Goal: Information Seeking & Learning: Learn about a topic

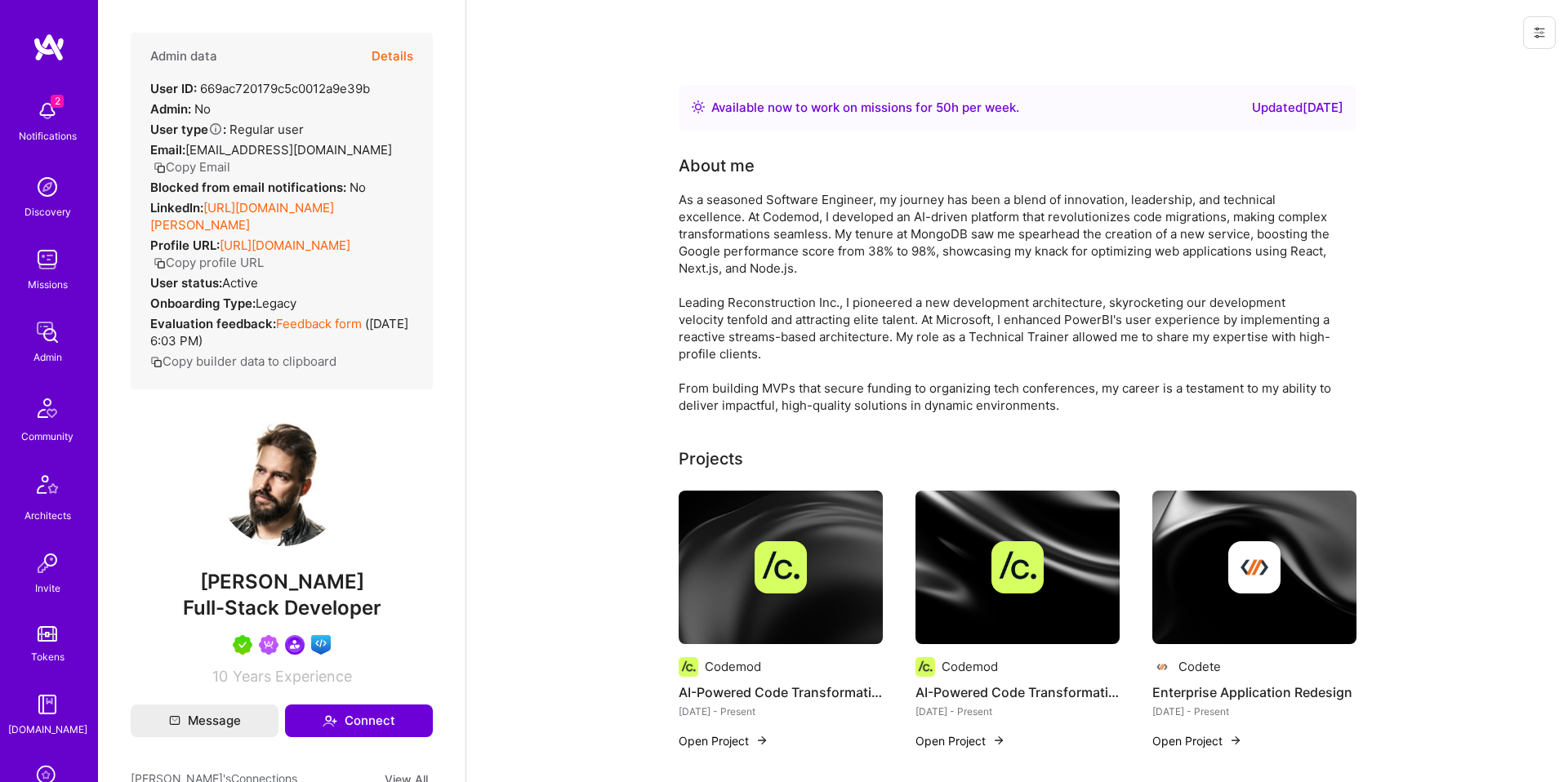
click at [387, 64] on button "Details" at bounding box center [392, 56] width 42 height 48
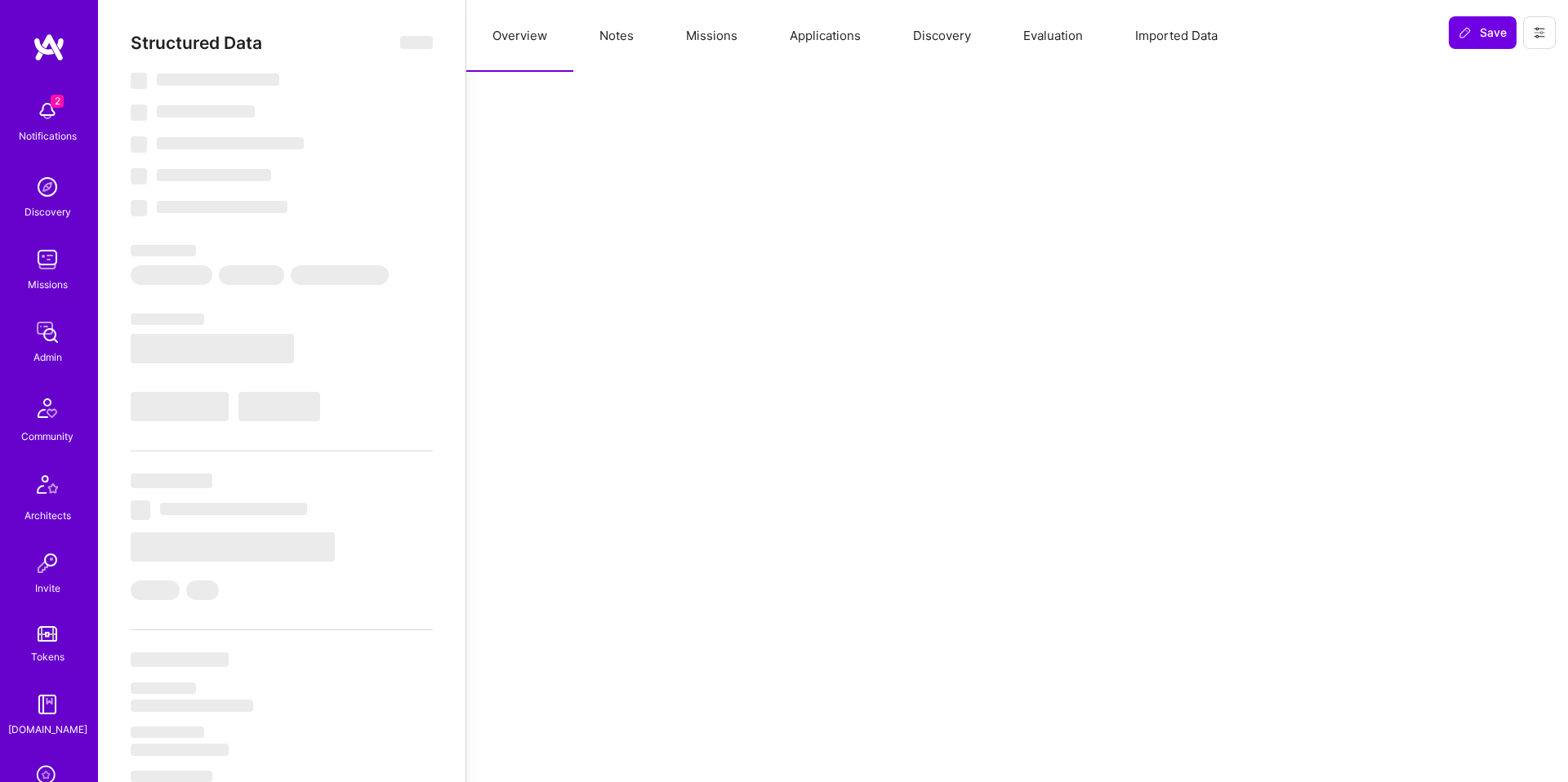
click at [726, 23] on button "Missions" at bounding box center [711, 36] width 104 height 72
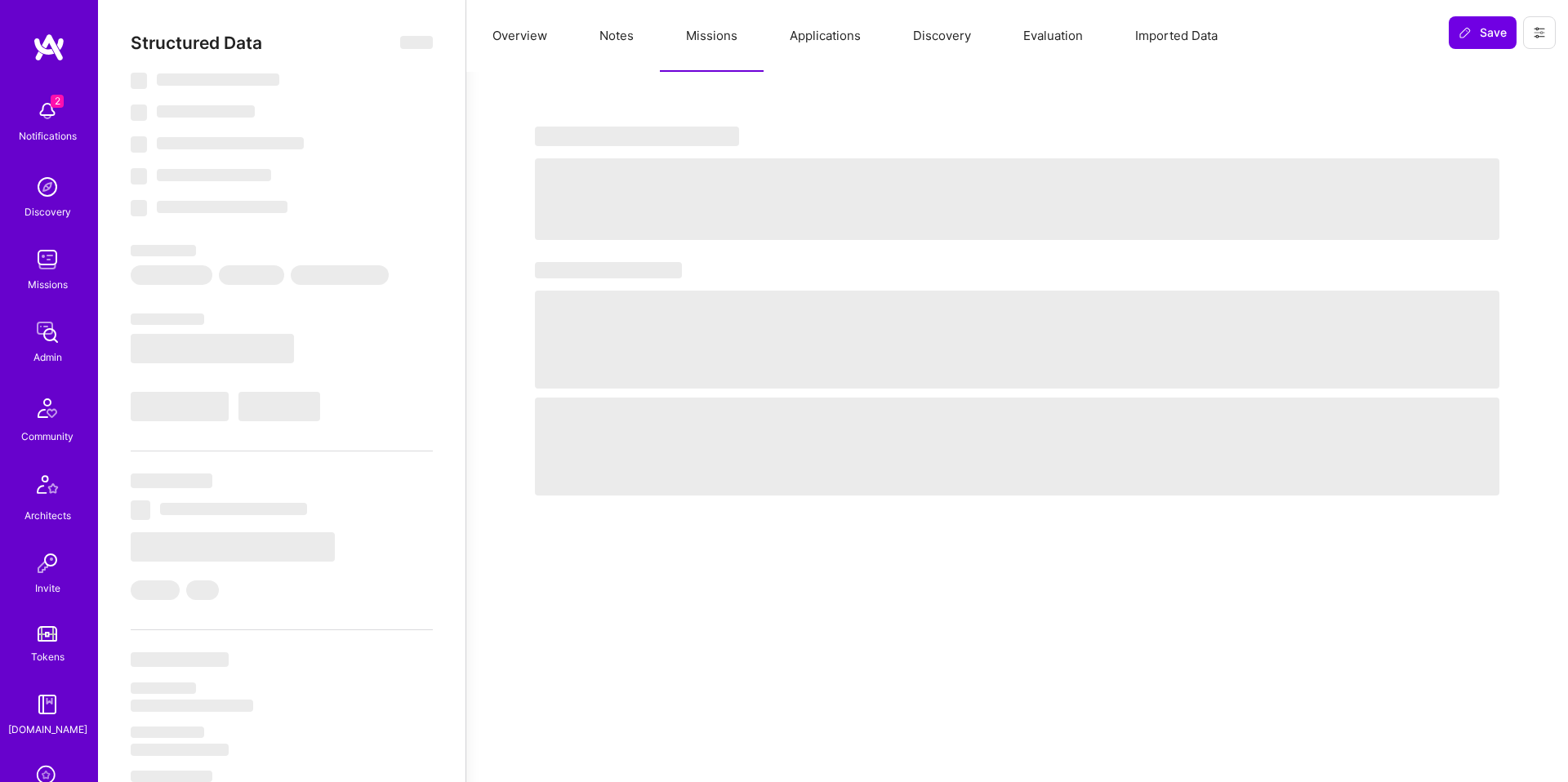
select select "Right Now"
select select "5"
select select "7"
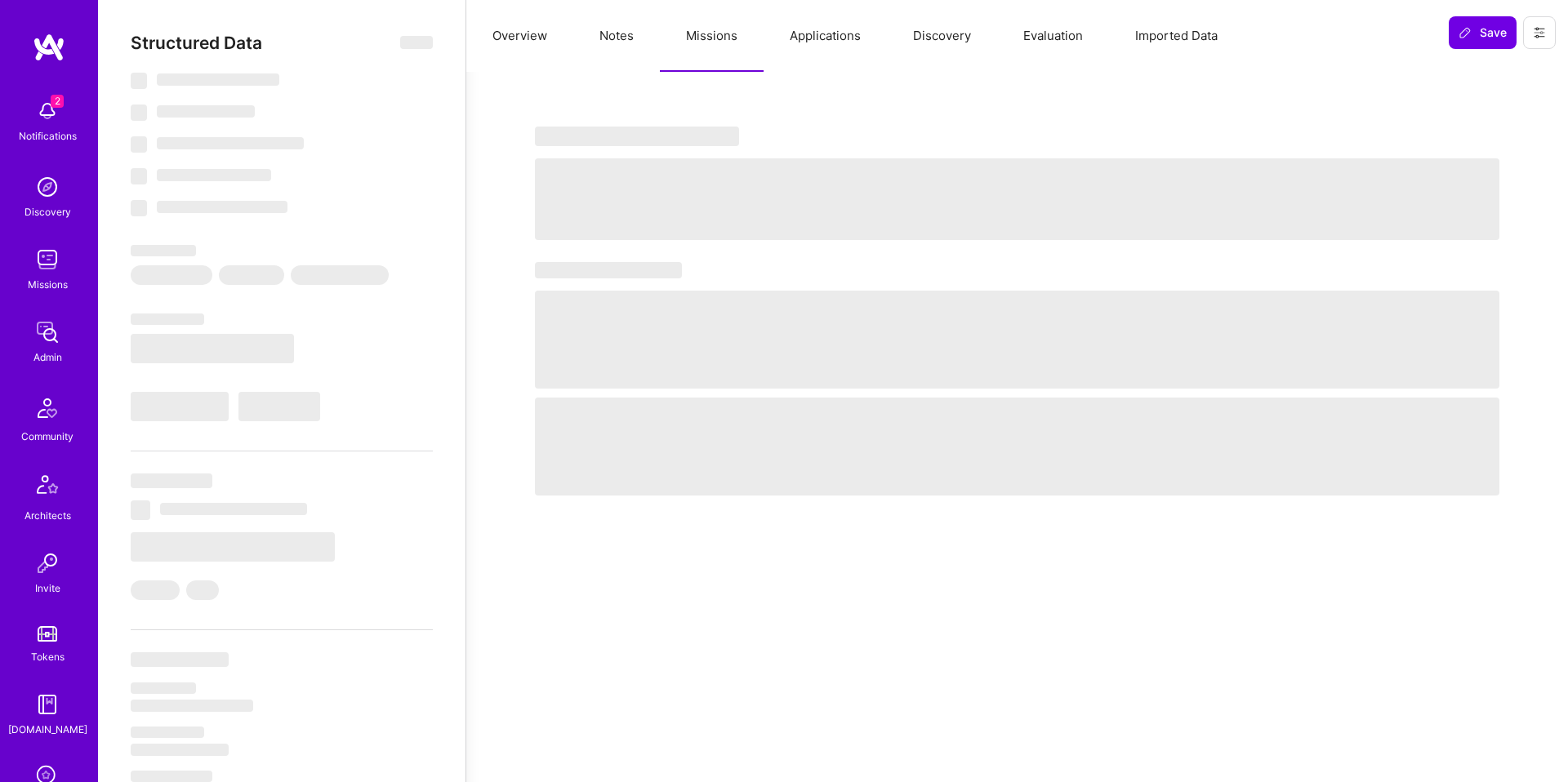
select select "US"
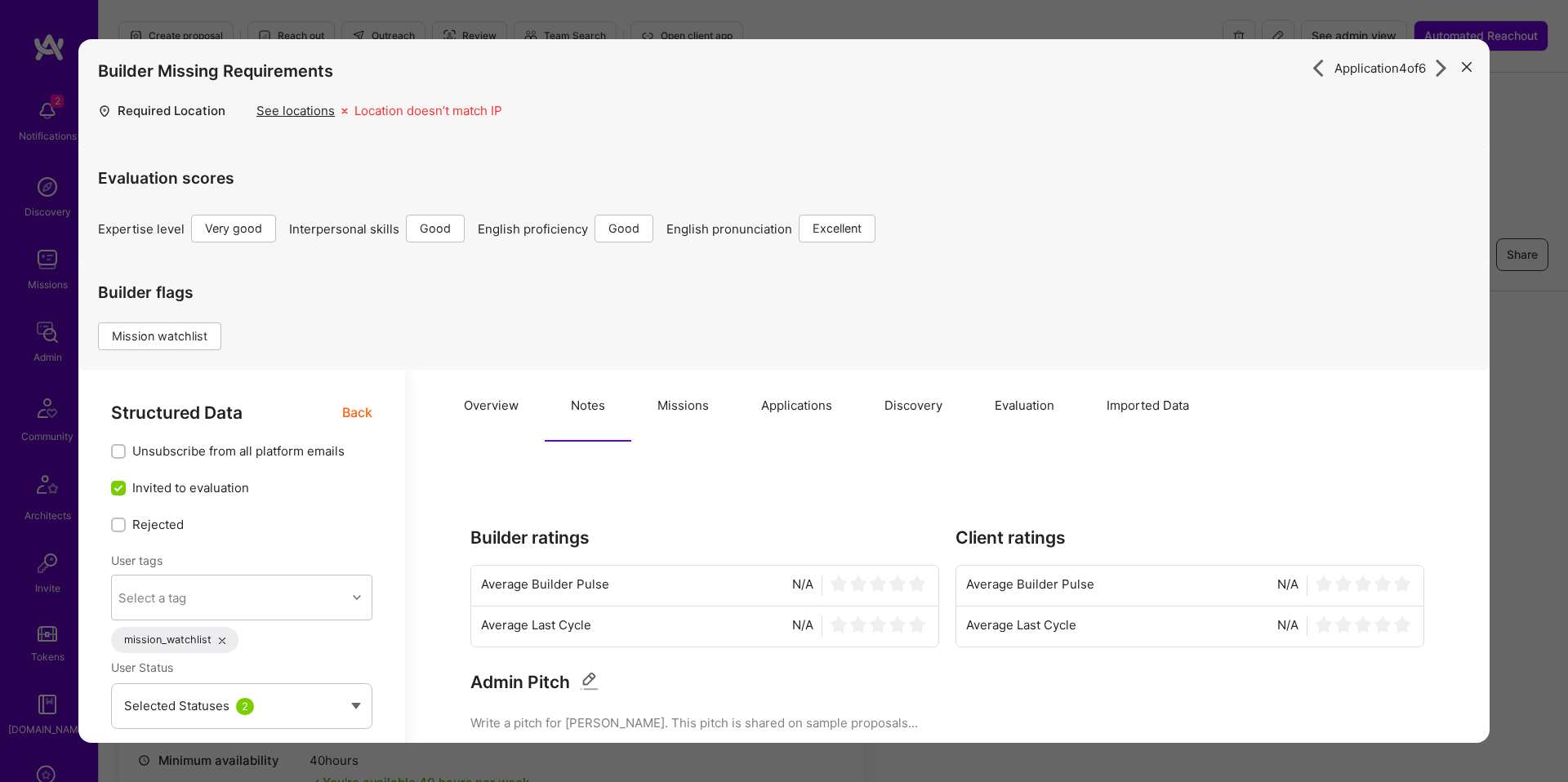
select select "5"
select select "4"
select select "6"
select select "7"
select select "BA"
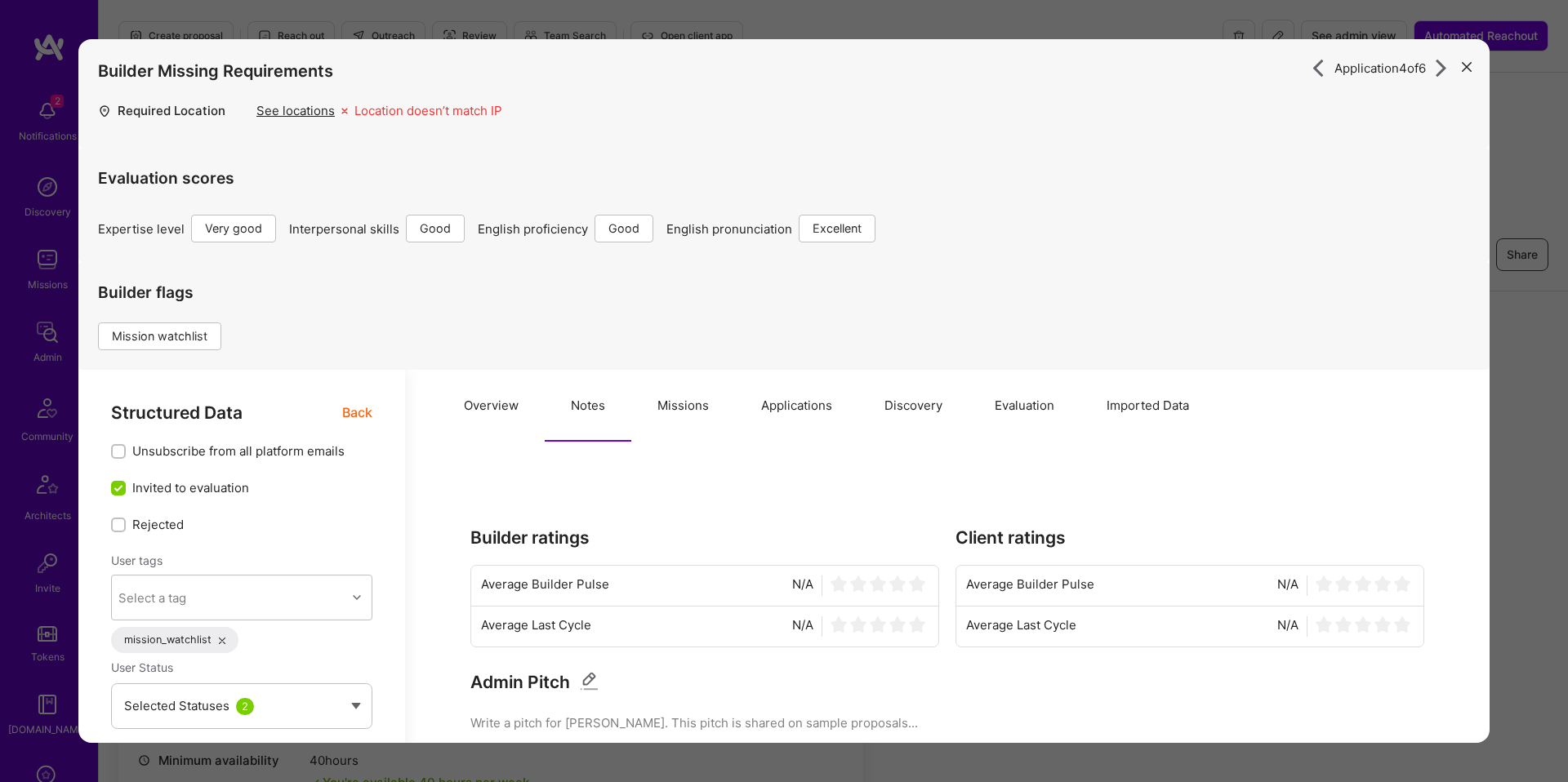
select select "Right Now"
click at [660, 407] on button "Missions" at bounding box center [683, 406] width 104 height 72
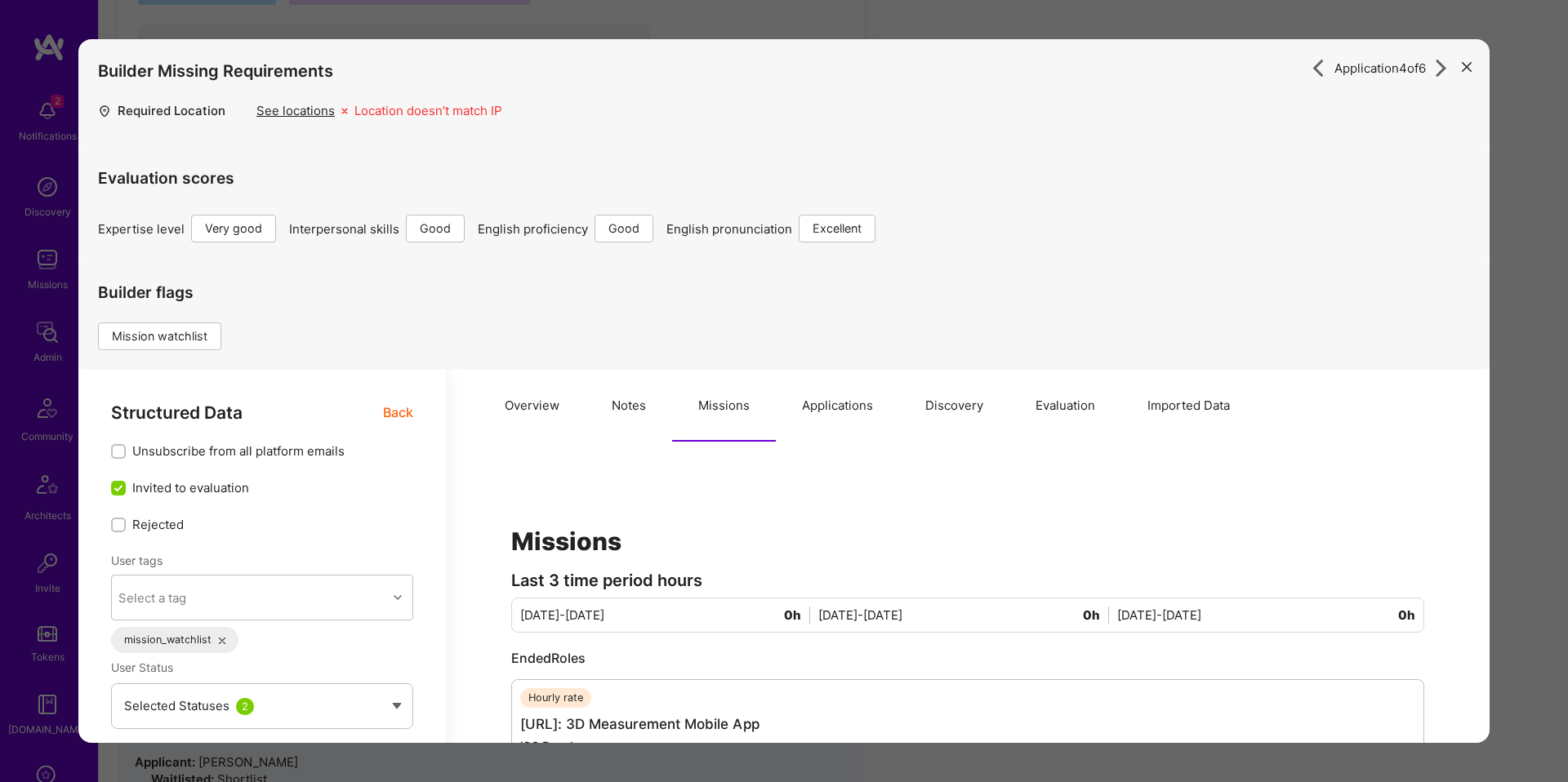
click at [611, 406] on button "Notes" at bounding box center [629, 406] width 86 height 72
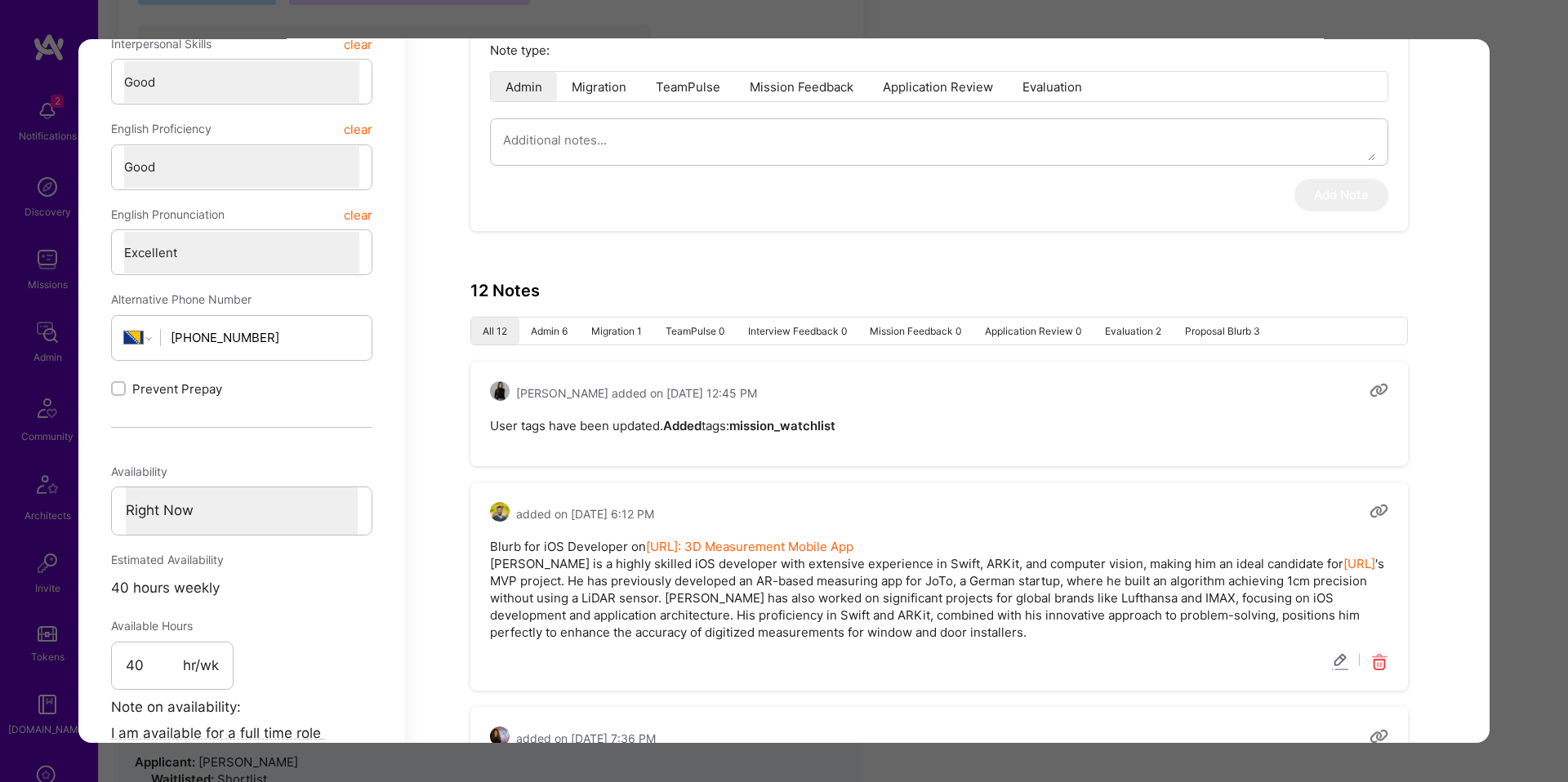
scroll to position [804, 0]
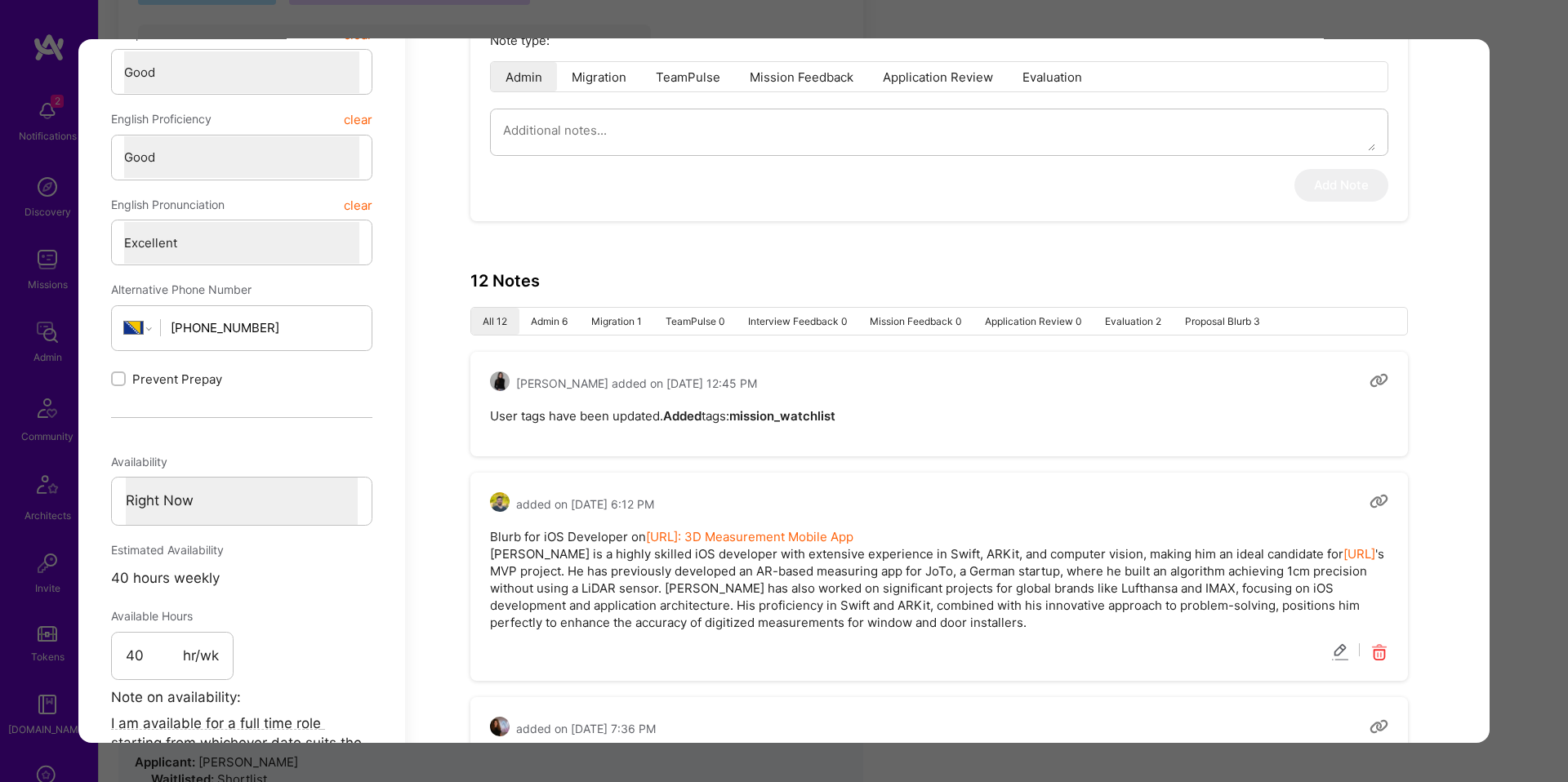
click at [835, 411] on strong "mission_watchlist" at bounding box center [782, 416] width 106 height 16
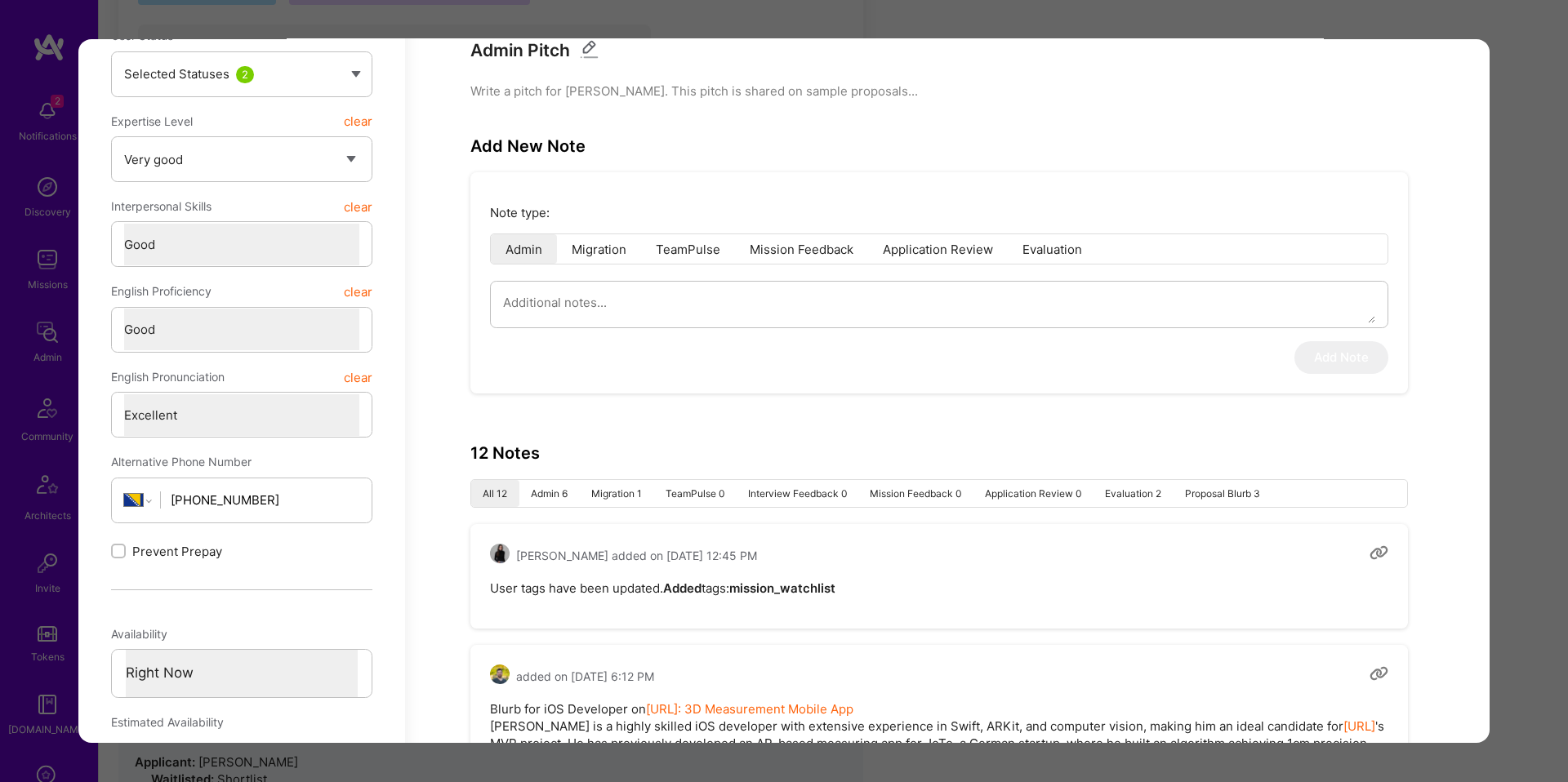
scroll to position [612, 0]
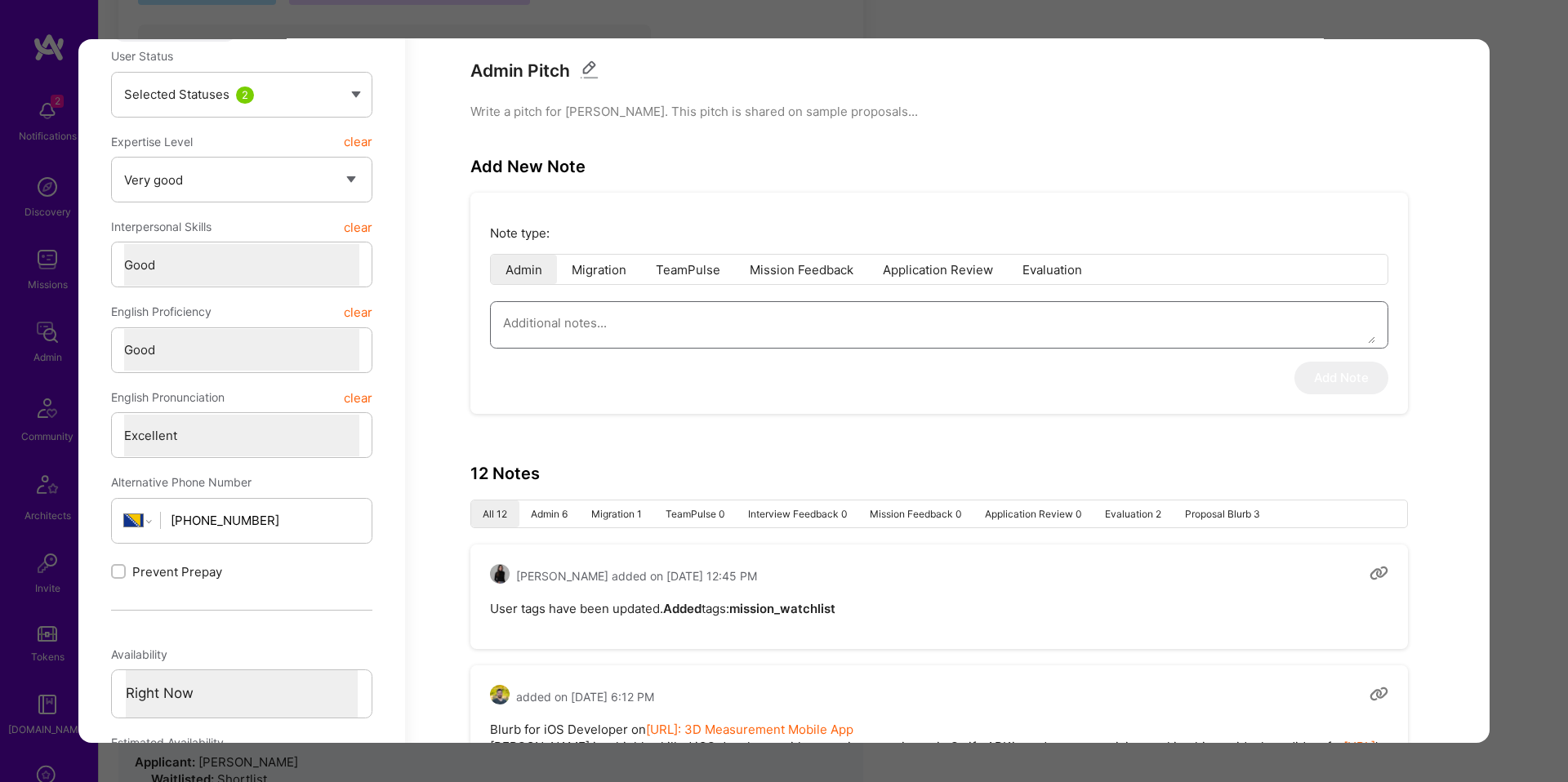
click at [629, 322] on textarea "modal" at bounding box center [939, 323] width 872 height 42
type textarea "x"
type textarea "ק"
type textarea "x"
type textarea "קג"
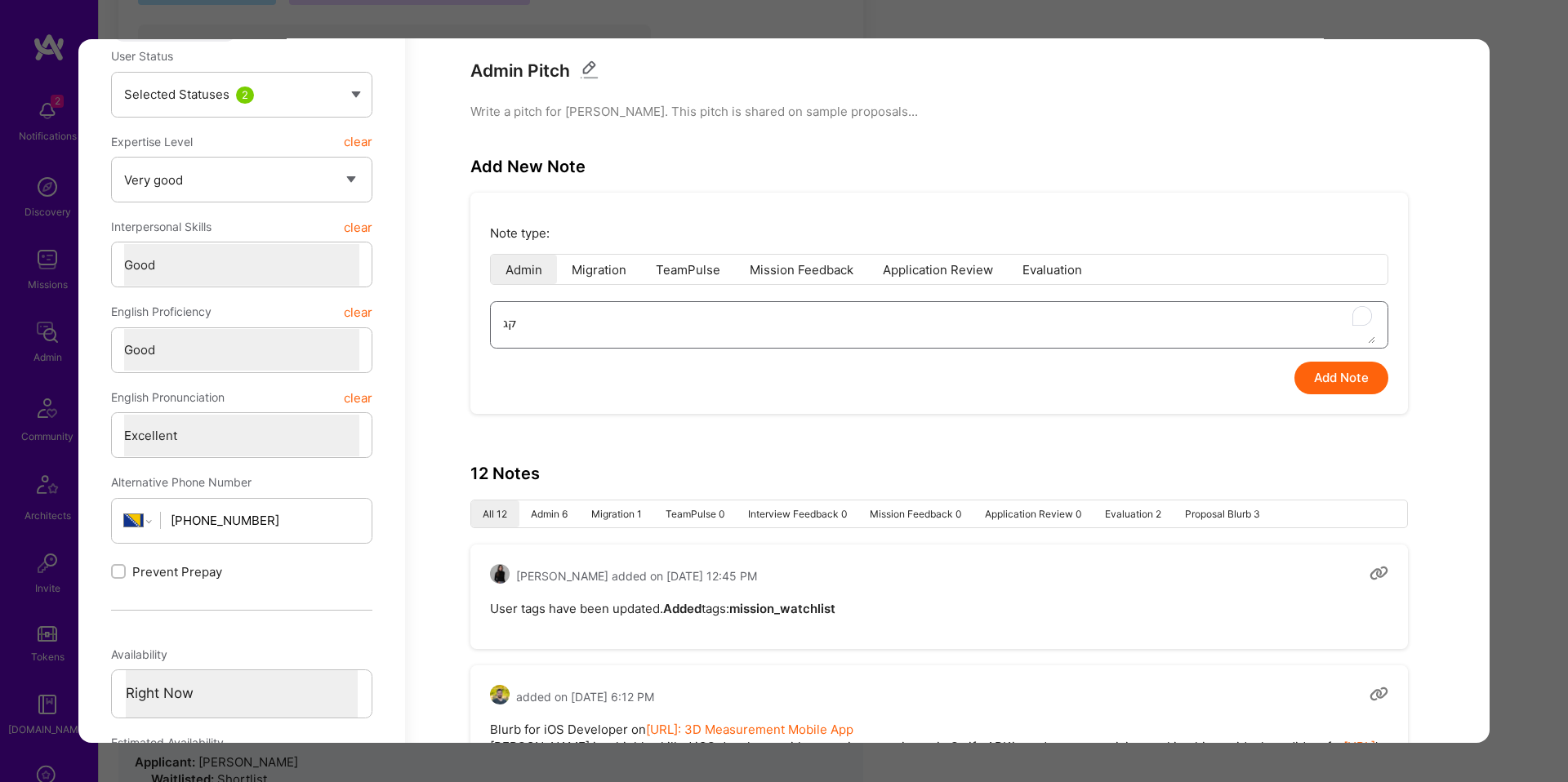
type textarea "x"
type textarea "קגןג"
type textarea "x"
type textarea "קגן"
type textarea "x"
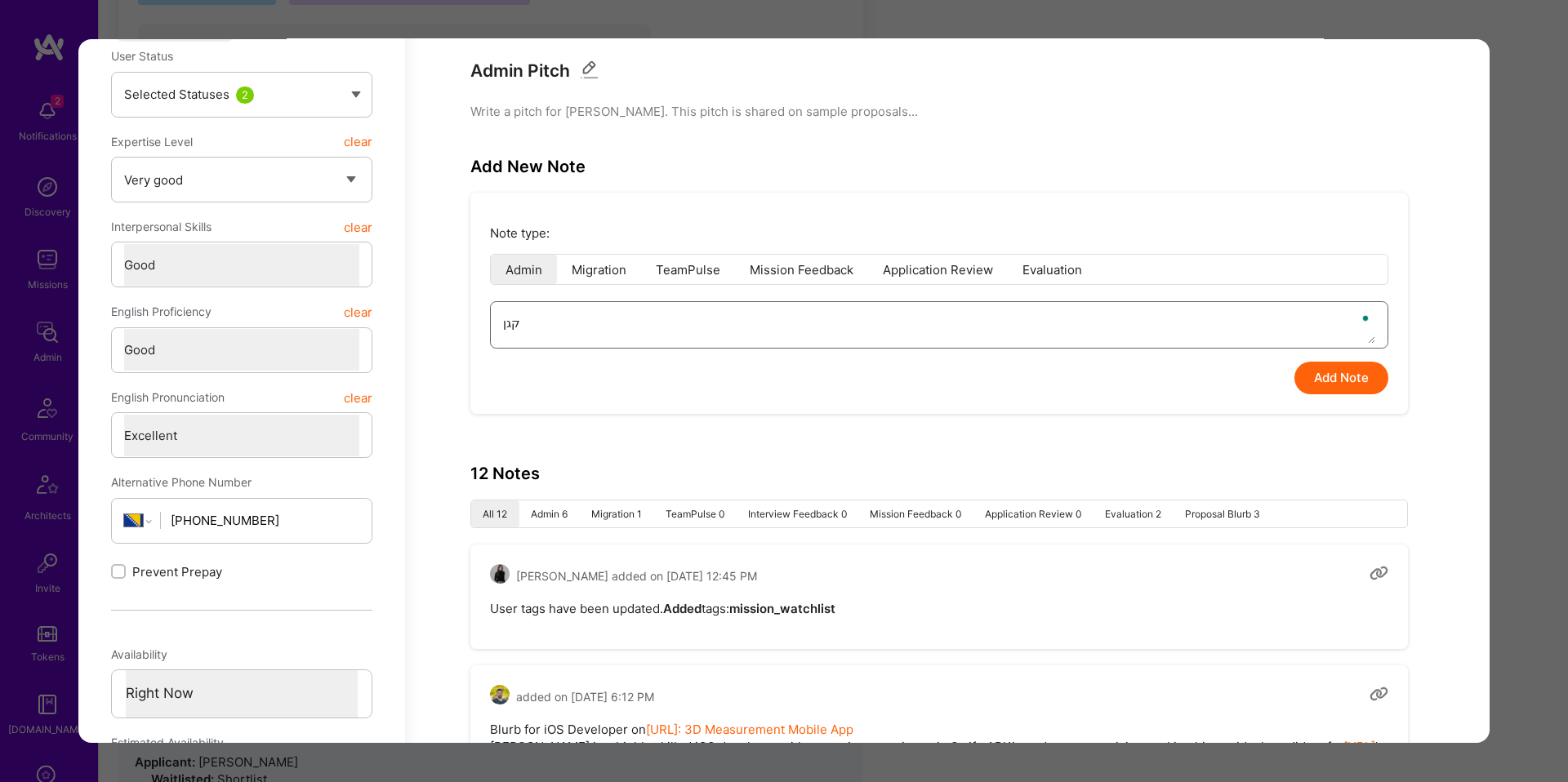
type textarea "קג"
type textarea "x"
type textarea "ק"
type textarea "x"
type textarea "M"
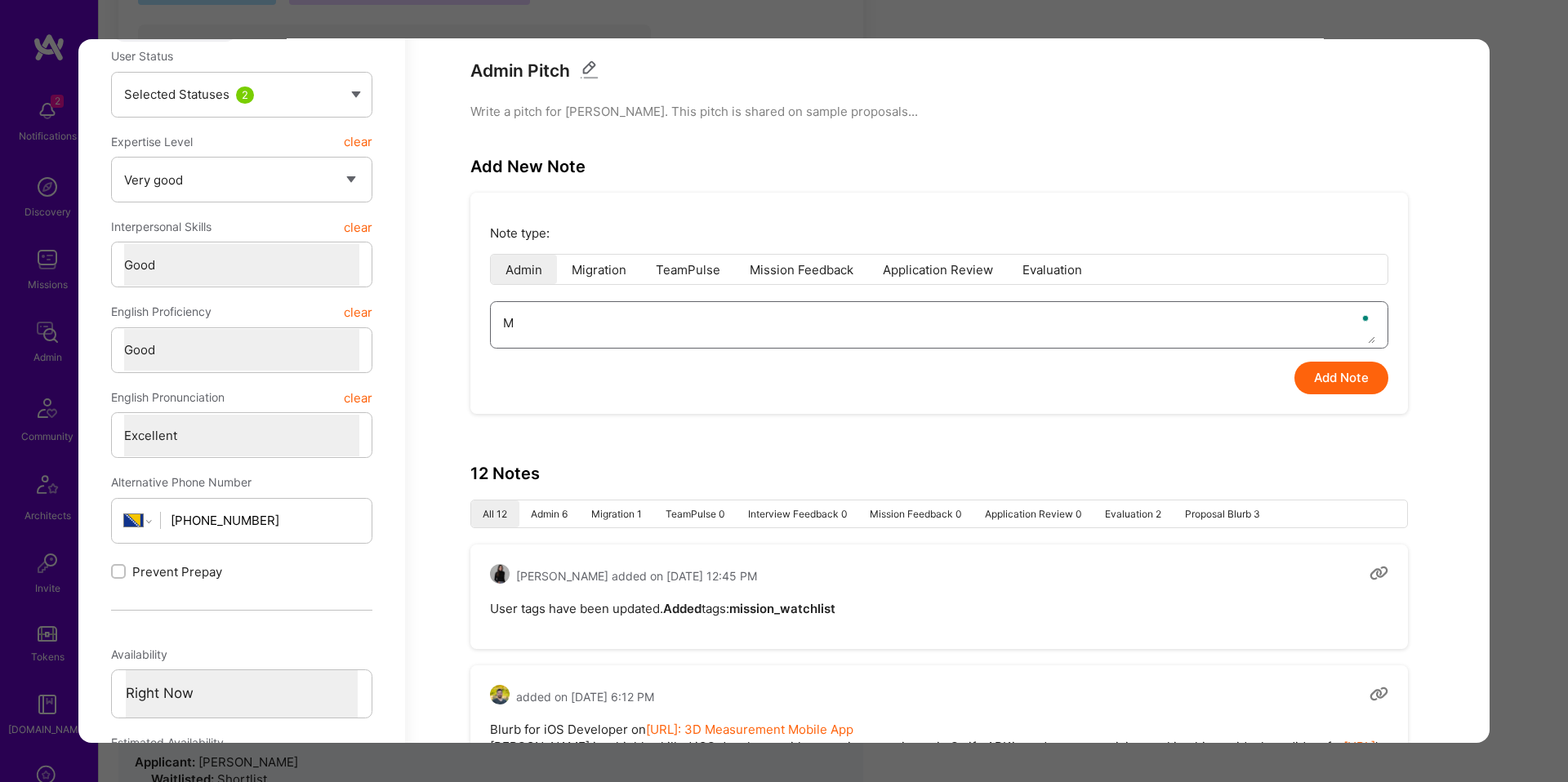
type textarea "x"
type textarea "Me"
type textarea "x"
type textarea "Medi"
type textarea "x"
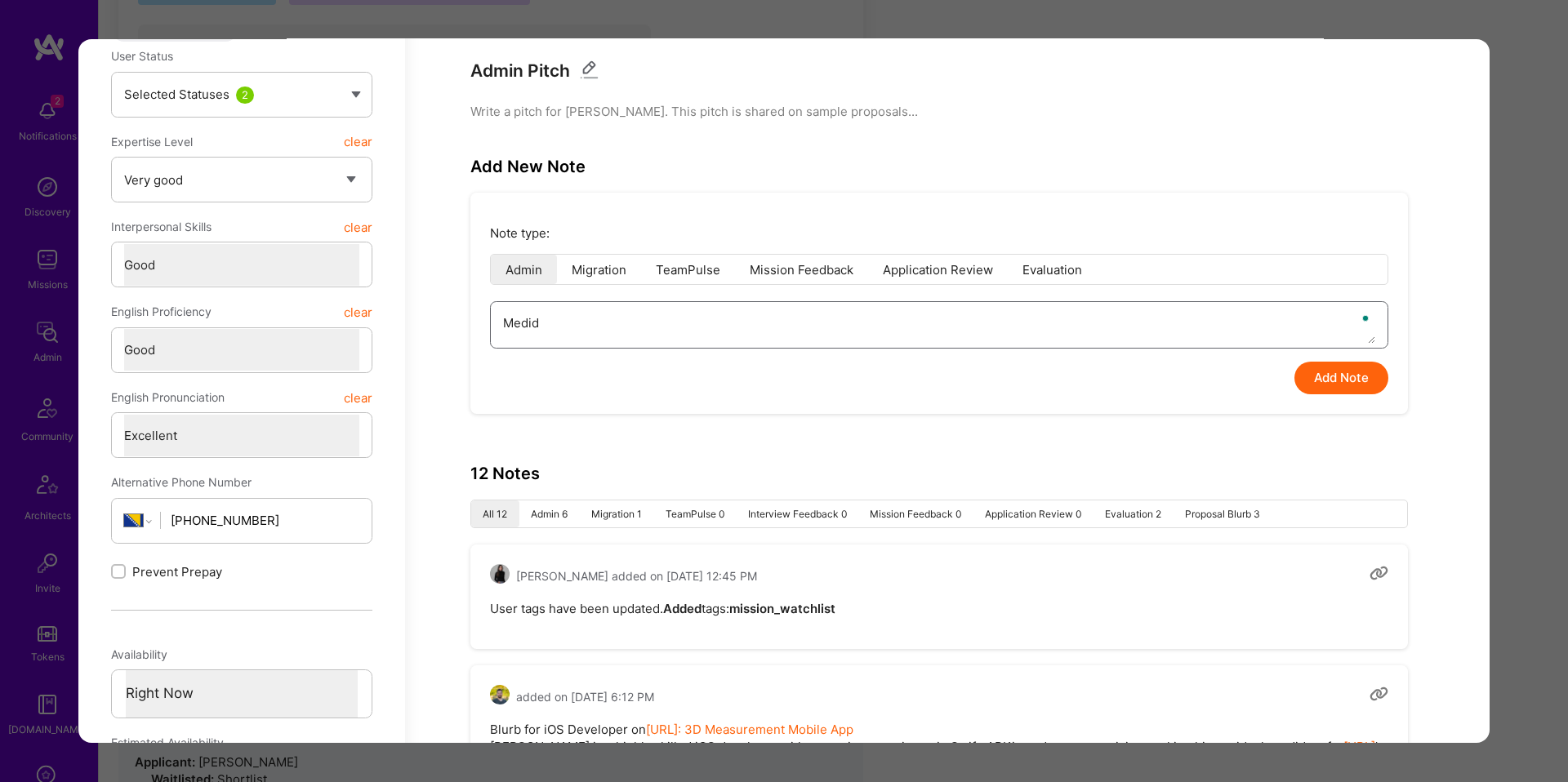
type textarea "Medida"
type textarea "x"
type textarea "Medida"
type textarea "x"
type textarea "Medida f"
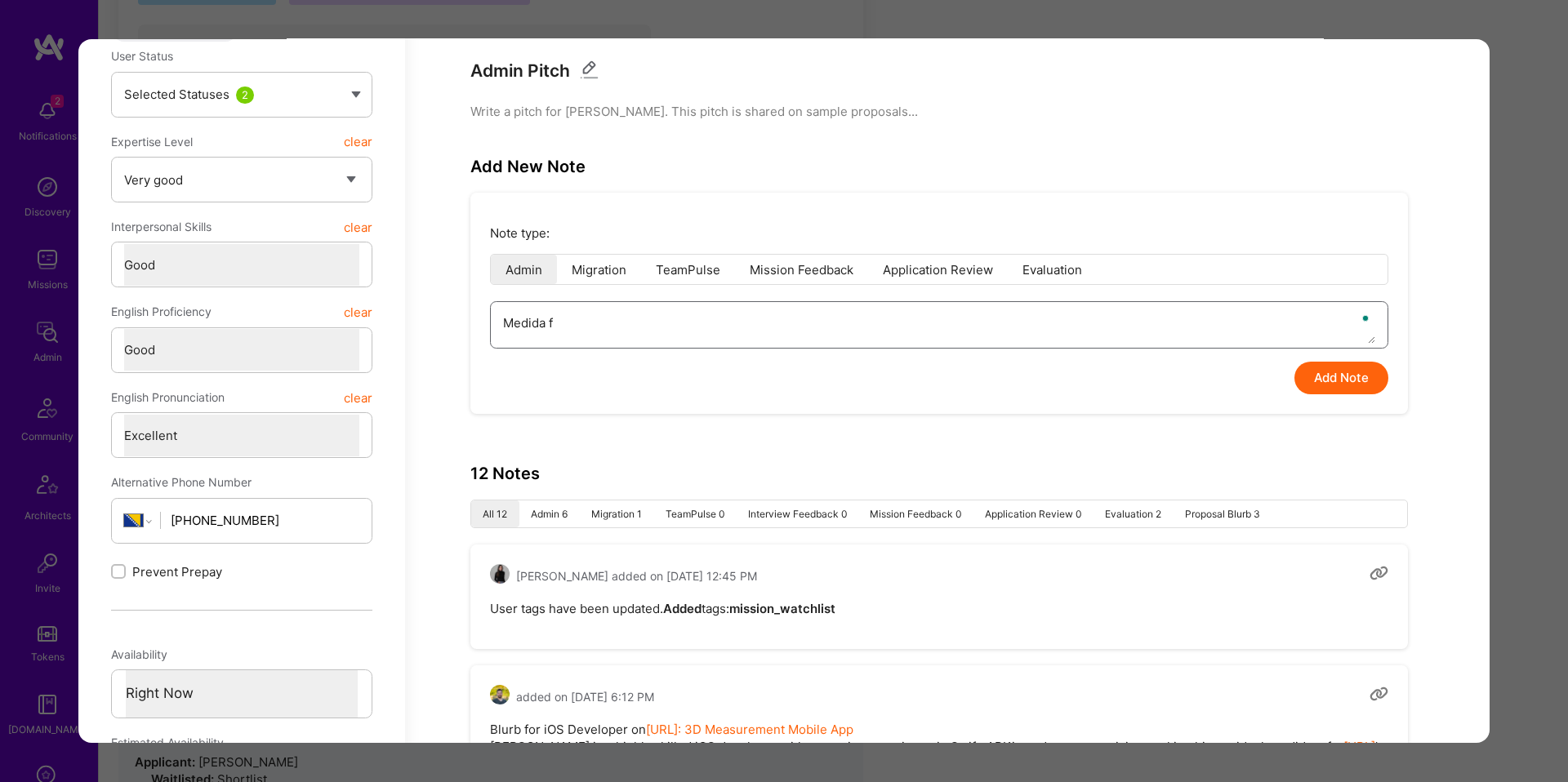
type textarea "x"
type textarea "Medida fe"
type textarea "x"
type textarea "Medida fel"
type textarea "x"
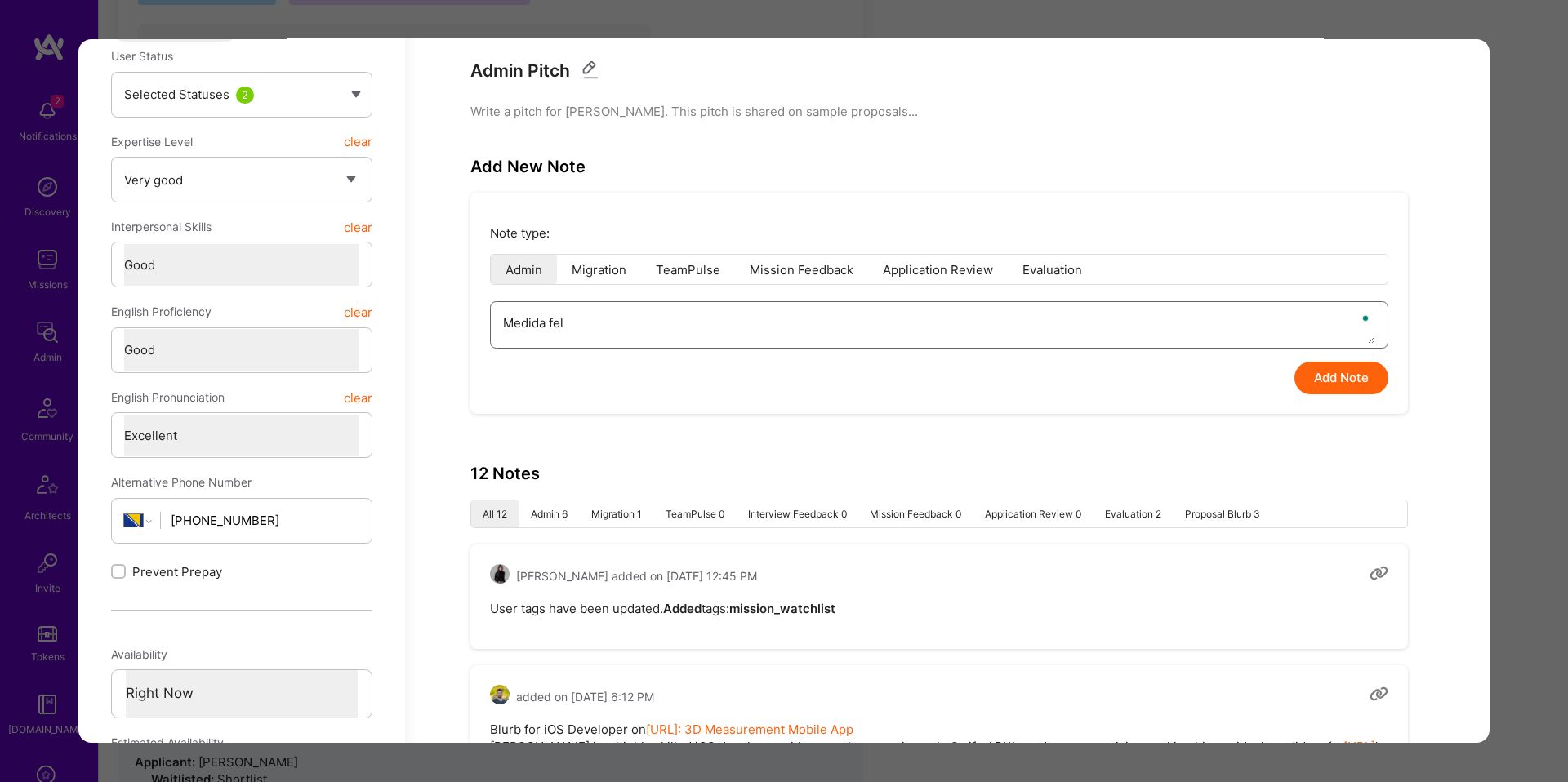
type textarea "Medida felt"
type textarea "x"
type textarea "Medida felt"
type textarea "x"
type textarea "Medida felt h"
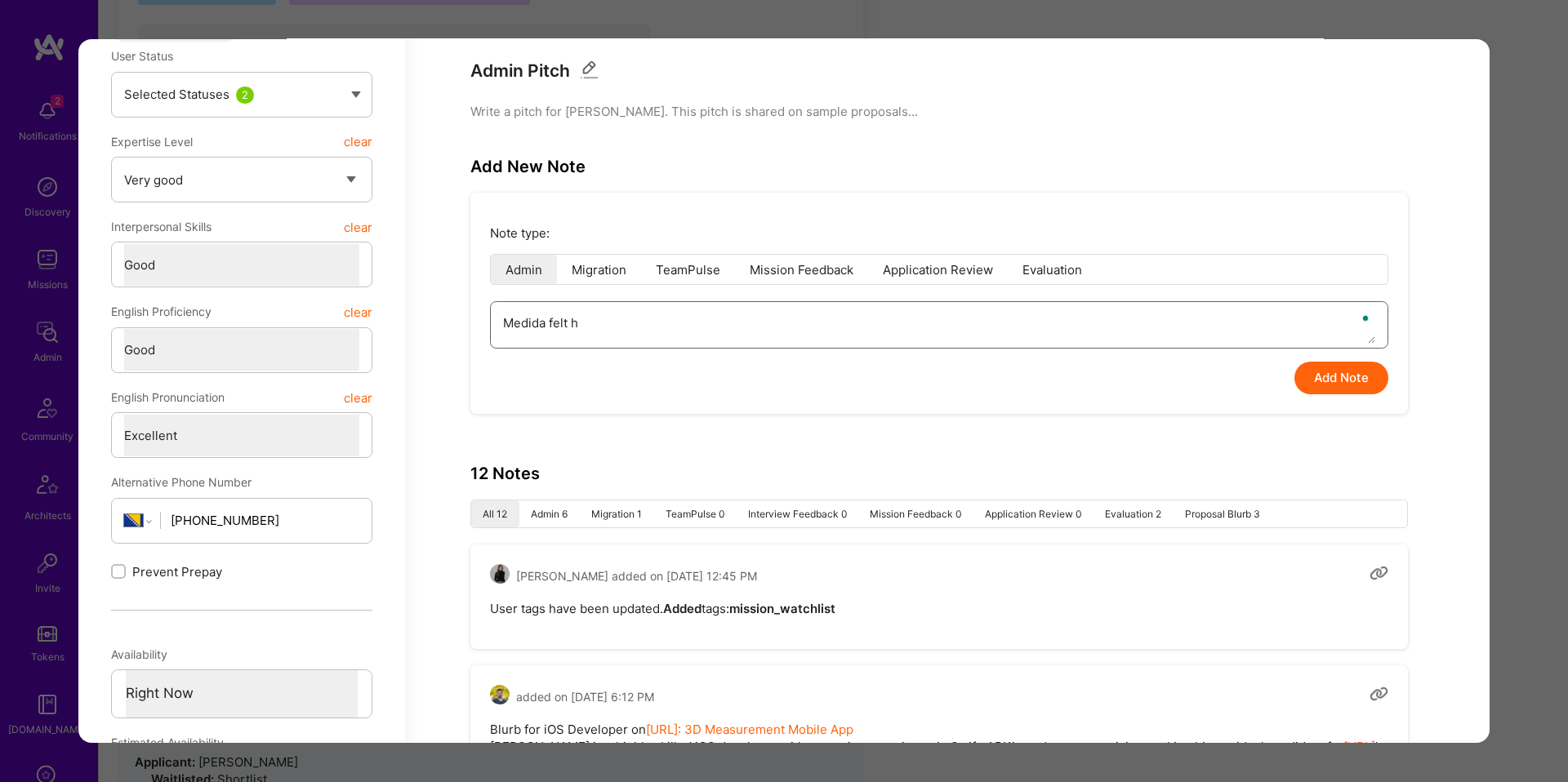
type textarea "x"
type textarea "Medida felt hi"
type textarea "x"
type textarea "Medida felt his"
type textarea "x"
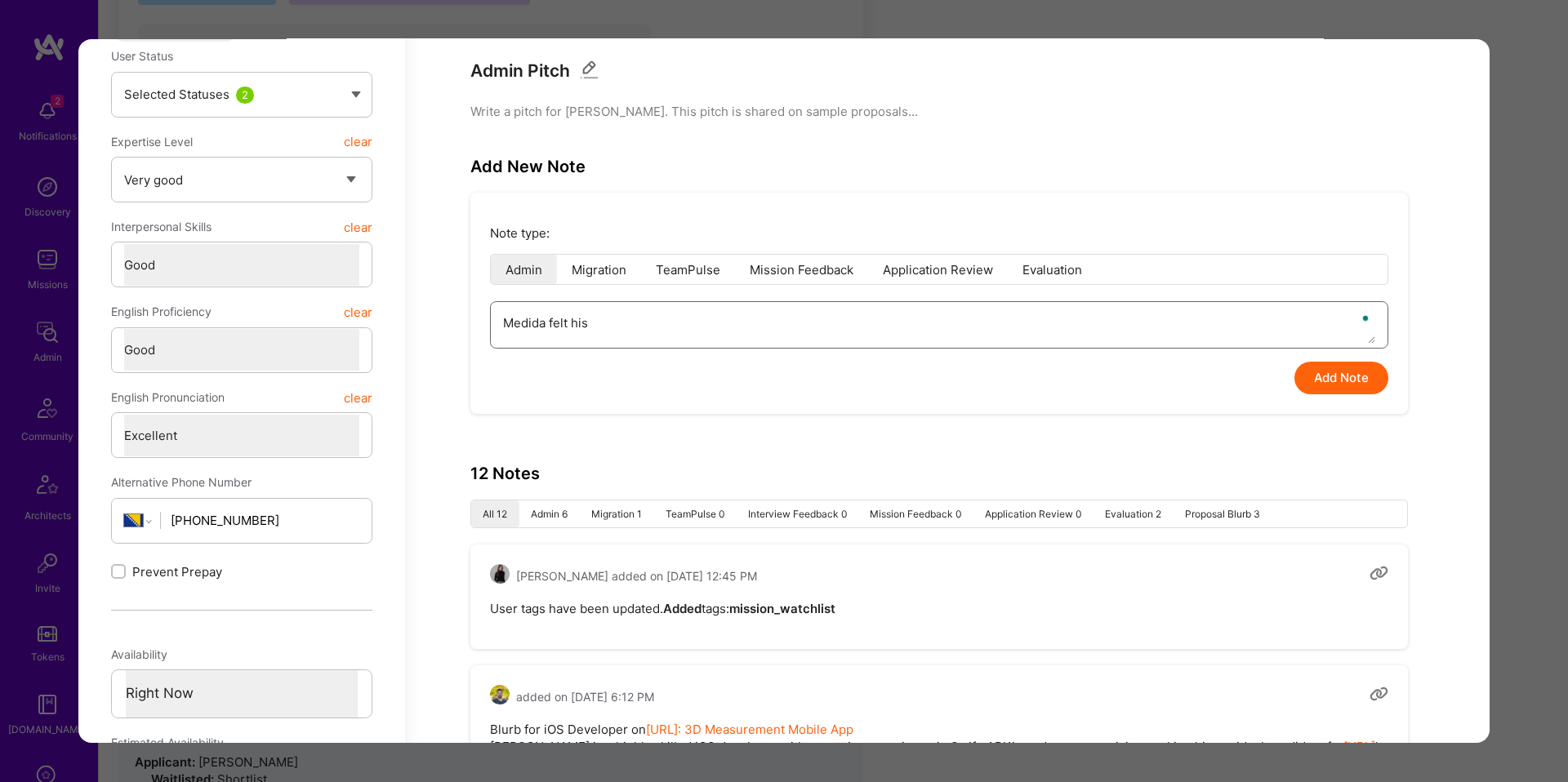
type textarea "Medida felt his"
type textarea "x"
type textarea "Medida felt his R"
type textarea "x"
type textarea "Medida felt his RO"
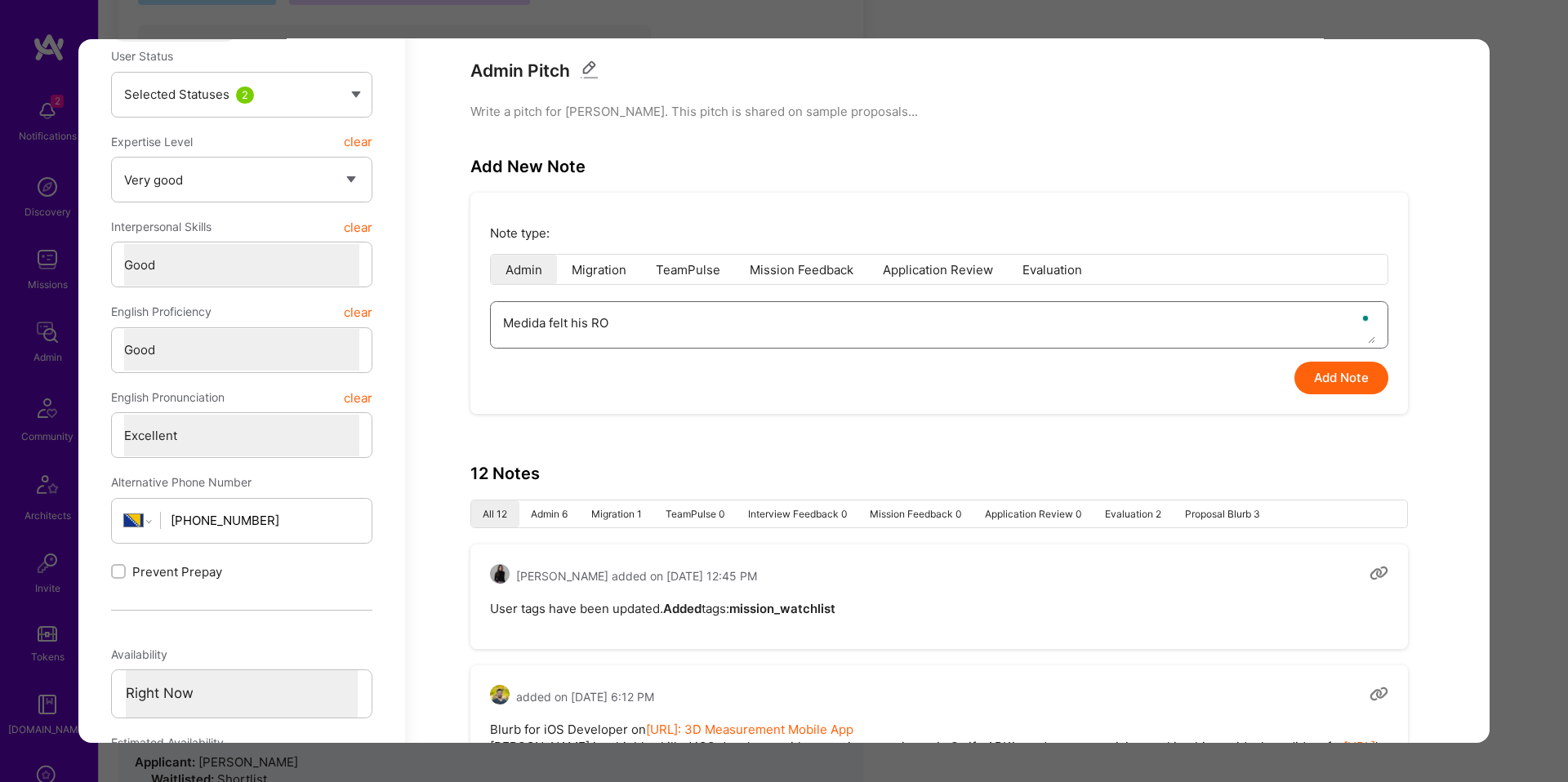
type textarea "x"
type textarea "Medida felt his ROI"
type textarea "x"
type textarea "Medida felt his ROI"
type textarea "x"
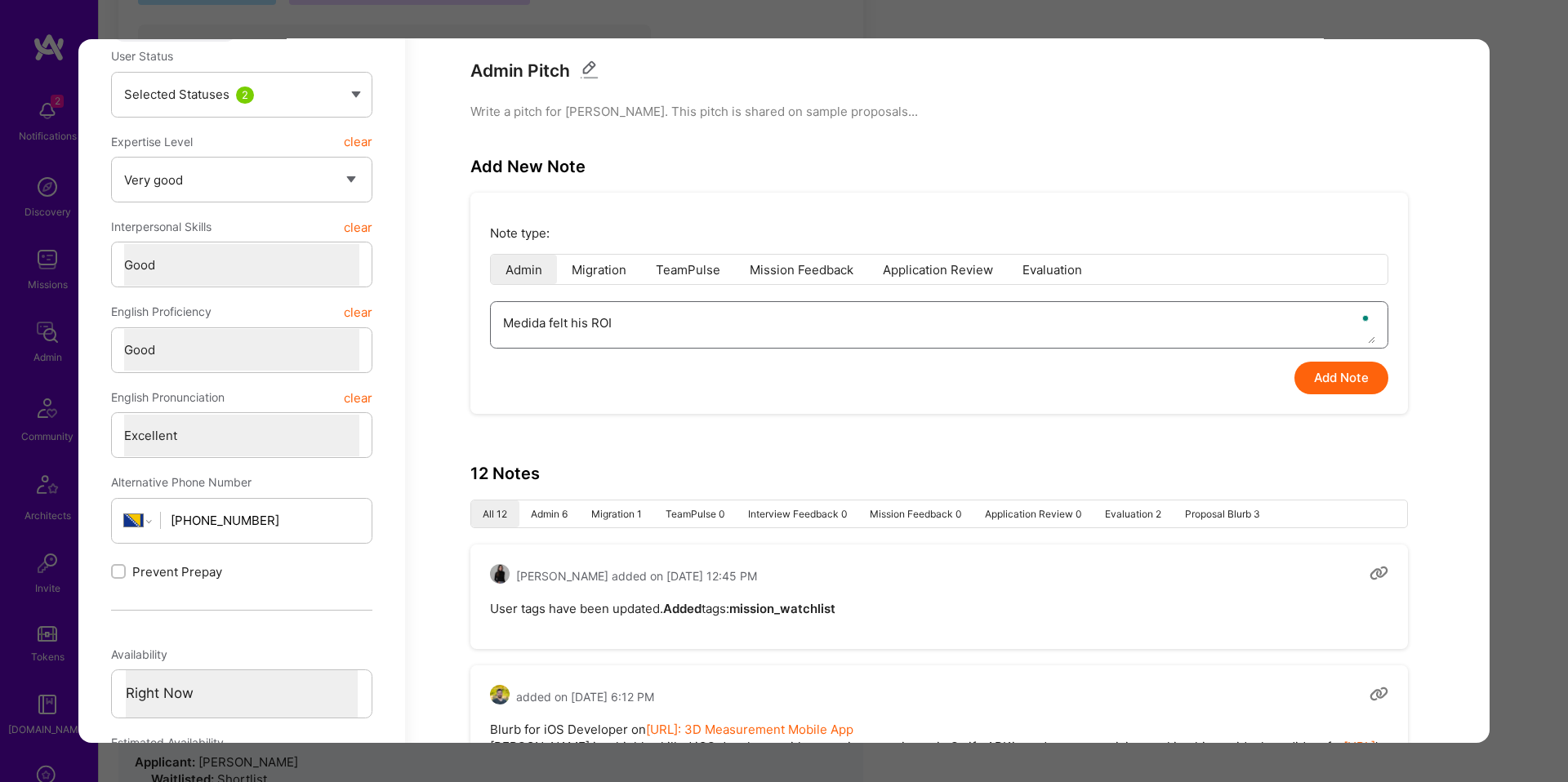
type textarea "Medida felt his ROI w"
type textarea "x"
type textarea "Medida felt his ROI wa"
type textarea "x"
type textarea "Medida felt his ROI was"
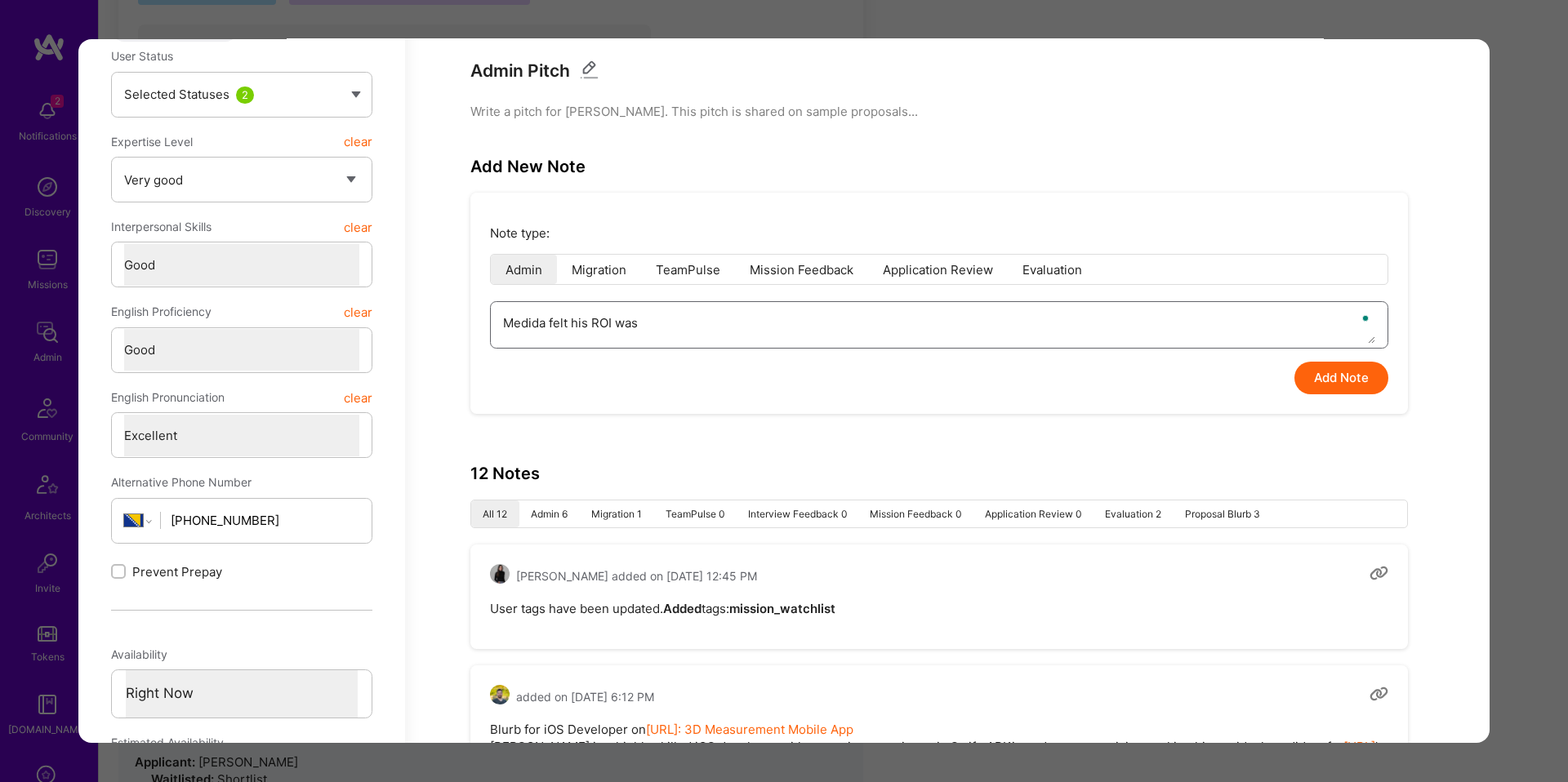
type textarea "x"
type textarea "Medida felt his ROI was"
type textarea "x"
type textarea "Medida felt his ROI was l"
type textarea "x"
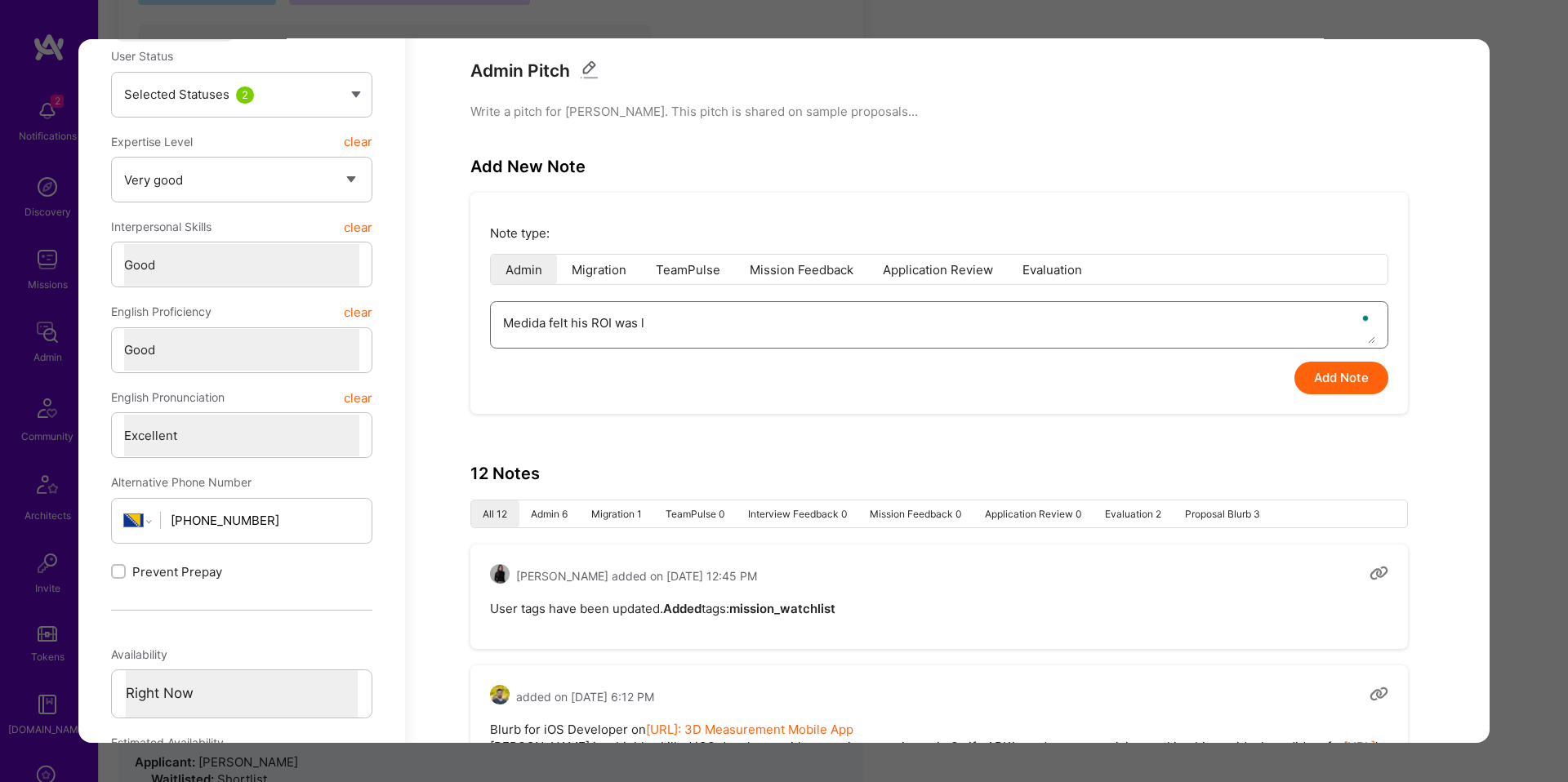
type textarea "Medida felt his ROI was lo"
type textarea "x"
type textarea "Medida felt his ROI was low"
type textarea "x"
type textarea "Medida felt his ROI was low."
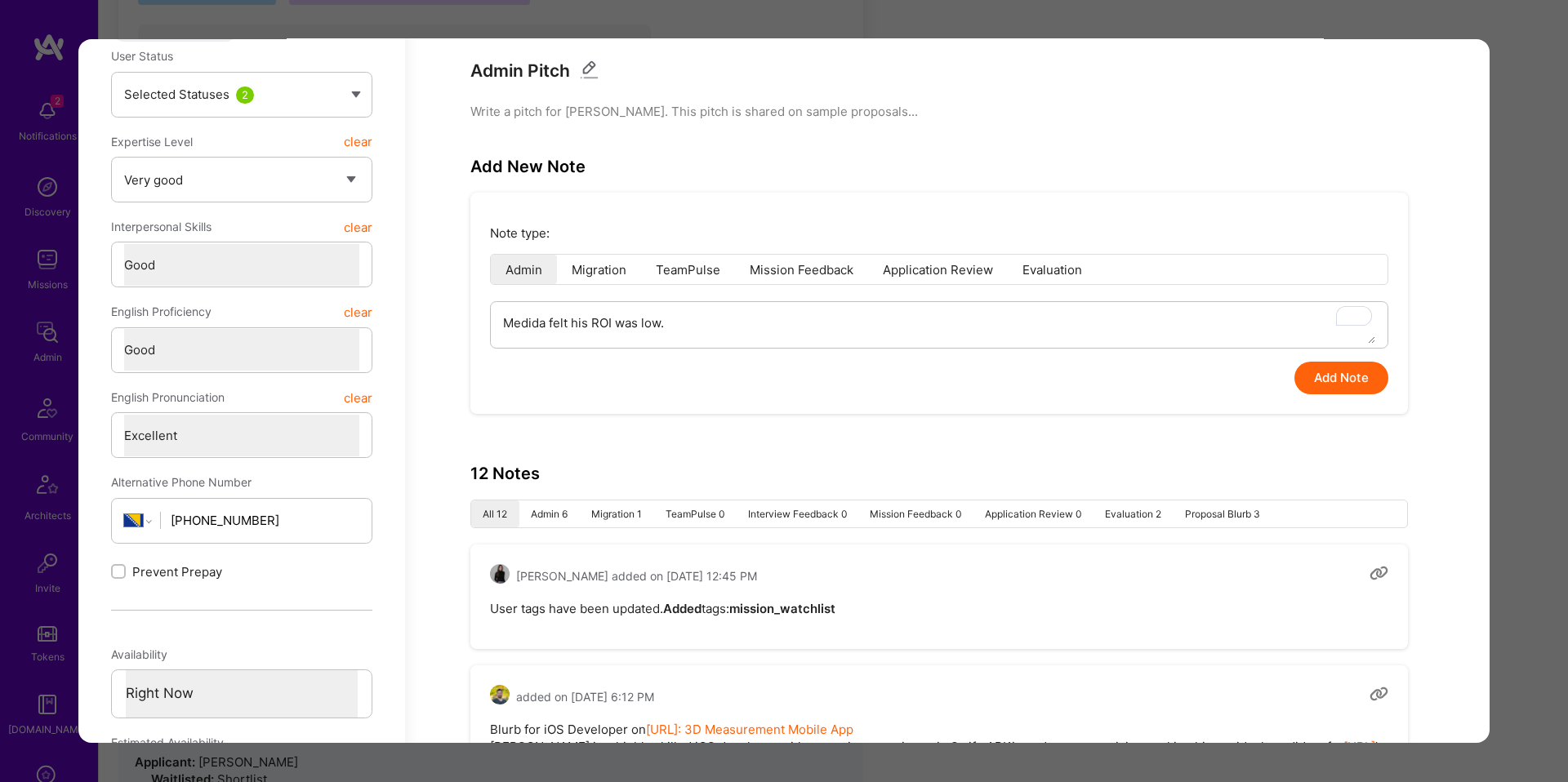
click at [1342, 386] on button "Add Note" at bounding box center [1342, 379] width 94 height 33
type textarea "x"
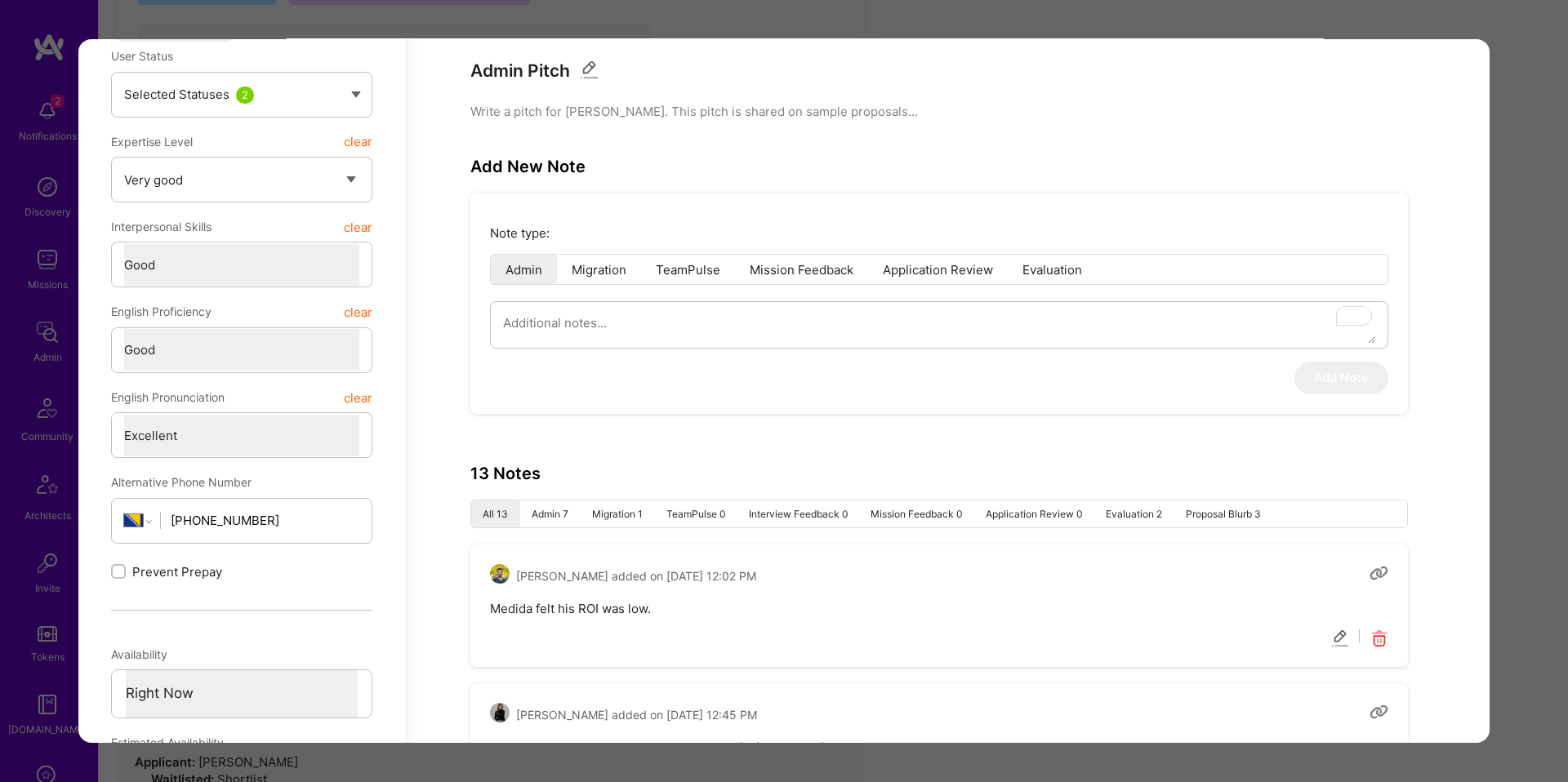
click at [1348, 635] on icon "modal" at bounding box center [1340, 638] width 18 height 18
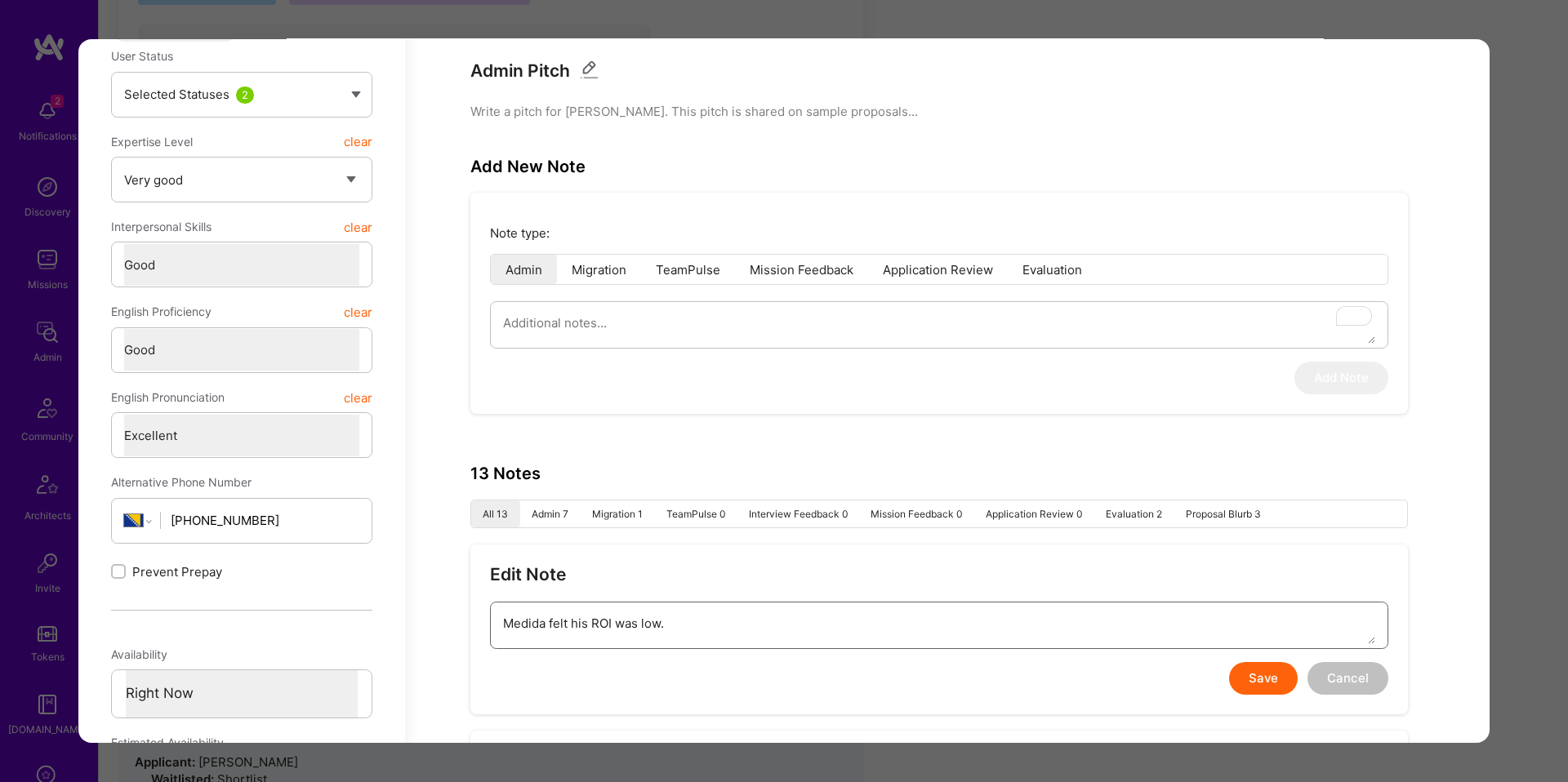
click at [1140, 617] on textarea "Medida felt his ROI was low." at bounding box center [939, 623] width 872 height 42
type textarea "x"
type textarea "FMedida felt his ROI was low."
type textarea "x"
type textarea "FeMedida felt his ROI was low."
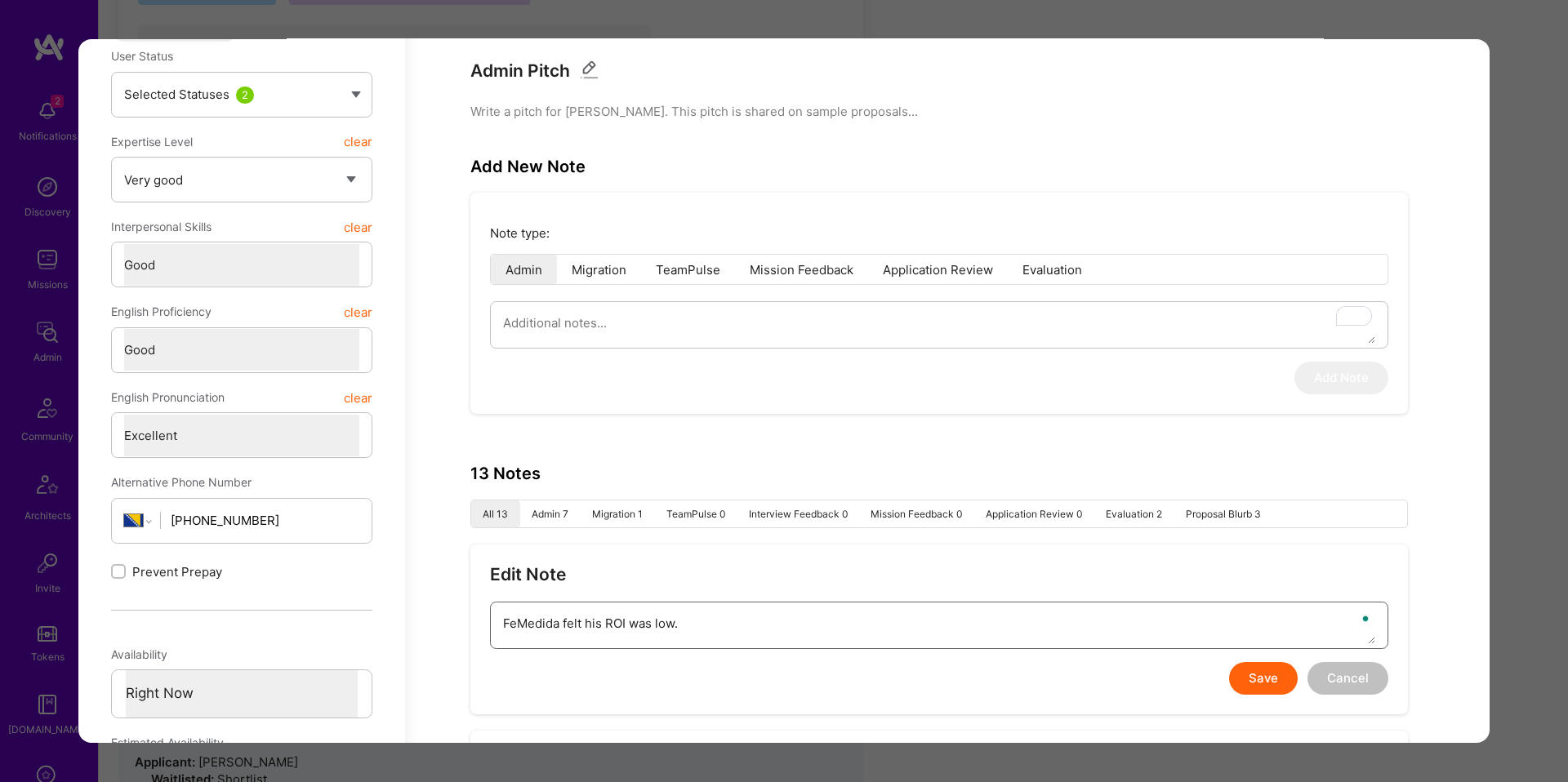
type textarea "x"
type textarea "FeeMedida felt his ROI was low."
type textarea "x"
type textarea "FeedMedida felt his ROI was low."
type textarea "x"
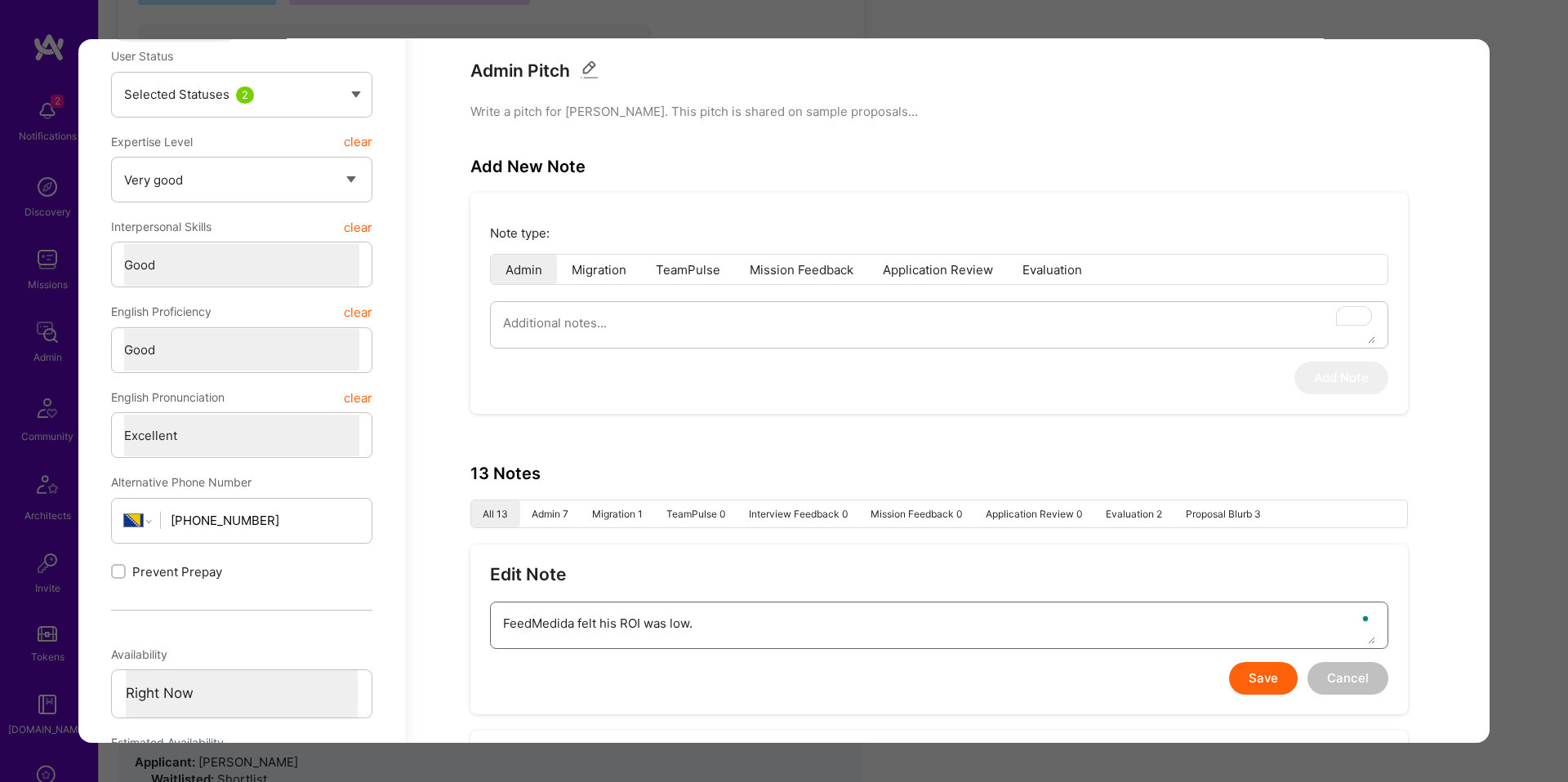
type textarea "FeedbMedida felt his ROI was low."
type textarea "x"
type textarea "FeedbaMedida felt his ROI was low."
type textarea "x"
type textarea "FeedbackMedida felt his ROI was low."
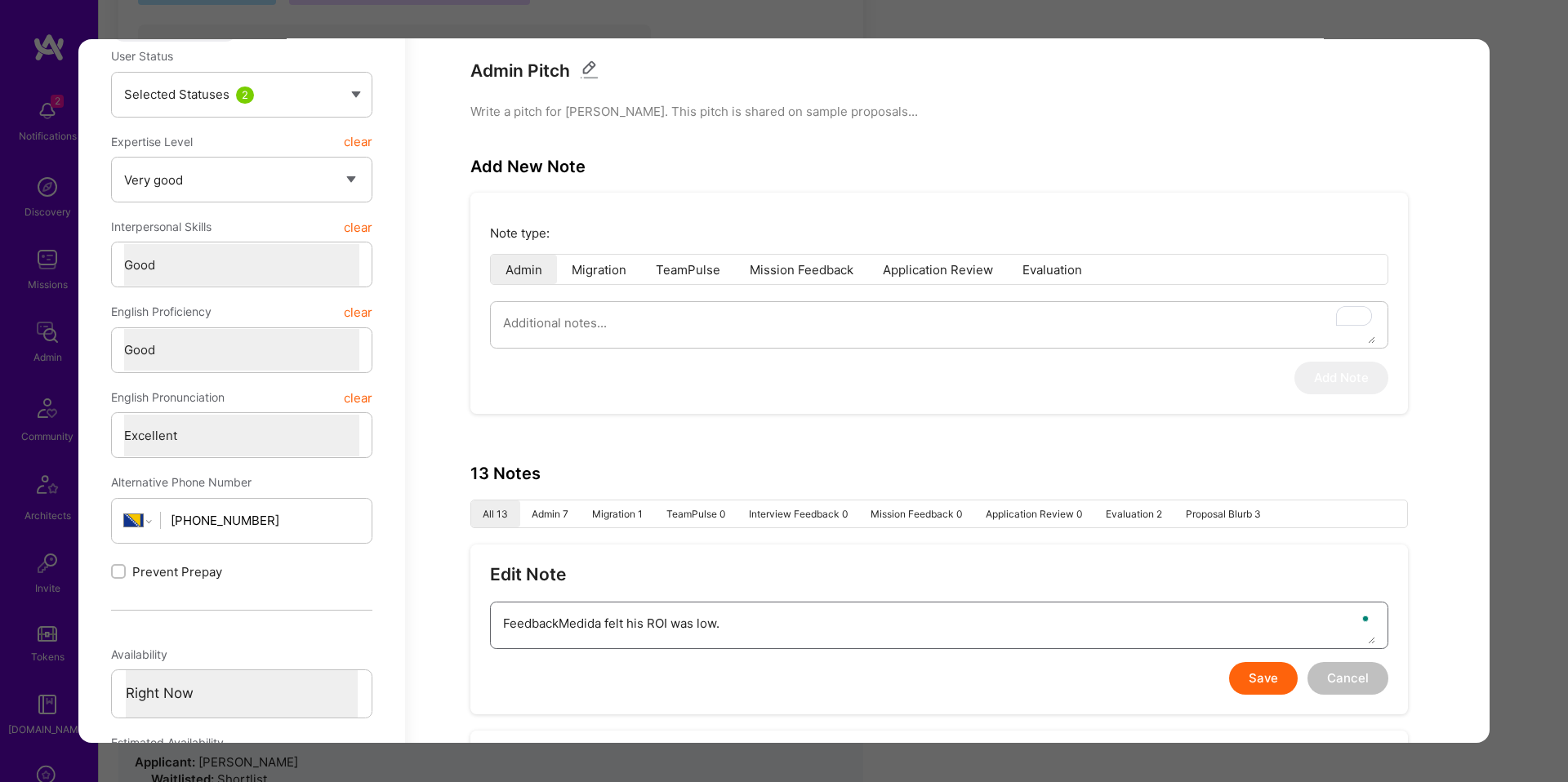
type textarea "x"
type textarea "Feedback Medida felt his ROI was low."
type textarea "x"
type textarea "FeedbackMedida felt his ROI was low."
type textarea "x"
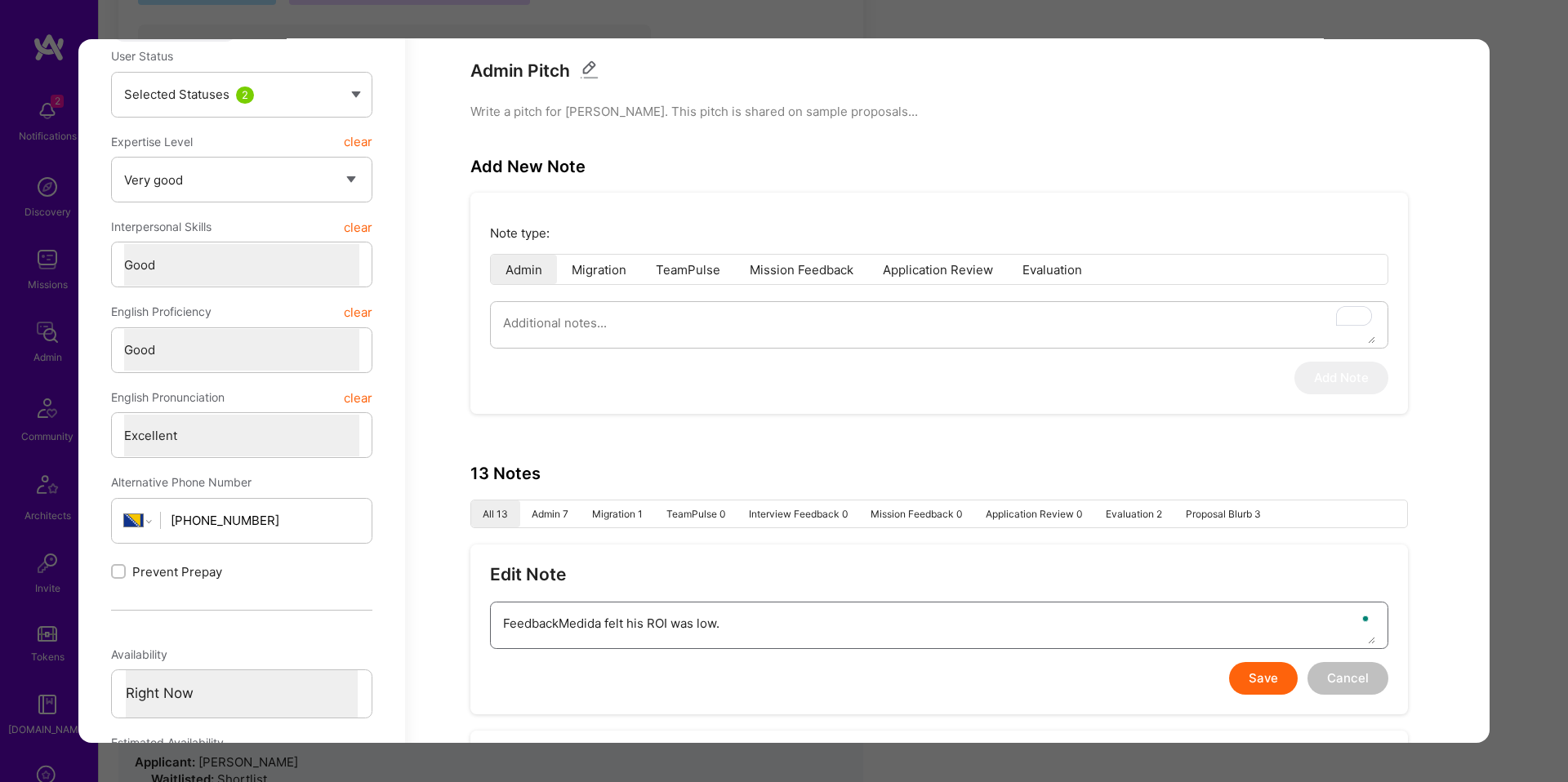
type textarea "Feedback:Medida felt his ROI was low."
type textarea "x"
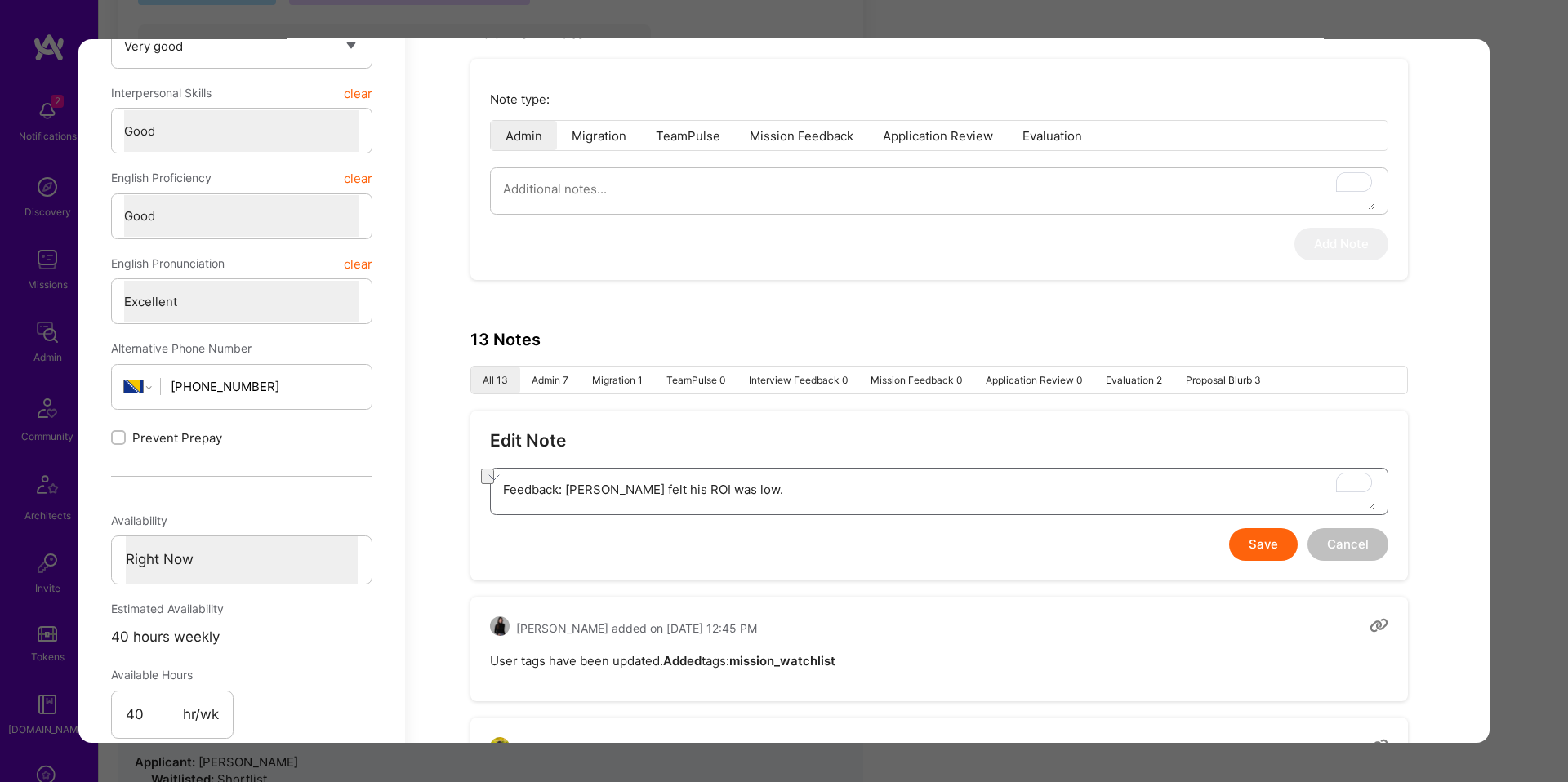
scroll to position [769, 0]
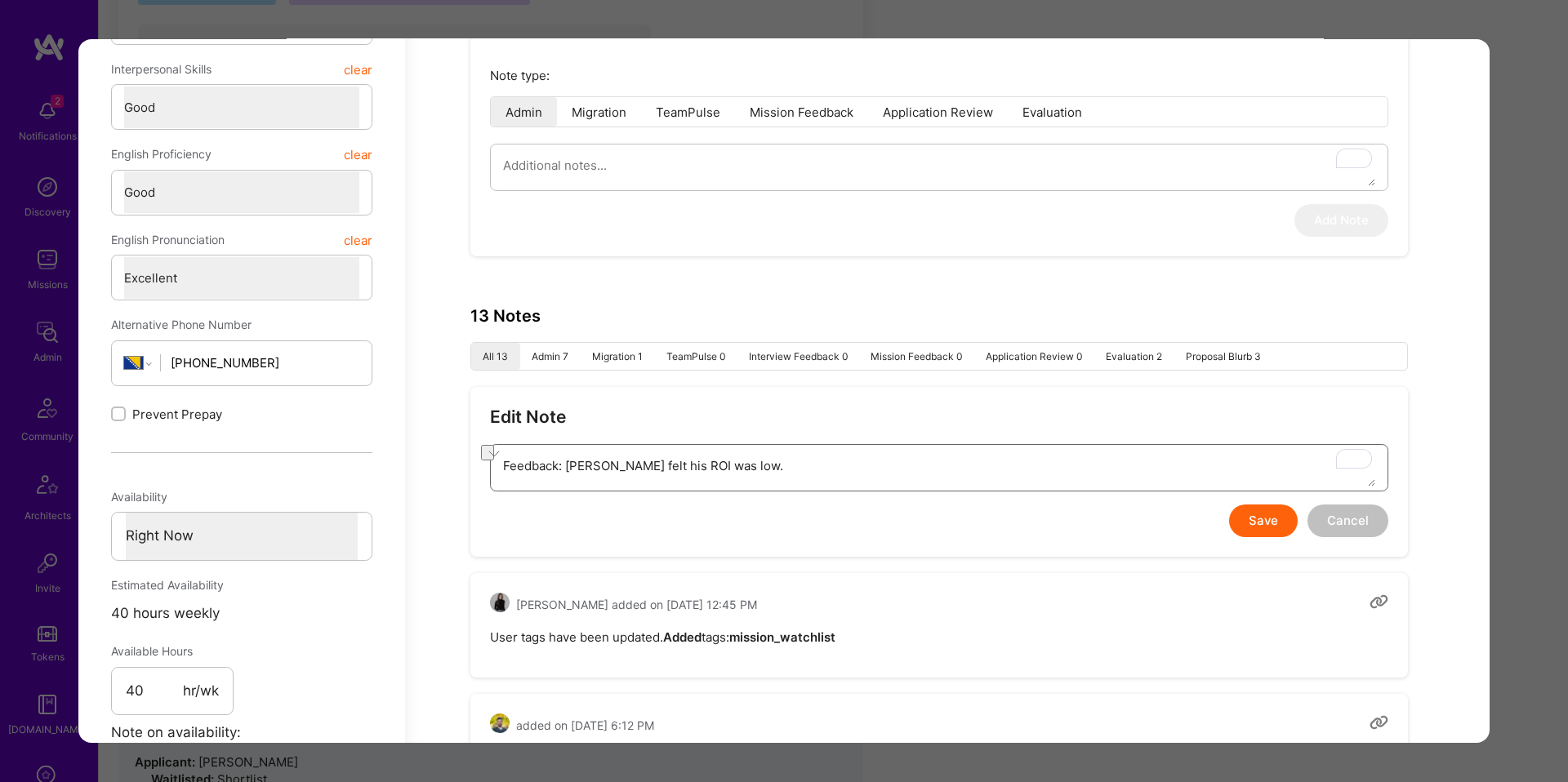
type textarea "Feedback: Medida felt his ROI was low."
click at [1247, 519] on button "Save" at bounding box center [1263, 522] width 69 height 33
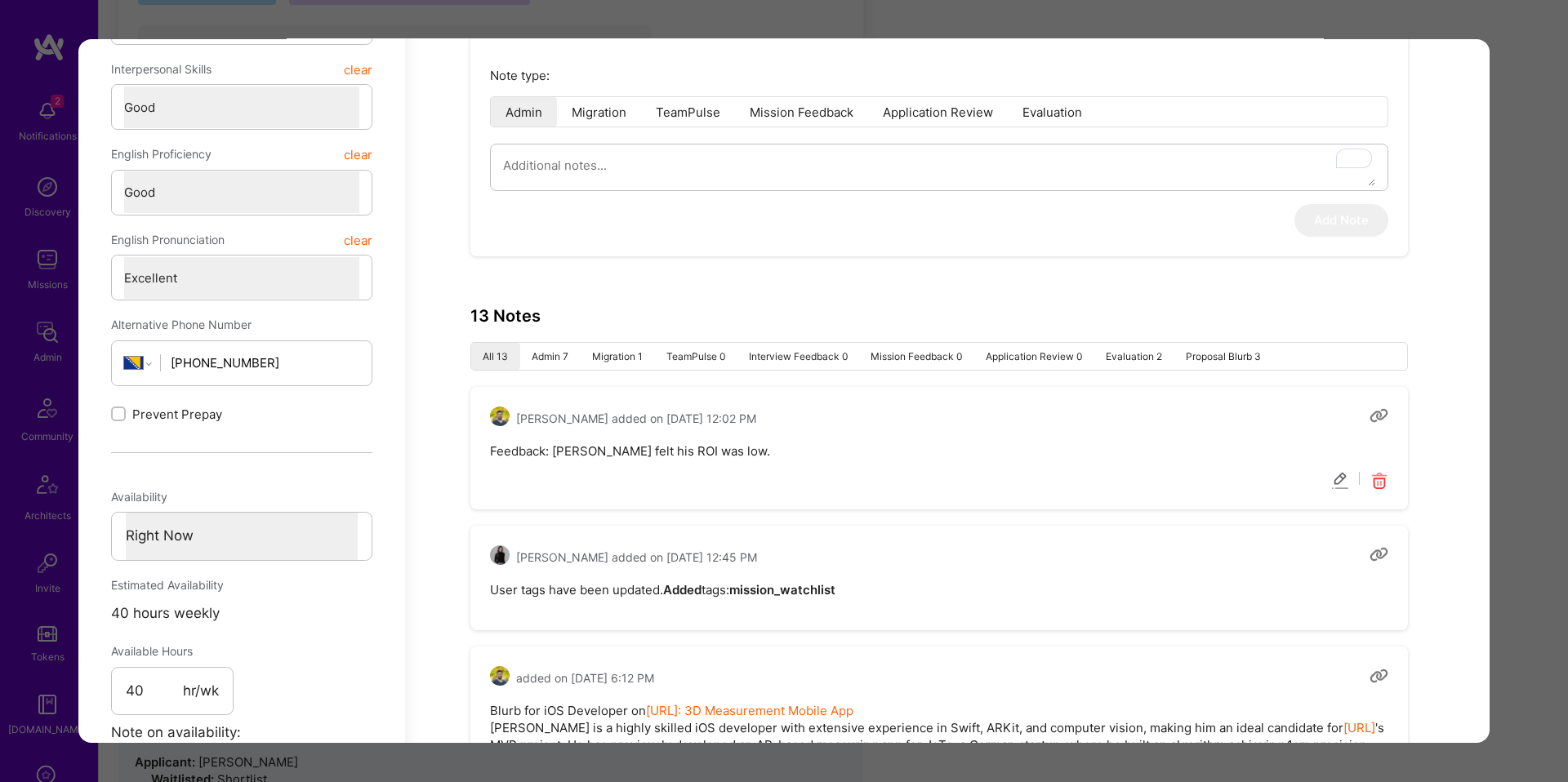
click at [728, 452] on pre "Feedback: Medida felt his ROI was low." at bounding box center [938, 452] width 899 height 17
click at [727, 452] on pre "Feedback: Medida felt his ROI was low." at bounding box center [938, 452] width 899 height 17
copy pre "Feedback: Medida felt his ROI was low."
click at [1384, 490] on icon "modal" at bounding box center [1379, 481] width 18 height 18
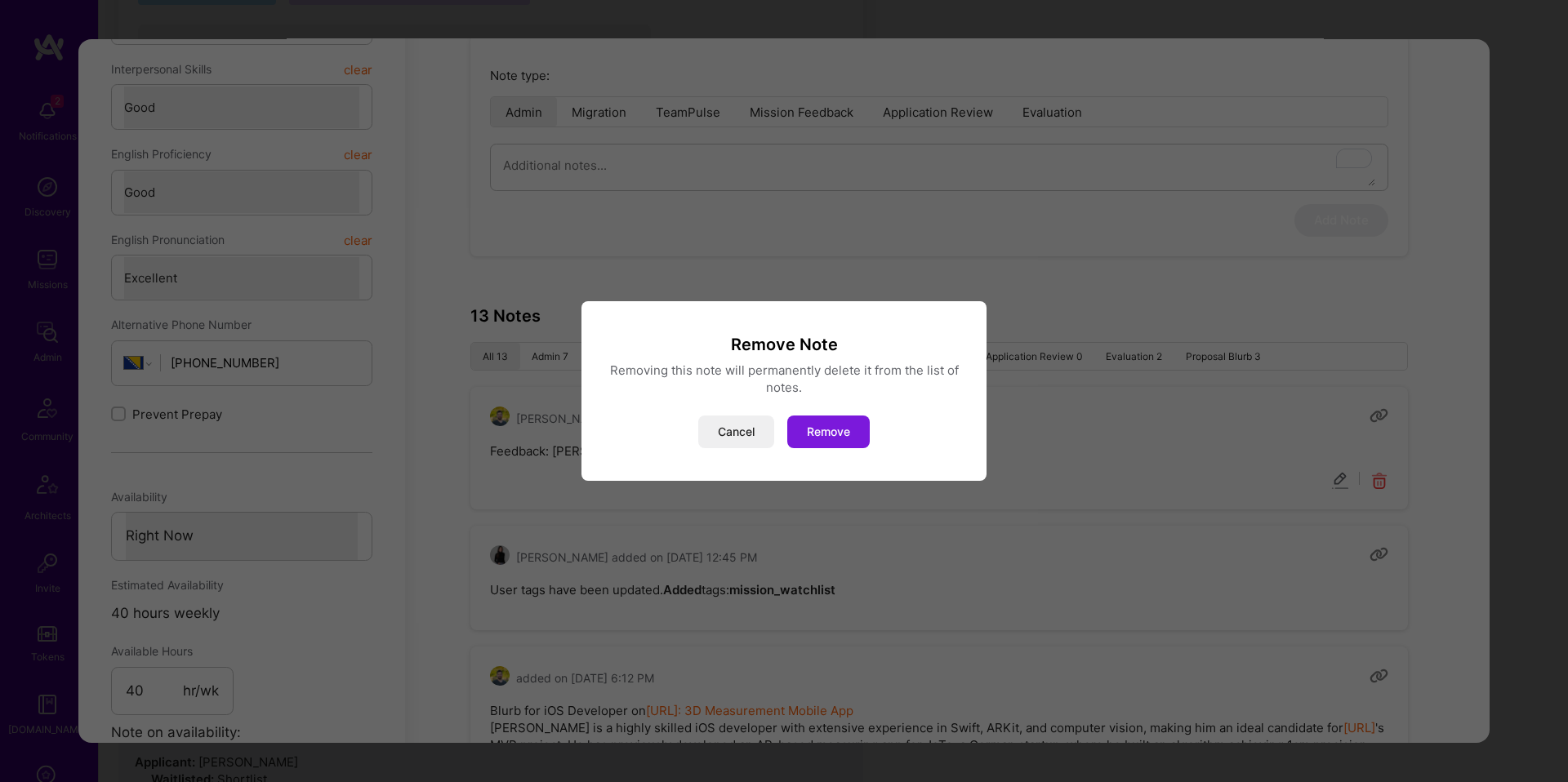
click at [858, 436] on button "Remove" at bounding box center [828, 432] width 83 height 33
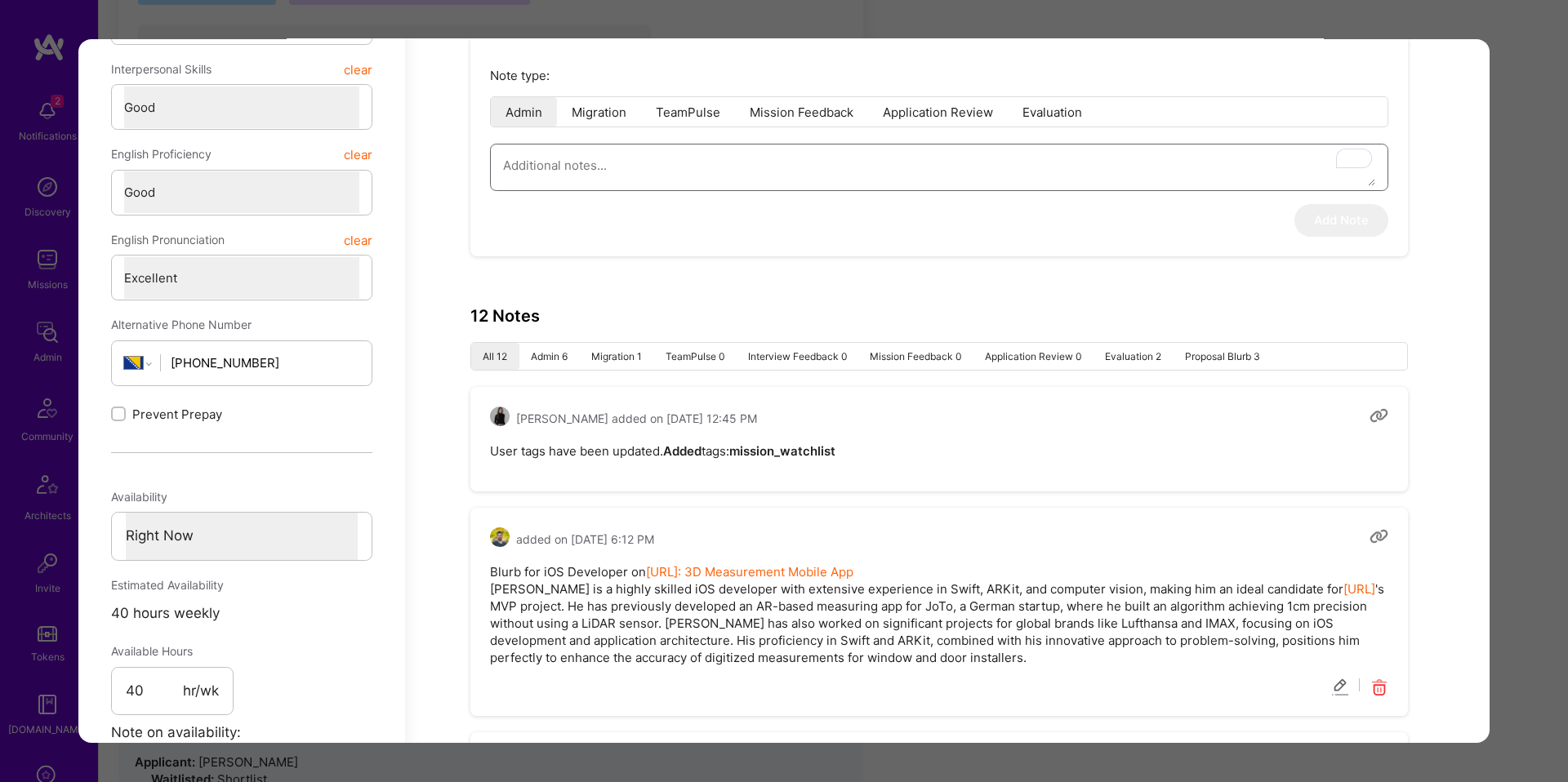
click at [930, 183] on textarea "To enrich screen reader interactions, please activate Accessibility in Grammarl…" at bounding box center [939, 166] width 872 height 42
paste textarea "Feedback: Medida felt his ROI was low."
type textarea "x"
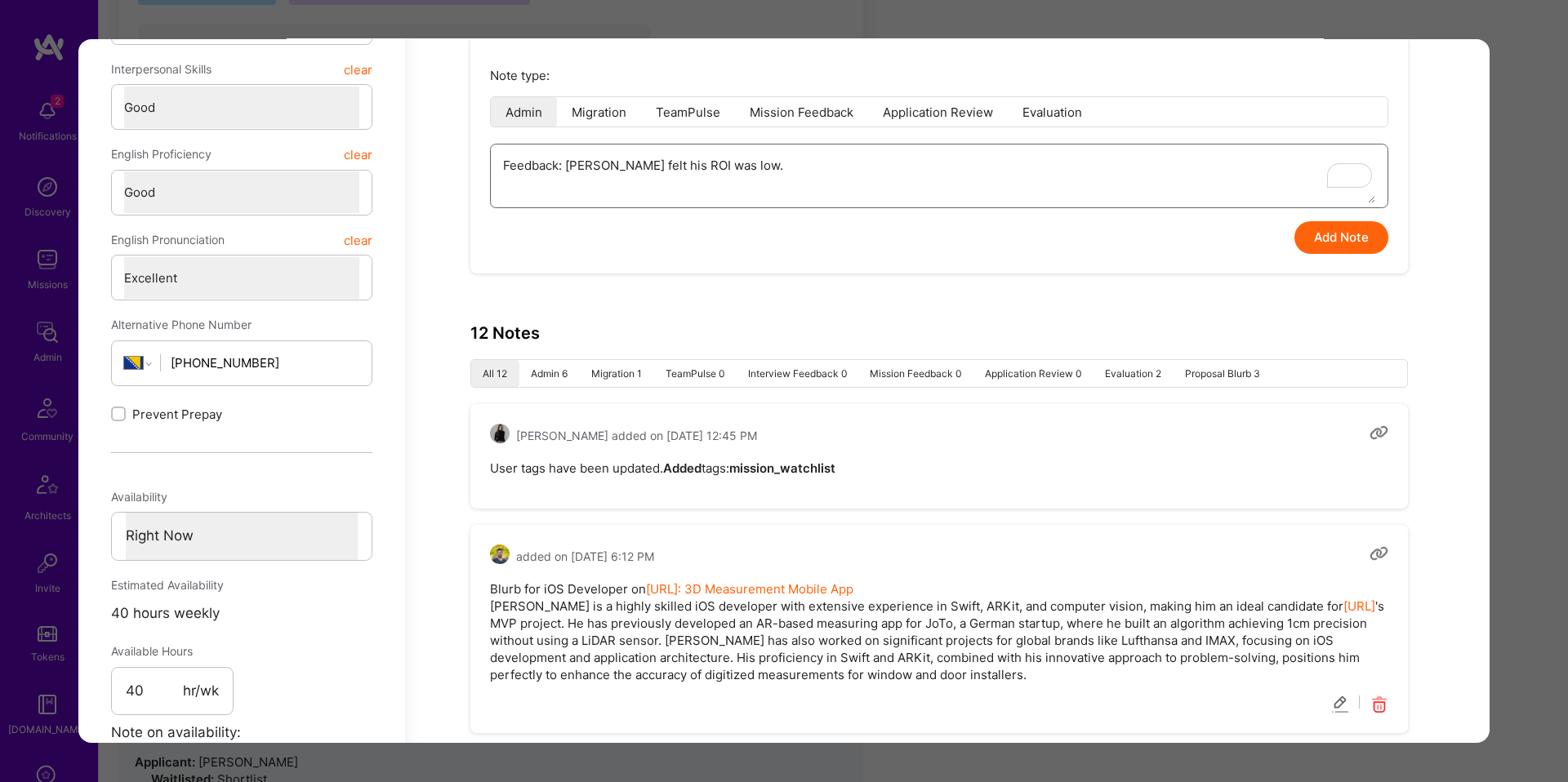
type textarea "Feedback: Medida felt his ROI was low."
click at [816, 119] on li "Mission Feedback" at bounding box center [801, 113] width 133 height 29
click at [1305, 237] on button "Add Note" at bounding box center [1342, 239] width 94 height 33
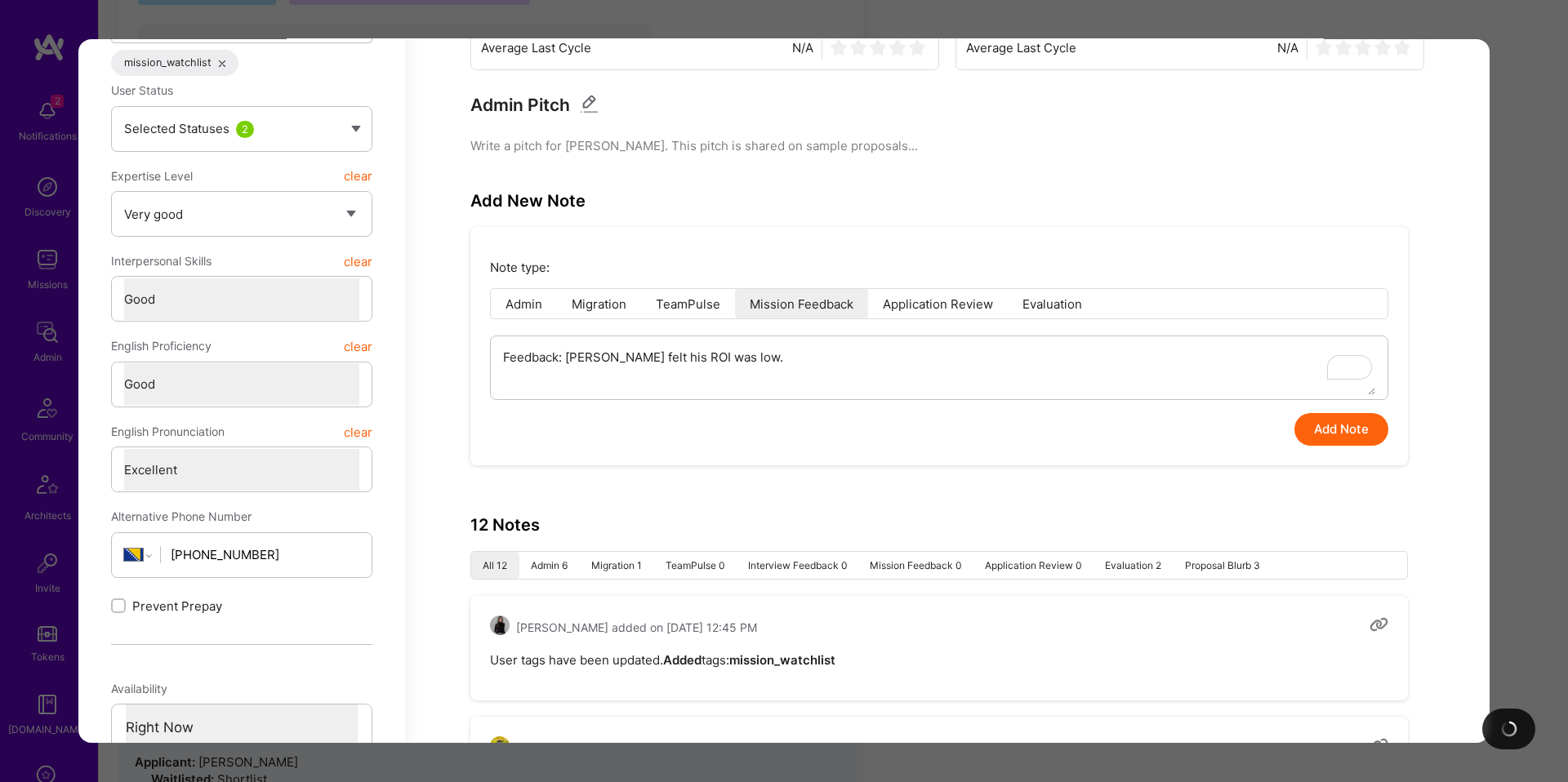
type textarea "x"
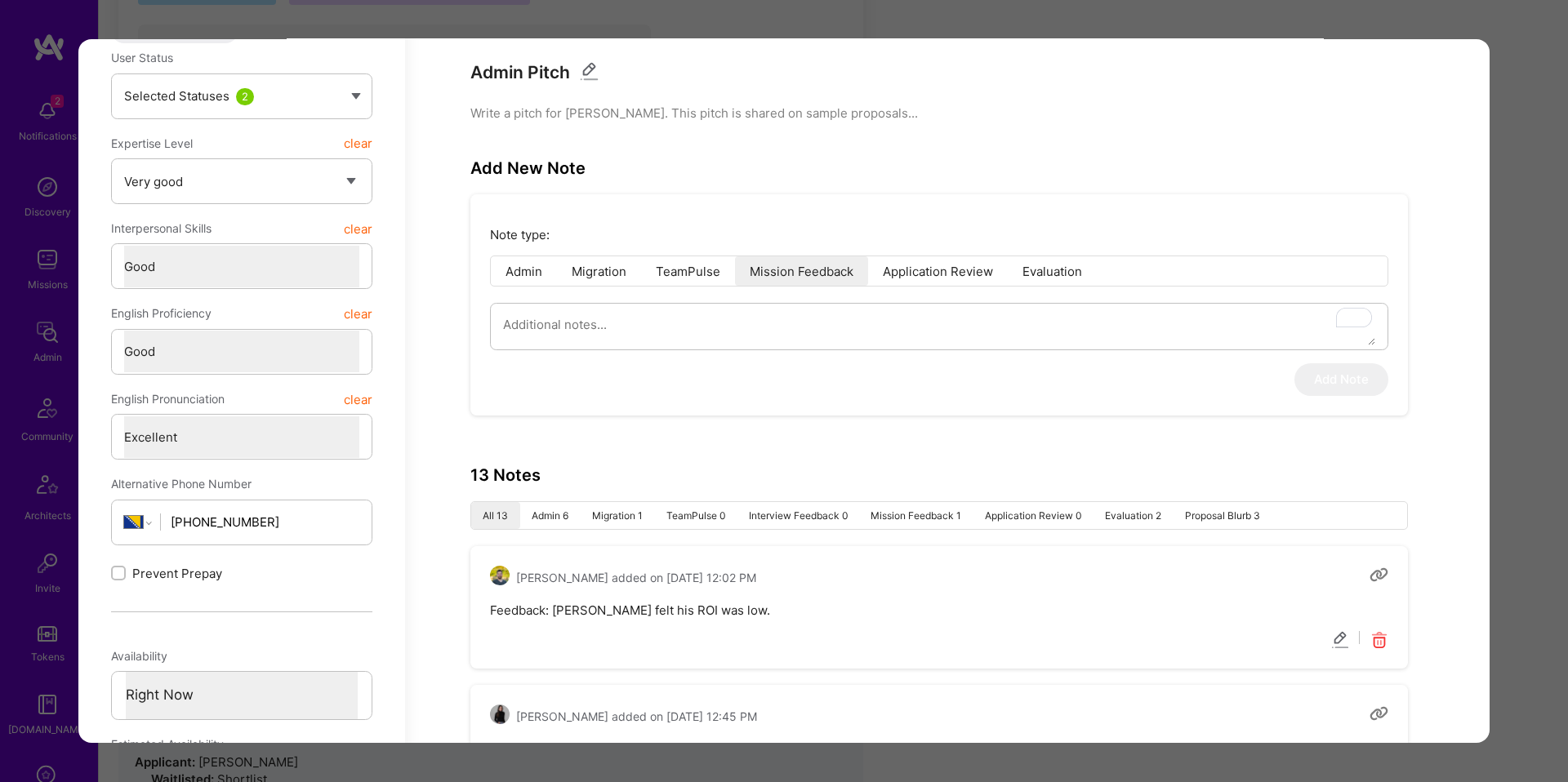
scroll to position [612, 0]
click at [1493, 425] on div "Application 4 of 6 Builder Missing Requirements Required Location See locations…" at bounding box center [784, 391] width 1568 height 782
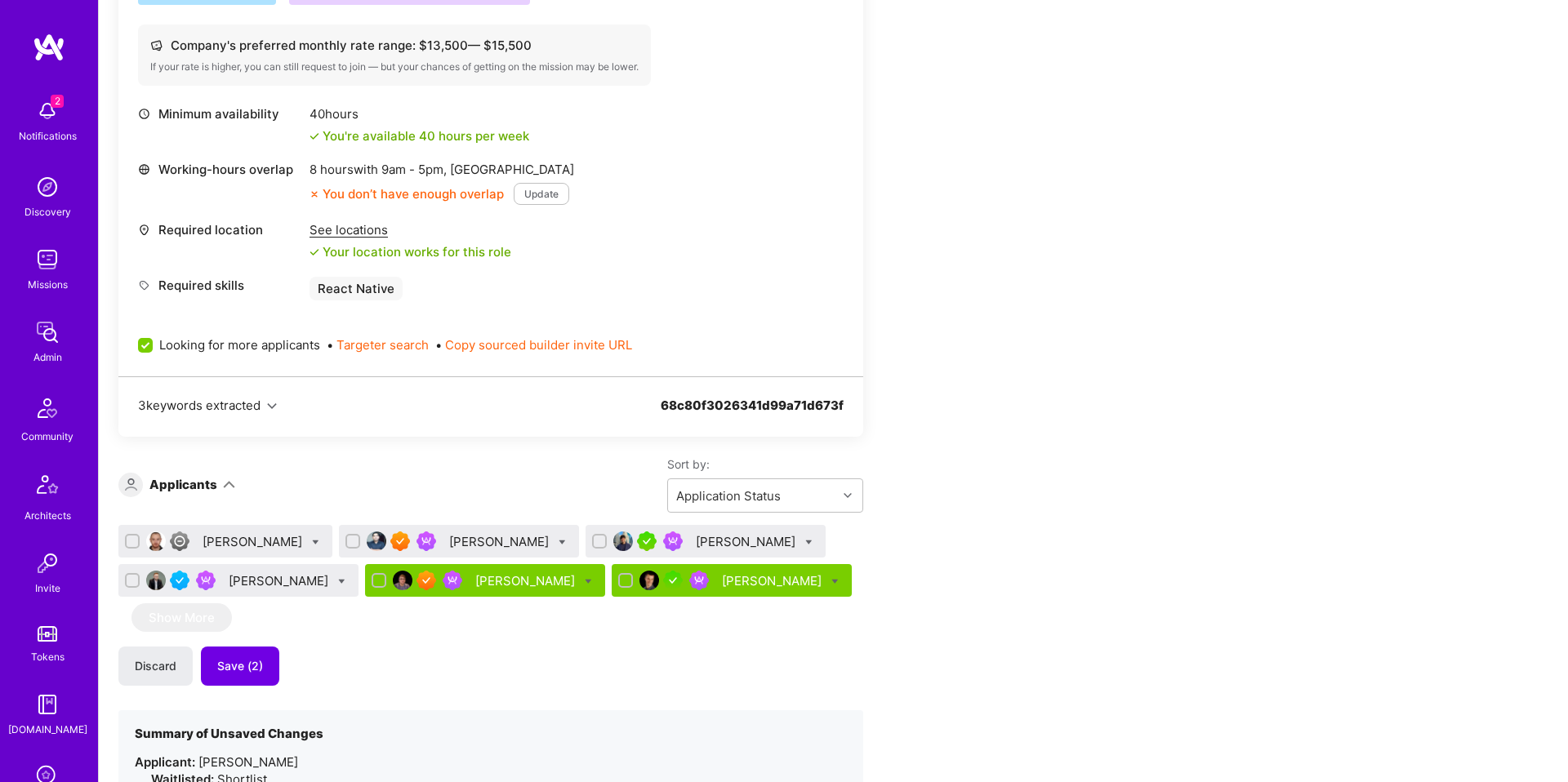
click at [910, 613] on div "Apply for a Mission Role We’re actively looking for builders. This is the best …" at bounding box center [608, 493] width 980 height 1659
click at [338, 582] on icon at bounding box center [342, 582] width 8 height 8
checkbox input "true"
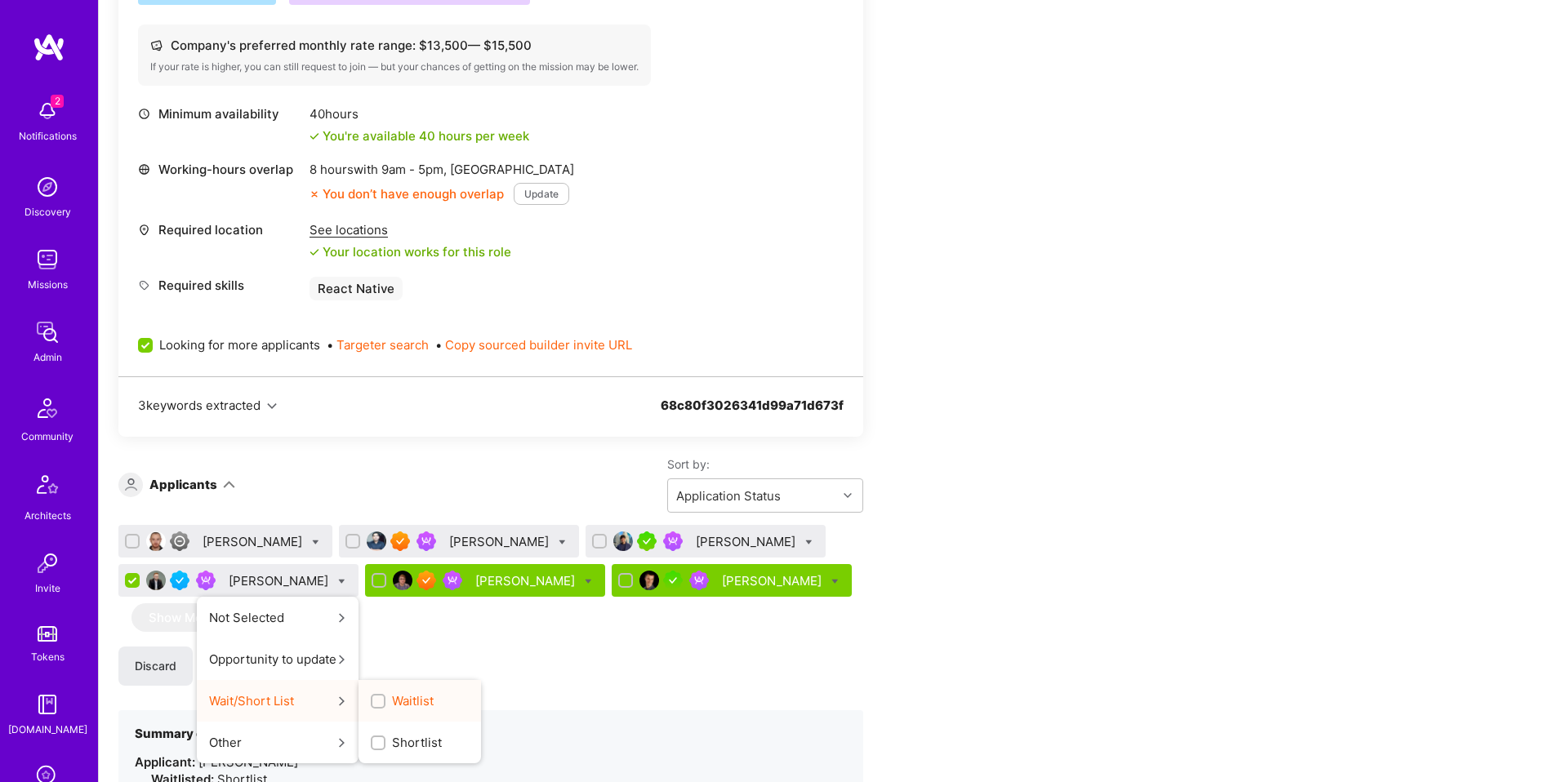
click at [358, 690] on div "Waitlist" at bounding box center [420, 700] width 122 height 42
click at [421, 699] on div "Waitlist" at bounding box center [420, 700] width 122 height 42
click at [396, 700] on span "Waitlist" at bounding box center [413, 701] width 42 height 17
click at [386, 700] on input "Waitlist" at bounding box center [380, 702] width 12 height 12
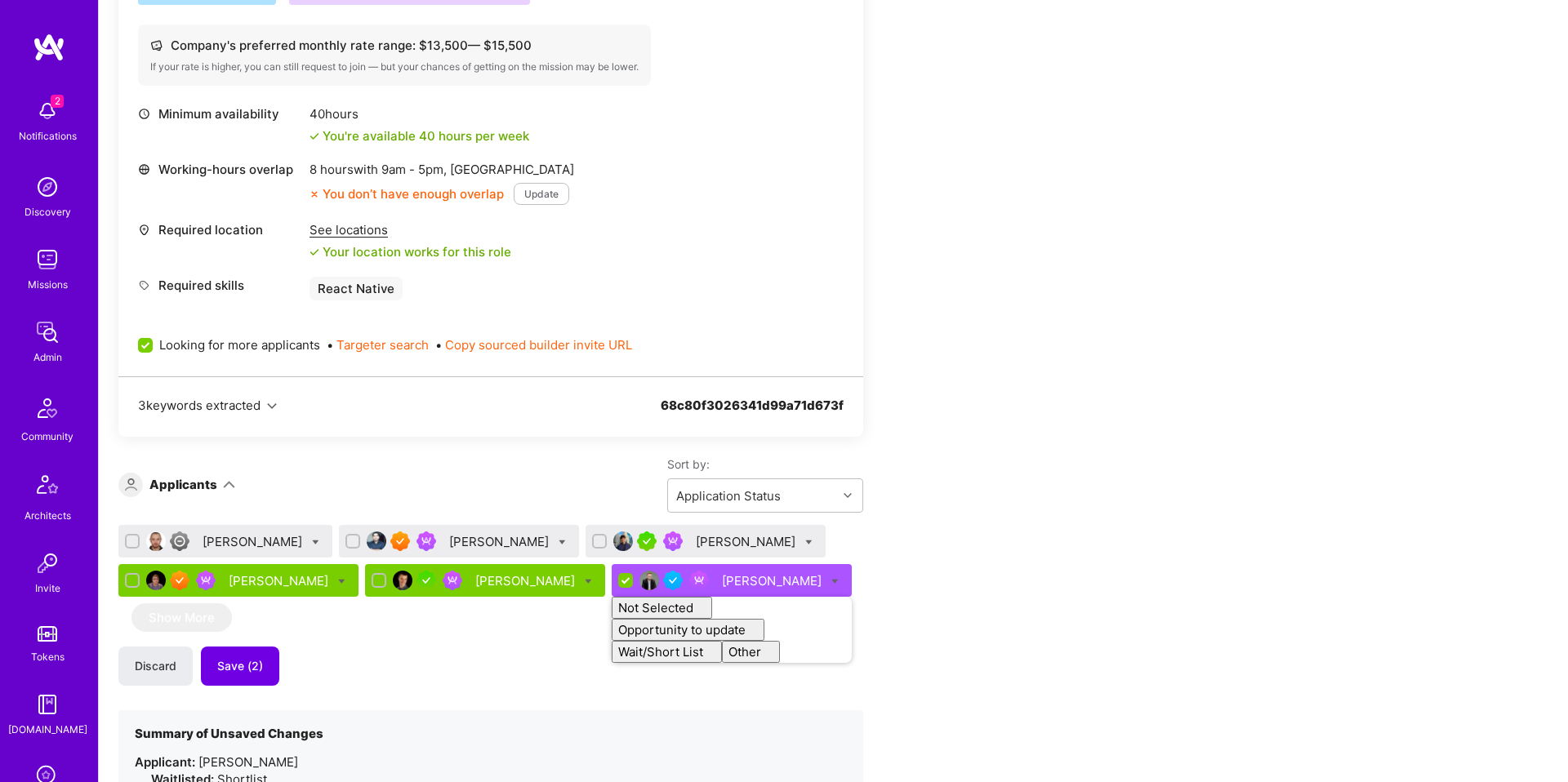
checkbox input "false"
click at [956, 474] on div "Apply for a Mission Role We’re actively looking for builders. This is the best …" at bounding box center [608, 493] width 980 height 1659
click at [696, 533] on div "Daniel Abitbul" at bounding box center [747, 542] width 103 height 17
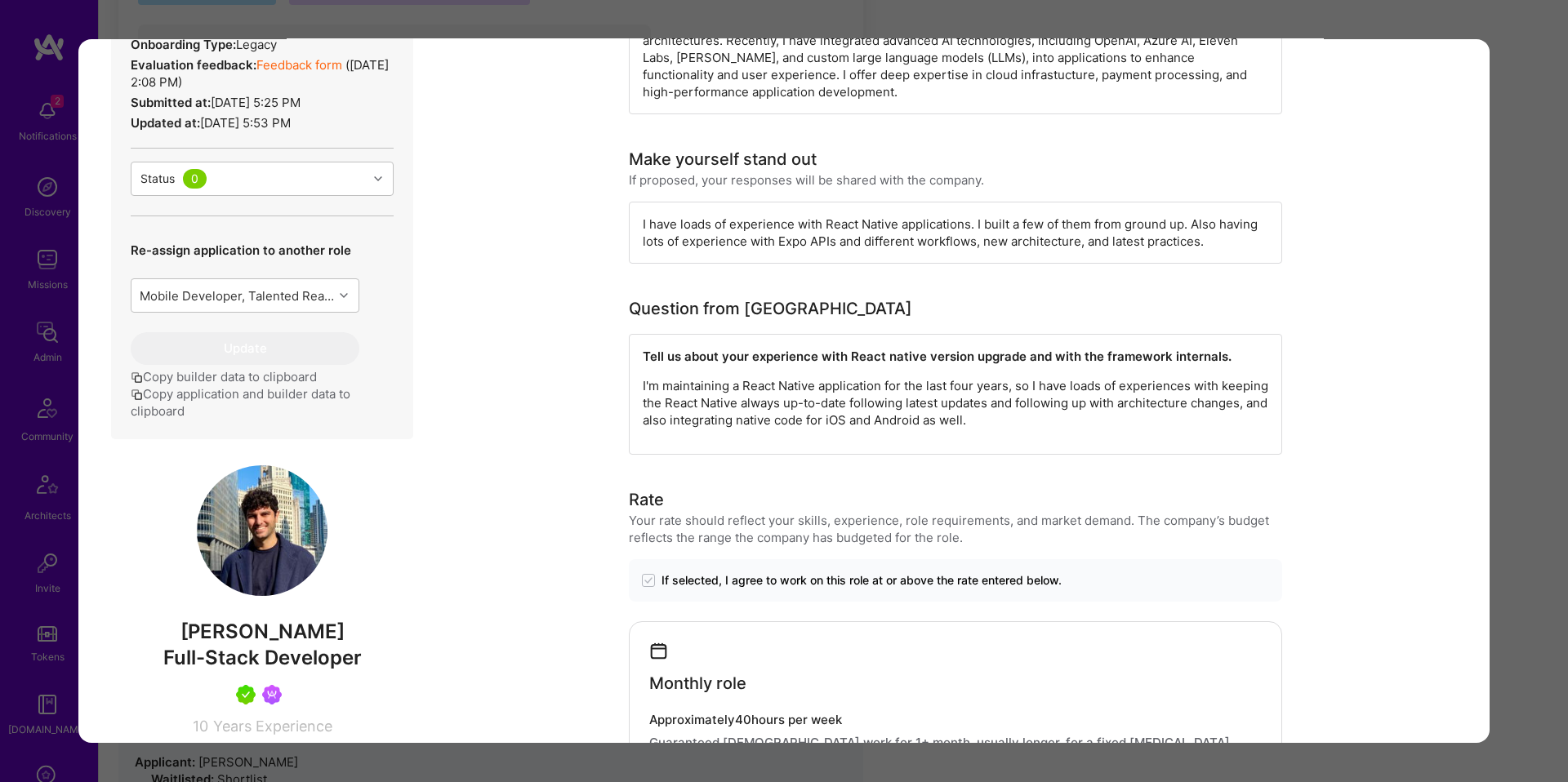
scroll to position [505, 0]
click at [937, 425] on p "I'm maintaining a React Native application for the last four years, so I have l…" at bounding box center [956, 402] width 626 height 51
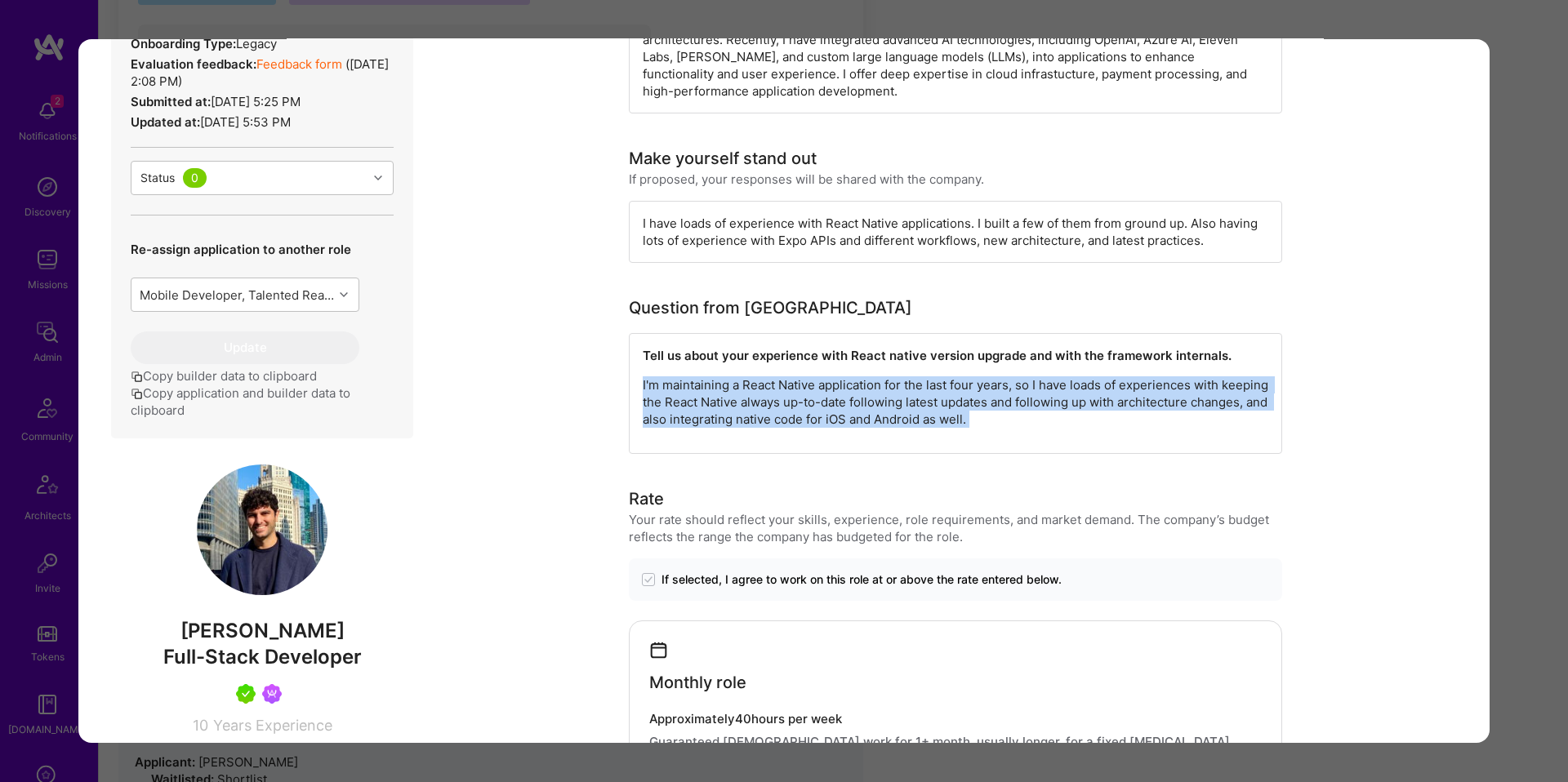
click at [937, 425] on p "I'm maintaining a React Native application for the last four years, so I have l…" at bounding box center [956, 402] width 626 height 51
click at [1035, 434] on div "Tell us about your experience with React native version upgrade and with the fr…" at bounding box center [955, 393] width 654 height 120
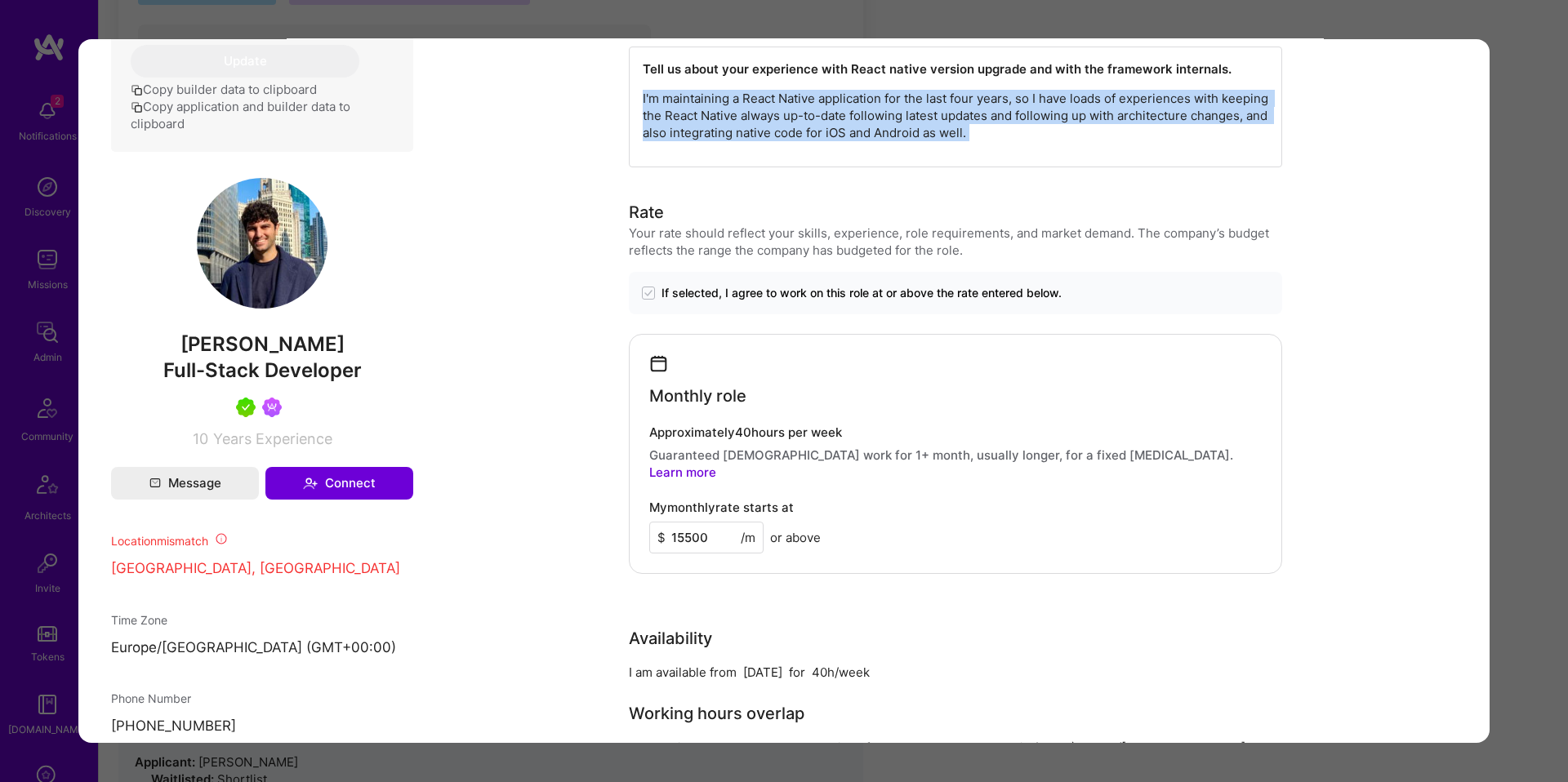
scroll to position [658, 0]
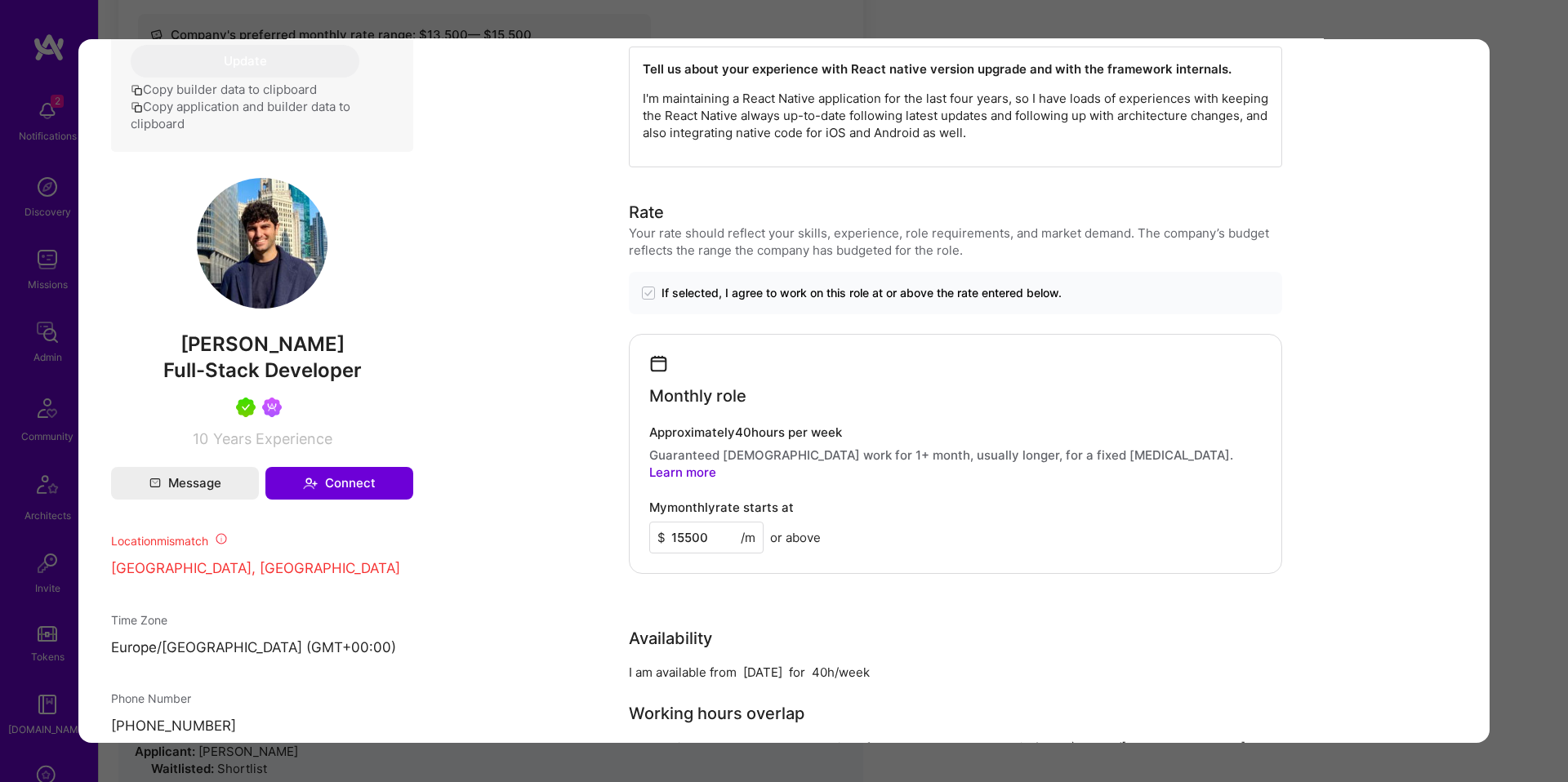
click at [1500, 449] on div "Application 3 of 6 Builder Missing Requirements Required Location See locations…" at bounding box center [784, 391] width 1568 height 782
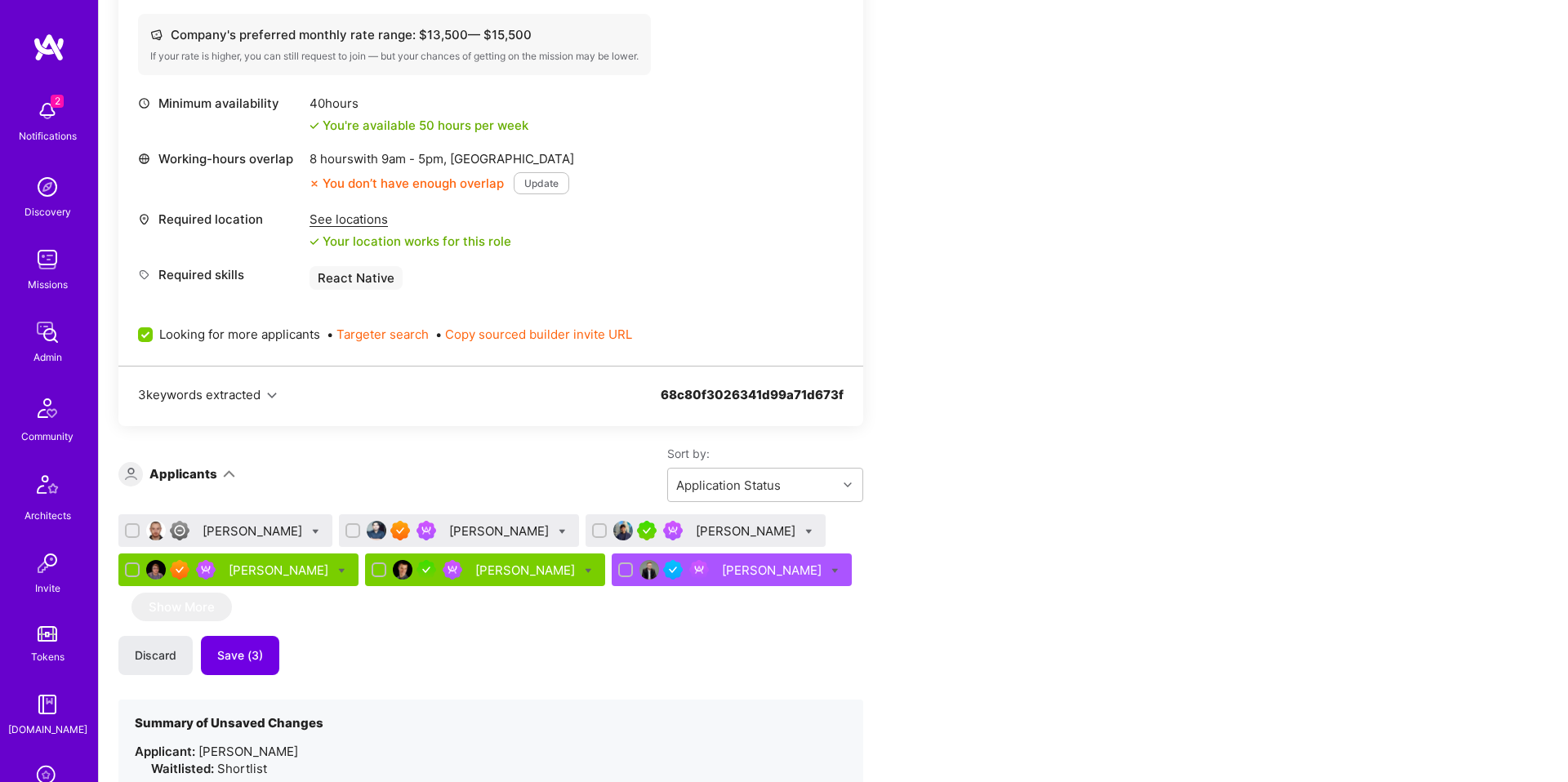
click at [805, 531] on icon at bounding box center [809, 532] width 8 height 8
checkbox input "true"
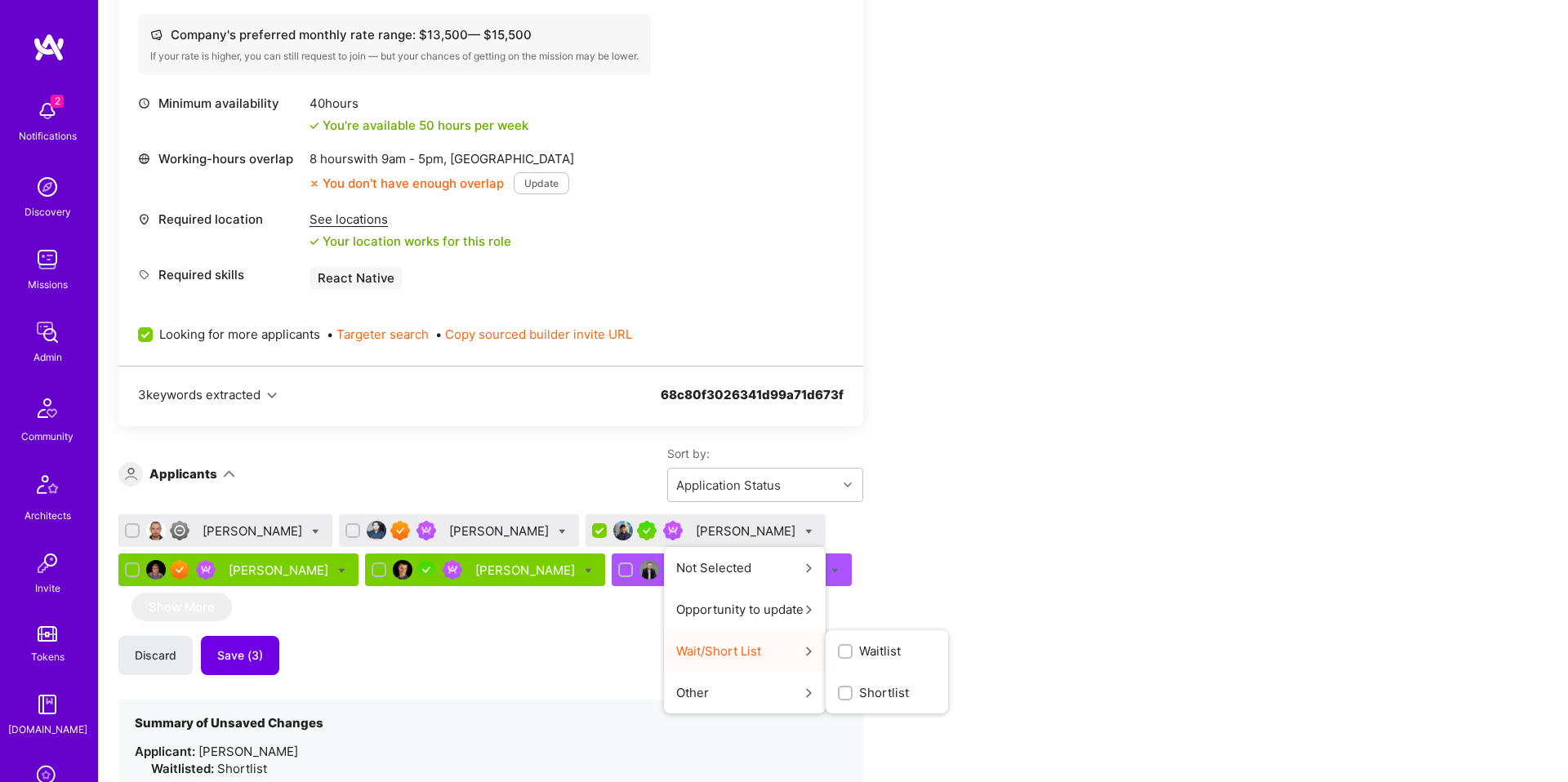
click at [838, 693] on label "Shortlist" at bounding box center [873, 694] width 71 height 17
click at [0, 0] on input "Shortlist" at bounding box center [0, 0] width 0 height 0
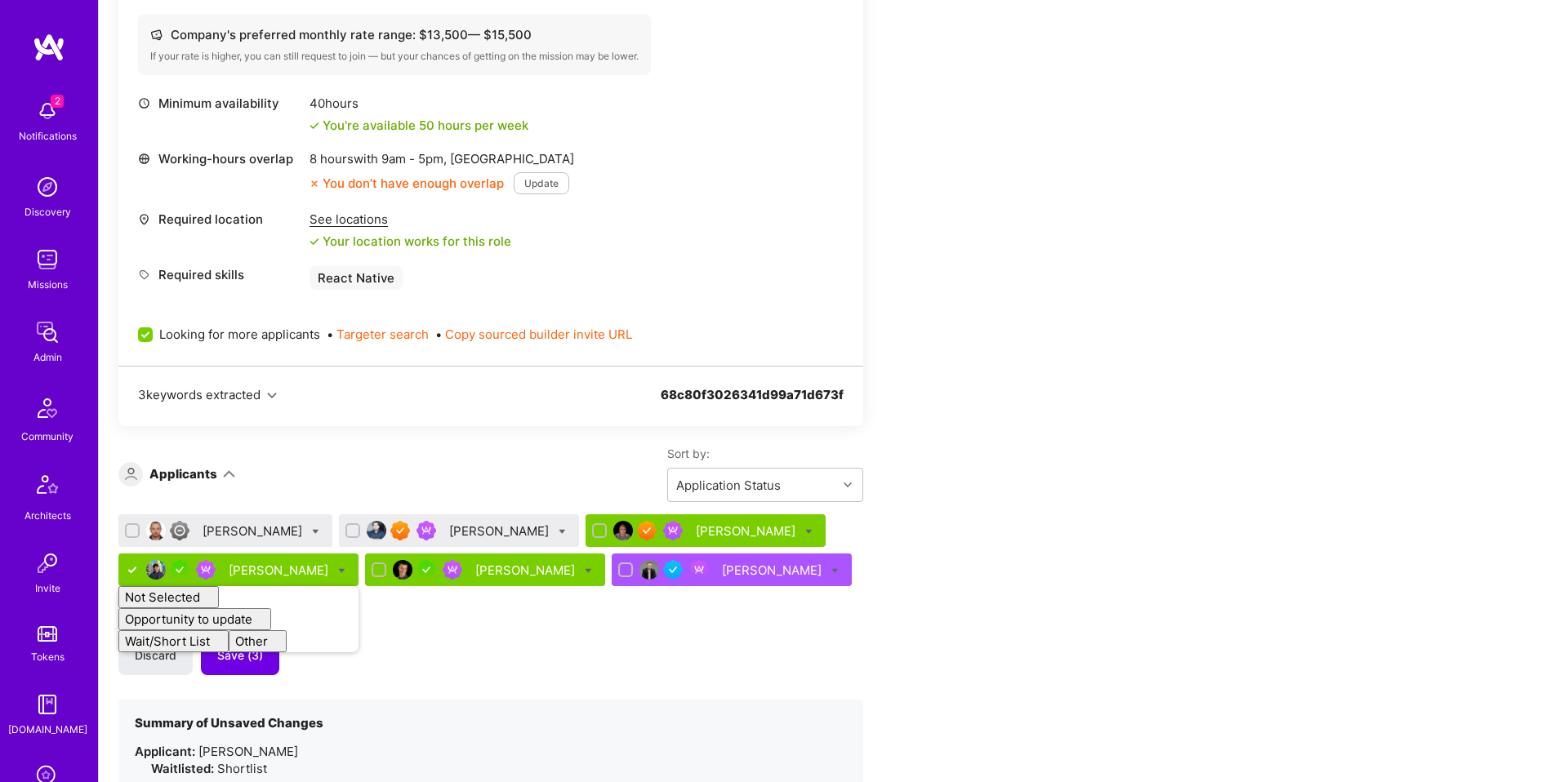
checkbox input "false"
click at [829, 620] on div "Orkun Muti Sadan Masroor Uday Pandey Daniel Abitbul Not Selected Not selected S…" at bounding box center [491, 713] width 745 height 397
click at [453, 534] on div "Sadan Masroor" at bounding box center [500, 531] width 103 height 17
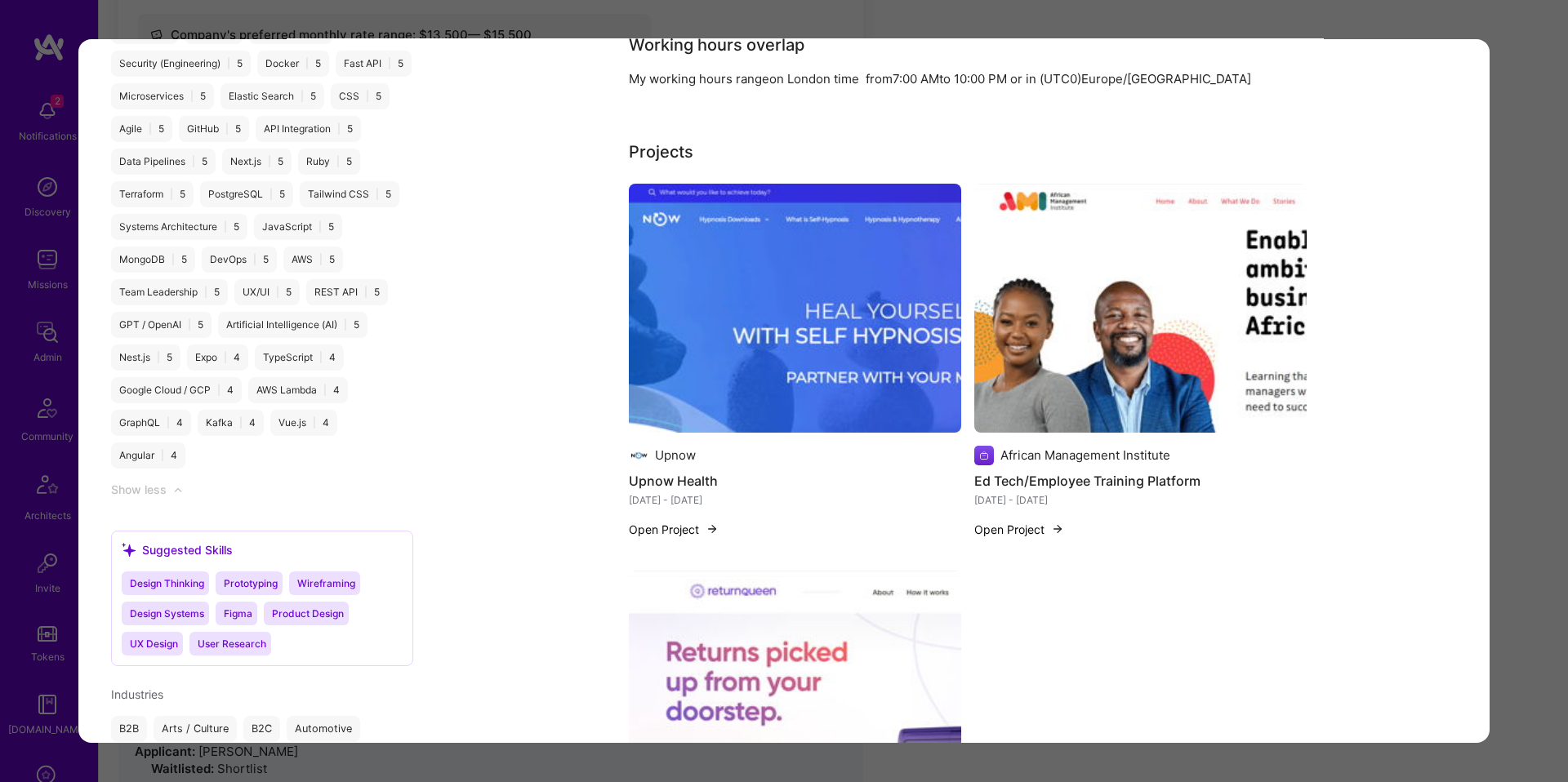
scroll to position [2380, 0]
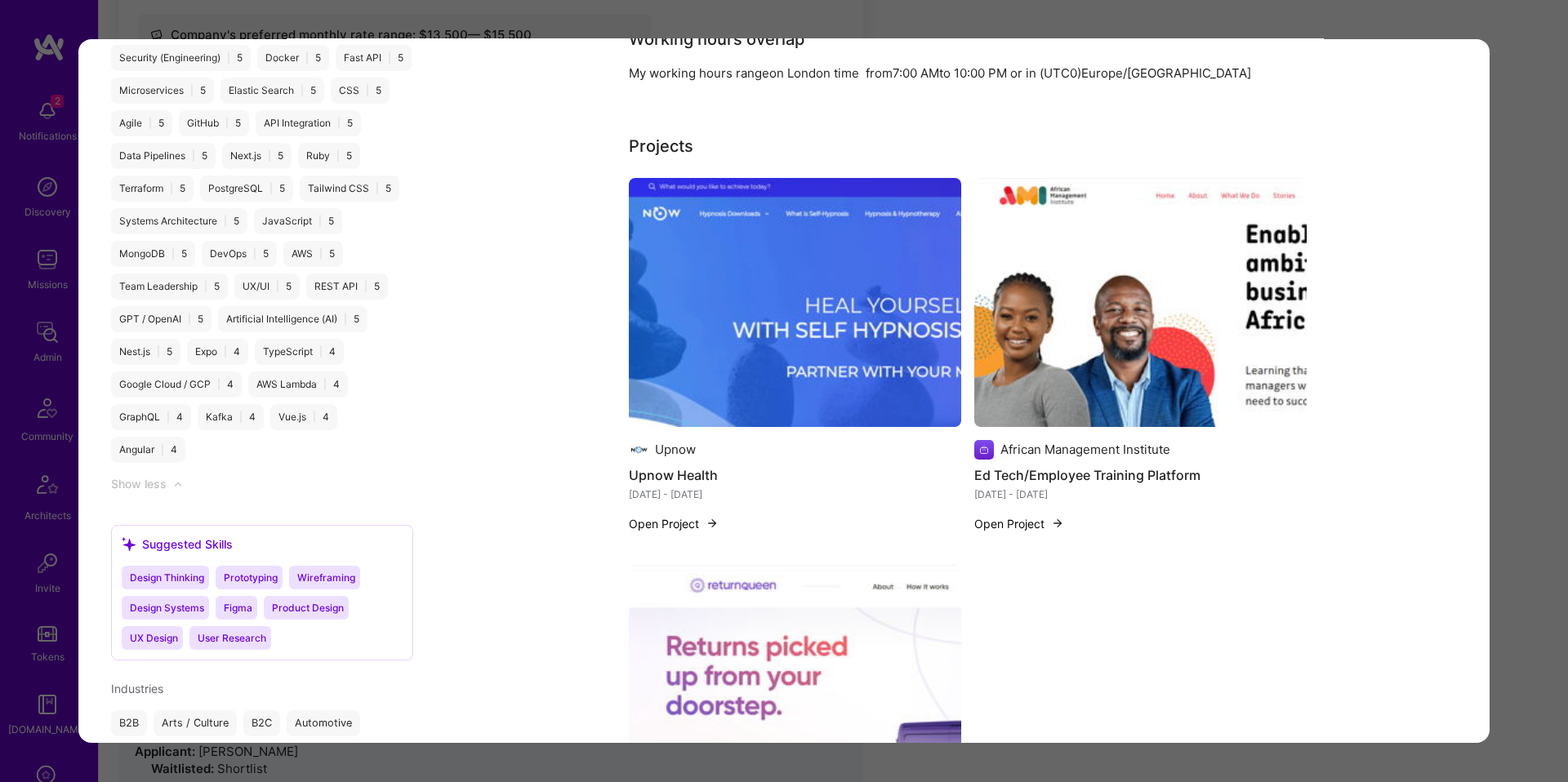
click at [686, 529] on div "Upnow Upnow Health Dec 2022 - Sep 2024 Open Project" at bounding box center [795, 364] width 332 height 374
click at [685, 532] on button "Open Project" at bounding box center [673, 524] width 89 height 17
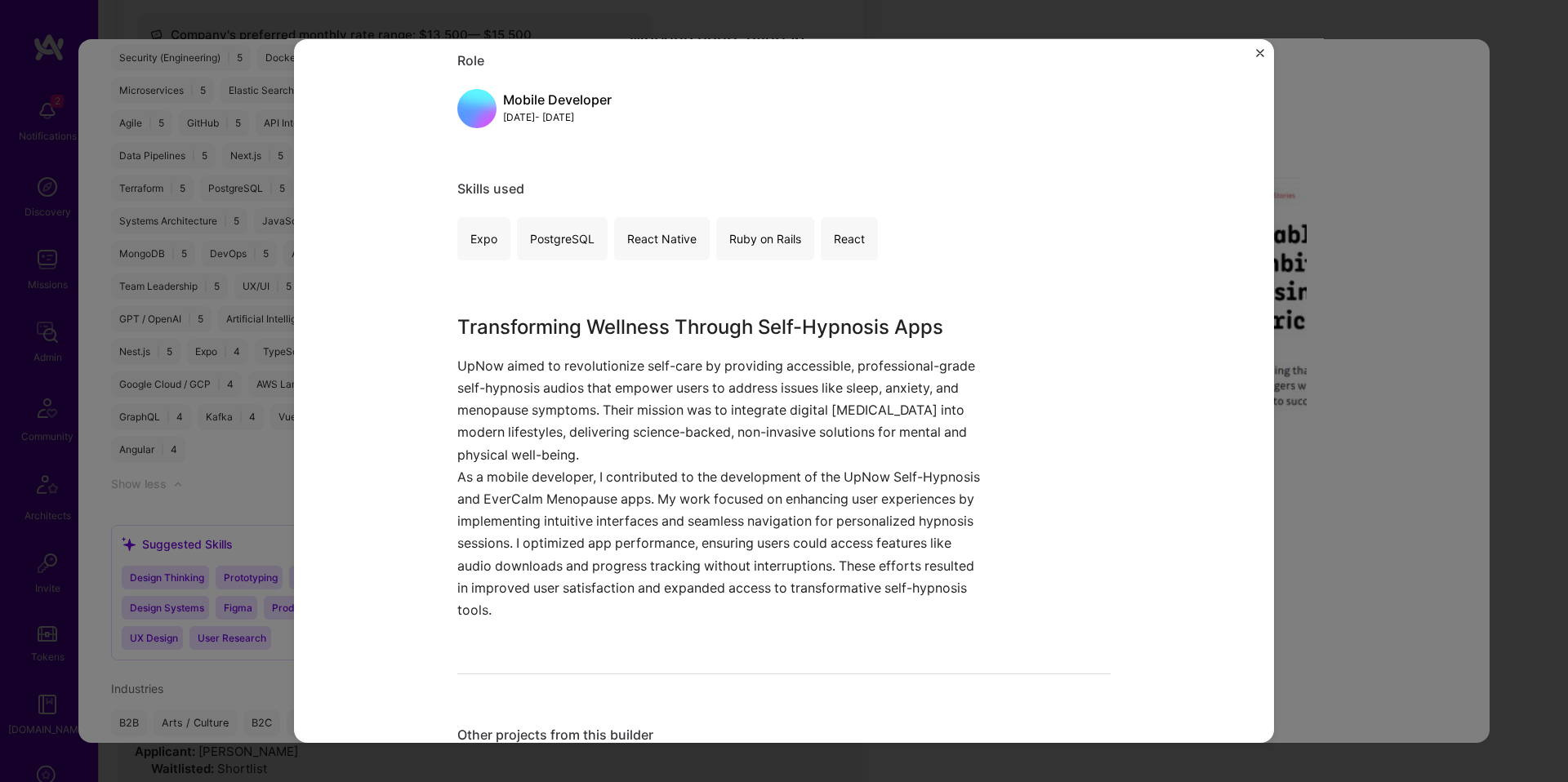
scroll to position [770, 0]
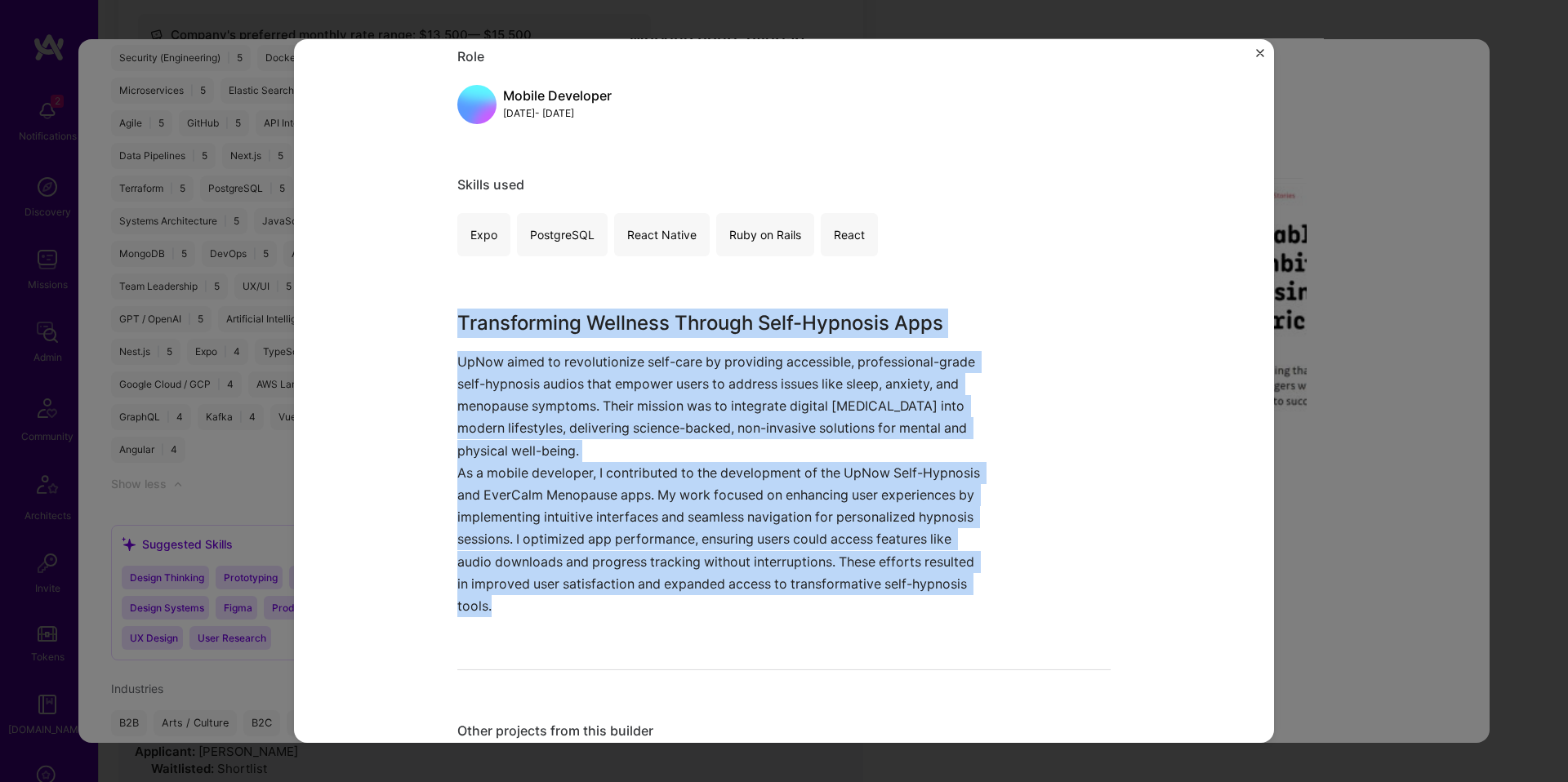
drag, startPoint x: 631, startPoint y: 295, endPoint x: 667, endPoint y: 629, distance: 335.9
copy div "Transforming Wellness Through Self-Hypnosis Apps UpNow aimed to revolutionize s…"
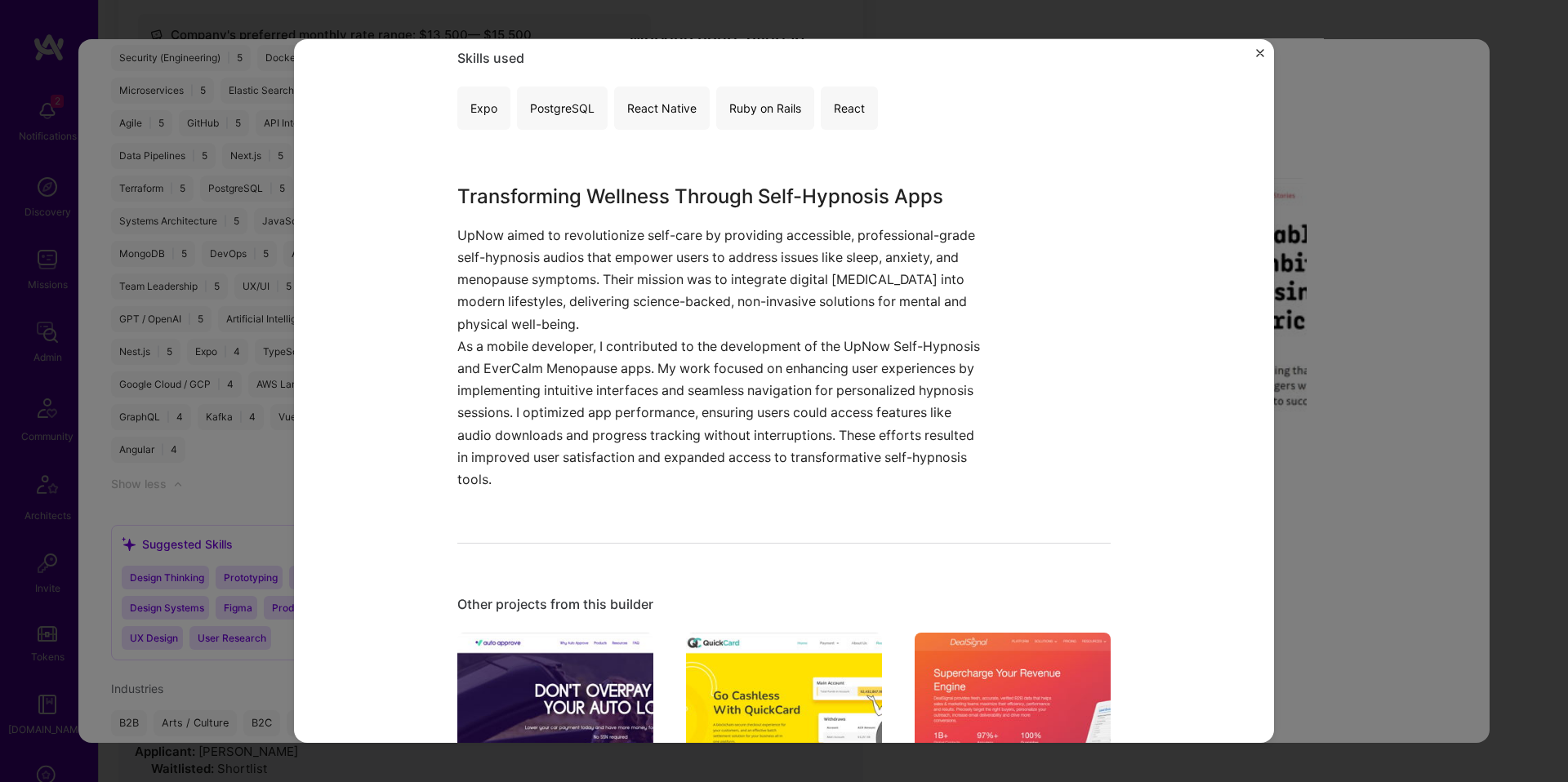
scroll to position [899, 0]
drag, startPoint x: 1318, startPoint y: 480, endPoint x: 1292, endPoint y: 487, distance: 26.9
click at [1318, 480] on div "Upnow Health Upnow Wellness & Mental Health, Healthcare Project link Role Mobil…" at bounding box center [784, 391] width 1568 height 782
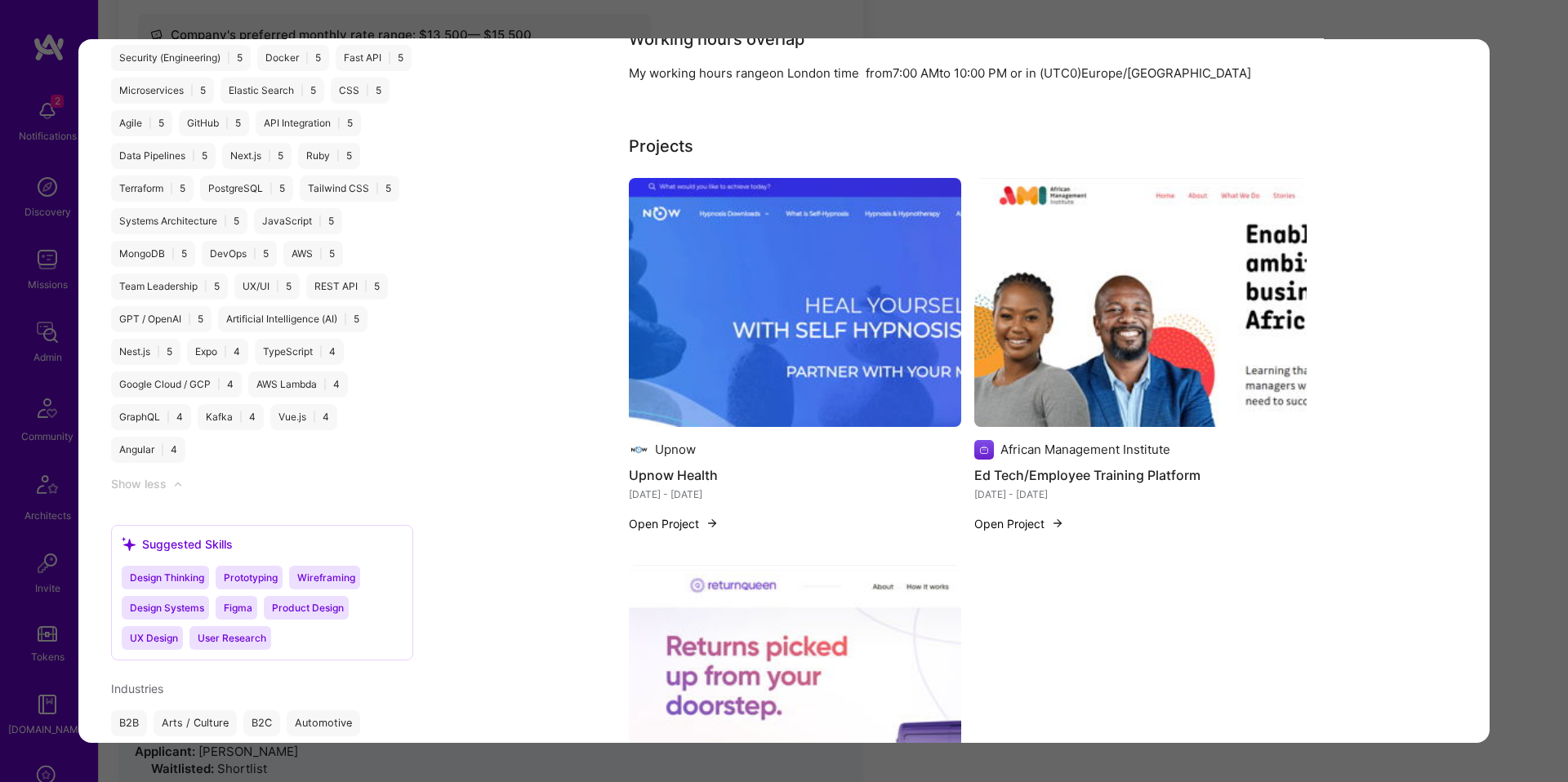
click at [1032, 532] on button "Open Project" at bounding box center [1019, 524] width 89 height 17
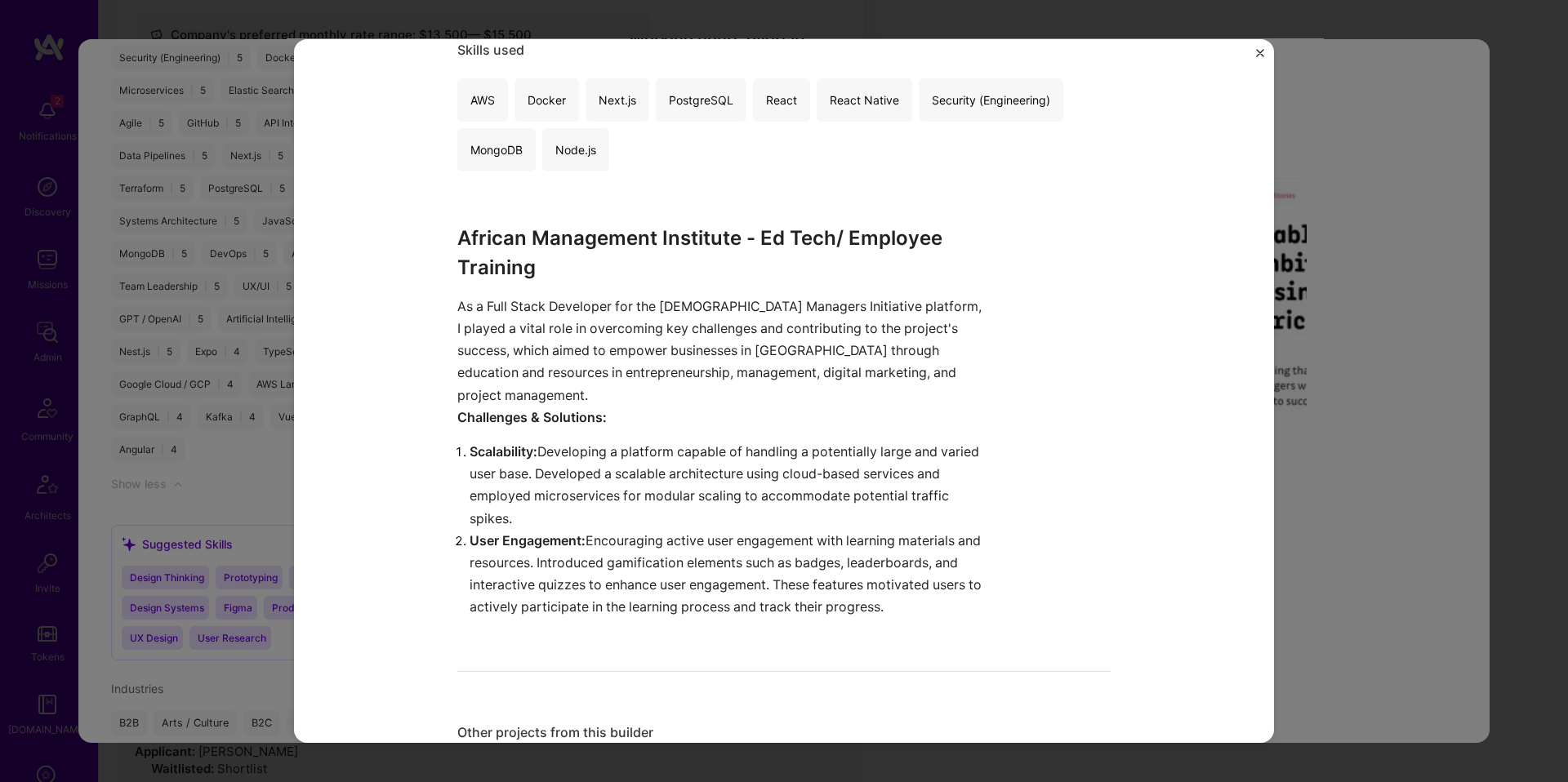
scroll to position [906, 0]
click at [1332, 394] on div "Ed Tech/Employee Training Platform African Management Institute Education / Edt…" at bounding box center [784, 391] width 1568 height 782
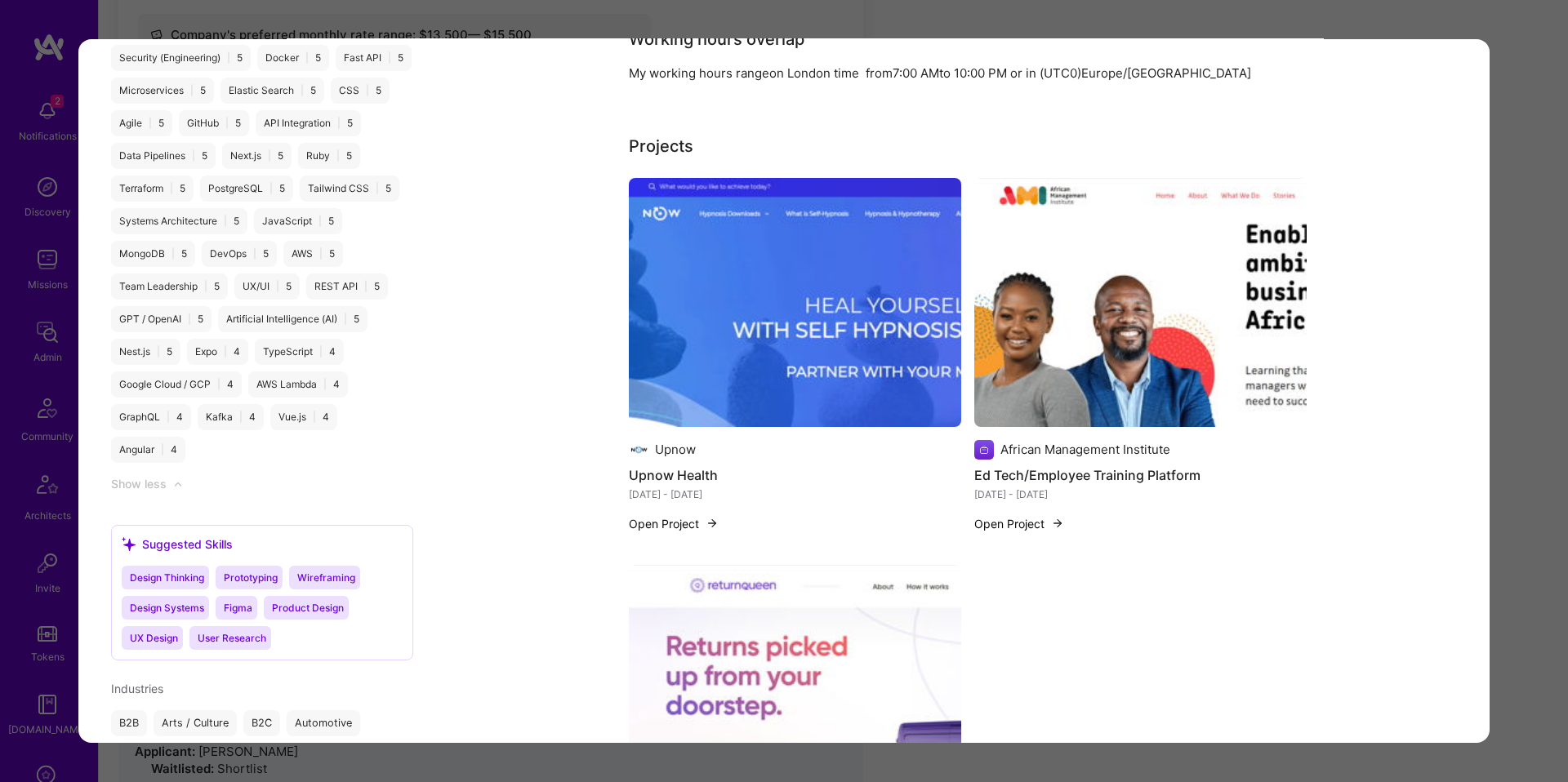
scroll to position [2704, 0]
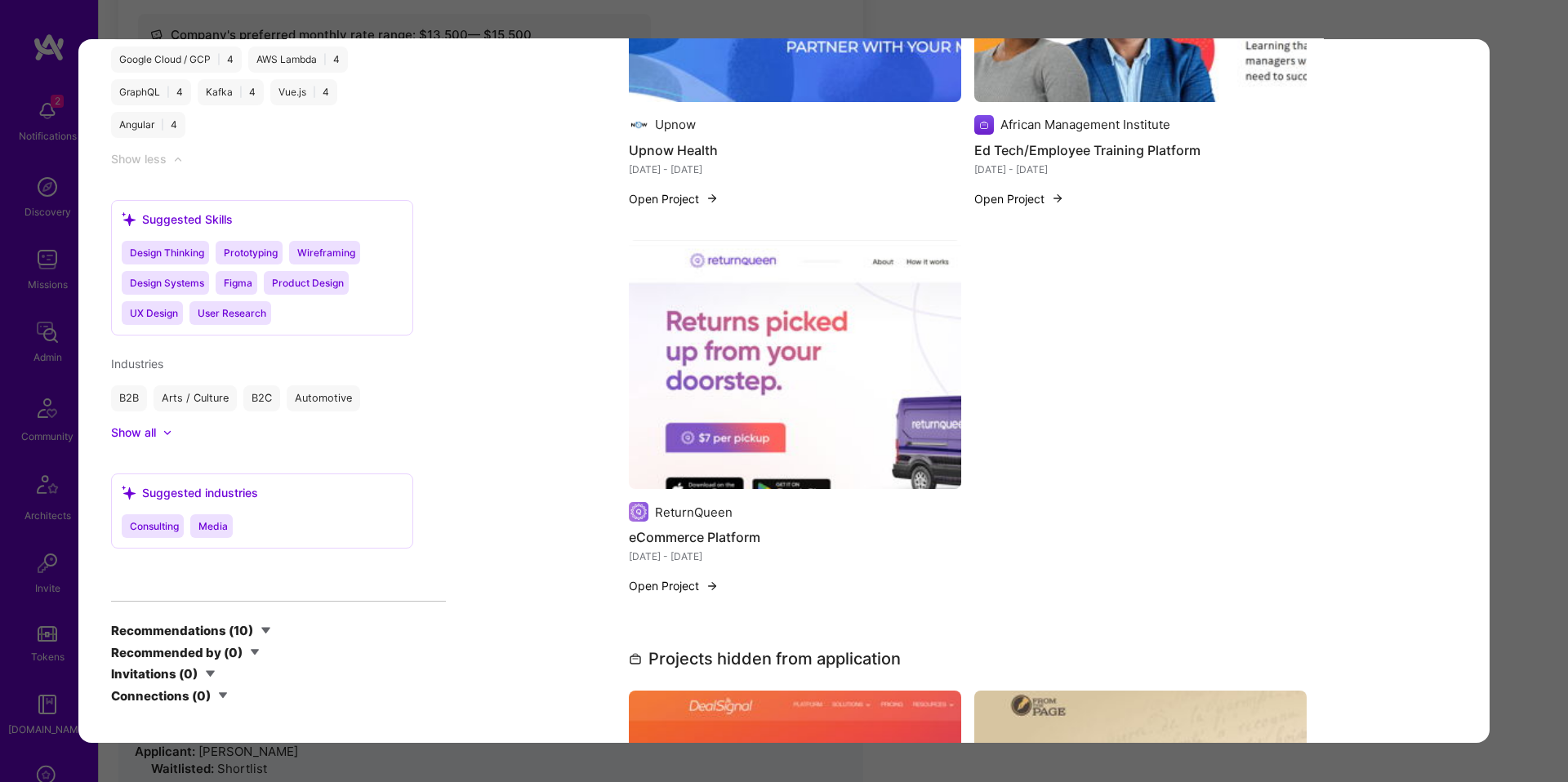
click at [646, 595] on button "Open Project" at bounding box center [673, 586] width 89 height 17
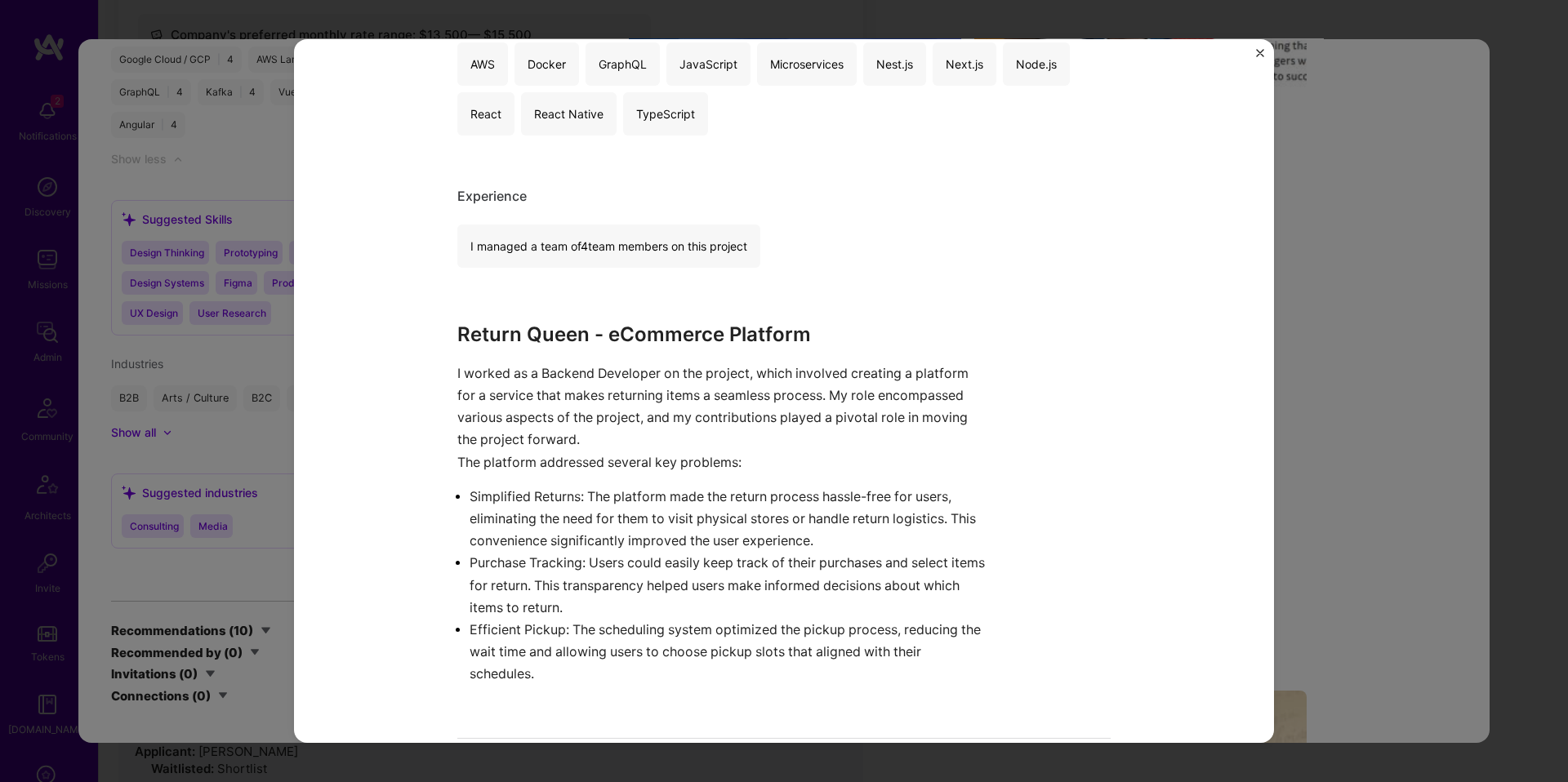
scroll to position [1005, 0]
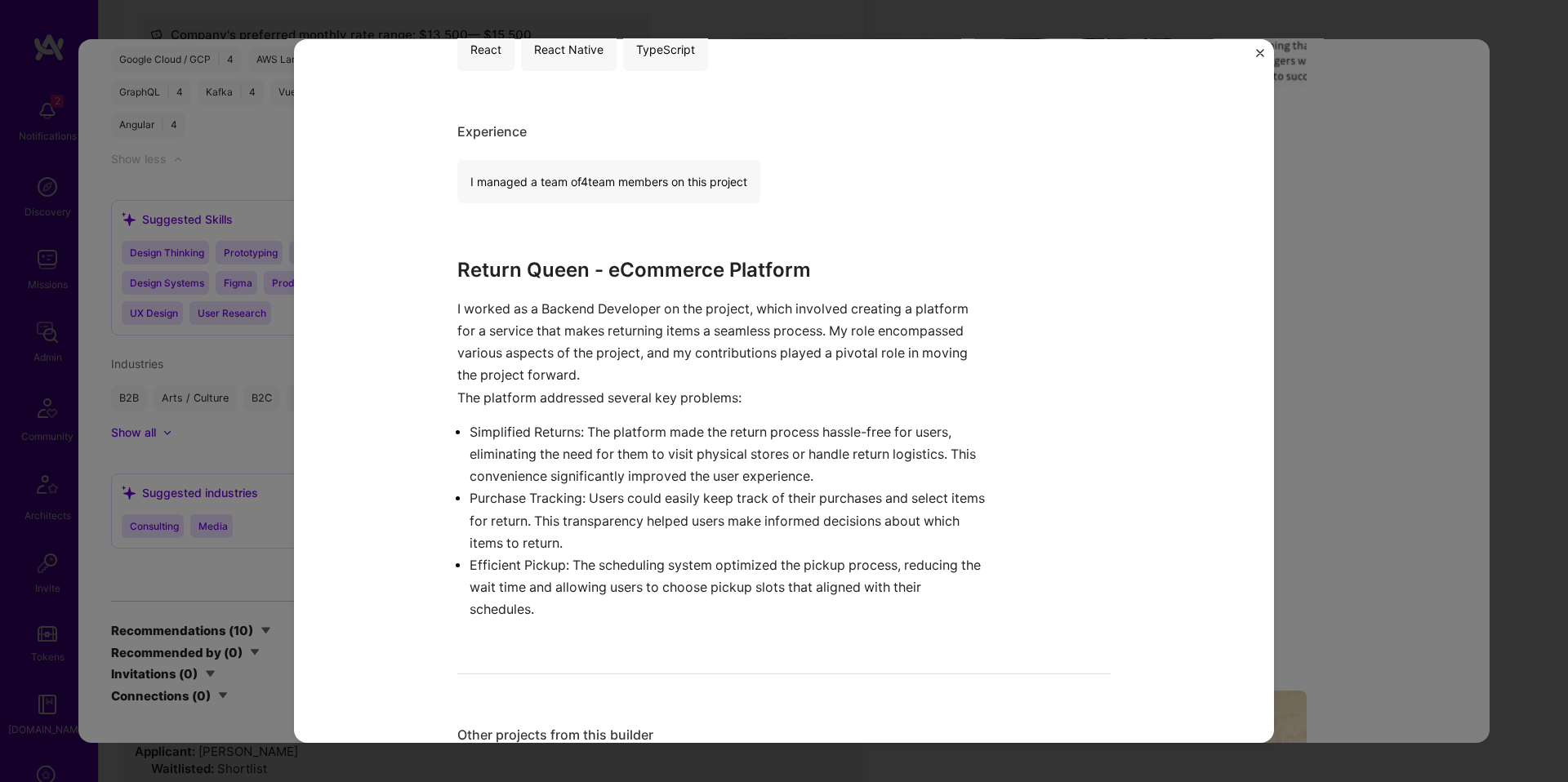
drag, startPoint x: 594, startPoint y: 259, endPoint x: 596, endPoint y: 240, distance: 19.1
click at [595, 258] on strong "Return Queen - eCommerce Platform" at bounding box center [634, 270] width 354 height 23
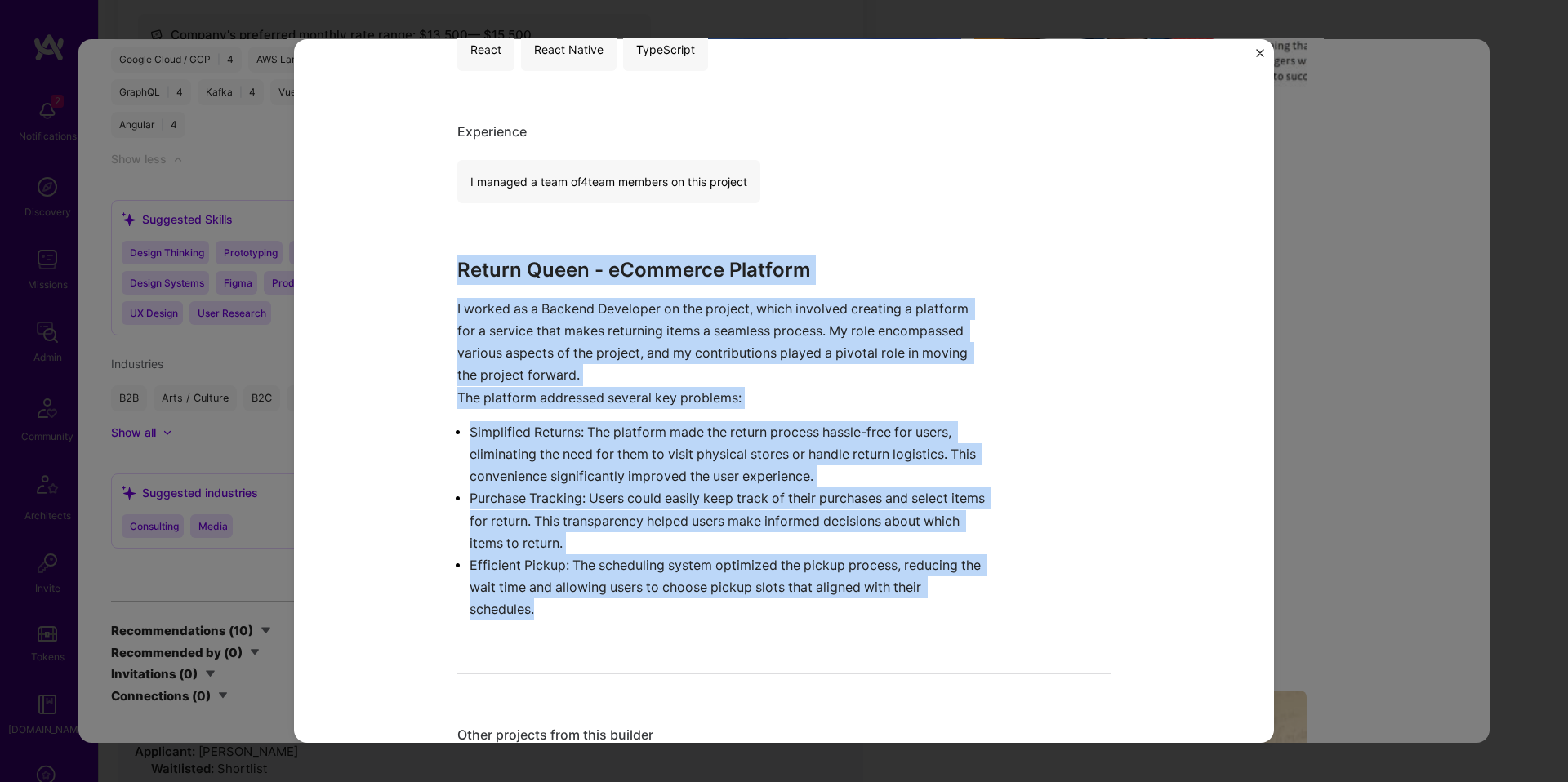
drag, startPoint x: 597, startPoint y: 229, endPoint x: 552, endPoint y: 666, distance: 439.3
copy div "Return Queen - eCommerce Platform I worked as a Backend Developer on the projec…"
click at [1398, 448] on div "eCommerce Platform ReturnQueen B2C, Enterprise Software Project link Role Backe…" at bounding box center [784, 391] width 1568 height 782
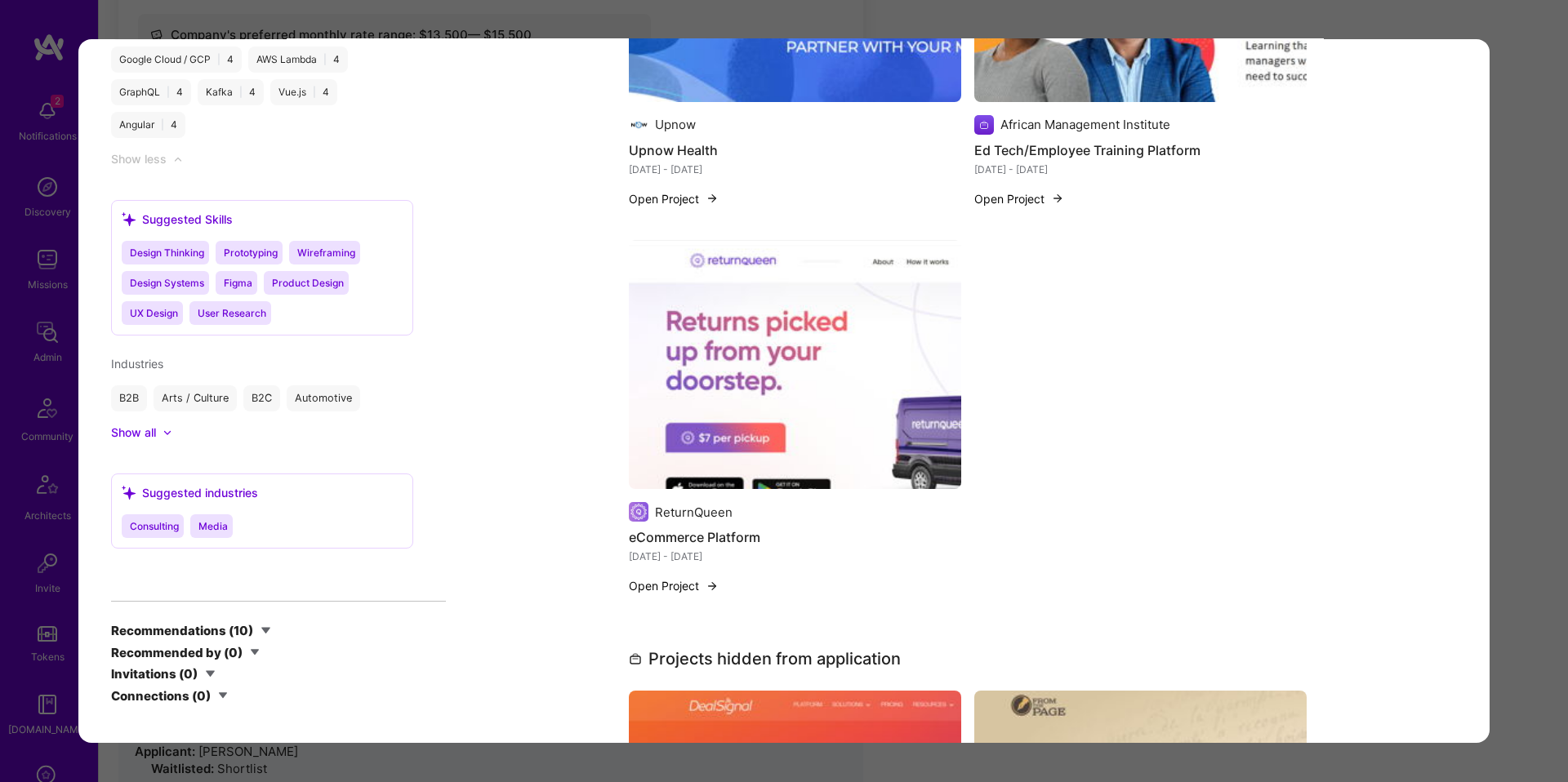
click at [688, 207] on button "Open Project" at bounding box center [673, 199] width 89 height 17
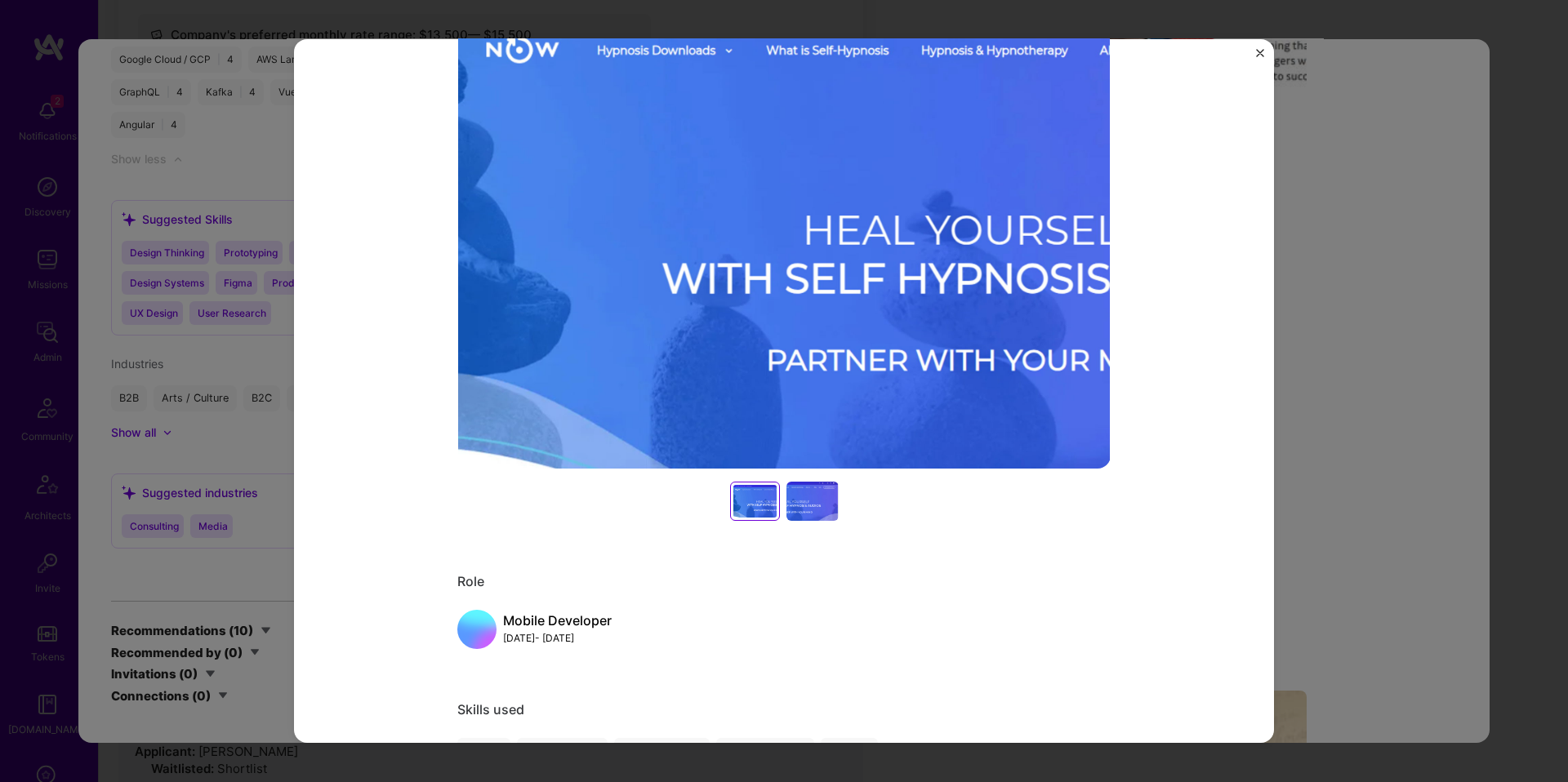
scroll to position [901, 0]
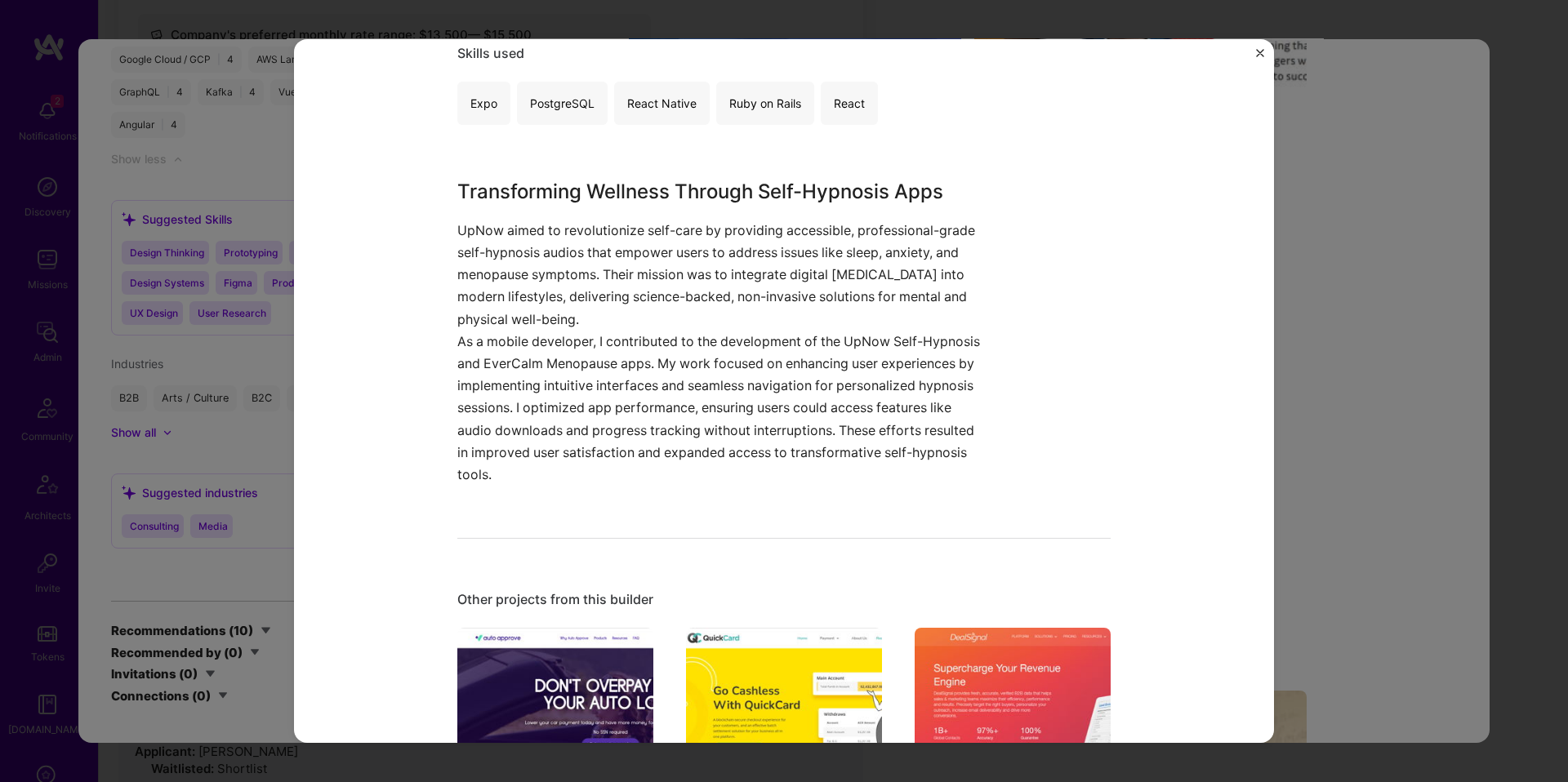
click at [1312, 300] on div "Upnow Health Upnow Wellness & Mental Health, Healthcare Project link Role Mobil…" at bounding box center [784, 391] width 1568 height 782
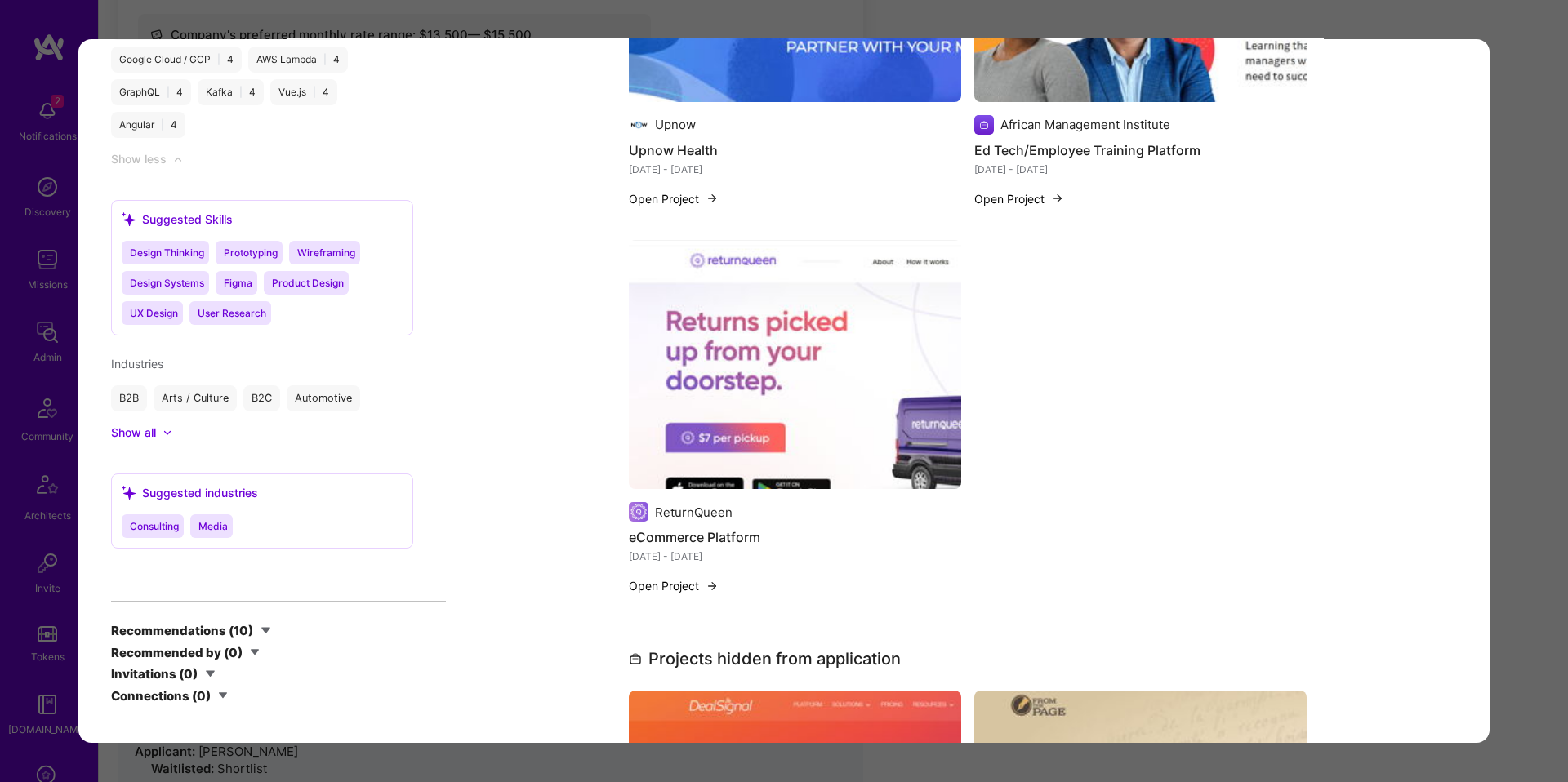
click at [1065, 202] on div "African Management Institute Ed Tech/Employee Training Platform Apr 2021 - Mar …" at bounding box center [1141, 40] width 332 height 374
click at [1028, 208] on button "Open Project" at bounding box center [1019, 199] width 89 height 17
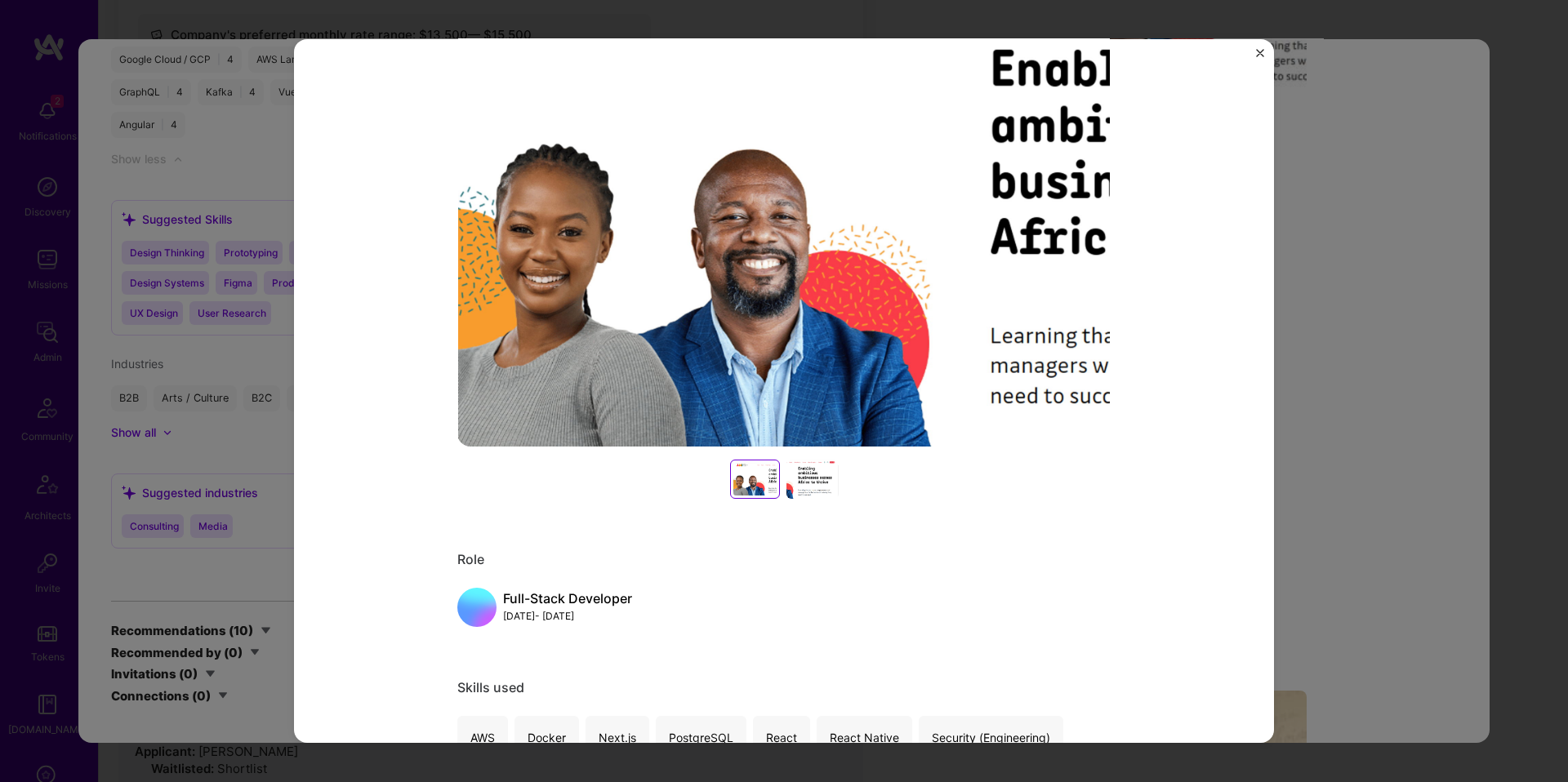
scroll to position [728, 0]
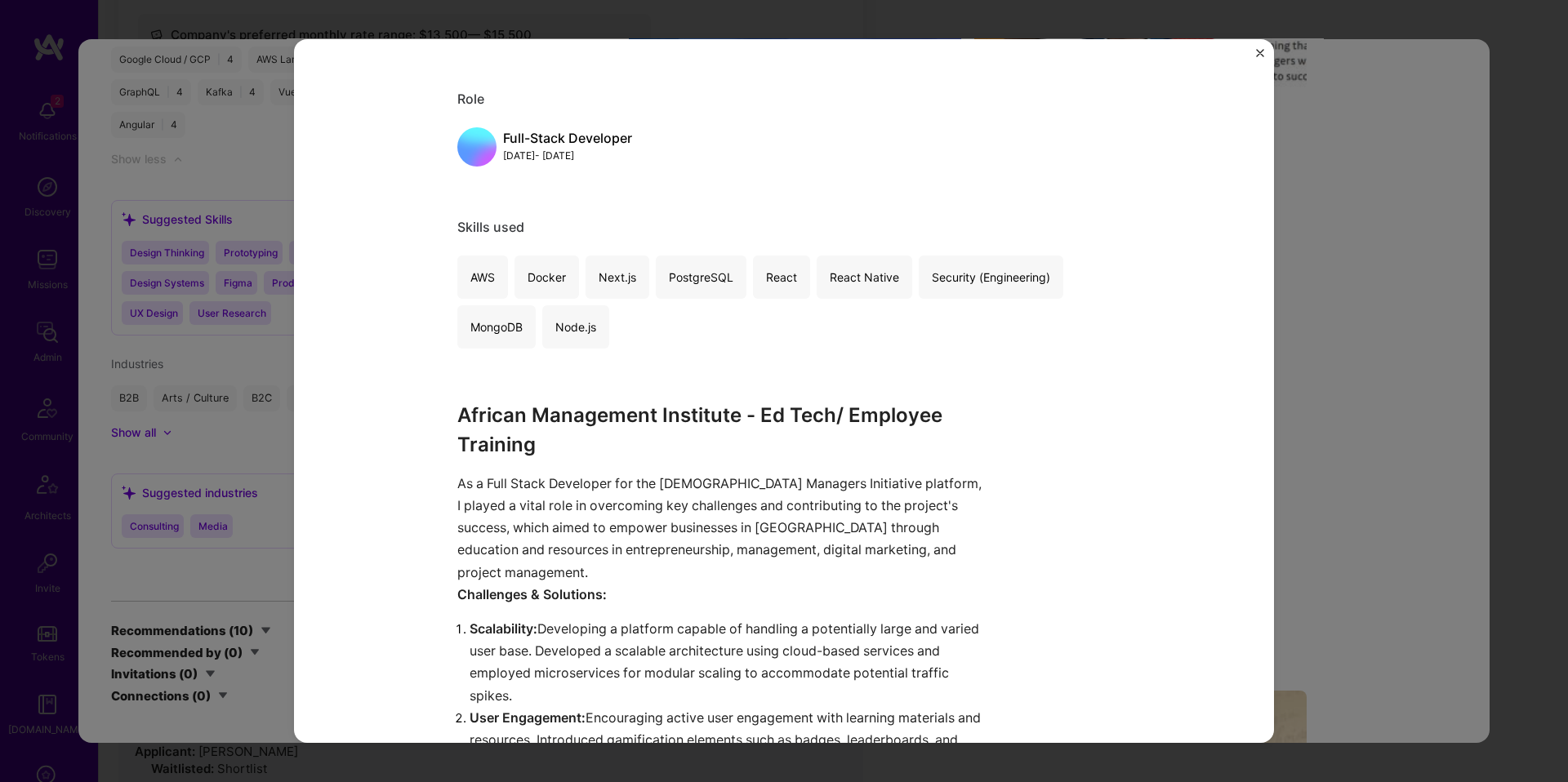
click at [567, 416] on strong "African Management Institute - Ed Tech/ Employee Training" at bounding box center [702, 429] width 490 height 53
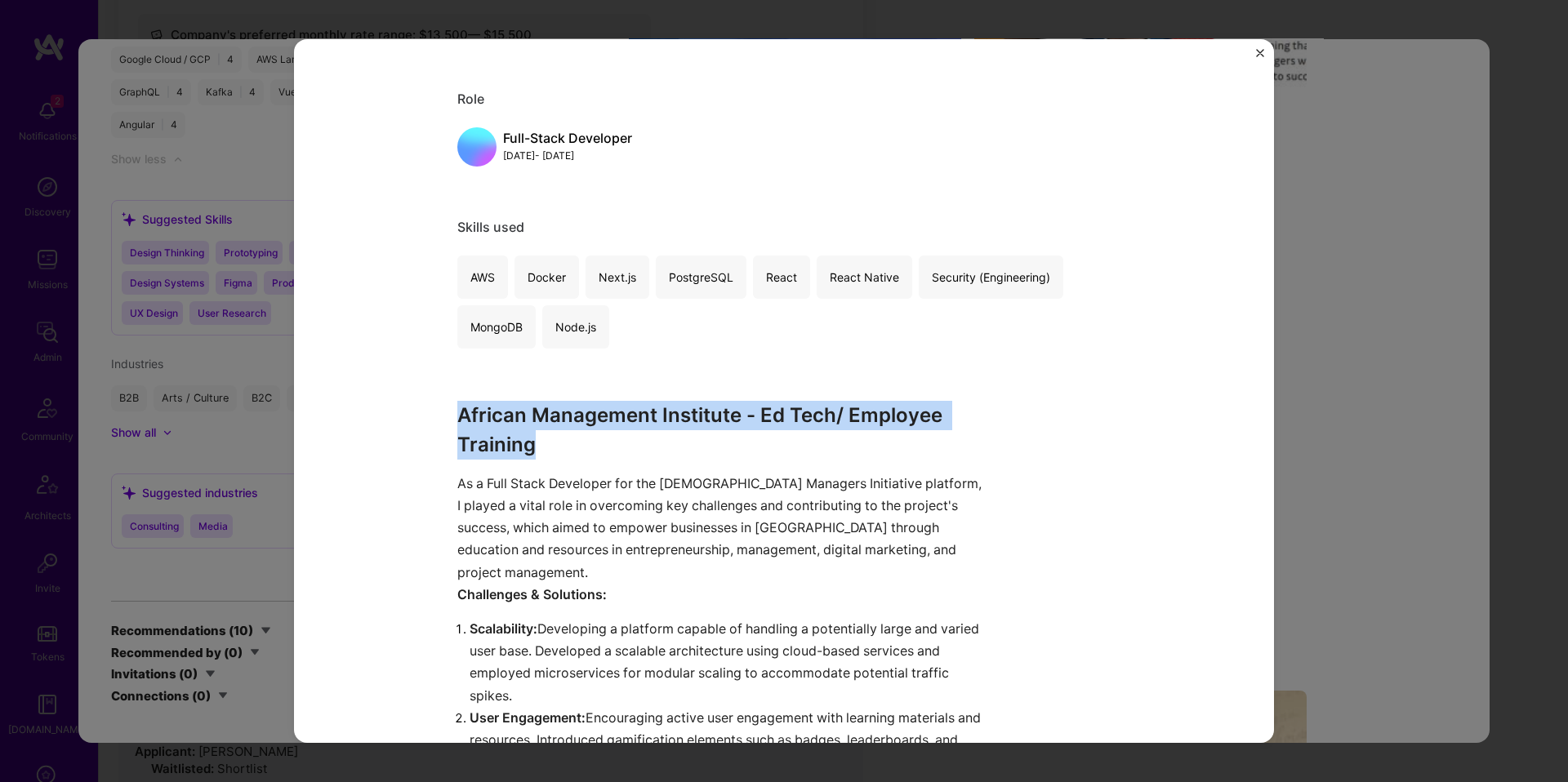
click at [567, 416] on strong "African Management Institute - Ed Tech/ Employee Training" at bounding box center [702, 429] width 490 height 53
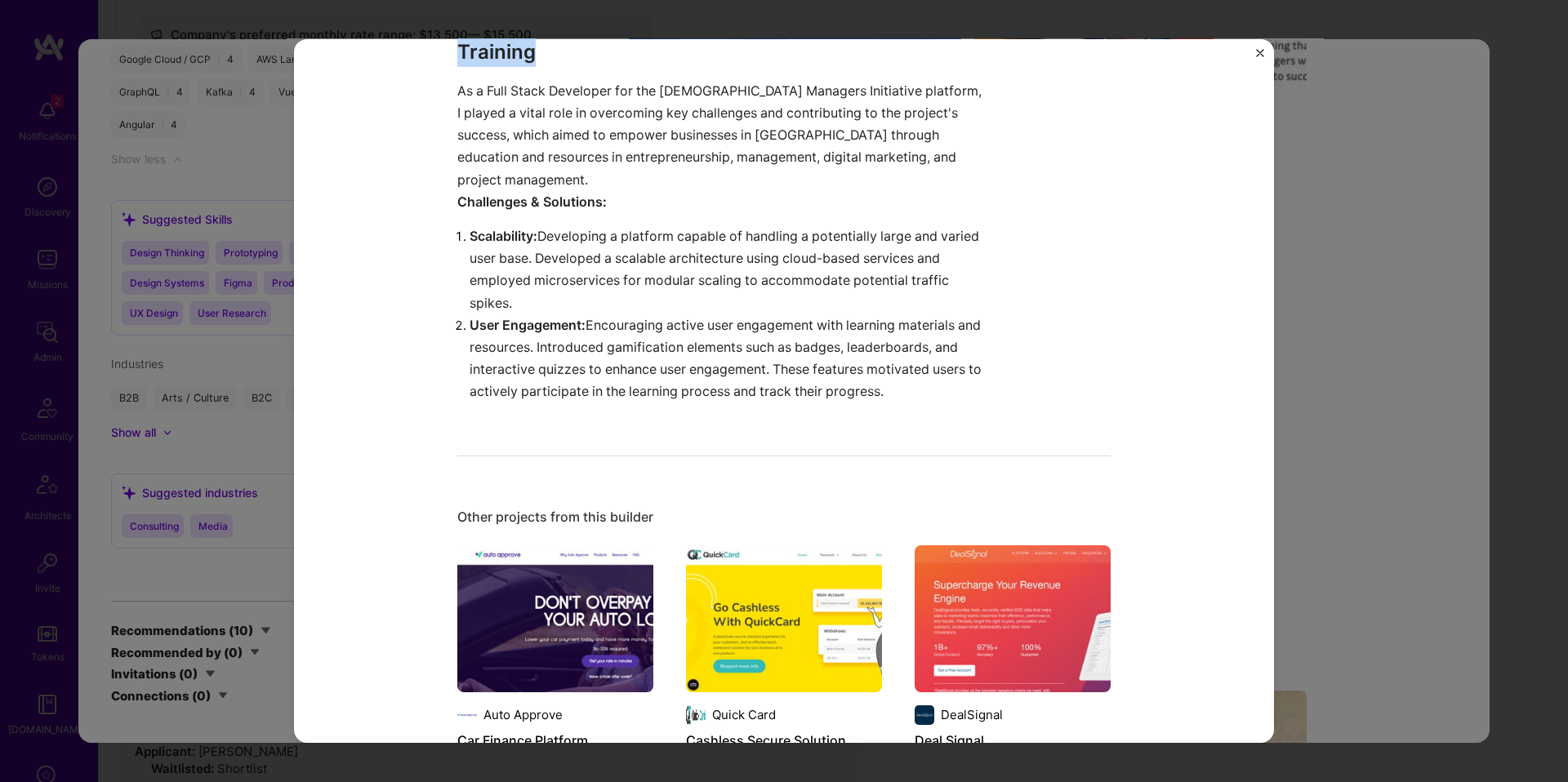
scroll to position [1119, 0]
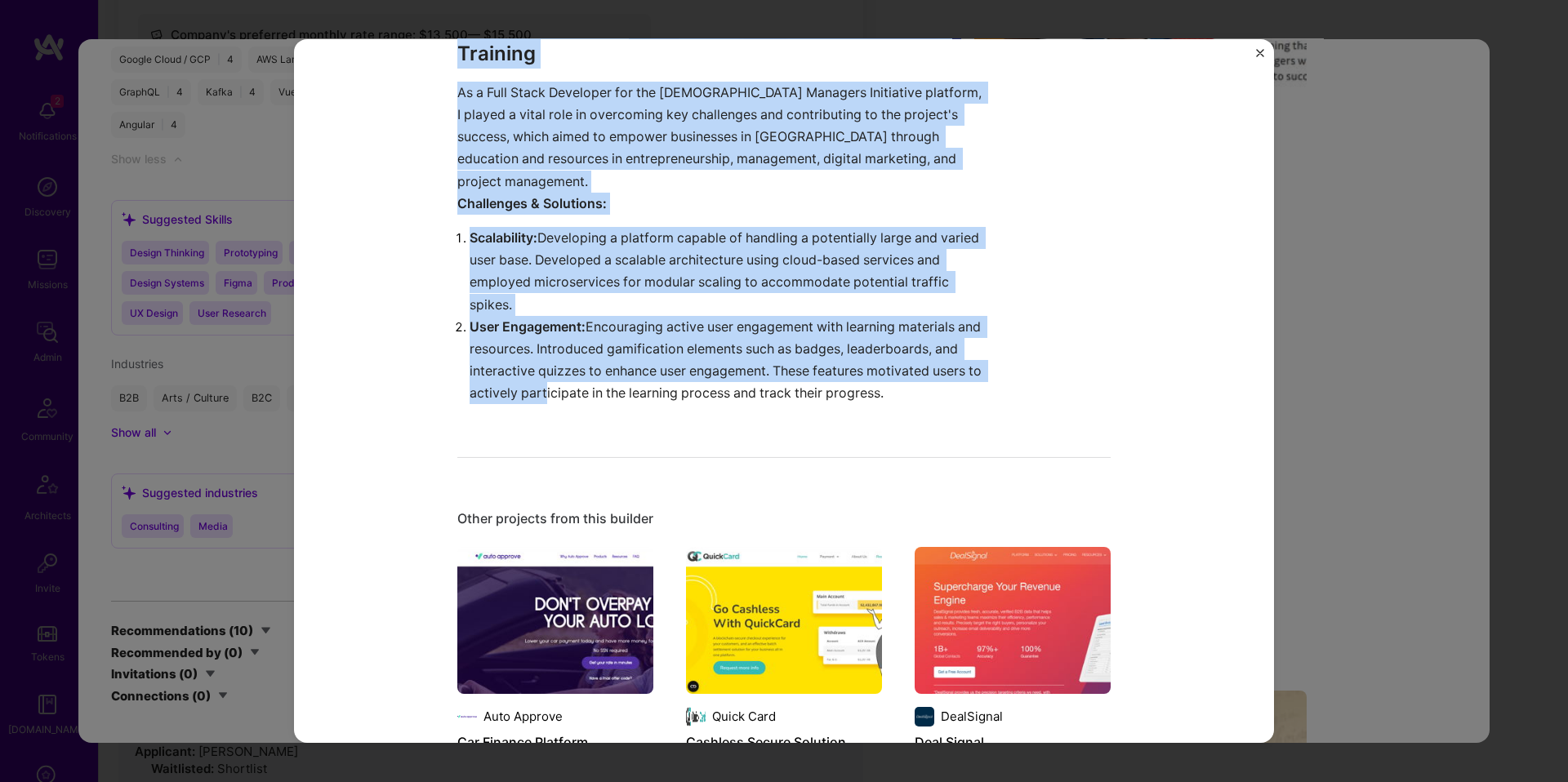
click at [593, 373] on p "User Engagement: Encouraging active user engagement with learning materials and…" at bounding box center [729, 360] width 519 height 89
copy div "African Management Institute - Ed Tech/ Employee Training As a Full Stack Devel…"
click at [987, 389] on div "Ed Tech/Employee Training Platform African Management Institute Education / Edt…" at bounding box center [784, 655] width 654 height 3404
copy div "African Management Institute - Ed Tech/ Employee Training As a Full Stack Devel…"
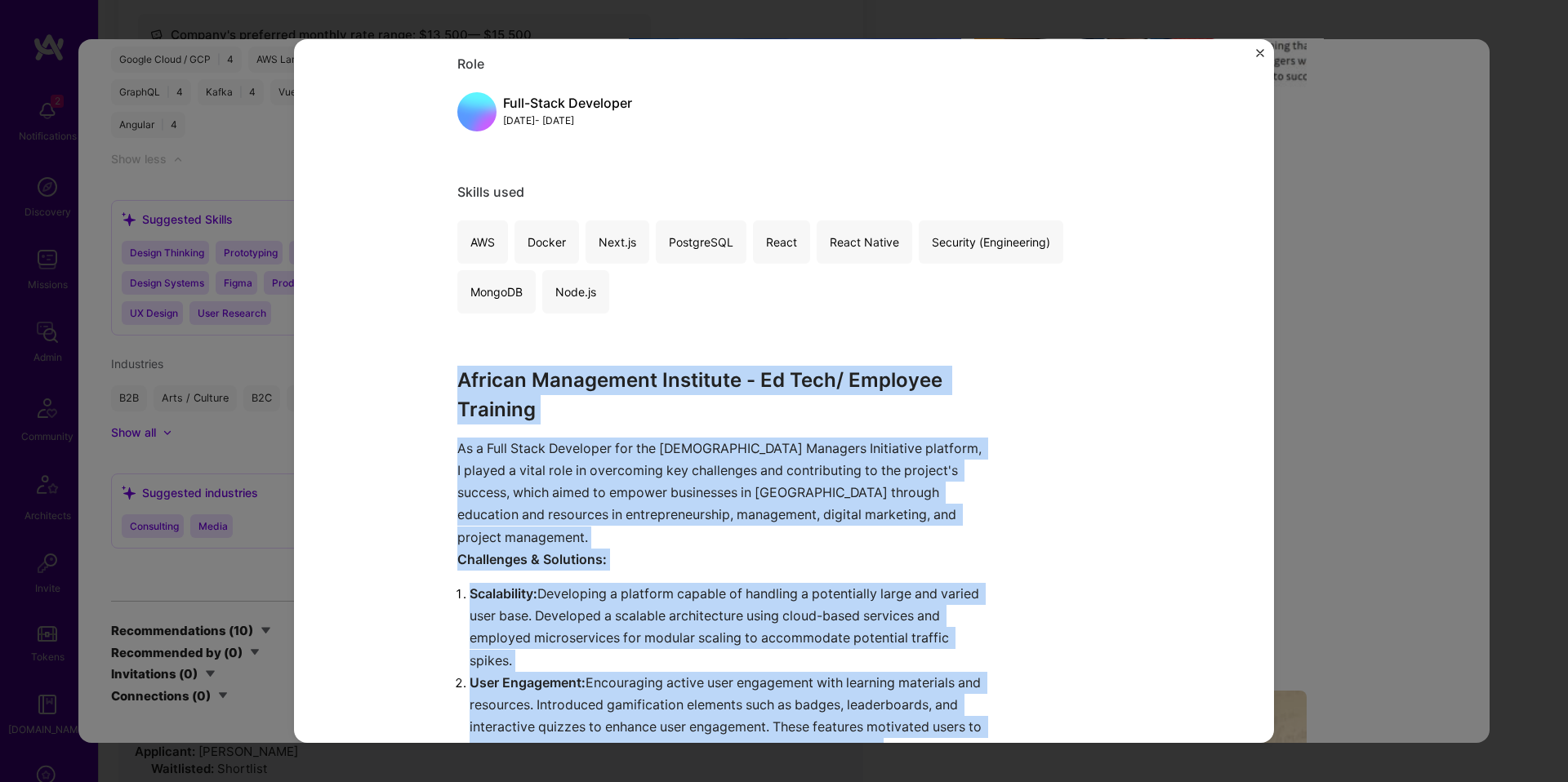
scroll to position [764, 0]
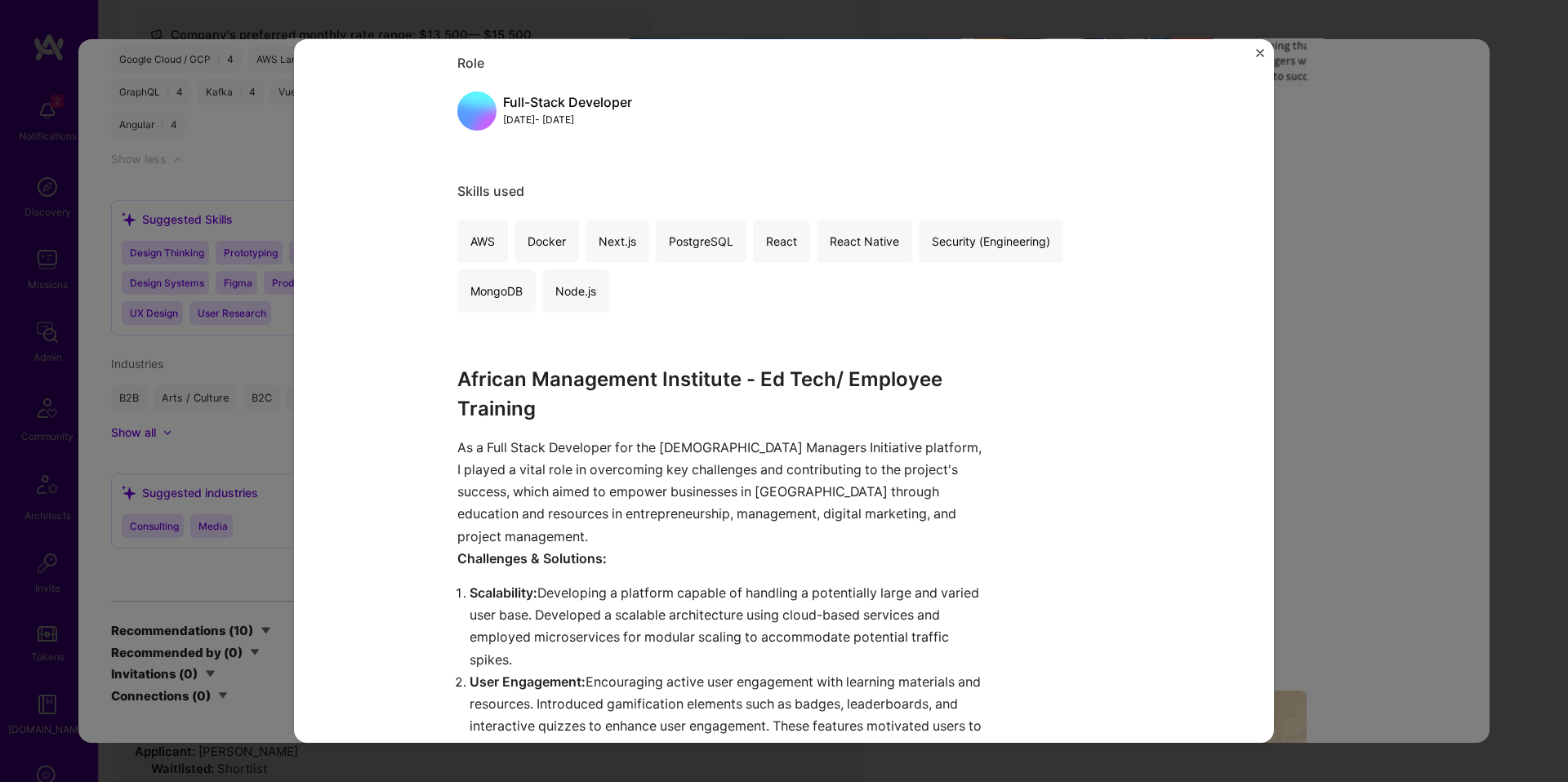
drag, startPoint x: 1318, startPoint y: 428, endPoint x: 1334, endPoint y: 423, distance: 16.8
click at [1318, 428] on div "Ed Tech/Employee Training Platform African Management Institute Education / Edt…" at bounding box center [784, 391] width 1568 height 782
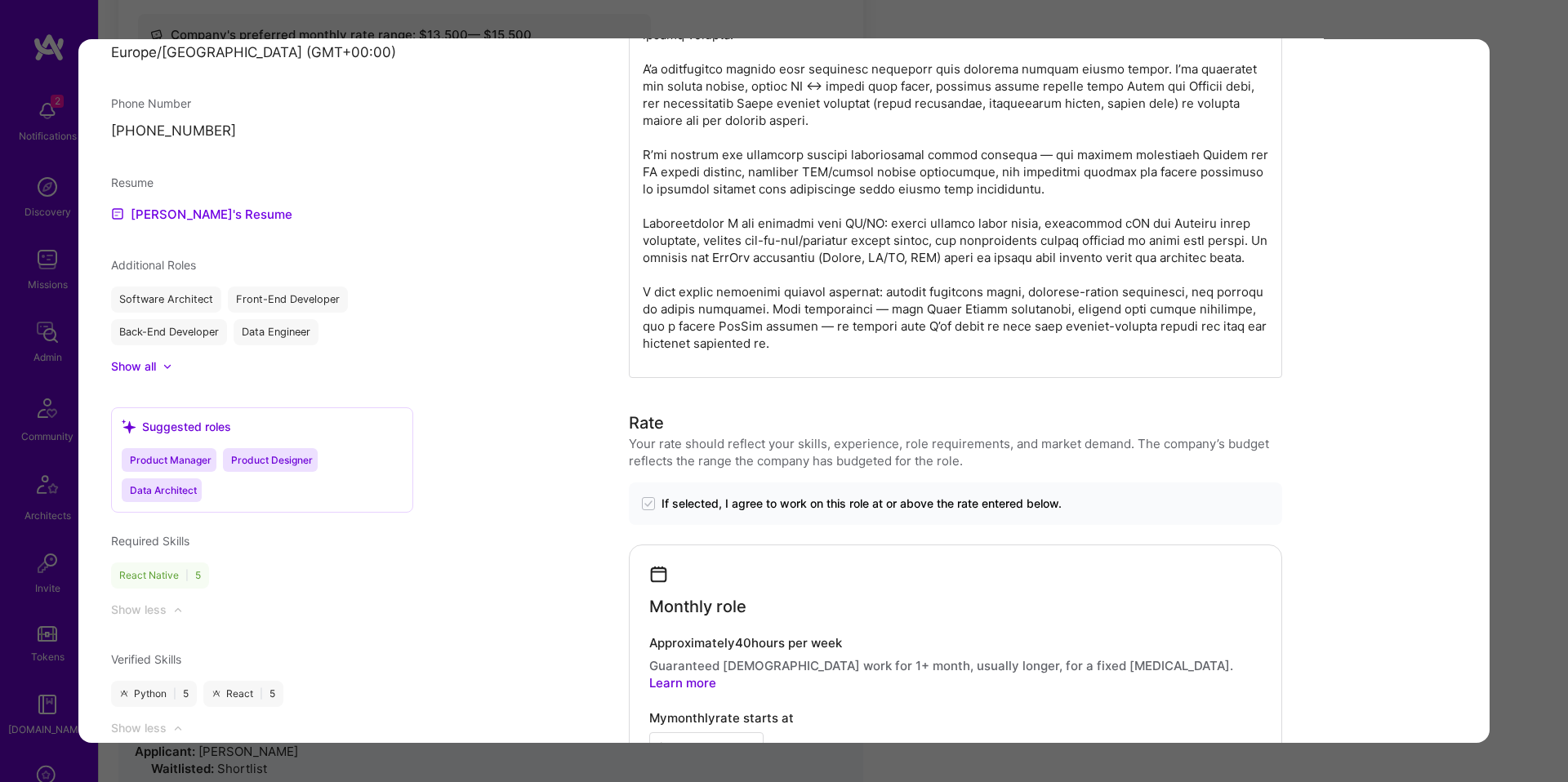
scroll to position [1445, 0]
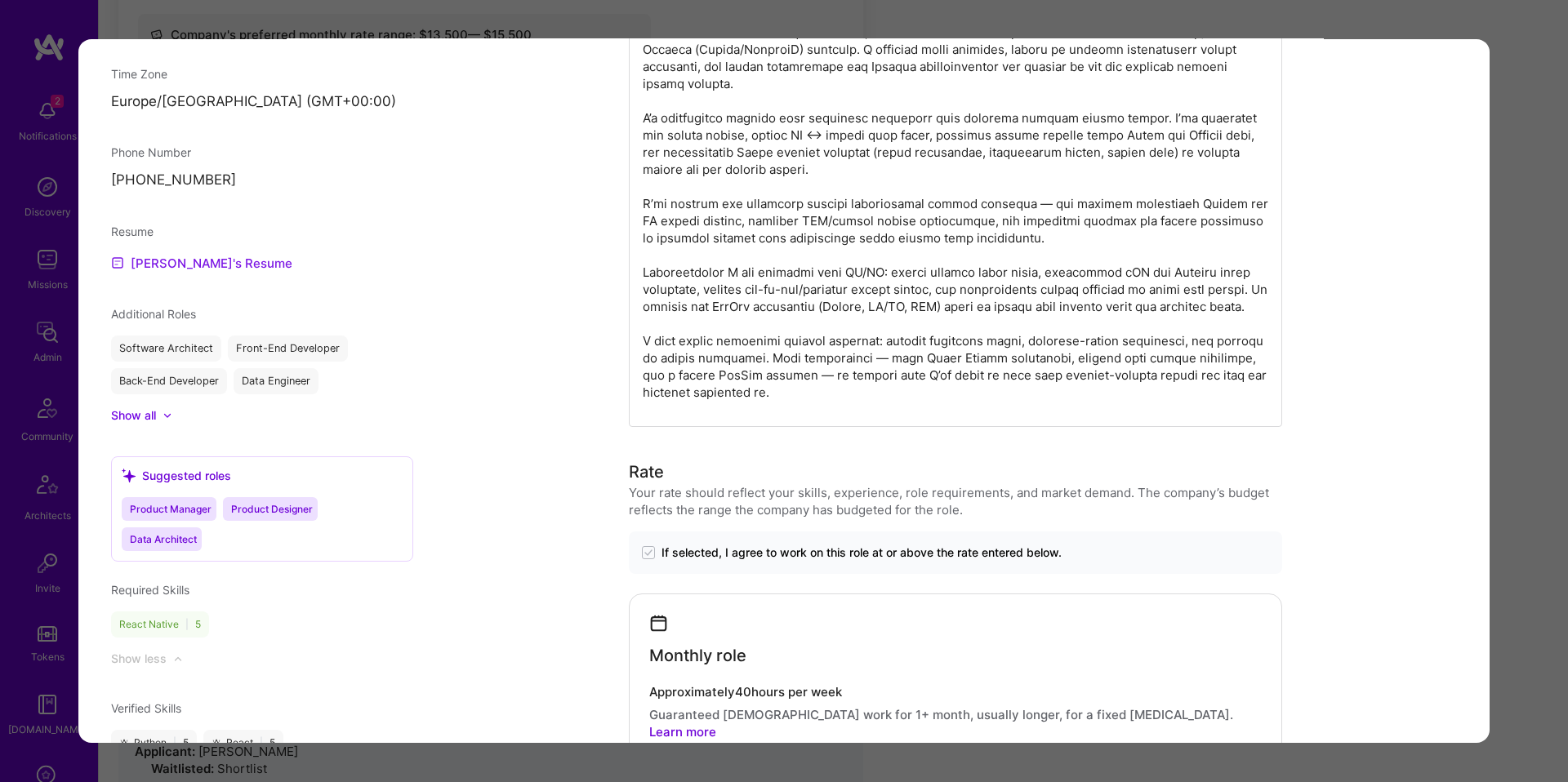
click at [204, 274] on link "Sadan's Resume" at bounding box center [201, 263] width 182 height 19
click at [355, 28] on div "Application 2 of 6 Builder Missing Requirements Required Location See locations…" at bounding box center [784, 391] width 1568 height 782
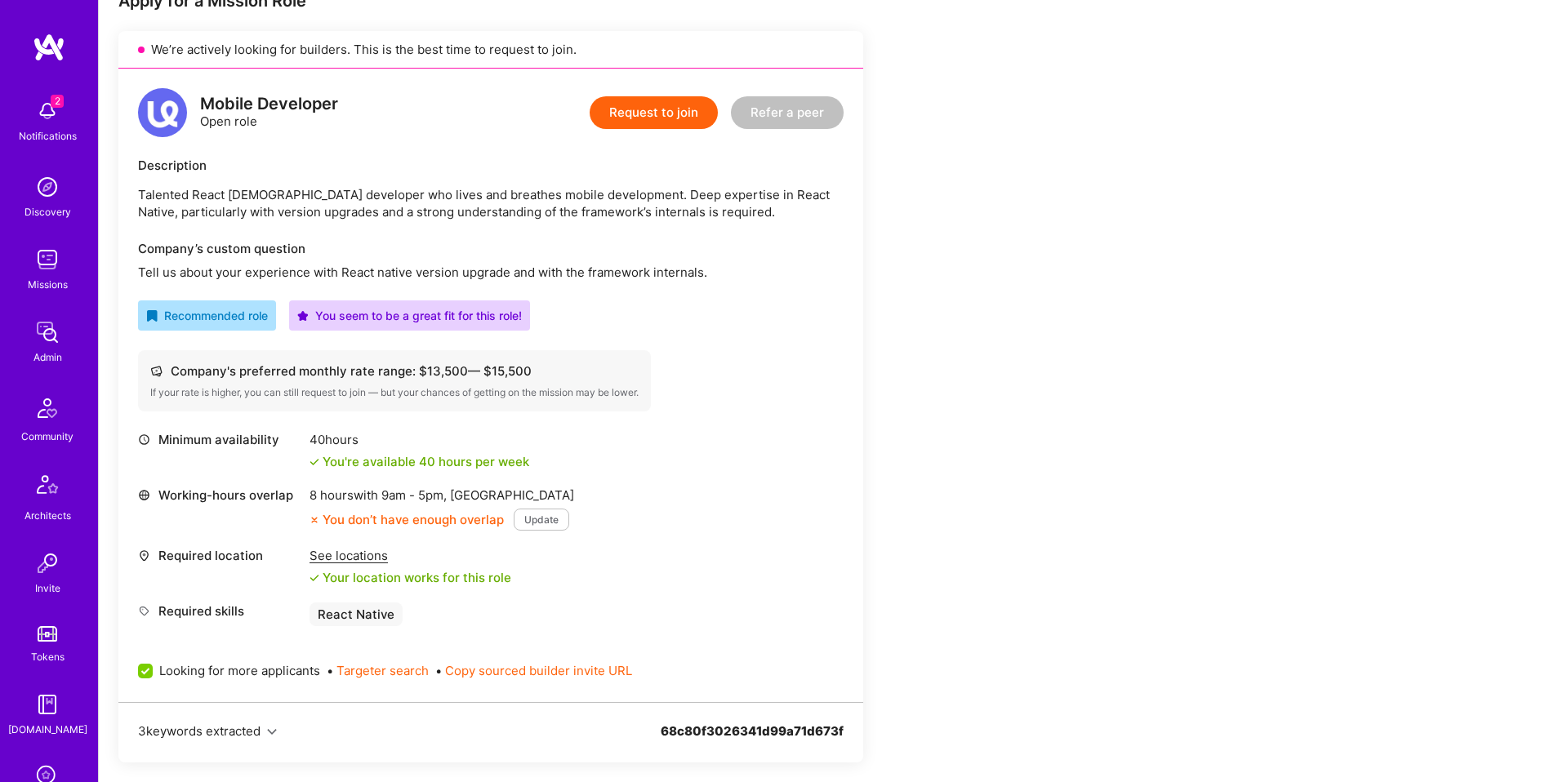
scroll to position [285, 0]
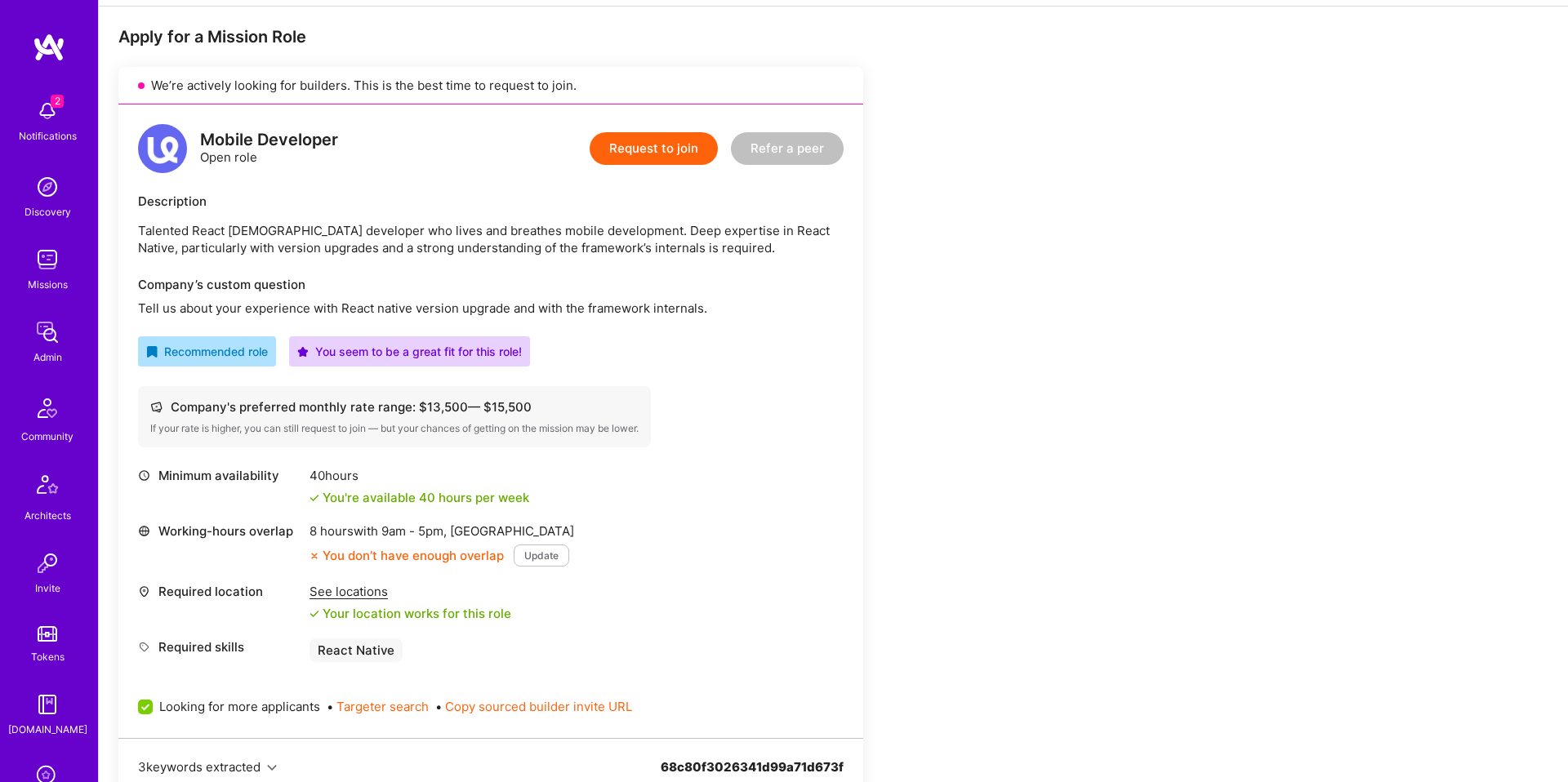
click at [269, 234] on p "Talented React Native developer who lives and breathes mobile development. Deep…" at bounding box center [491, 239] width 705 height 34
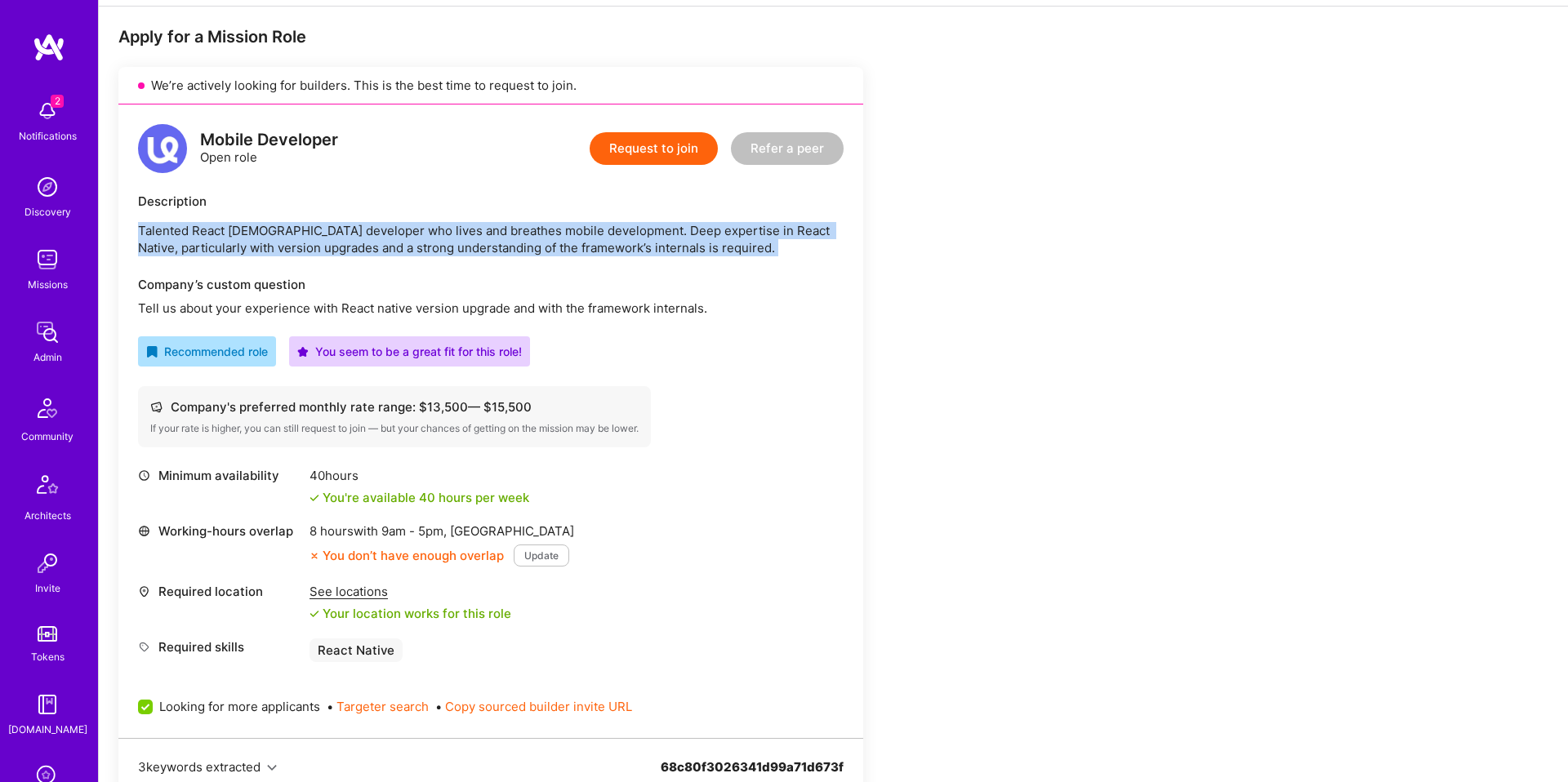
click at [269, 234] on p "Talented React Native developer who lives and breathes mobile development. Deep…" at bounding box center [491, 239] width 705 height 34
copy p "Talented React Native developer who lives and breathes mobile development. Deep…"
click at [528, 307] on p "Tell us about your experience with React native version upgrade and with the fr…" at bounding box center [491, 309] width 705 height 17
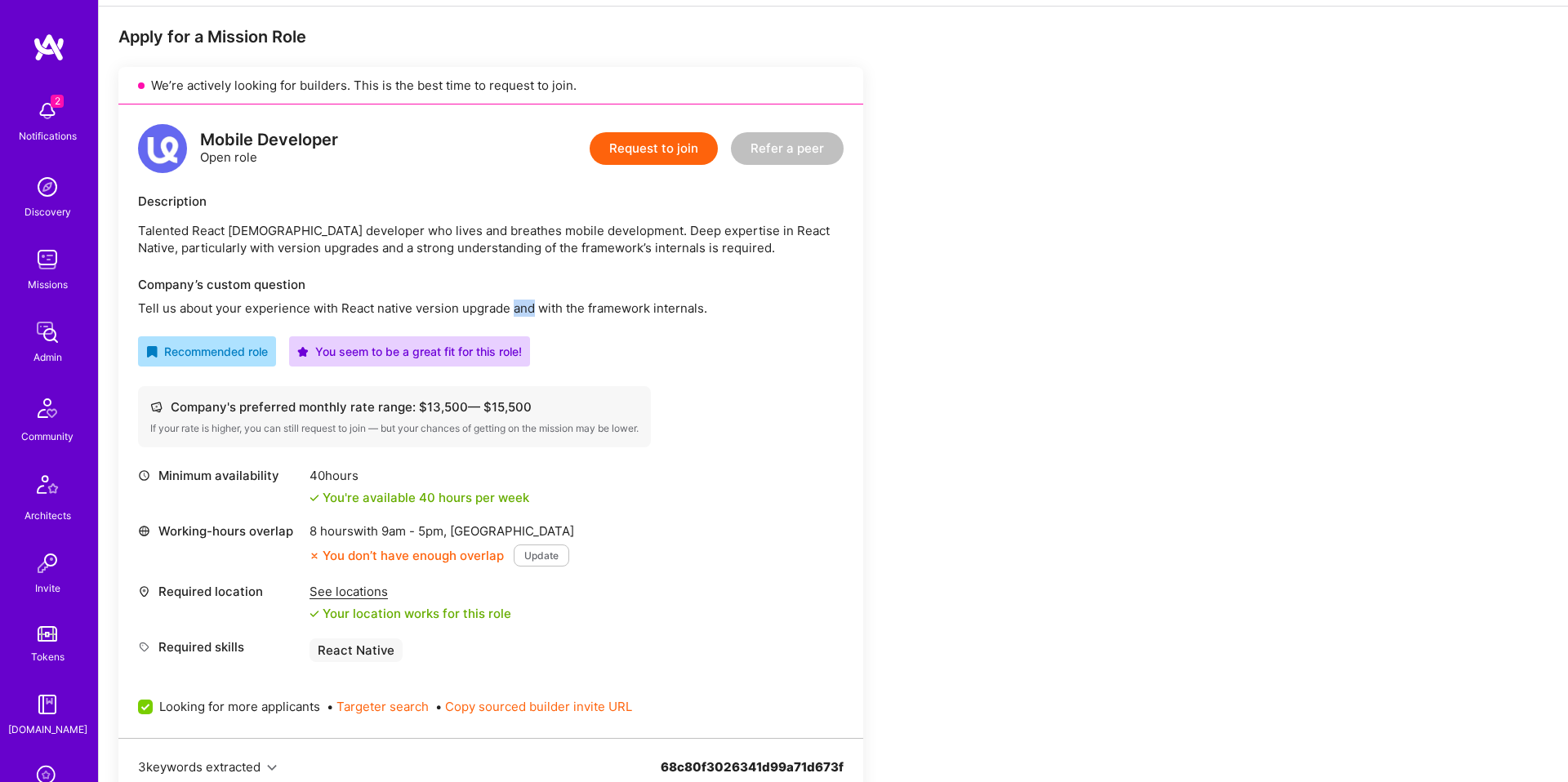
click at [528, 307] on p "Tell us about your experience with React native version upgrade and with the fr…" at bounding box center [491, 309] width 705 height 17
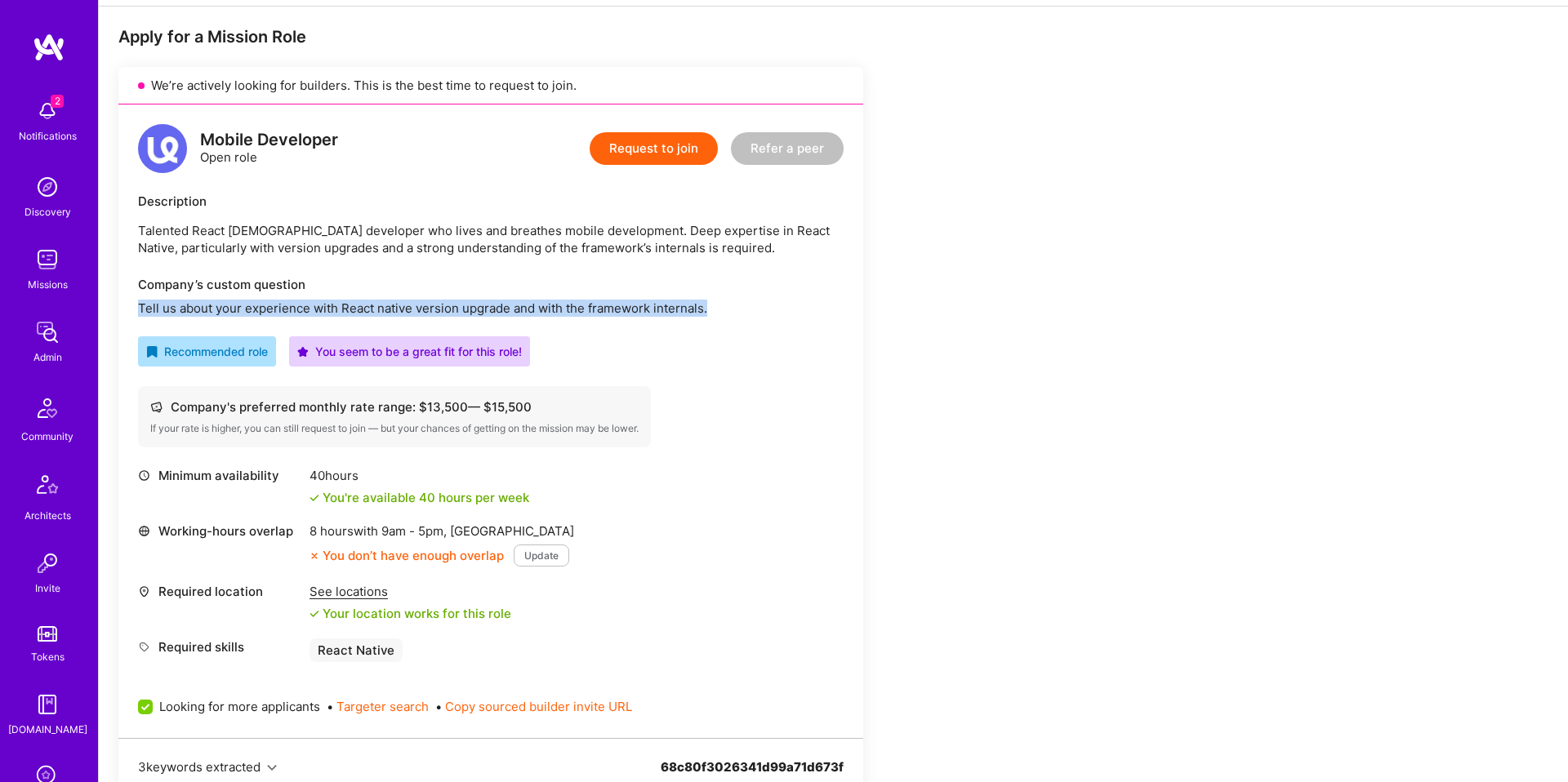
drag, startPoint x: 528, startPoint y: 307, endPoint x: 536, endPoint y: 329, distance: 23.4
click at [528, 307] on p "Tell us about your experience with React native version upgrade and with the fr…" at bounding box center [491, 309] width 705 height 17
copy p "Tell us about your experience with React native version upgrade and with the fr…"
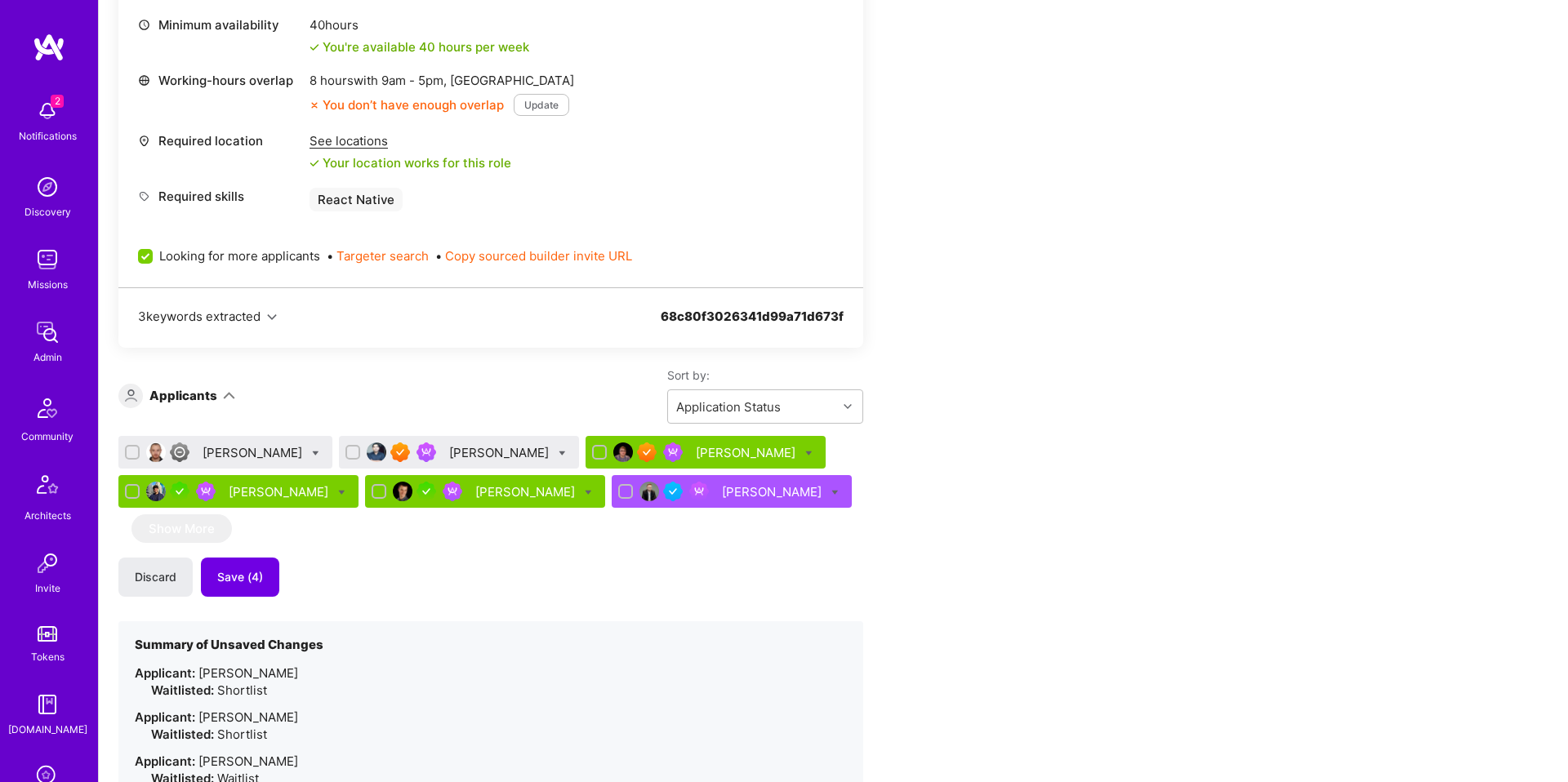
scroll to position [799, 0]
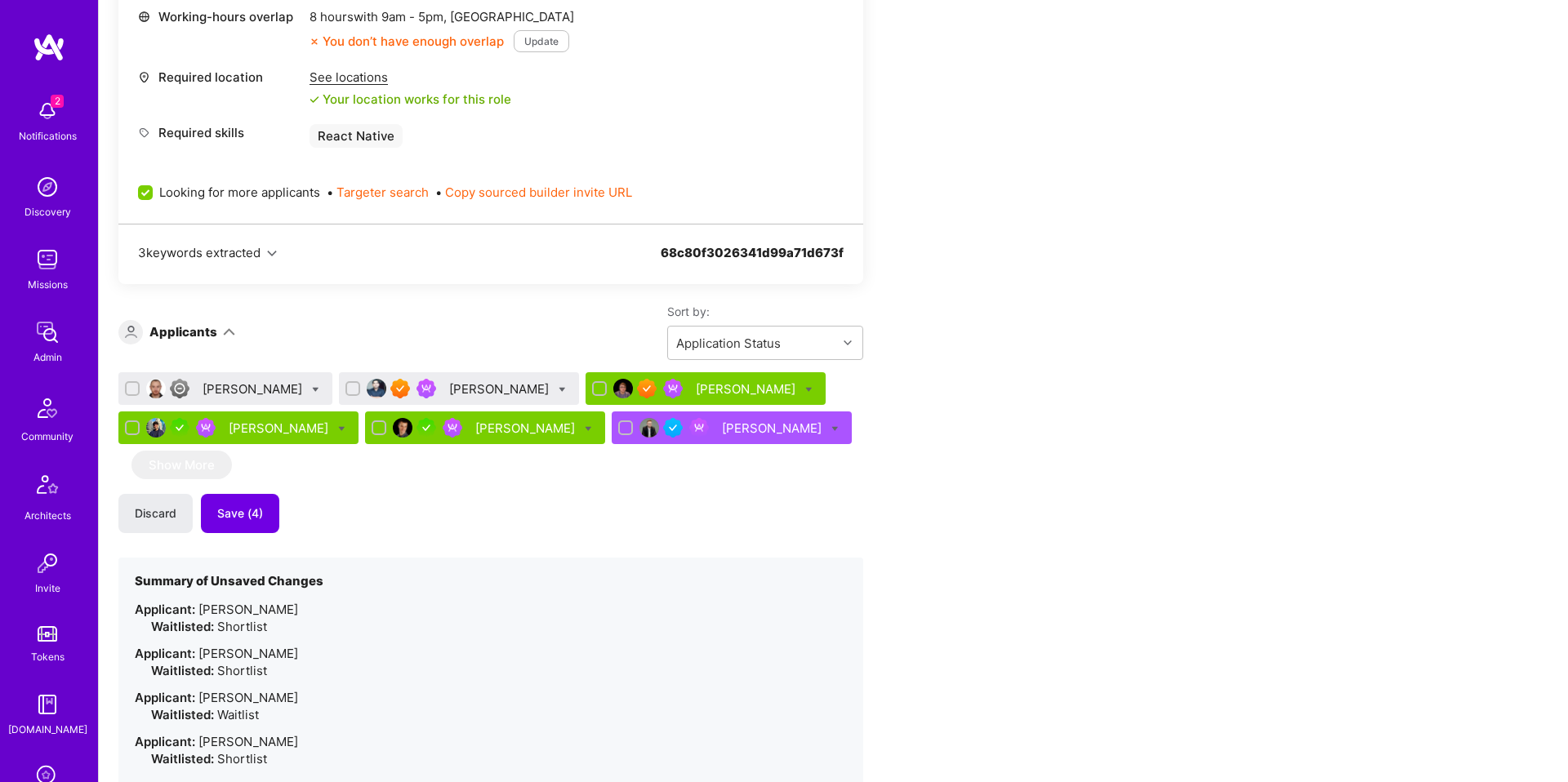
click at [452, 386] on div "Sadan Masroor" at bounding box center [500, 390] width 103 height 17
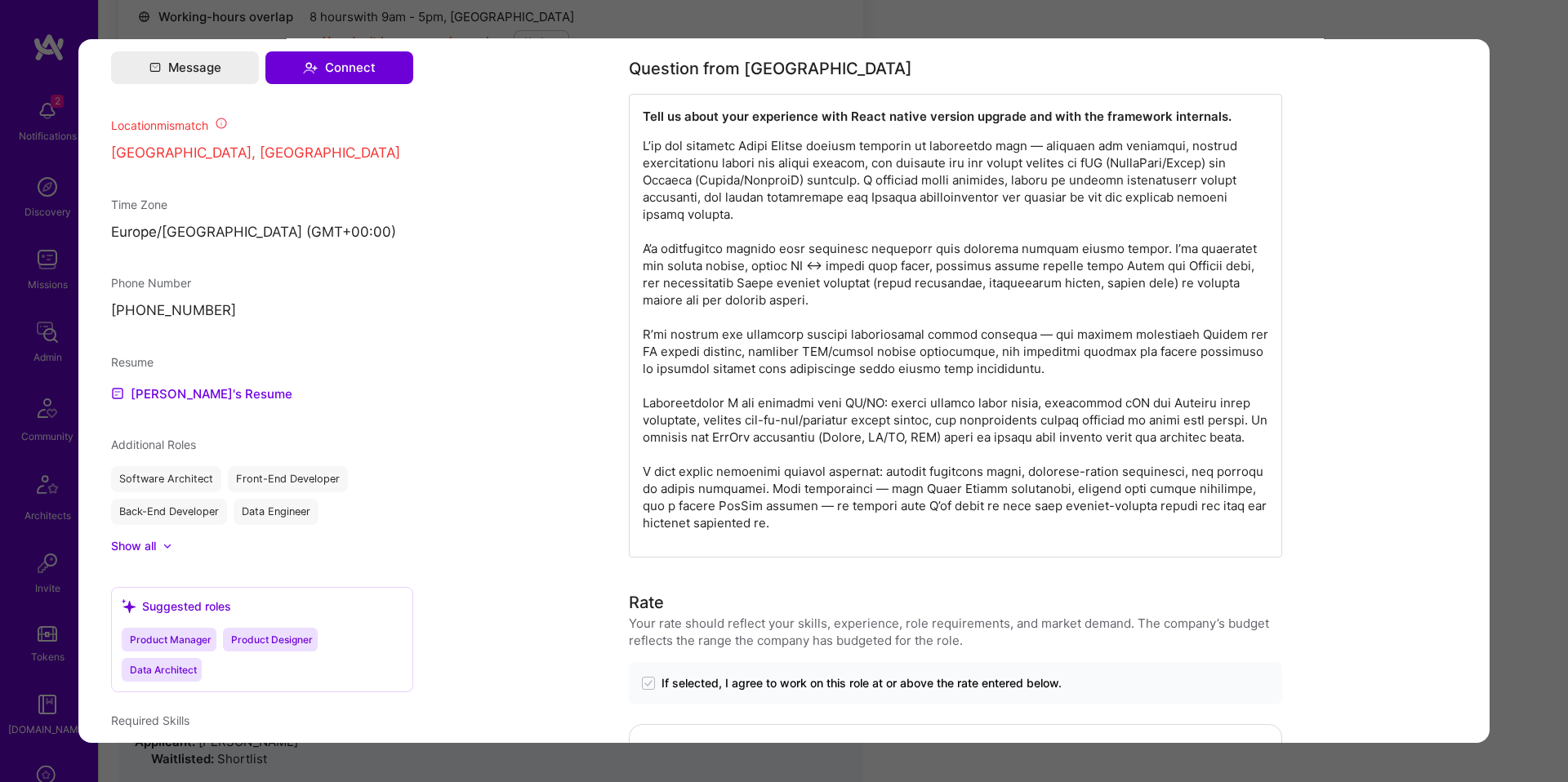
scroll to position [1325, 0]
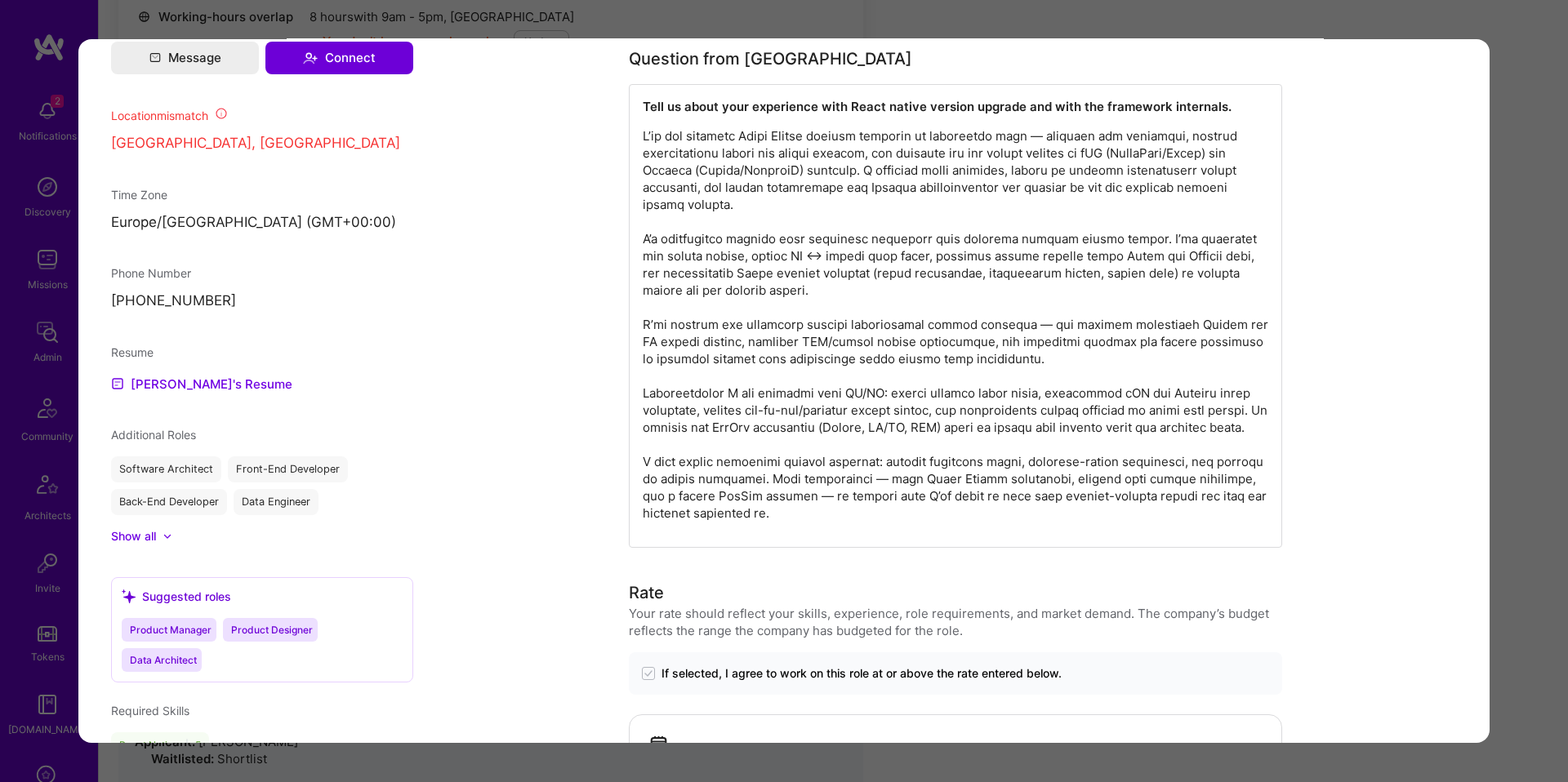
click at [758, 115] on strong "Tell us about your experience with React native version upgrade and with the fr…" at bounding box center [937, 107] width 589 height 16
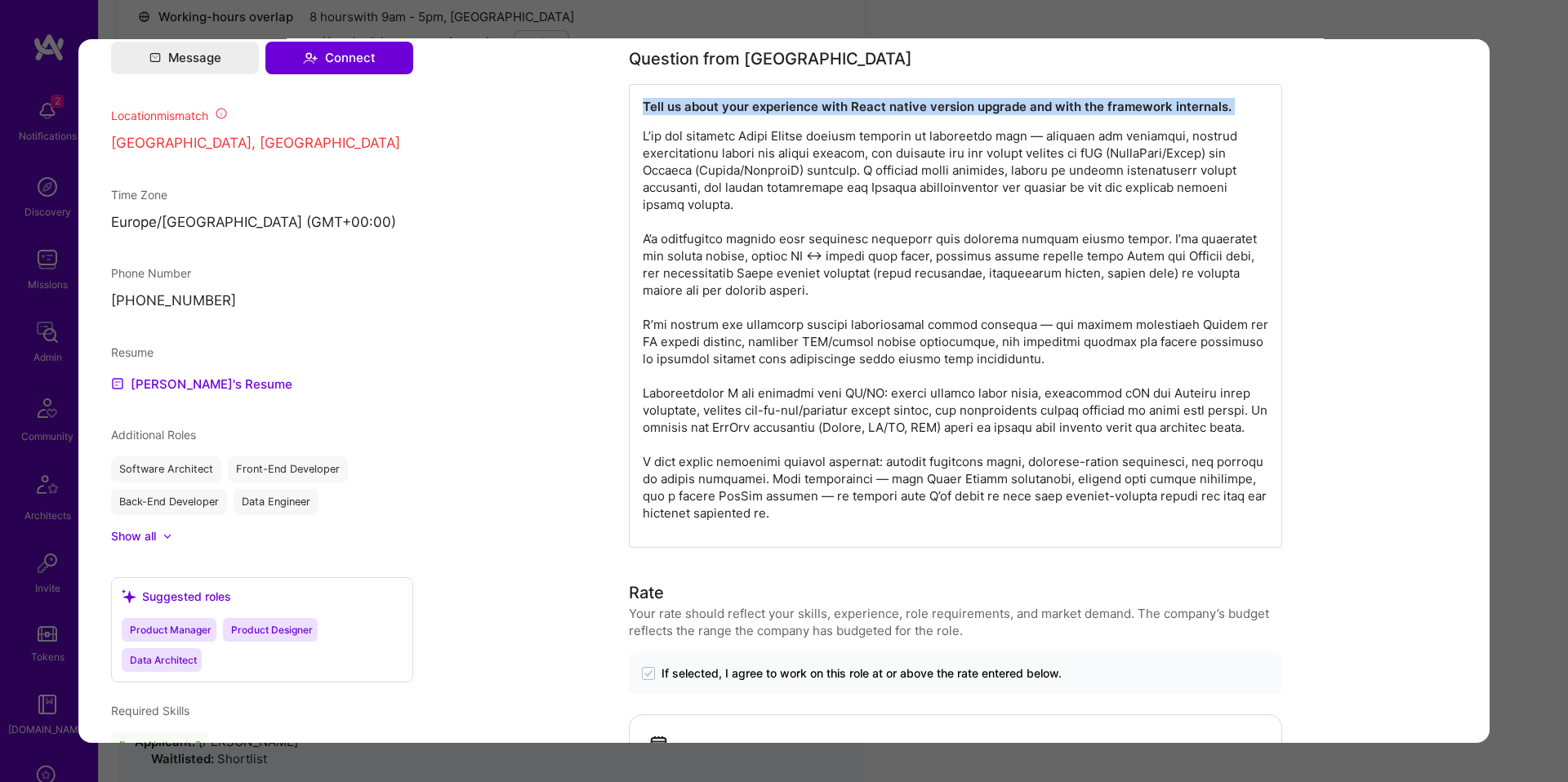
click at [758, 115] on strong "Tell us about your experience with React native version upgrade and with the fr…" at bounding box center [937, 107] width 589 height 16
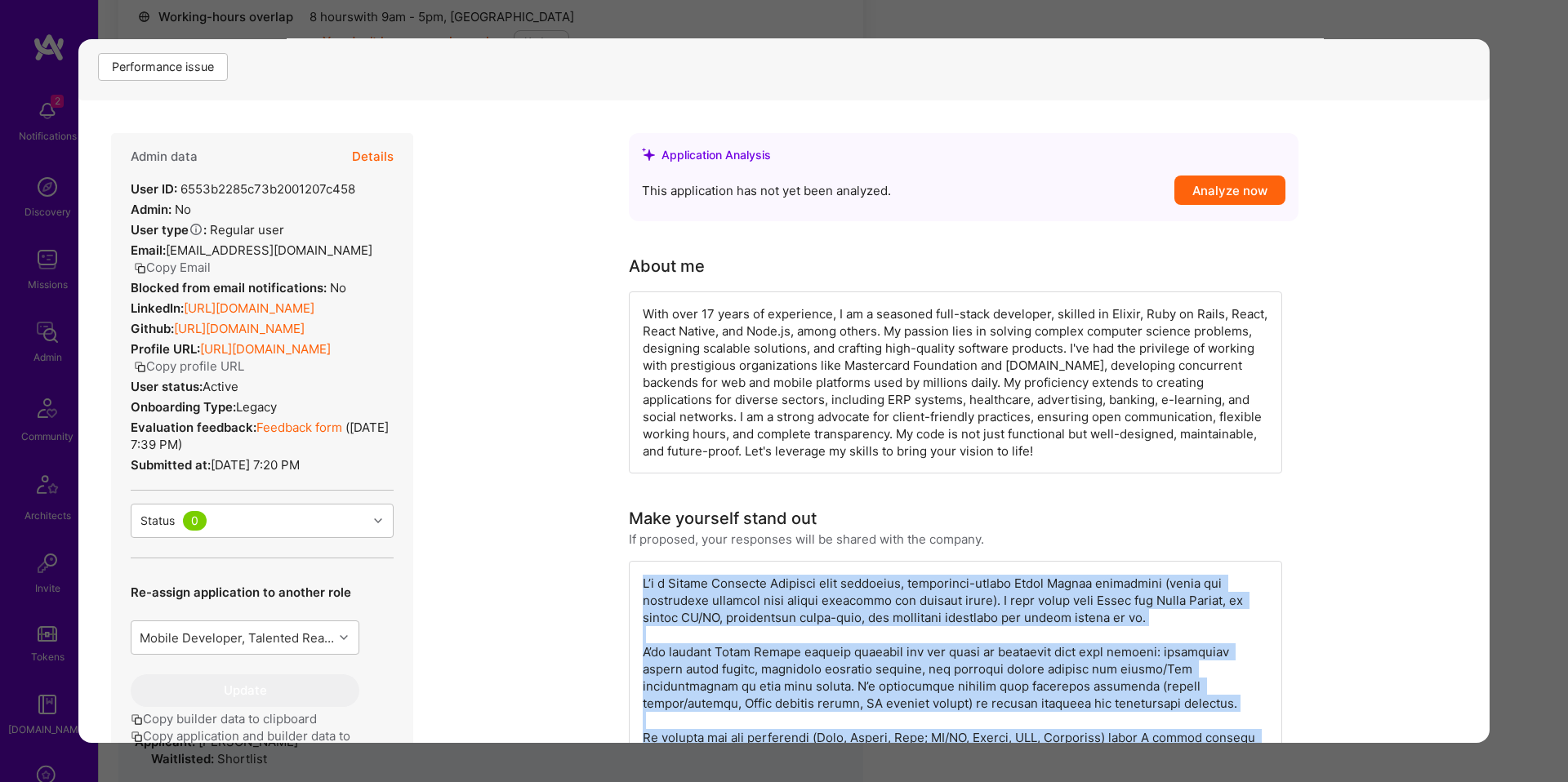
scroll to position [291, 0]
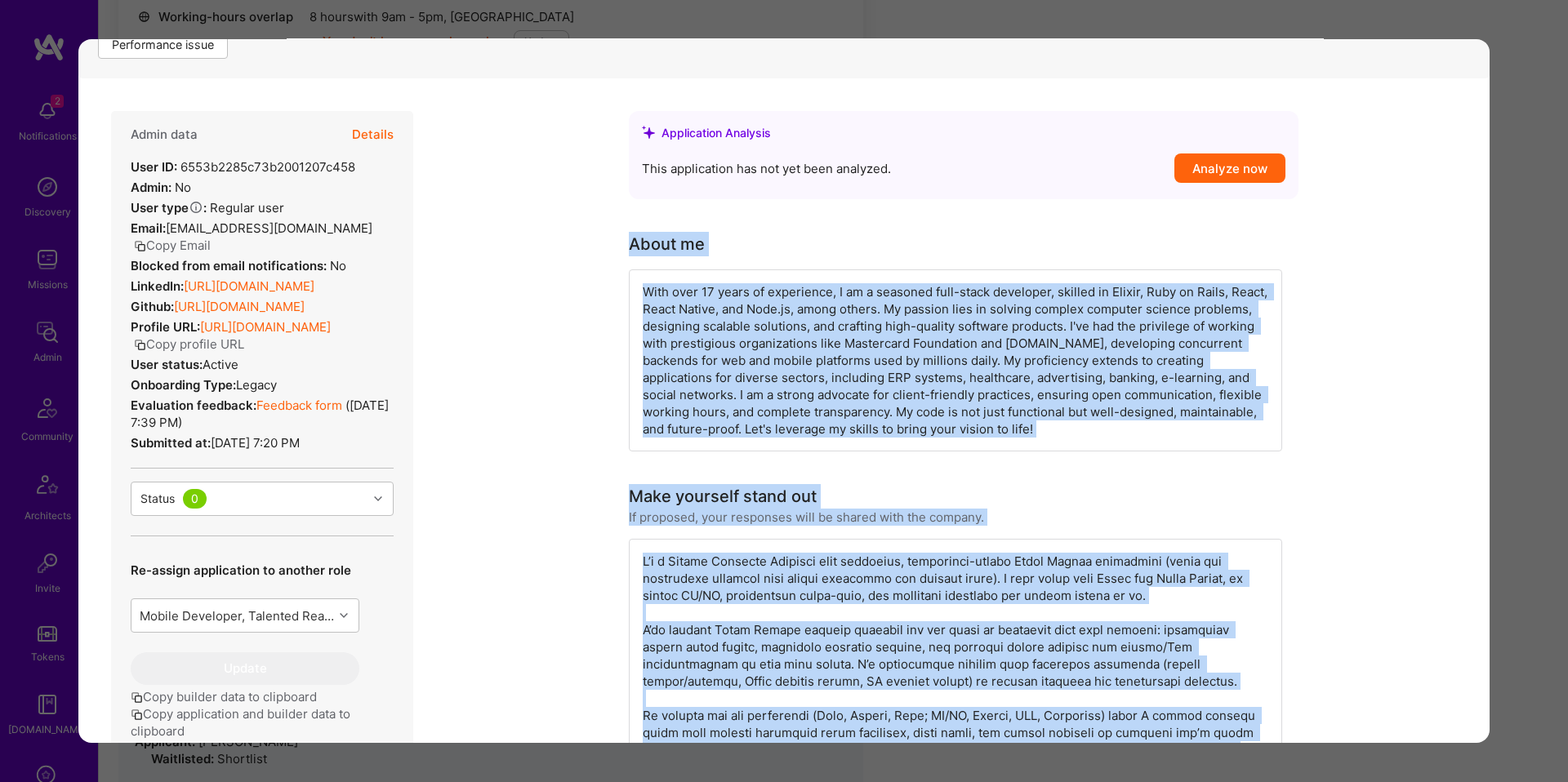
drag, startPoint x: 1093, startPoint y: 568, endPoint x: 680, endPoint y: 228, distance: 534.9
copy div "About me With over 17 years of experience, I am a seasoned full-stack developer…"
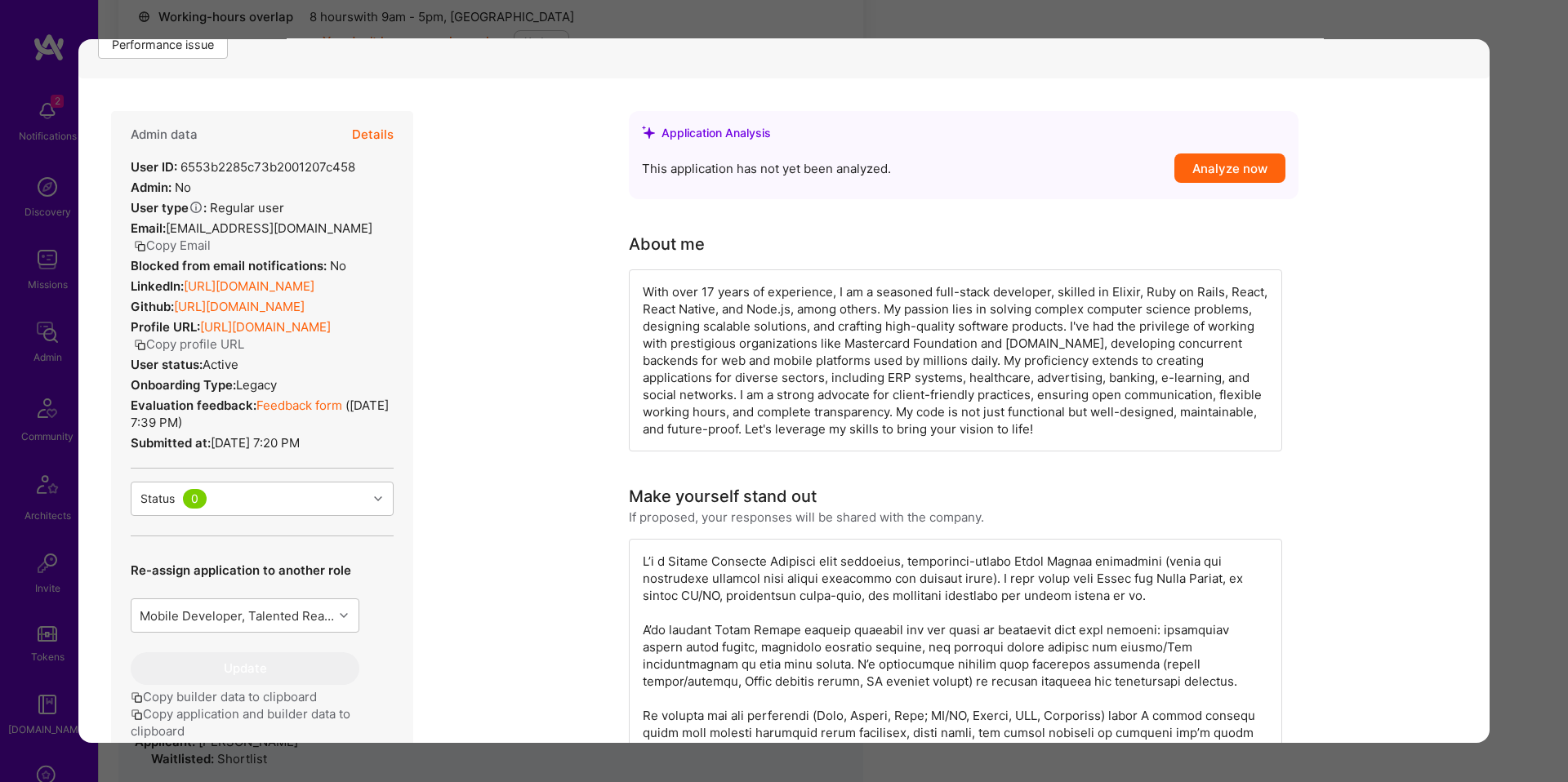
click at [596, 29] on div "Application 2 of 6 Builder Missing Requirements Required Location See locations…" at bounding box center [784, 391] width 1568 height 782
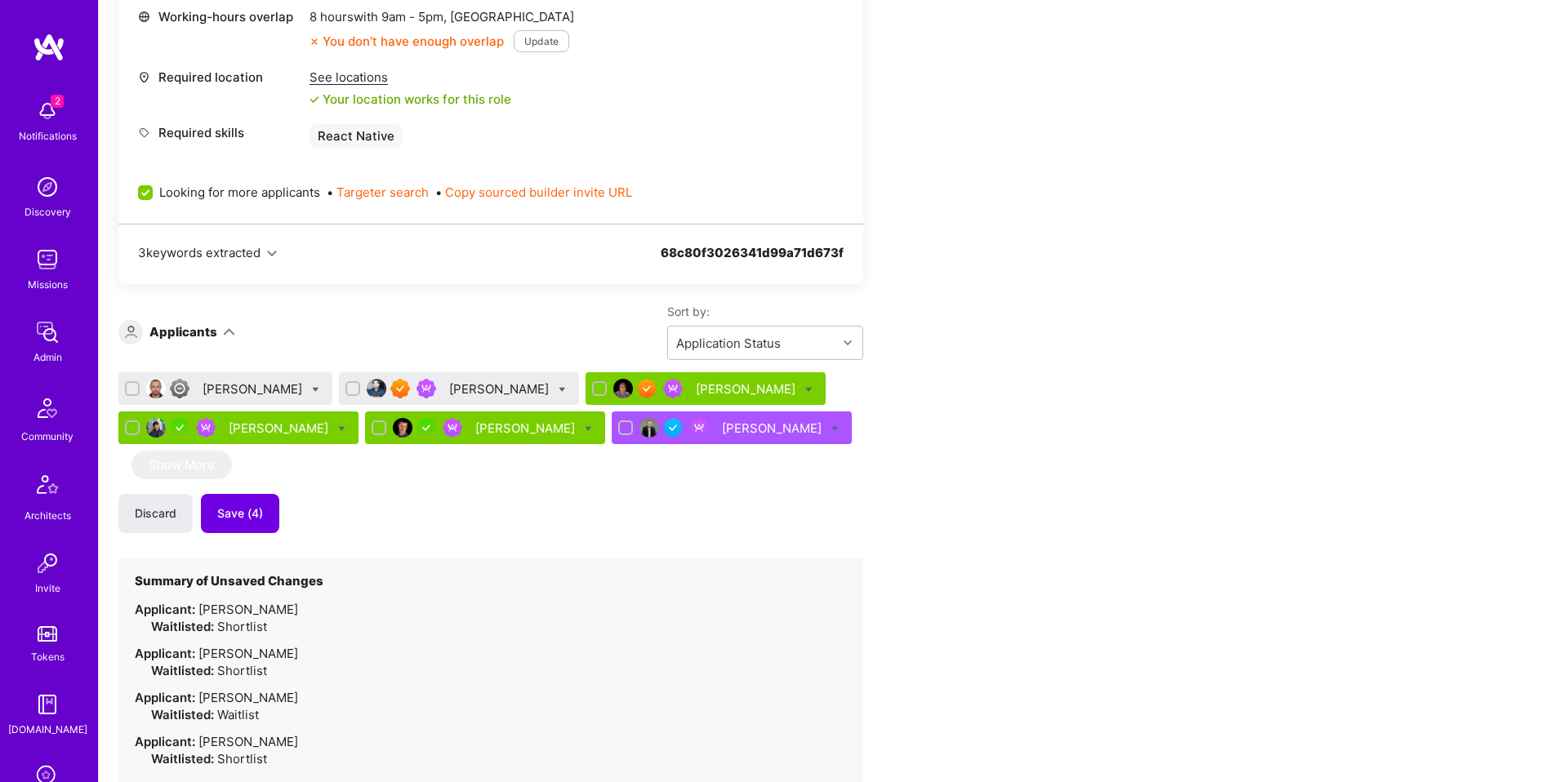
scroll to position [812, 0]
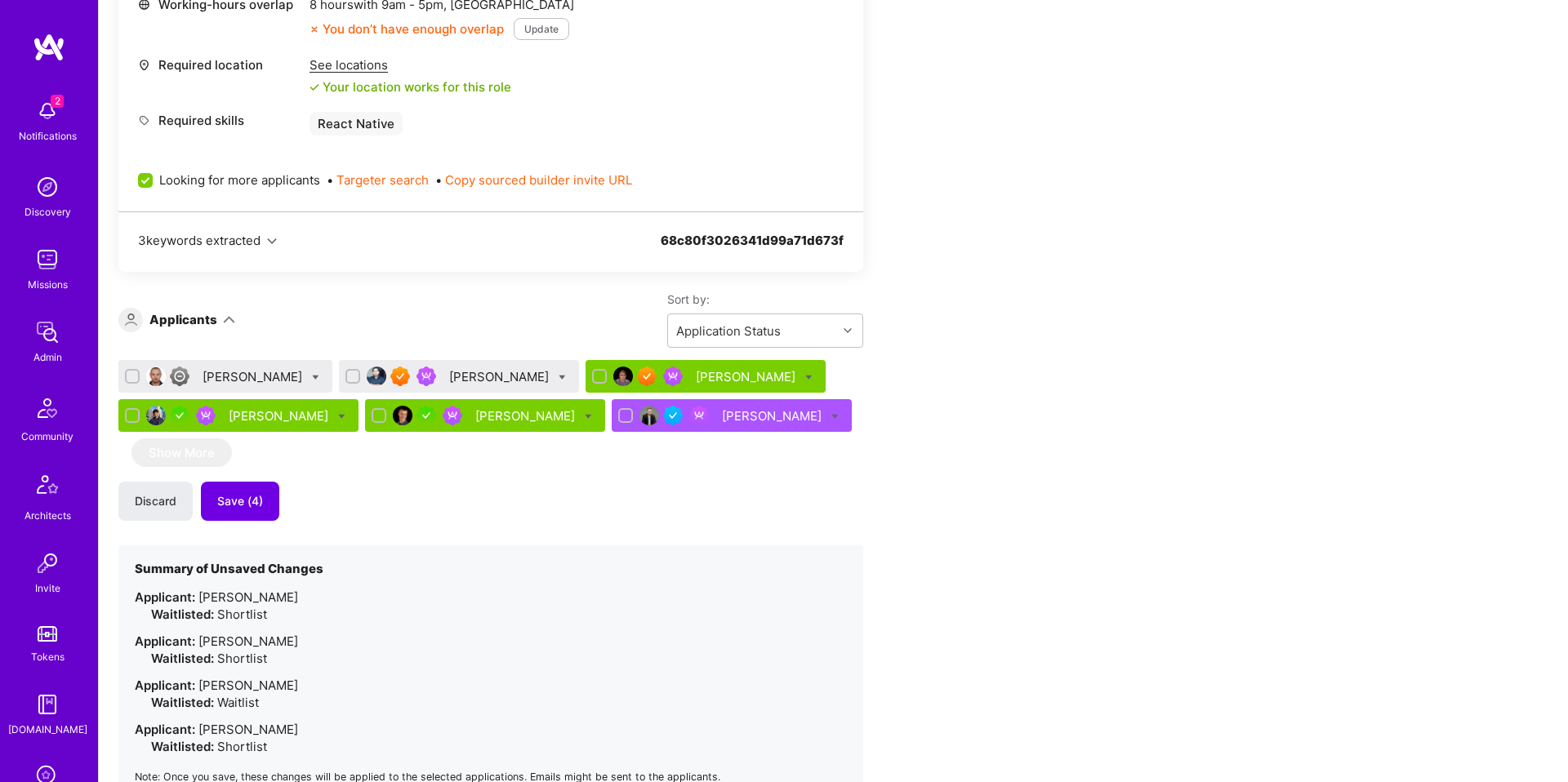
drag, startPoint x: 525, startPoint y: 387, endPoint x: 514, endPoint y: 379, distance: 13.6
click at [524, 387] on div "Sadan Masroor" at bounding box center [459, 377] width 240 height 33
click at [508, 376] on div "Sadan Masroor" at bounding box center [459, 377] width 240 height 33
click at [559, 374] on icon at bounding box center [562, 378] width 8 height 8
checkbox input "true"
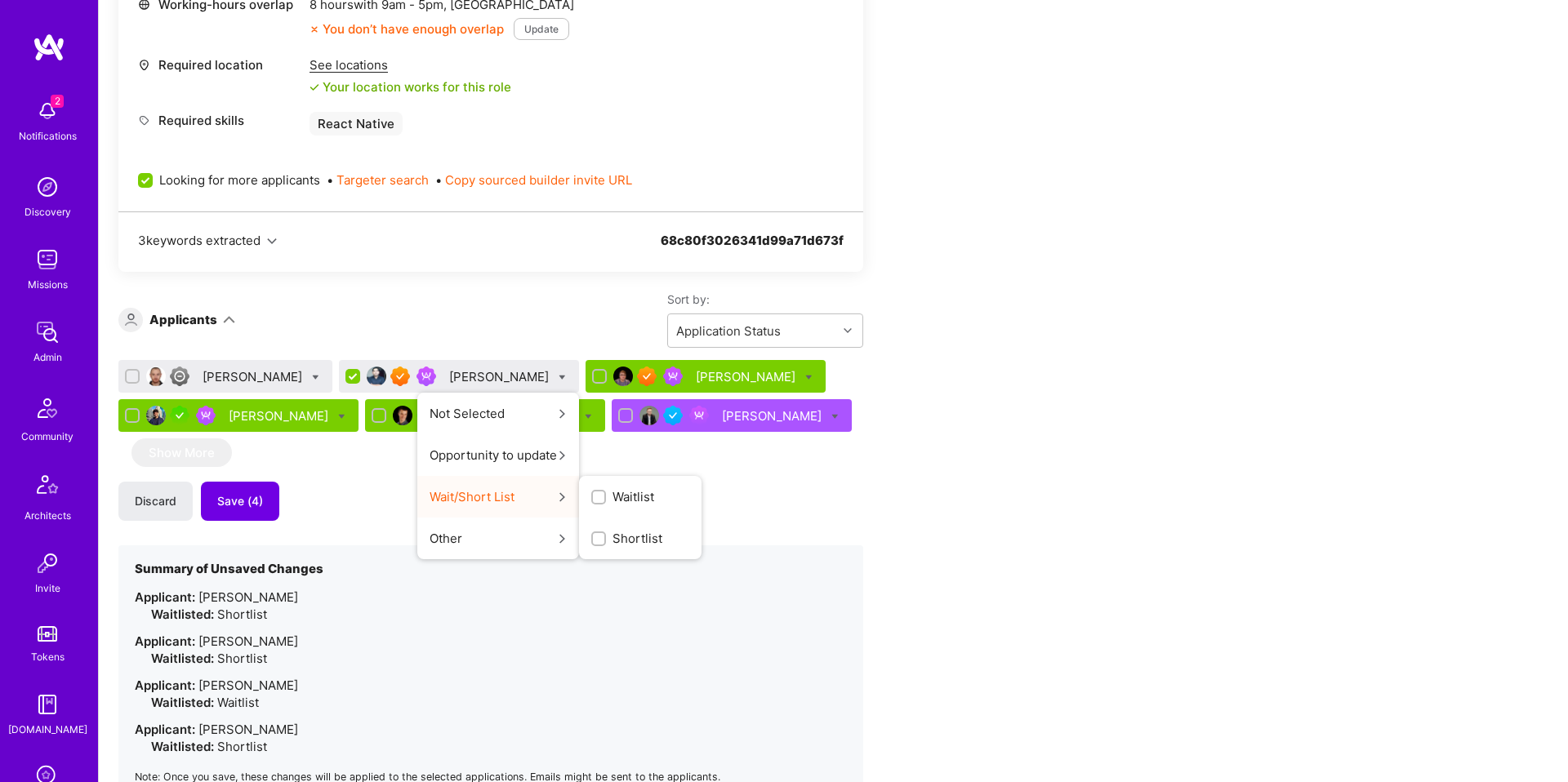
click at [613, 502] on span "Waitlist" at bounding box center [633, 497] width 42 height 17
click at [0, 0] on input "Waitlist" at bounding box center [0, 0] width 0 height 0
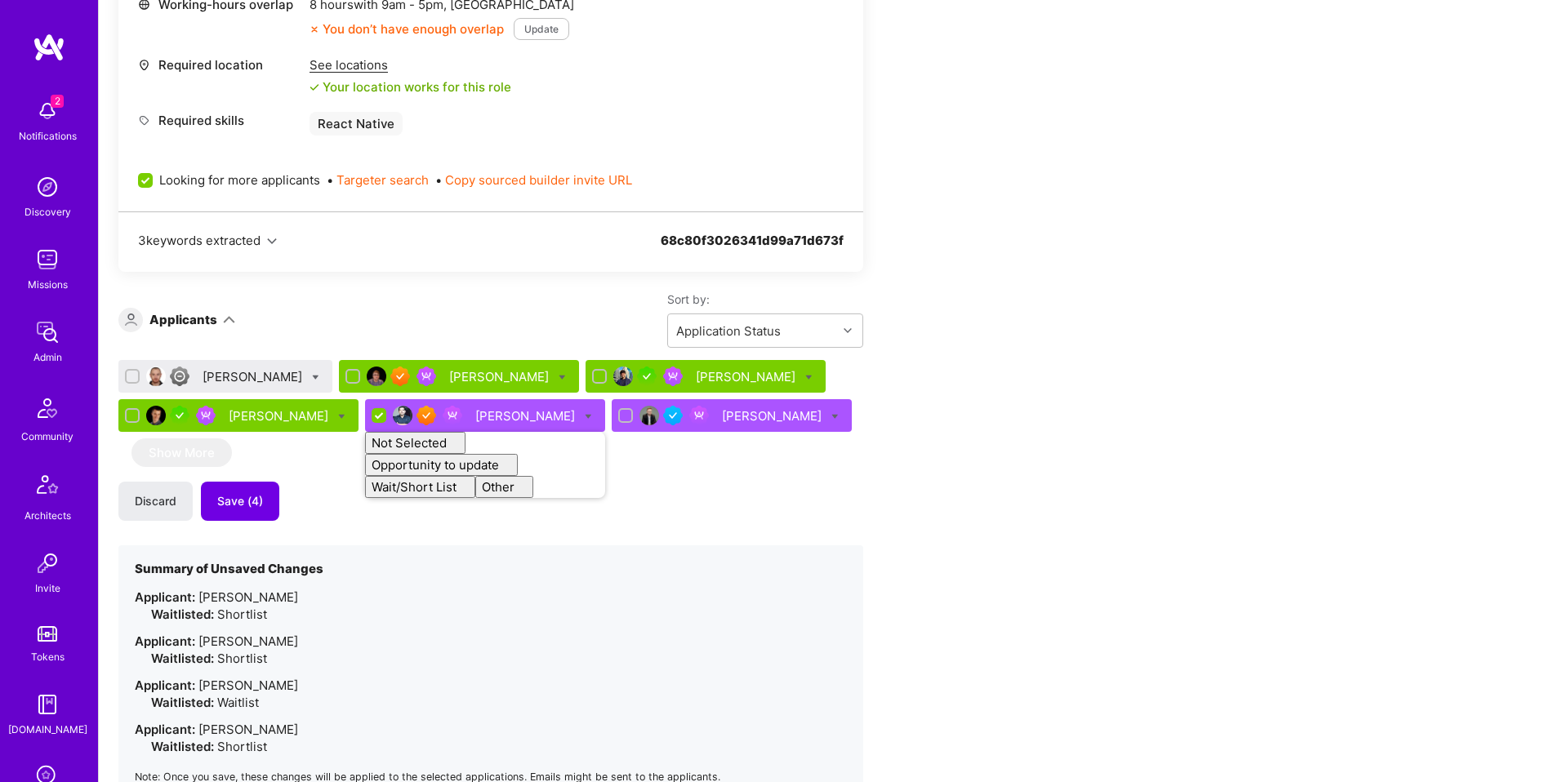
checkbox input "false"
click at [670, 480] on div "Orkun Muti Uday Pandey Daniel Abitbul Bojan Aleksic Sadan Masroor Not Selected …" at bounding box center [491, 581] width 745 height 442
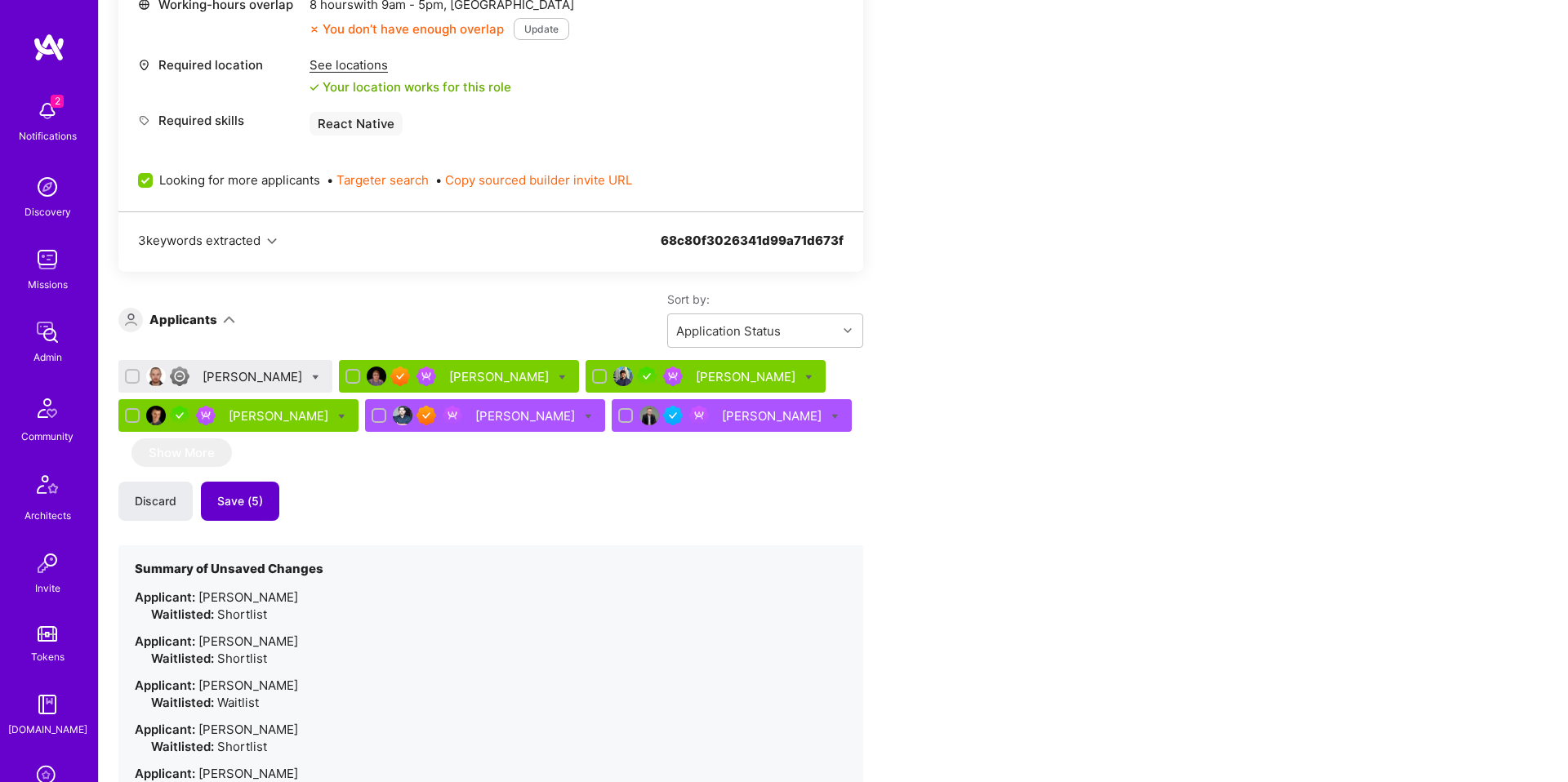
click at [244, 510] on button "Save (5)" at bounding box center [240, 501] width 79 height 39
click at [242, 380] on div "Orkun Muti" at bounding box center [254, 377] width 103 height 17
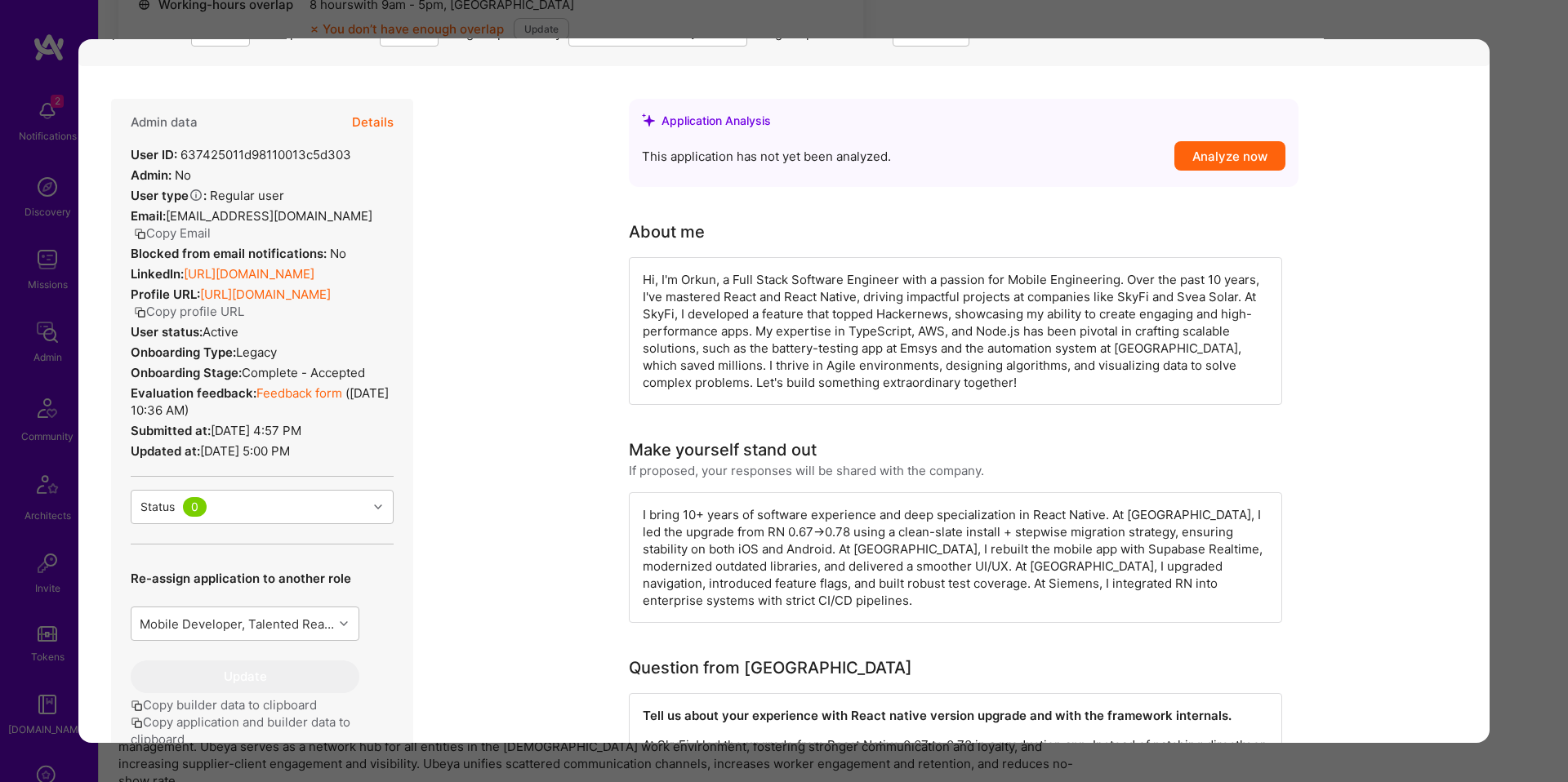
scroll to position [153, 0]
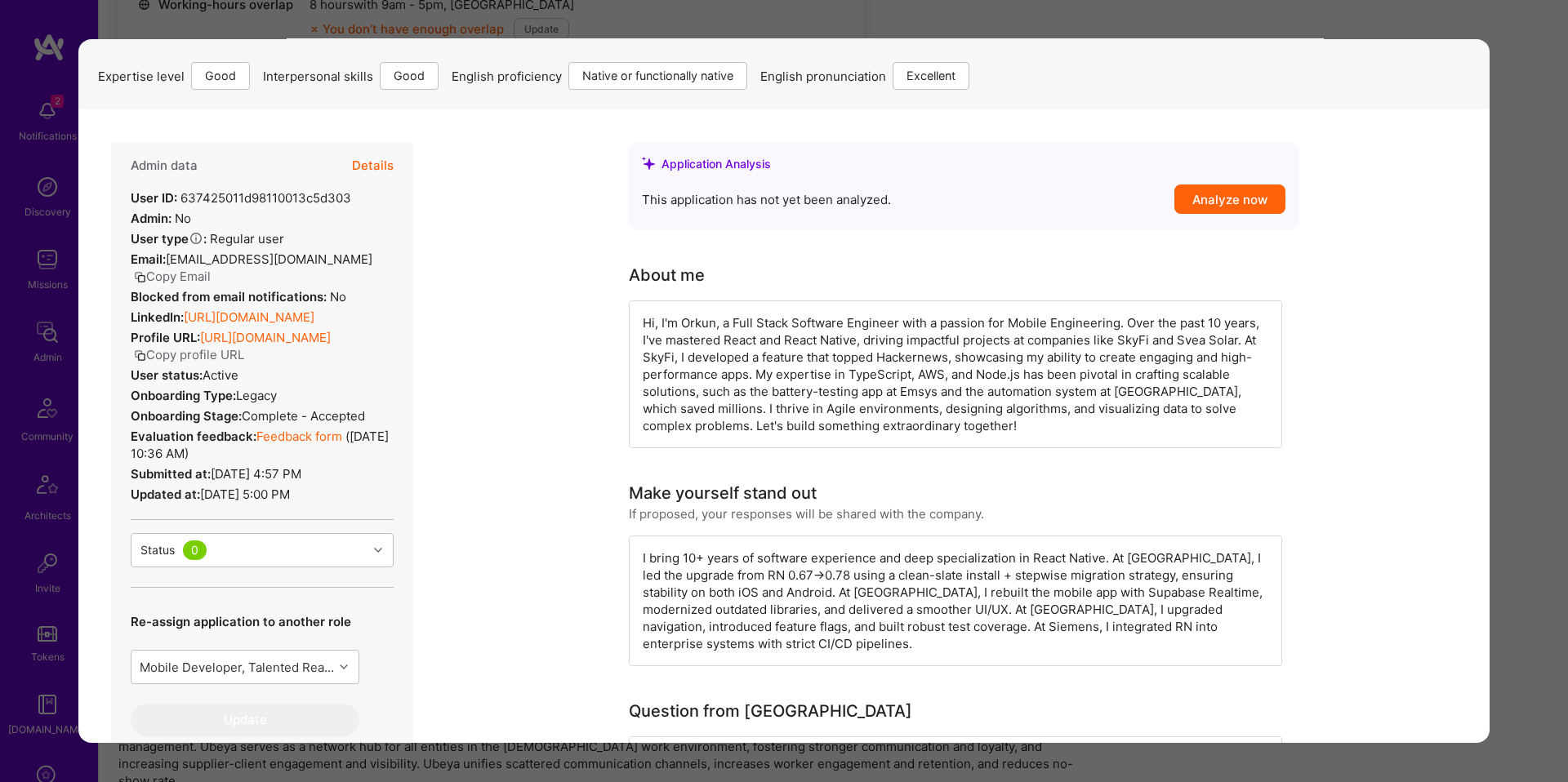
click at [315, 310] on link "https://linkedin.com/in/orkunmuti" at bounding box center [249, 318] width 131 height 16
click at [474, 36] on div "Application 1 of 6 Builder Missing Requirements Required Location See locations…" at bounding box center [784, 391] width 1568 height 782
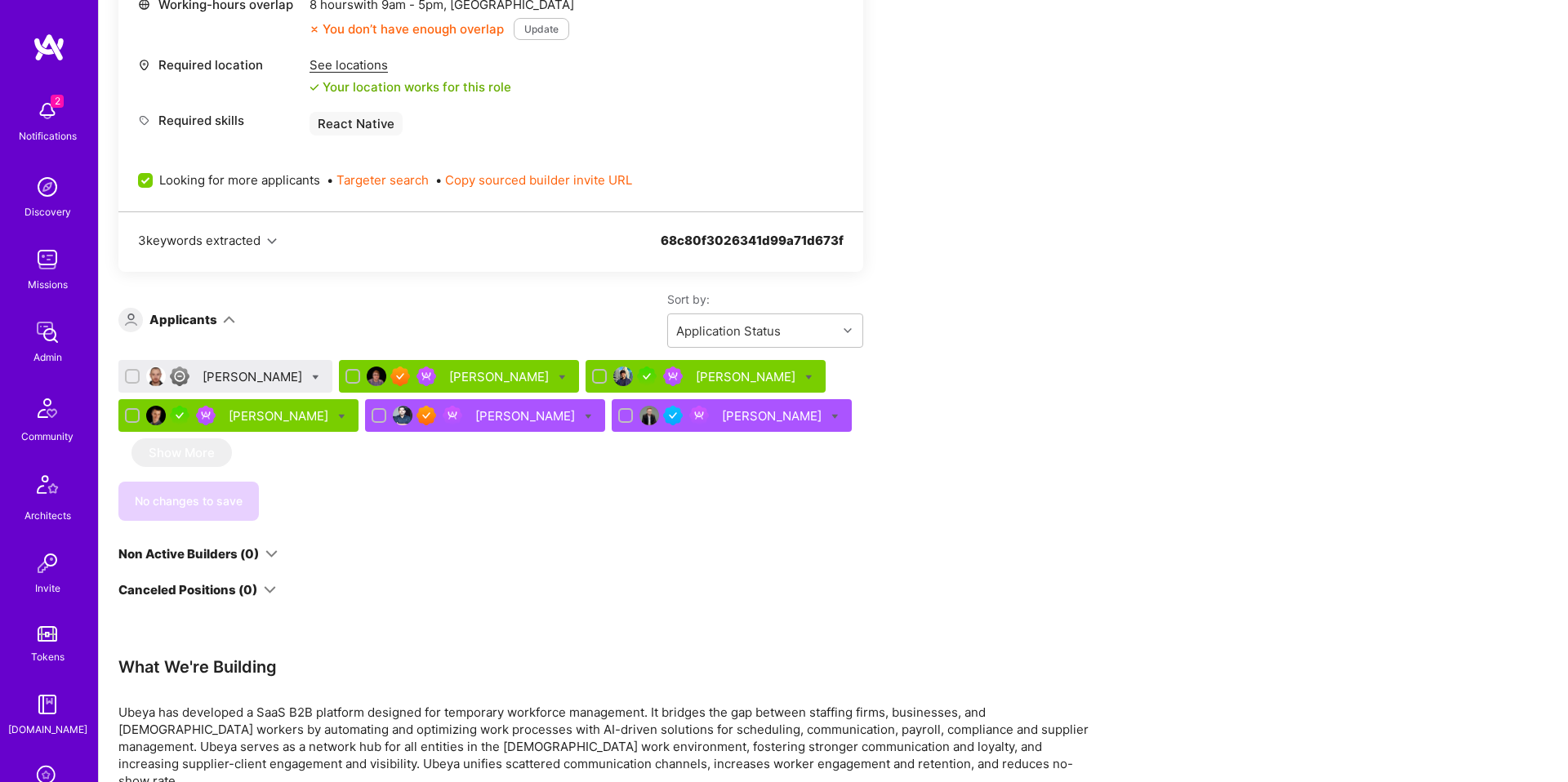
click at [696, 382] on div "Daniel Abitbul" at bounding box center [747, 377] width 103 height 17
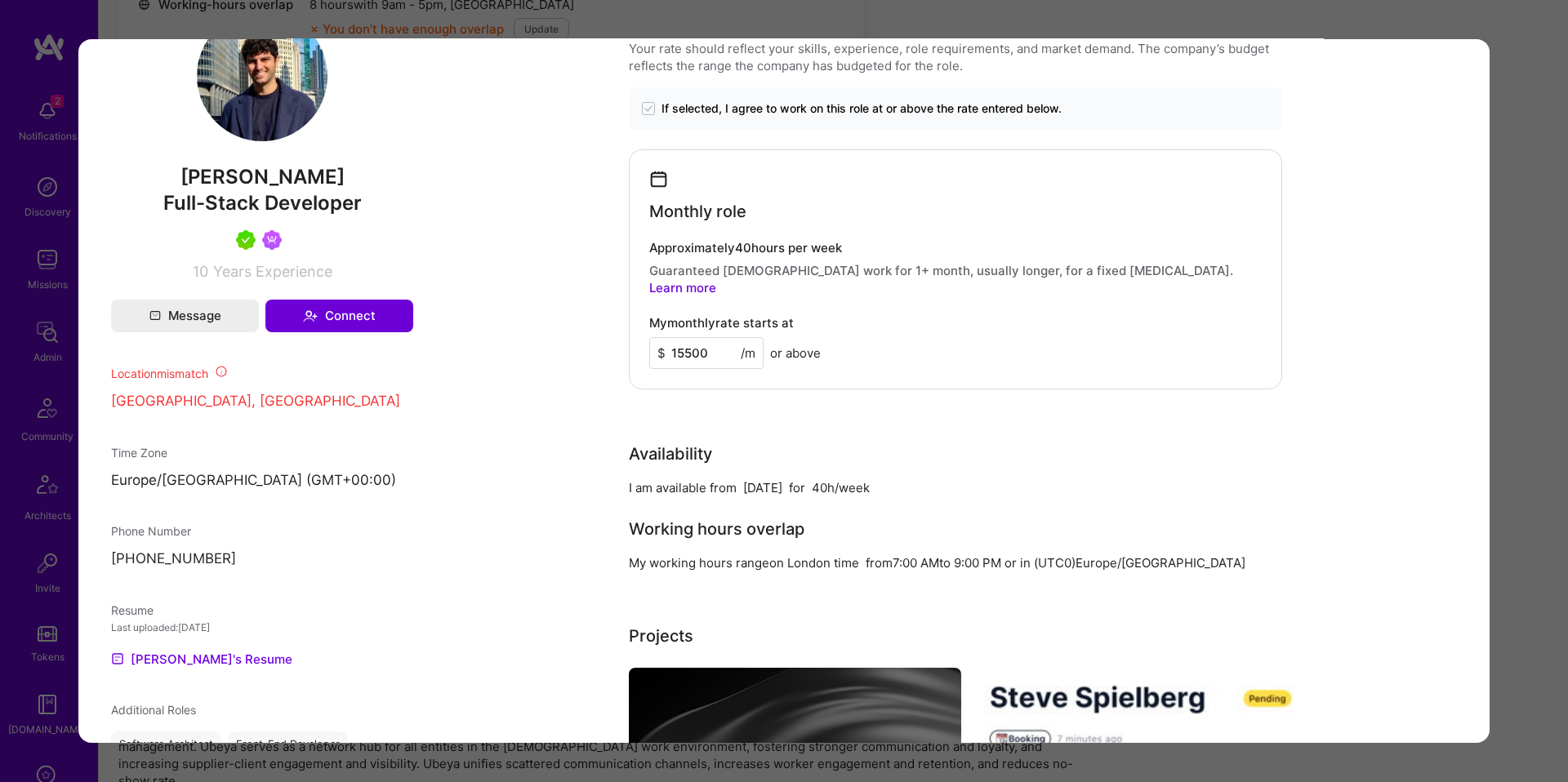
scroll to position [977, 0]
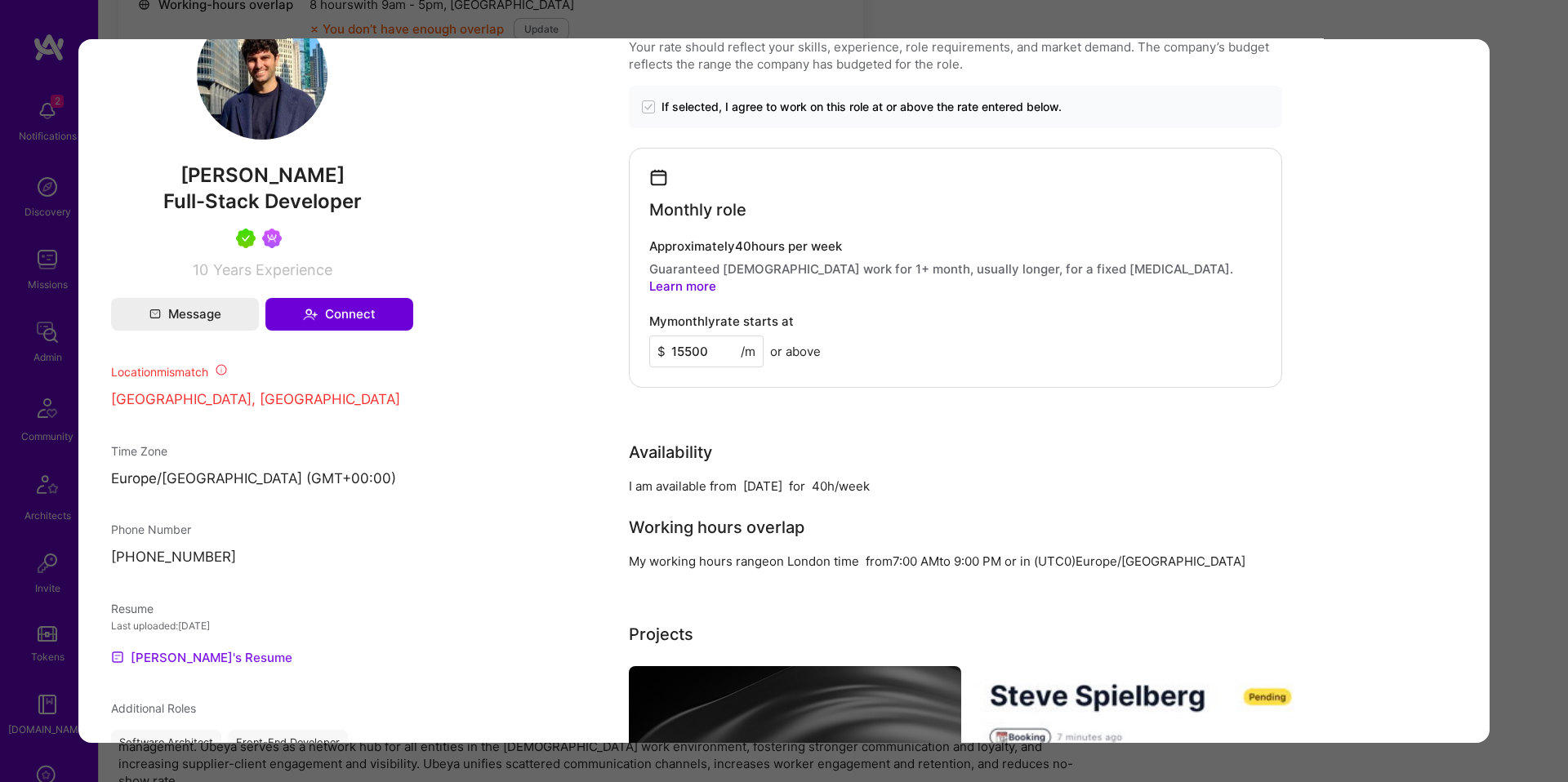
click at [181, 664] on link "Daniel's Resume" at bounding box center [201, 658] width 182 height 19
click at [44, 244] on div "Application 3 of 6 Builder Missing Requirements Required Location See locations…" at bounding box center [784, 391] width 1568 height 782
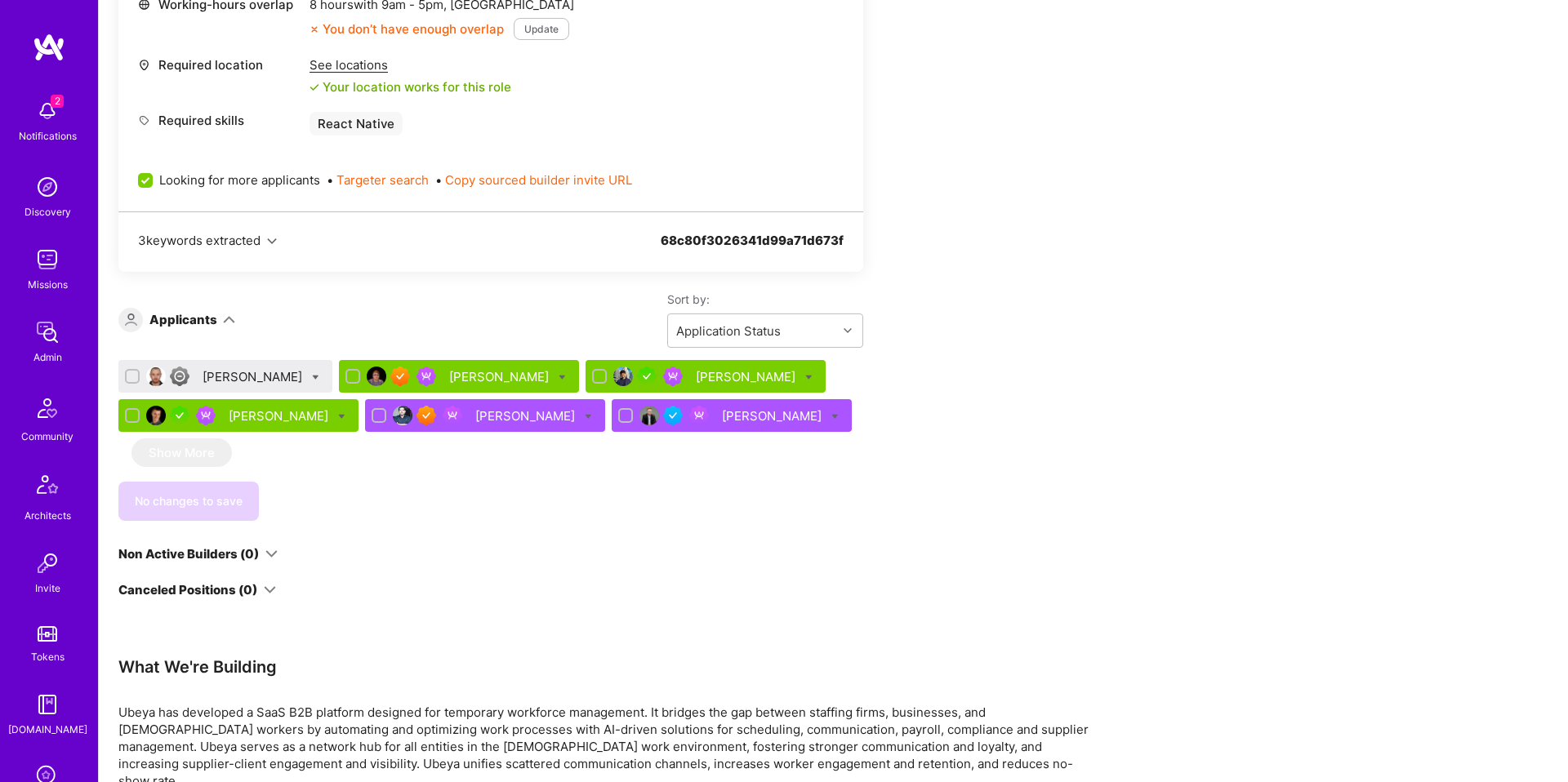
click at [455, 382] on div "Uday Pandey" at bounding box center [500, 377] width 103 height 17
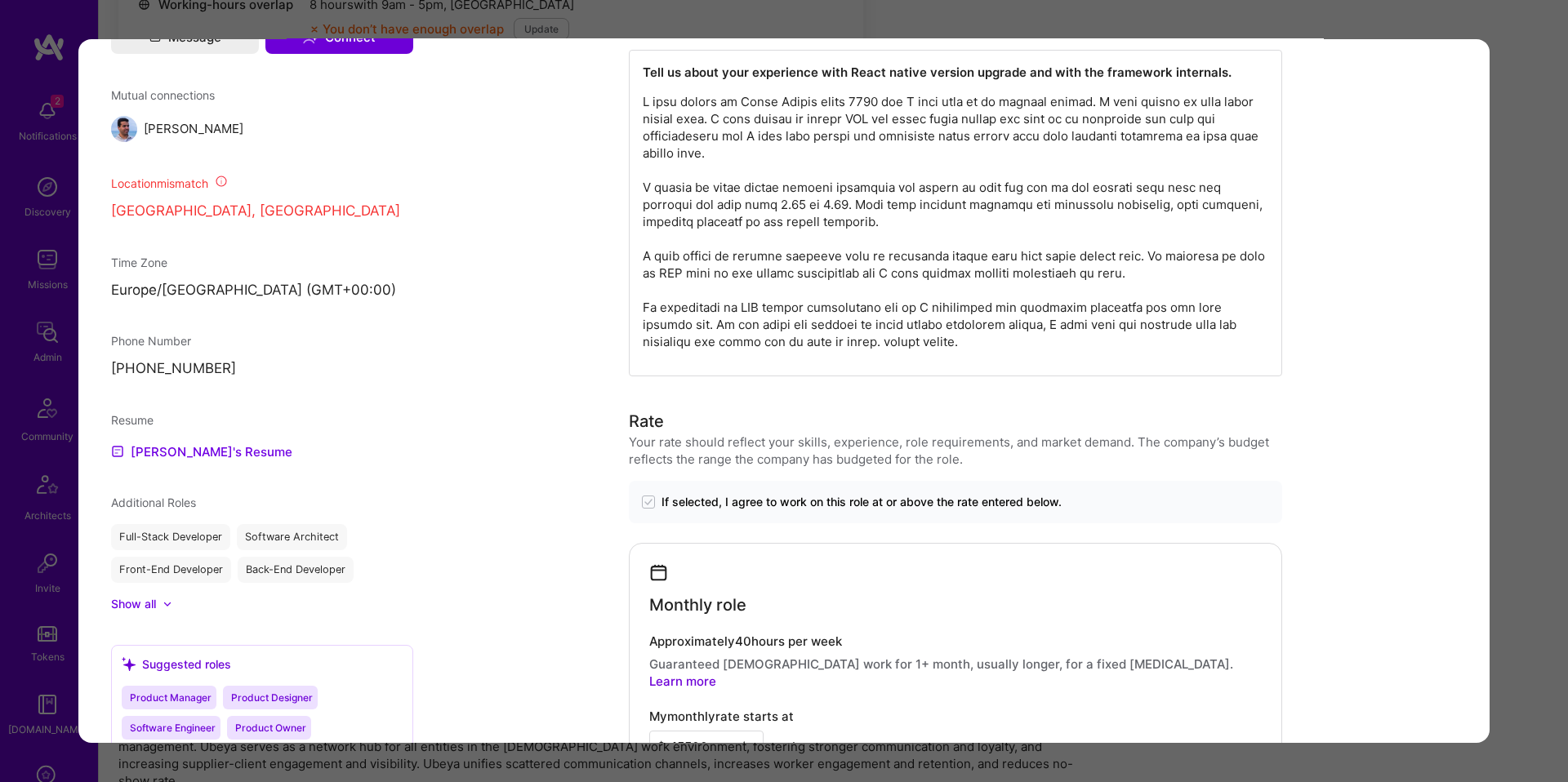
scroll to position [1248, 0]
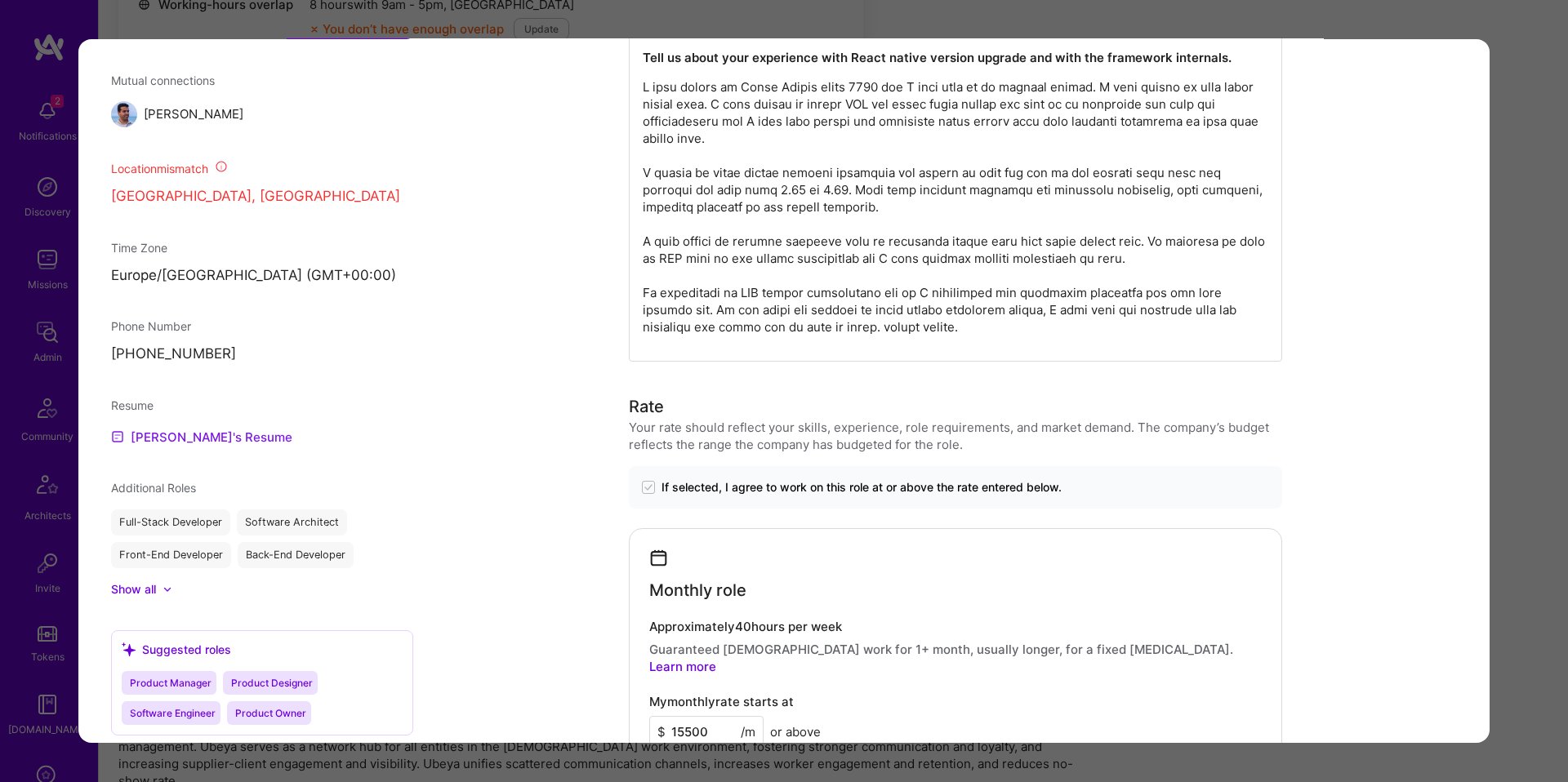
drag, startPoint x: 202, startPoint y: 457, endPoint x: 210, endPoint y: 448, distance: 12.0
click at [202, 447] on link "Uday's Resume" at bounding box center [201, 437] width 182 height 19
click at [34, 221] on div "Application 2 of 6 Builder Missing Requirements Required Location See locations…" at bounding box center [784, 391] width 1568 height 782
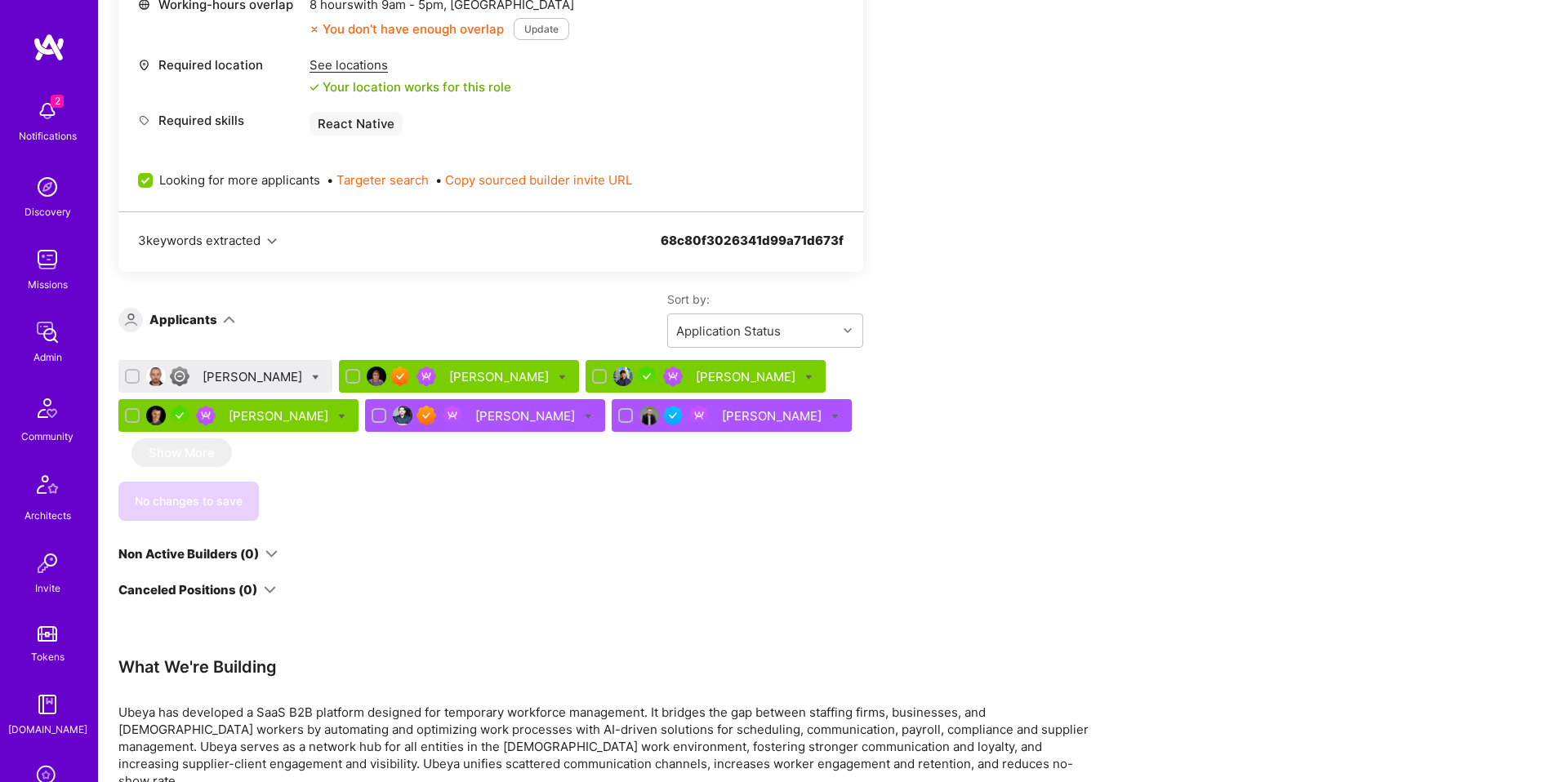
click at [264, 420] on div "Bojan Aleksic" at bounding box center [280, 417] width 103 height 17
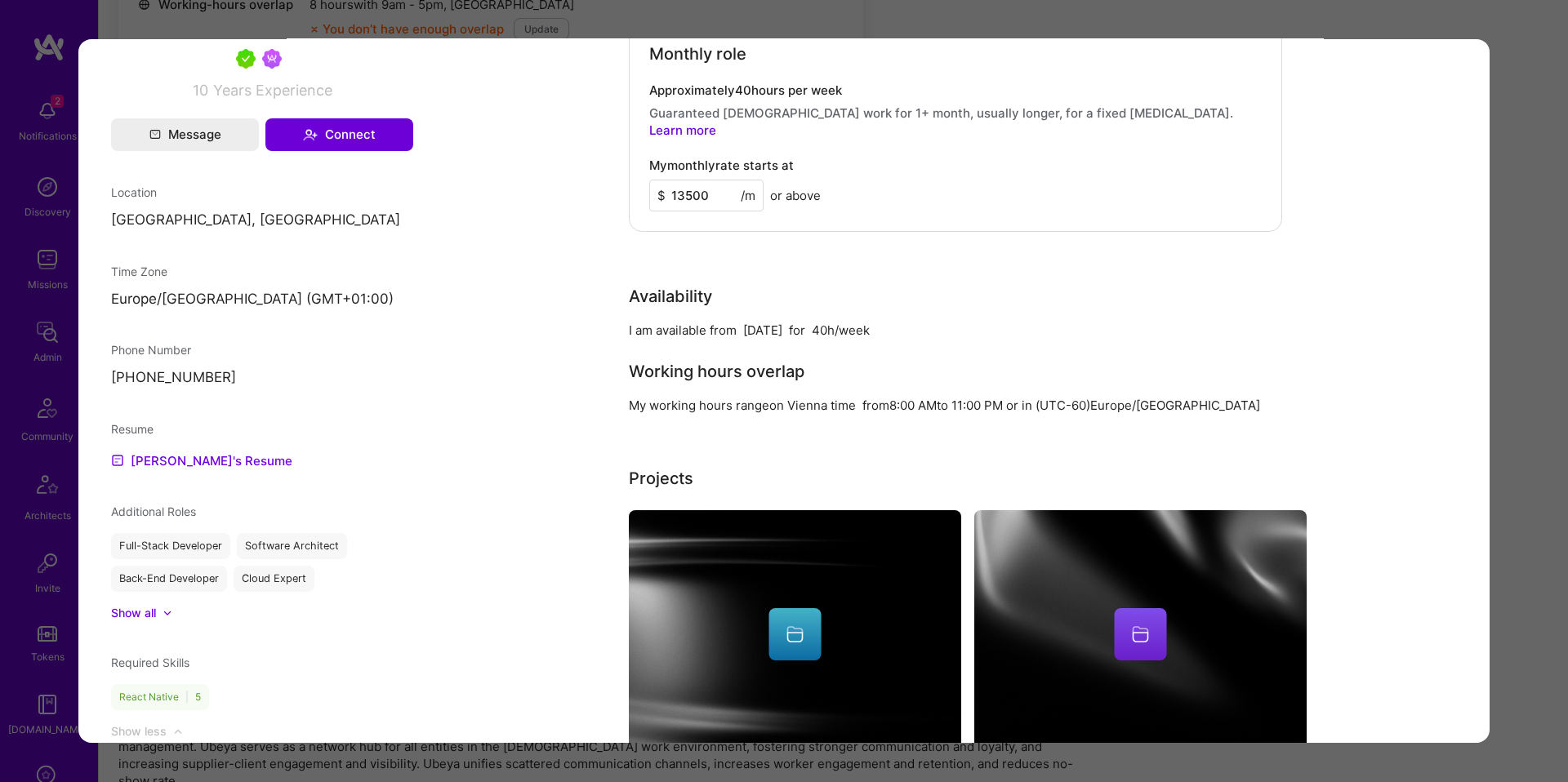
scroll to position [1185, 0]
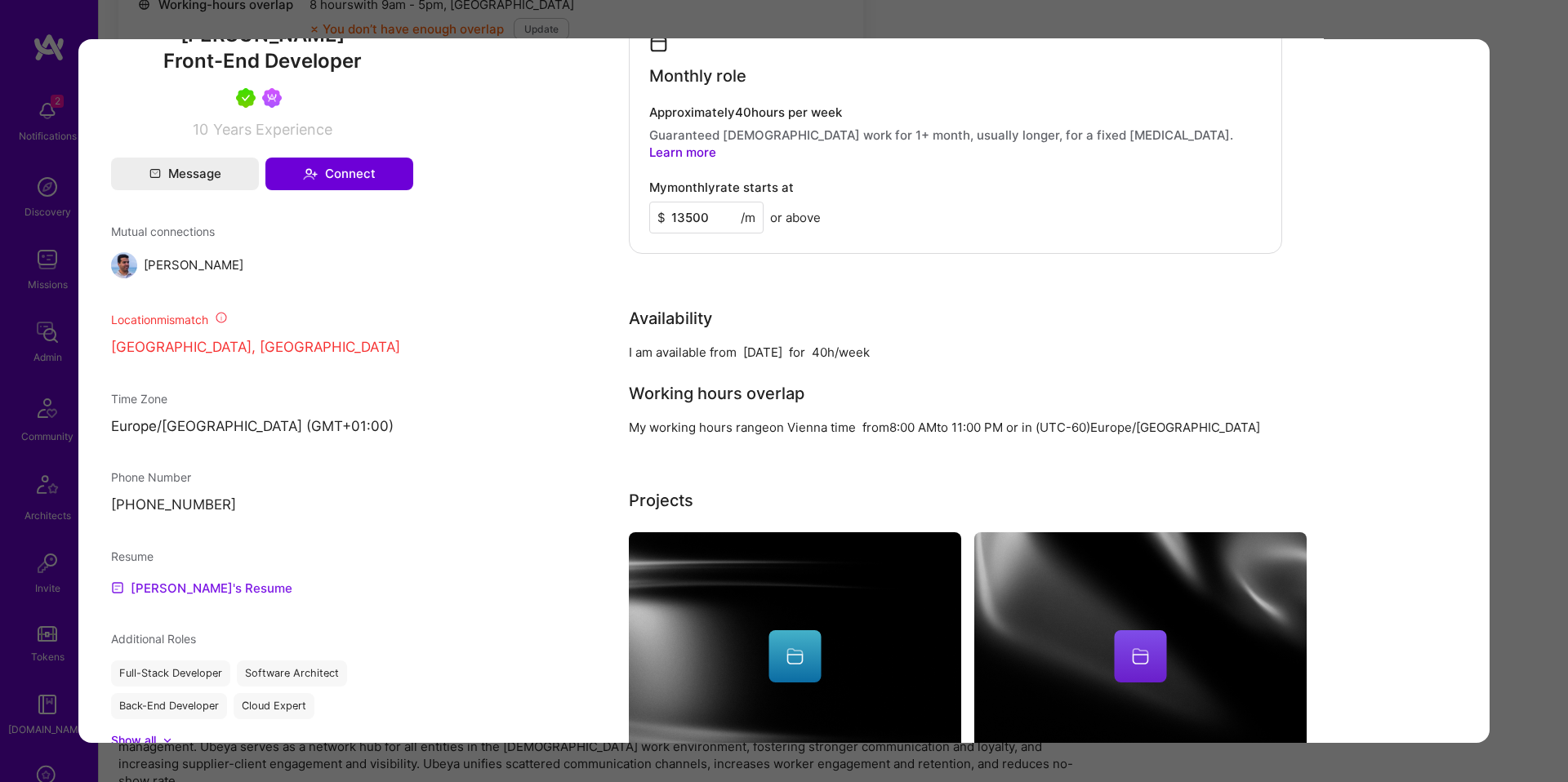
click at [192, 595] on link "Bojan's Resume" at bounding box center [201, 589] width 182 height 19
click at [567, 17] on div "Application 4 of 6 Builder Missing Requirements Required Location See locations…" at bounding box center [784, 391] width 1568 height 782
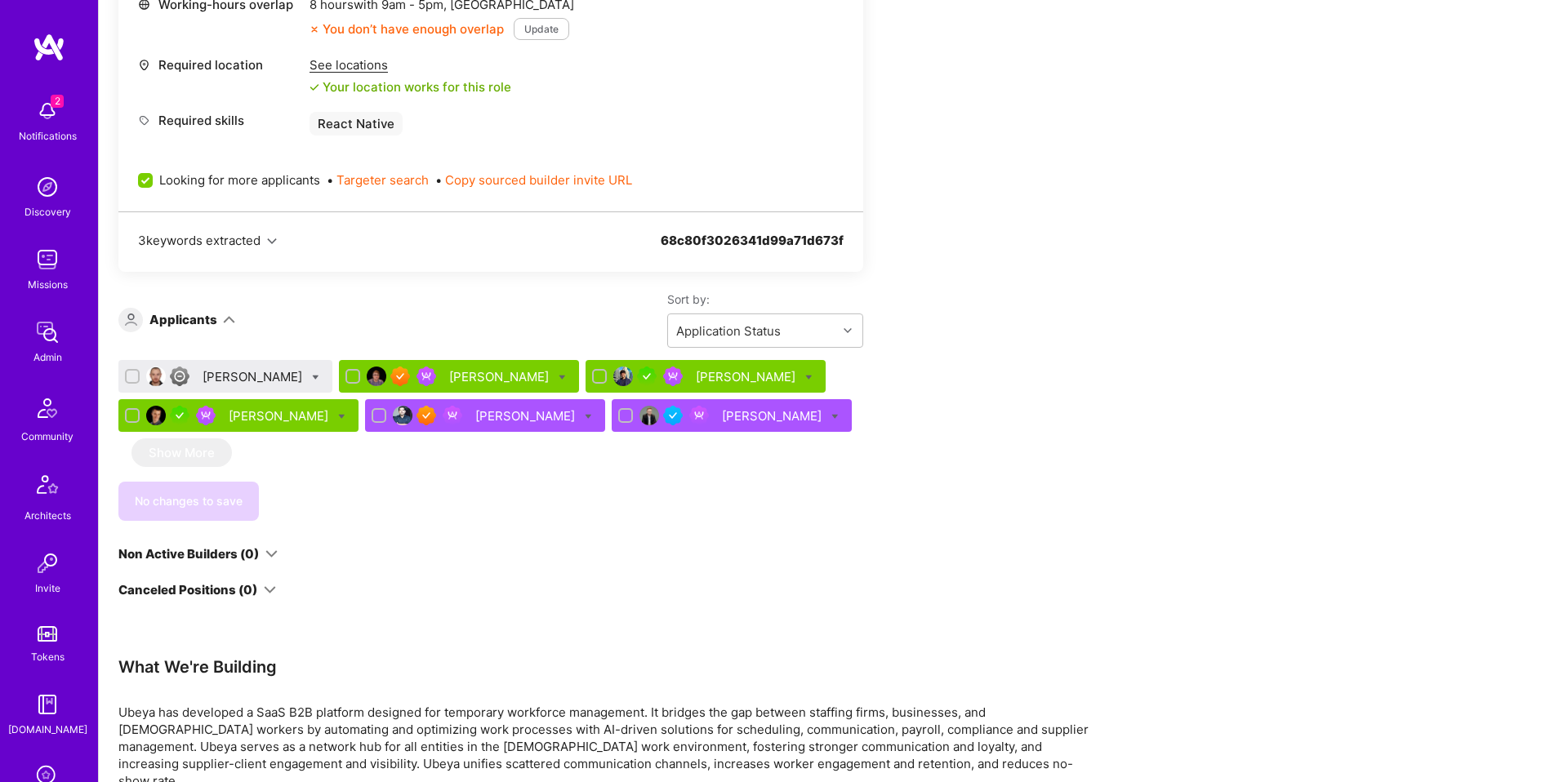
click at [312, 378] on icon at bounding box center [316, 378] width 8 height 8
checkbox input "true"
click at [312, 377] on icon at bounding box center [316, 378] width 8 height 8
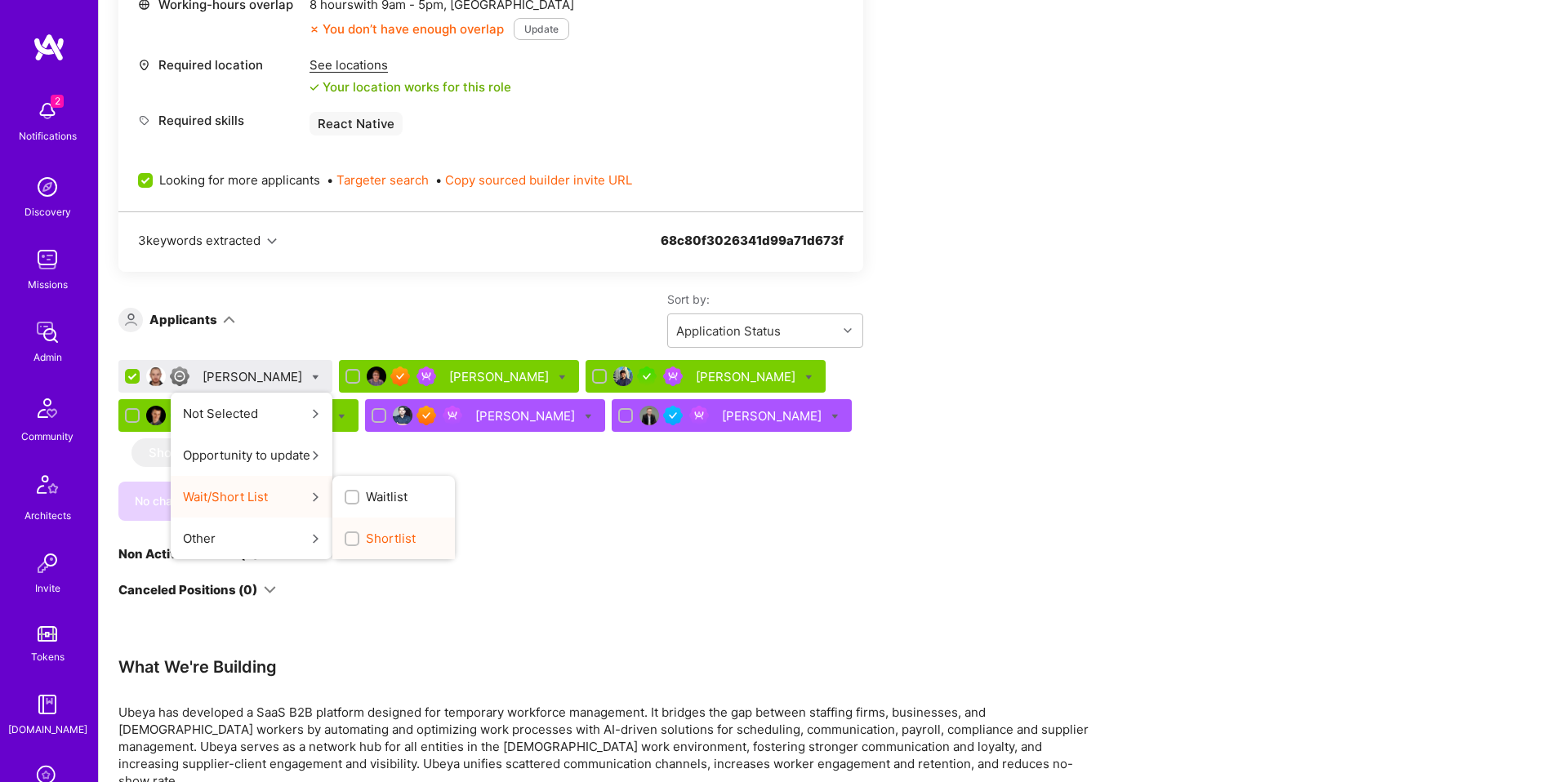
click at [366, 534] on span "Shortlist" at bounding box center [391, 539] width 50 height 17
click at [348, 534] on input "Shortlist" at bounding box center [354, 540] width 12 height 12
checkbox input "true"
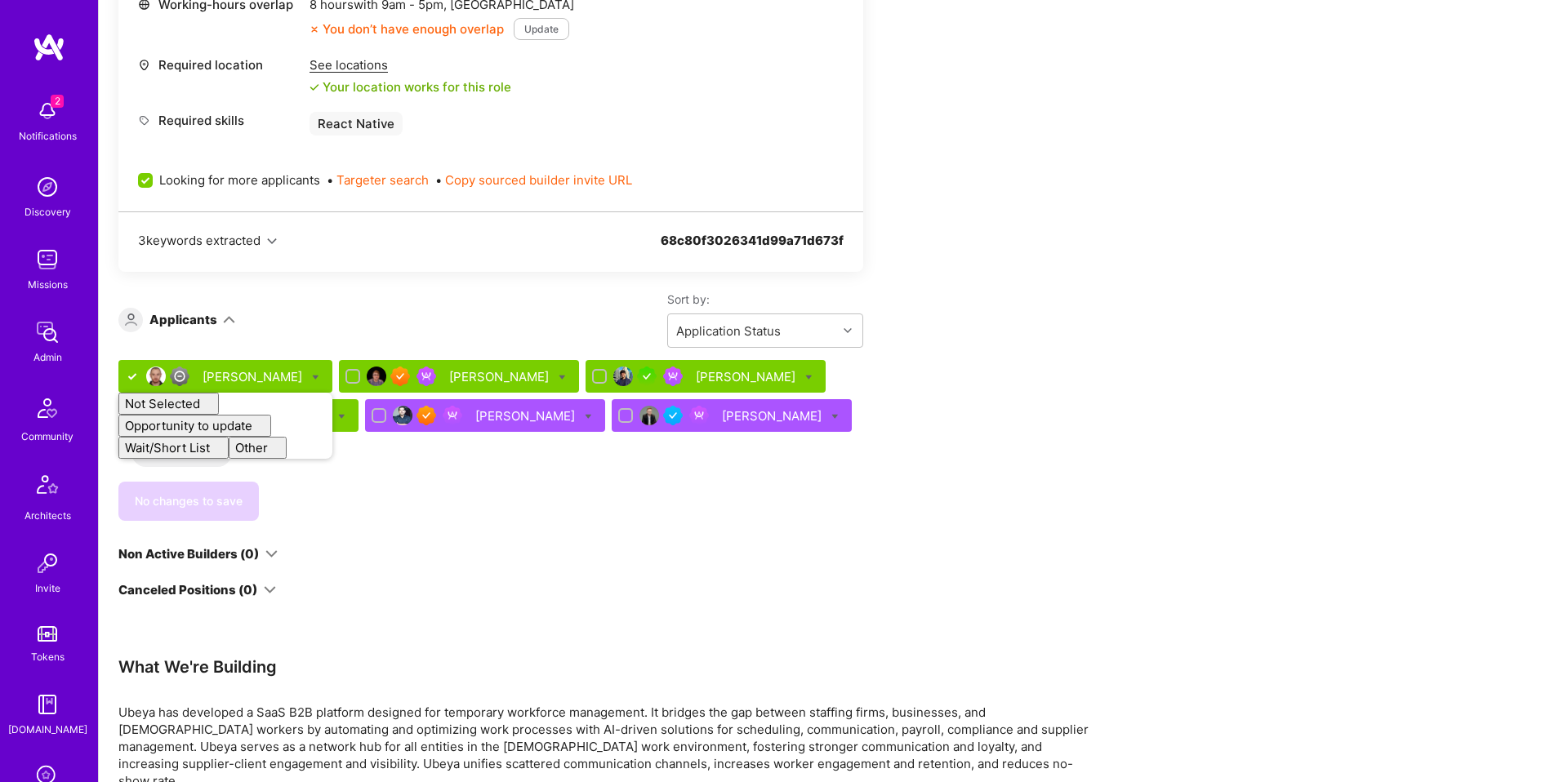
checkbox input "false"
click at [623, 521] on div "We’re actively looking for builders. This is the best time to request to join. …" at bounding box center [491, 70] width 745 height 1059
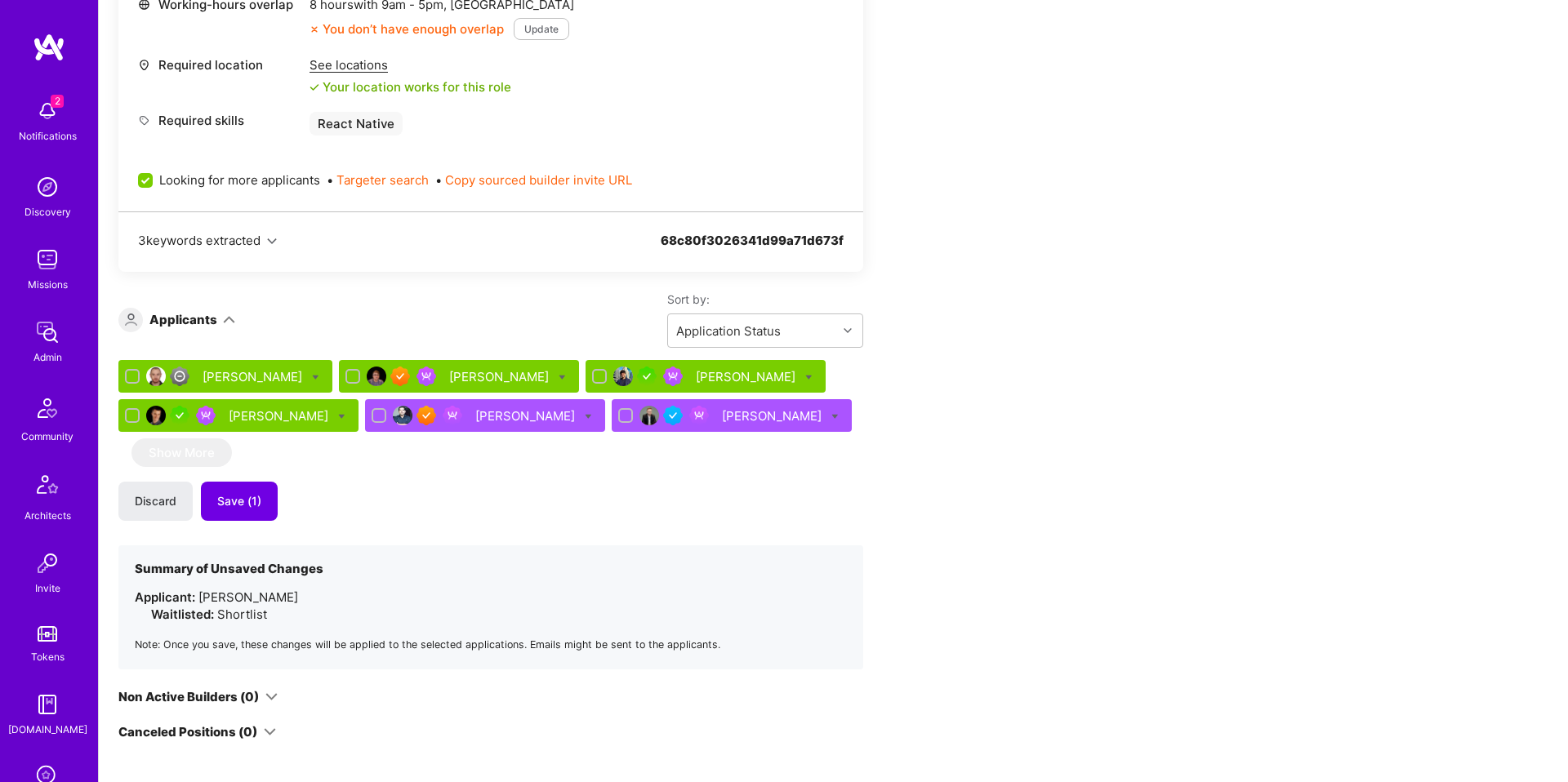
click at [338, 417] on icon at bounding box center [342, 417] width 8 height 8
checkbox input "true"
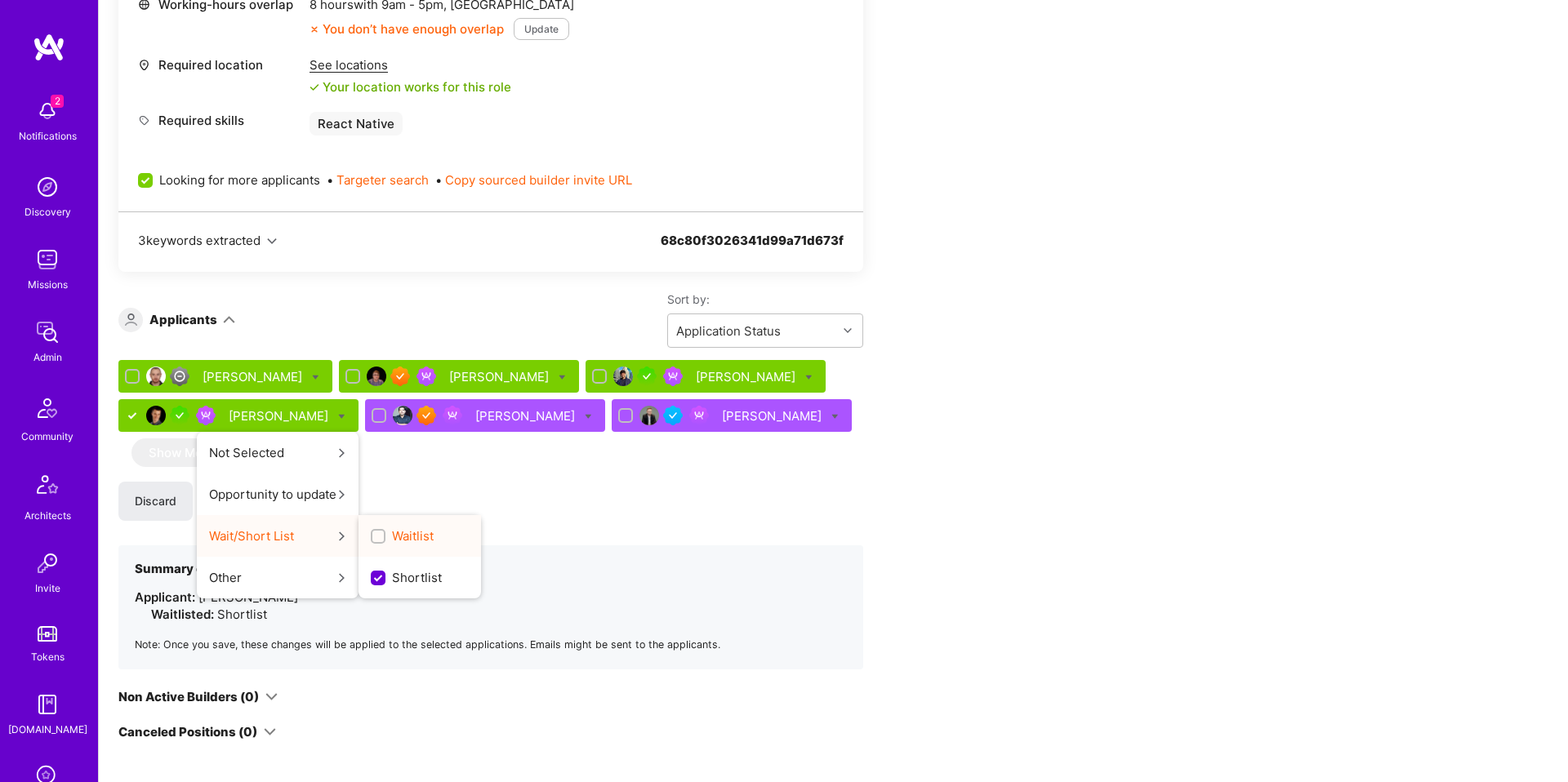
click at [374, 535] on input "Waitlist" at bounding box center [380, 537] width 12 height 12
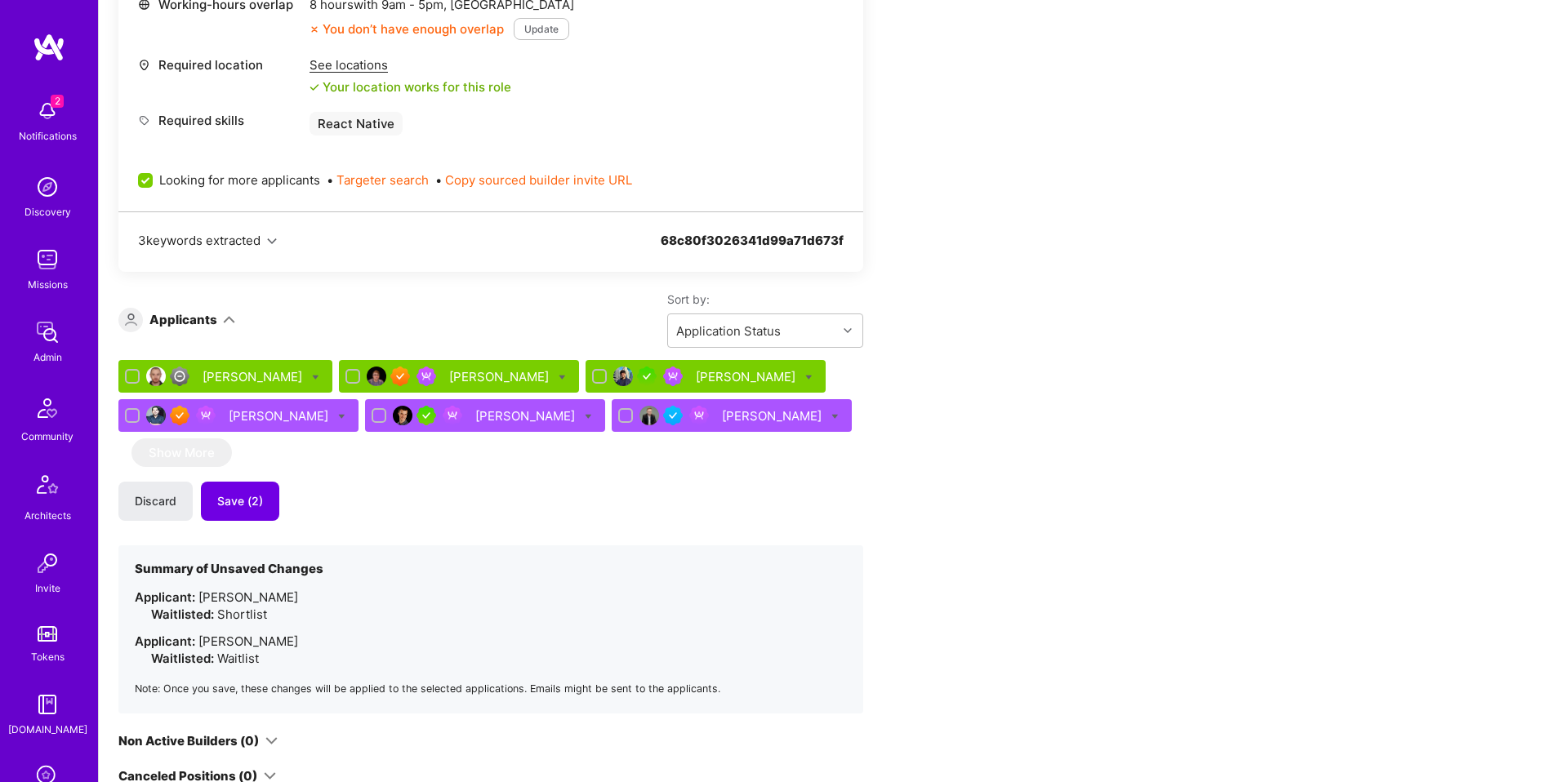
click at [353, 522] on div "Orkun Muti Uday Pandey Daniel Abitbul Sadan Masroor Bojan Aleksic Nermin Sehic …" at bounding box center [491, 537] width 745 height 354
click at [585, 418] on icon at bounding box center [589, 417] width 8 height 8
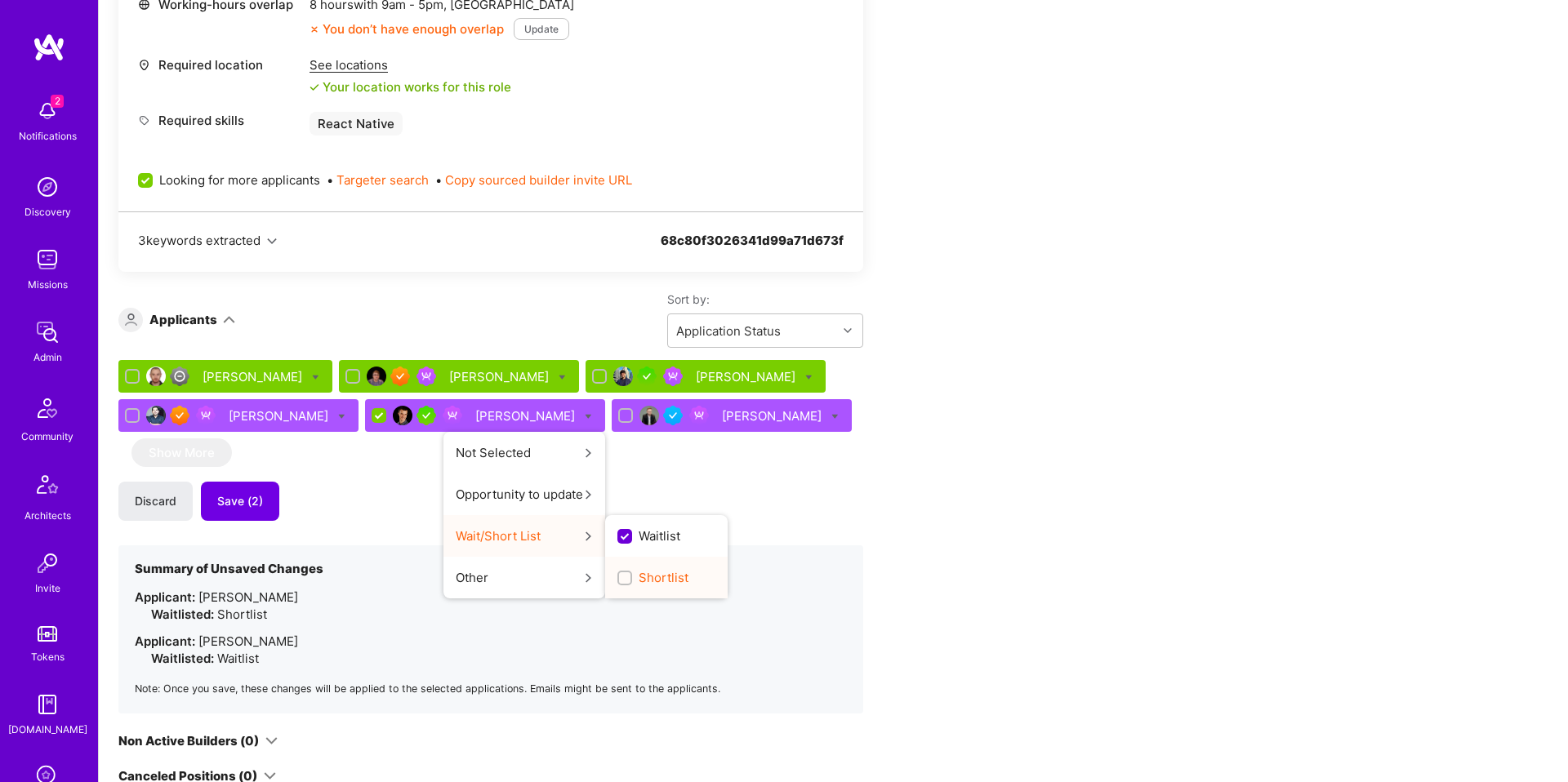
click at [618, 571] on div "button" at bounding box center [625, 578] width 15 height 15
click at [621, 573] on input "Shortlist" at bounding box center [627, 579] width 12 height 12
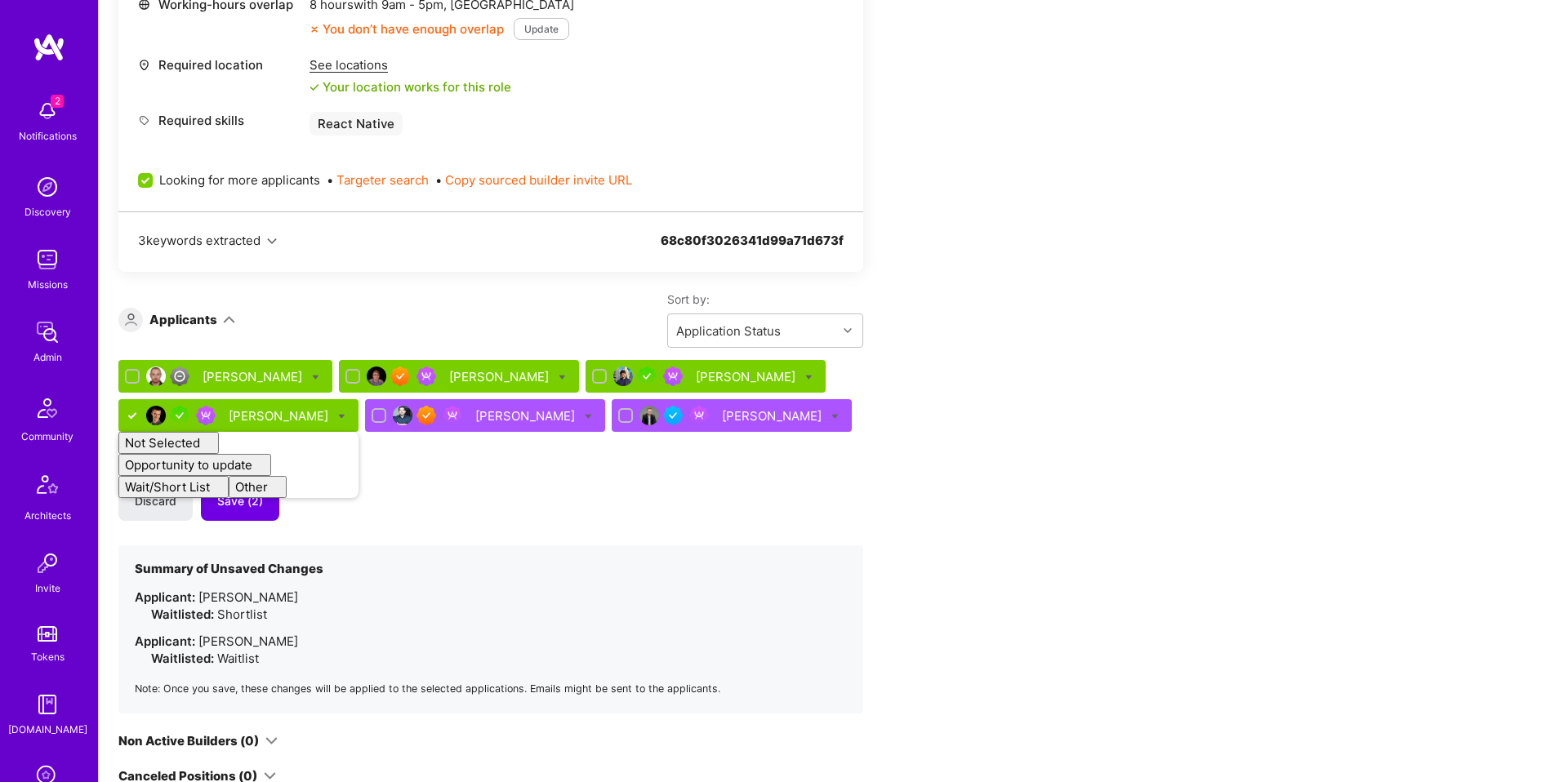
checkbox input "false"
drag, startPoint x: 556, startPoint y: 557, endPoint x: 501, endPoint y: 561, distance: 55.1
click at [556, 557] on section "Summary of Unsaved Changes Applicant: Orkun Muti Waitlisted: Shortlist Applican…" at bounding box center [491, 629] width 745 height 168
click at [255, 515] on button "Save (2)" at bounding box center [240, 501] width 79 height 39
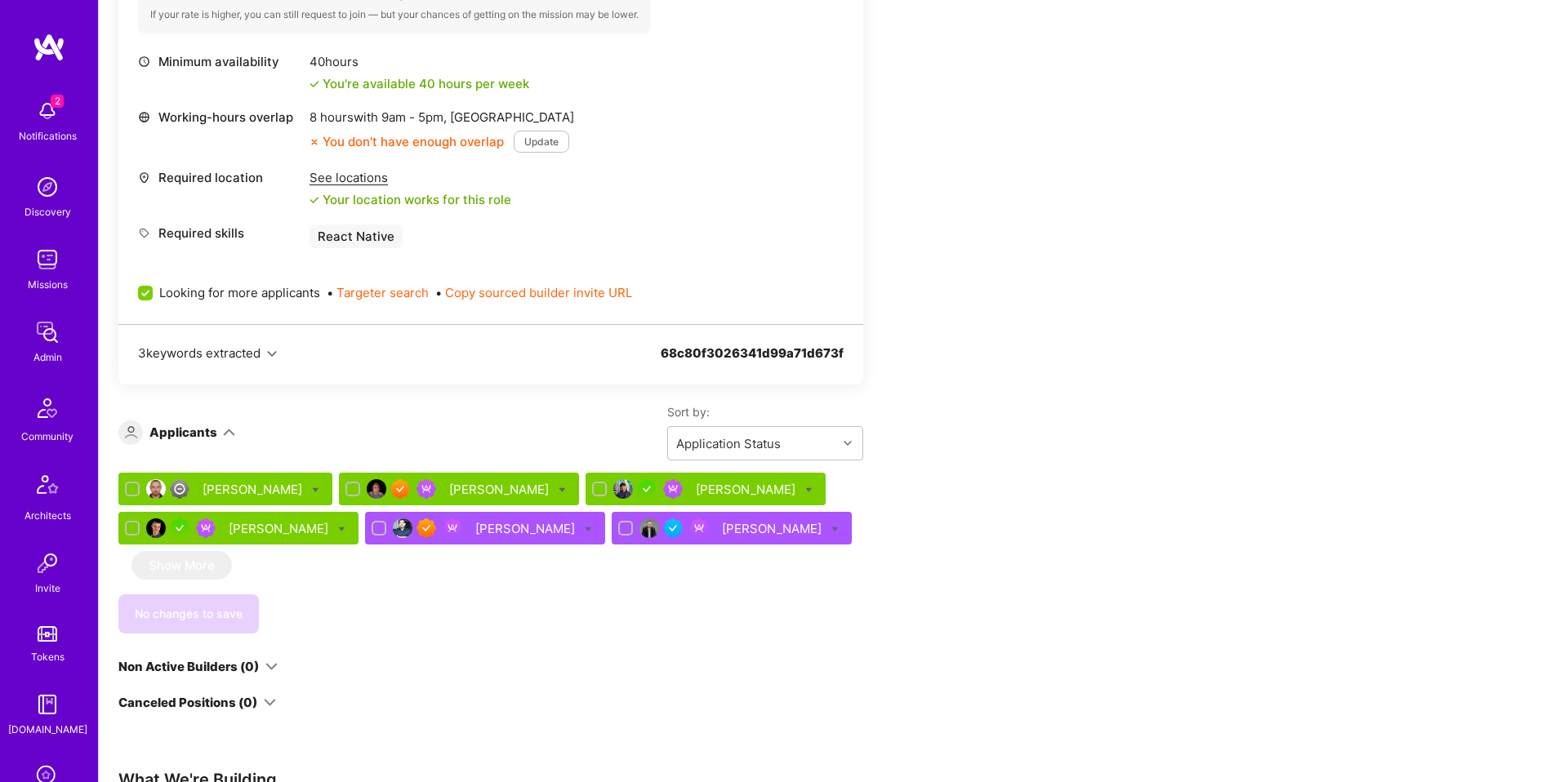
scroll to position [718, 0]
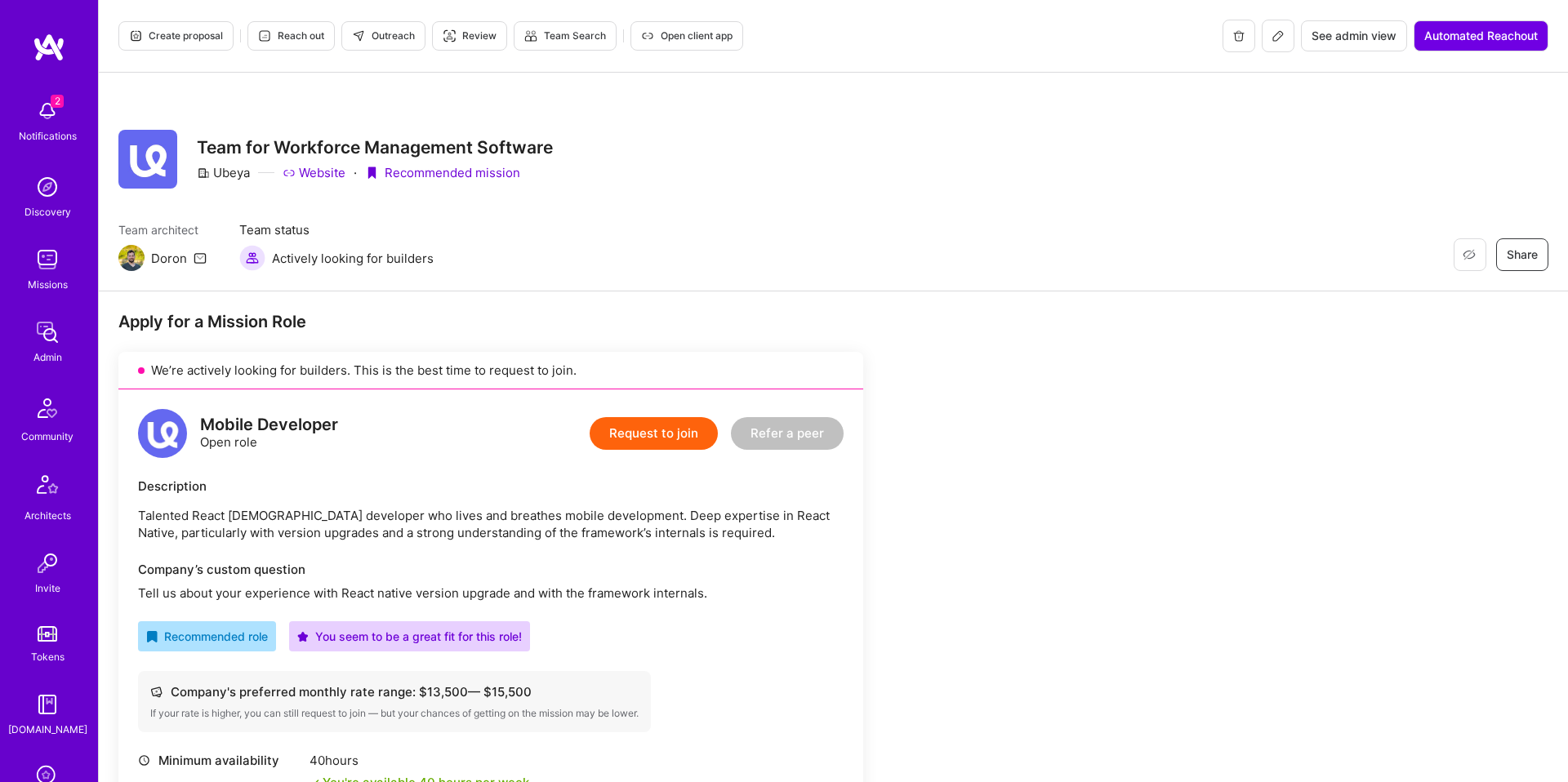
click at [218, 39] on span "Create proposal" at bounding box center [176, 35] width 94 height 15
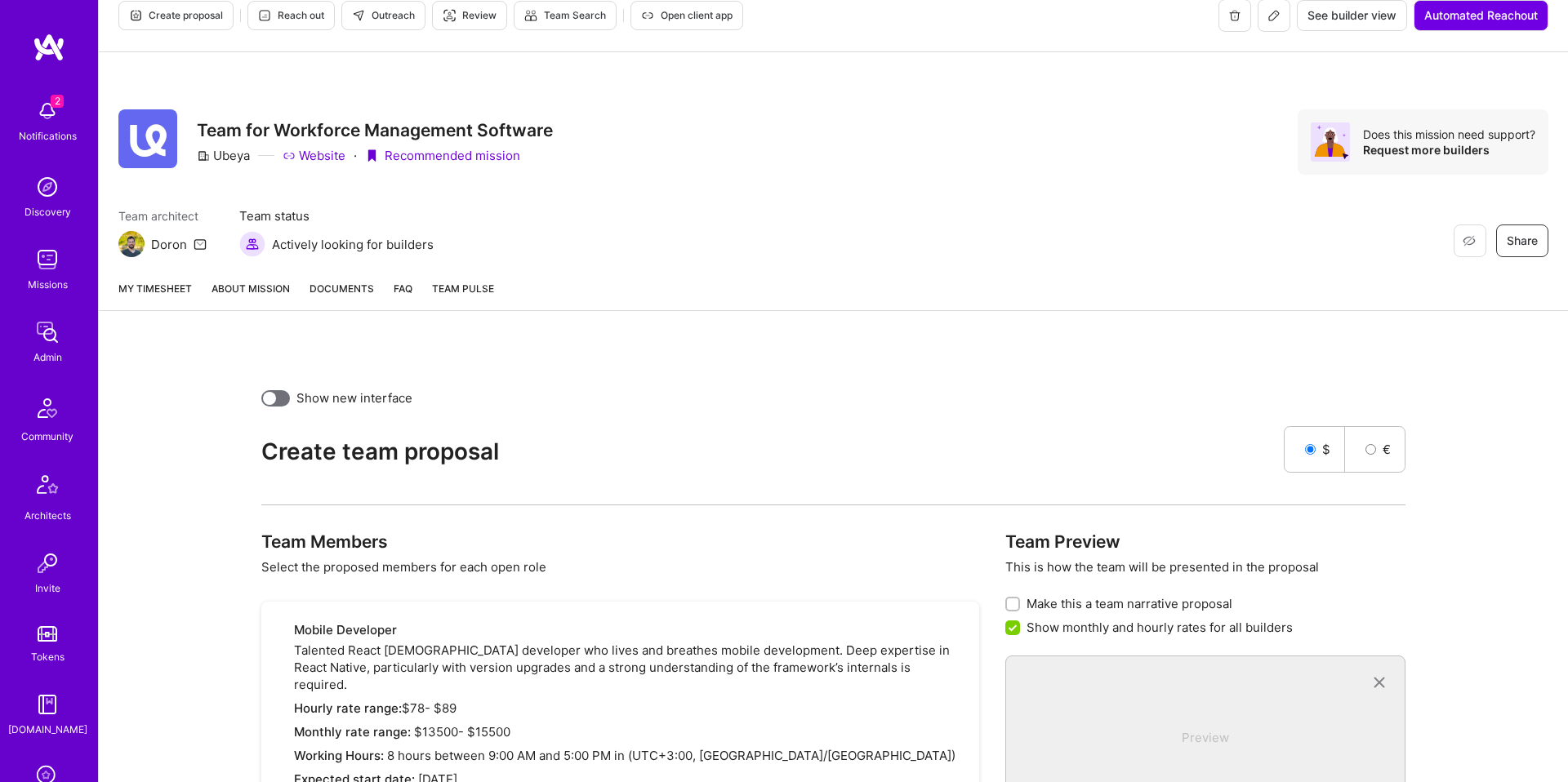
scroll to position [330, 0]
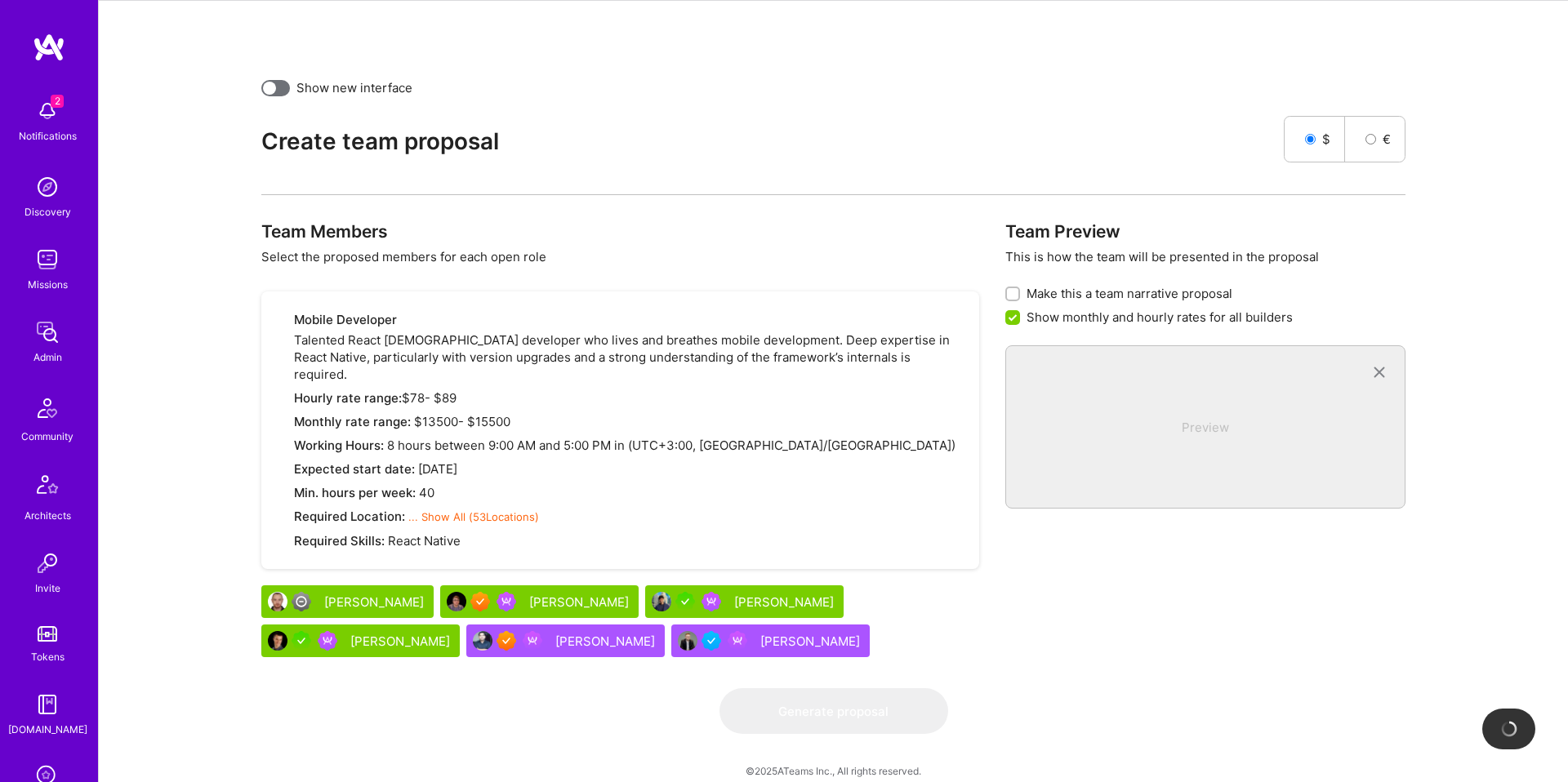
checkbox input "false"
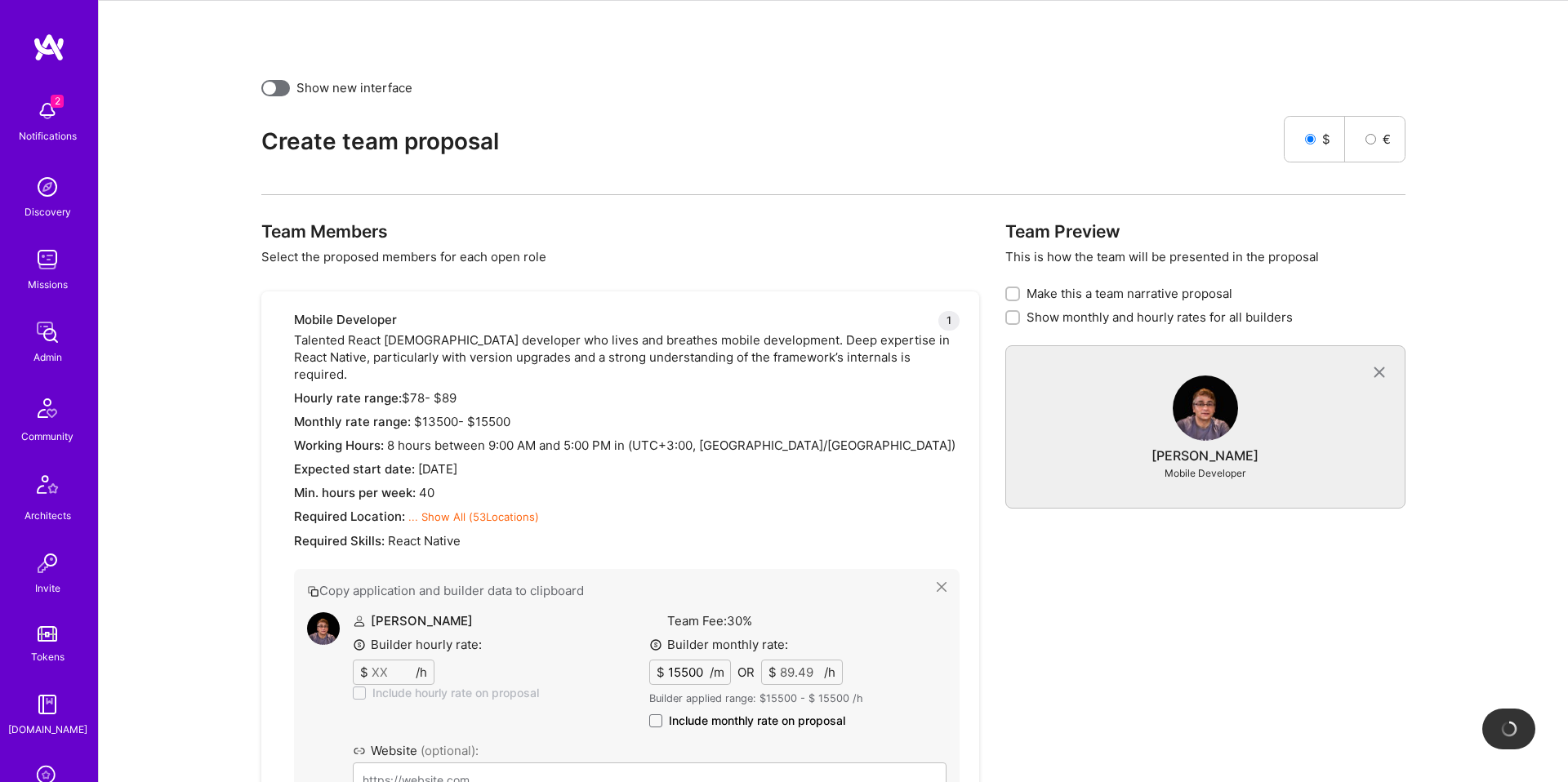
type input "https://github.com/udaypandey"
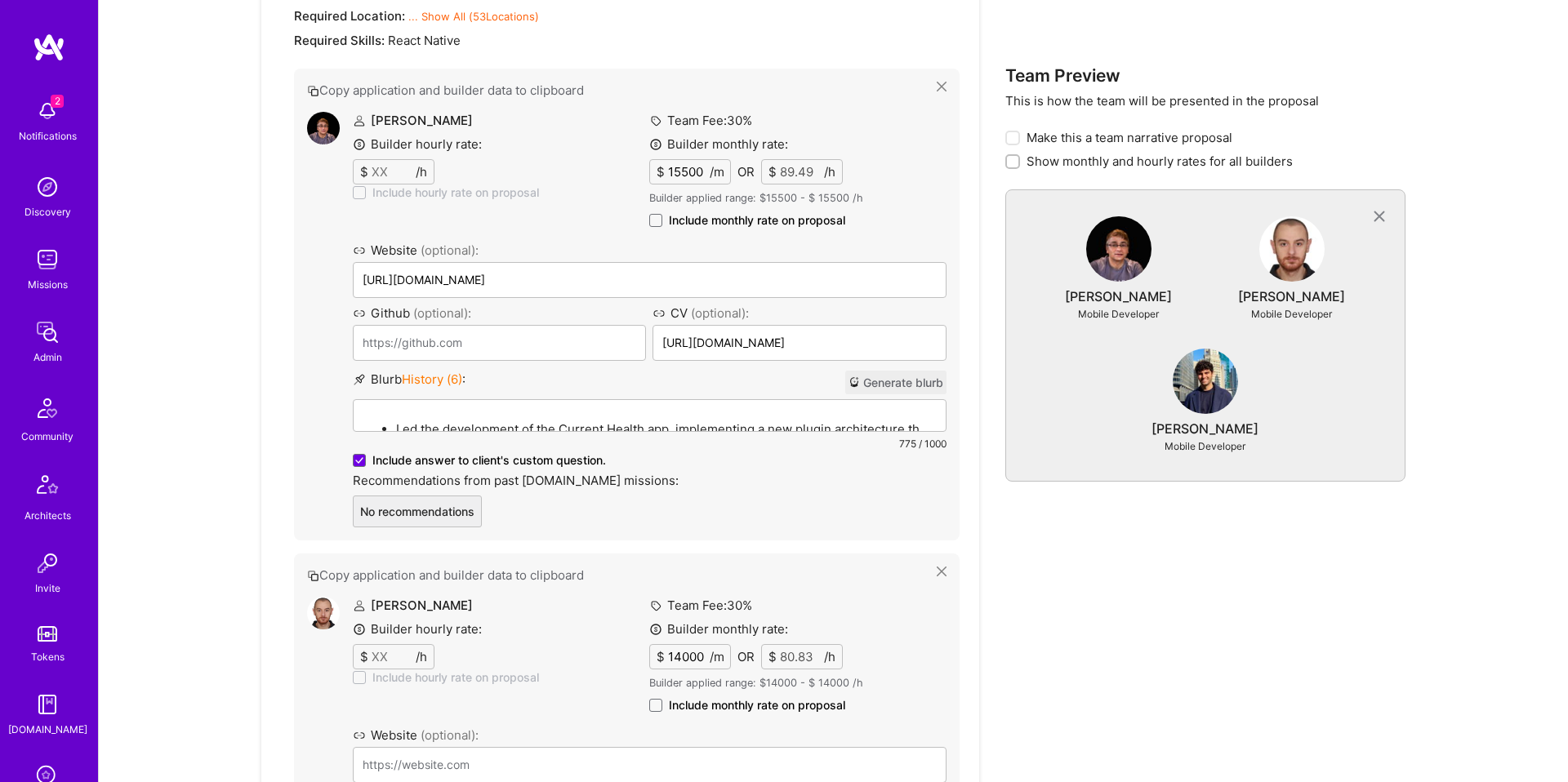
scroll to position [831, 0]
click at [698, 213] on span "Include monthly rate on proposal" at bounding box center [758, 221] width 177 height 17
click at [0, 0] on input "Include monthly rate on proposal" at bounding box center [0, 0] width 0 height 0
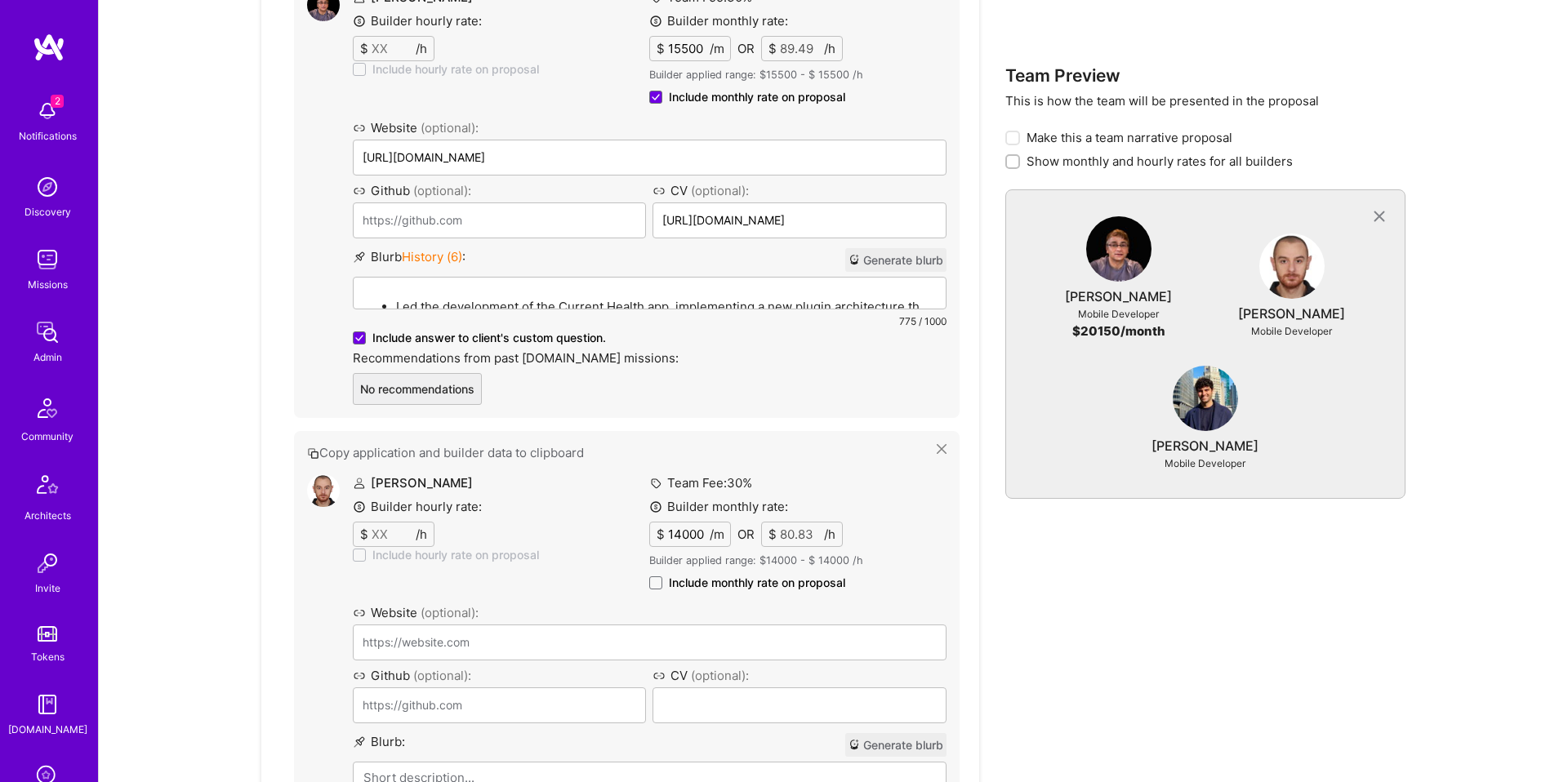
click at [706, 575] on span "Include monthly rate on proposal" at bounding box center [758, 583] width 177 height 17
click at [0, 0] on input "Include monthly rate on proposal" at bounding box center [0, 0] width 0 height 0
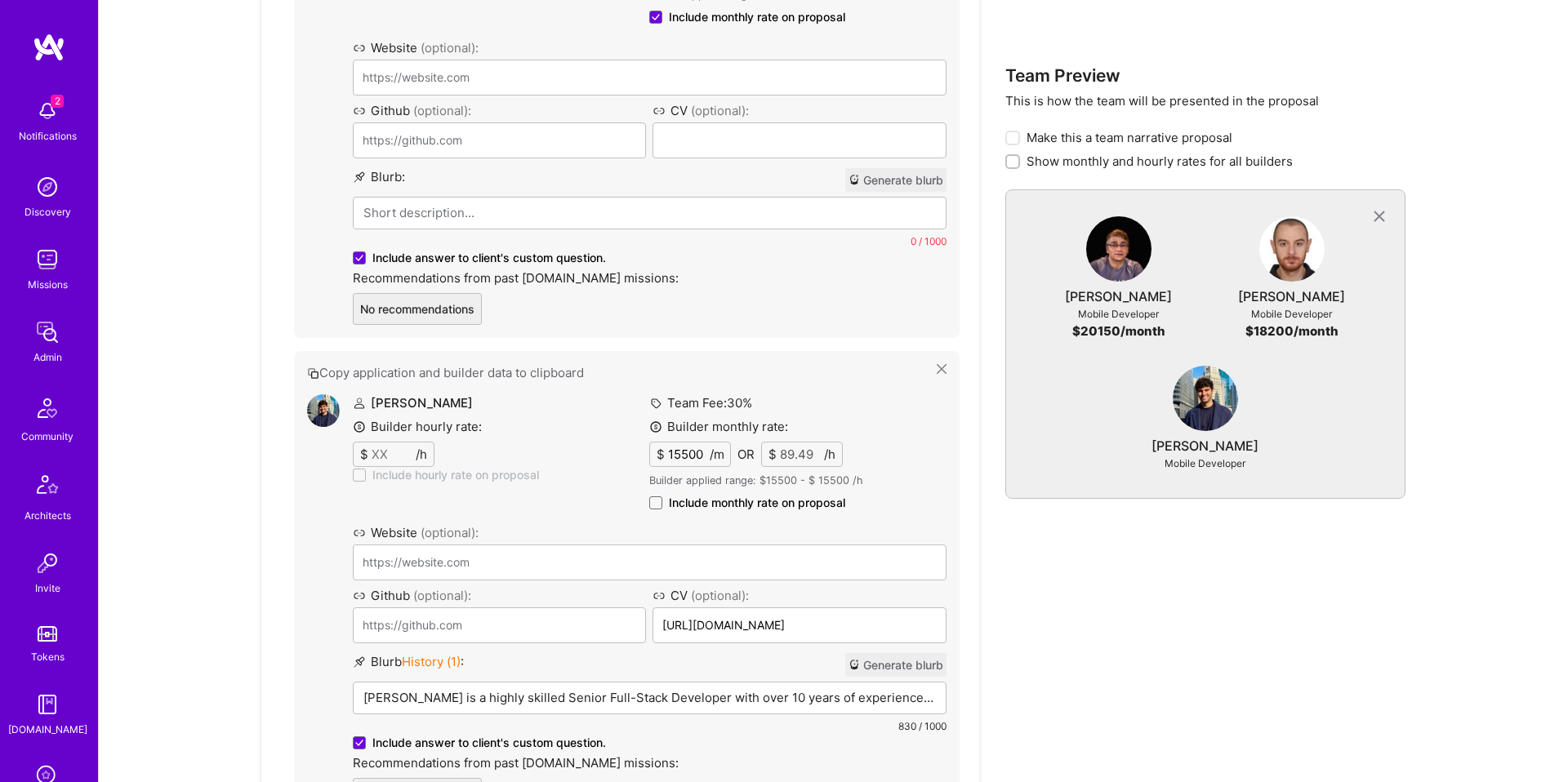
click at [726, 494] on span "Include monthly rate on proposal" at bounding box center [758, 502] width 177 height 17
click at [0, 0] on input "Include monthly rate on proposal" at bounding box center [0, 0] width 0 height 0
checkbox input "true"
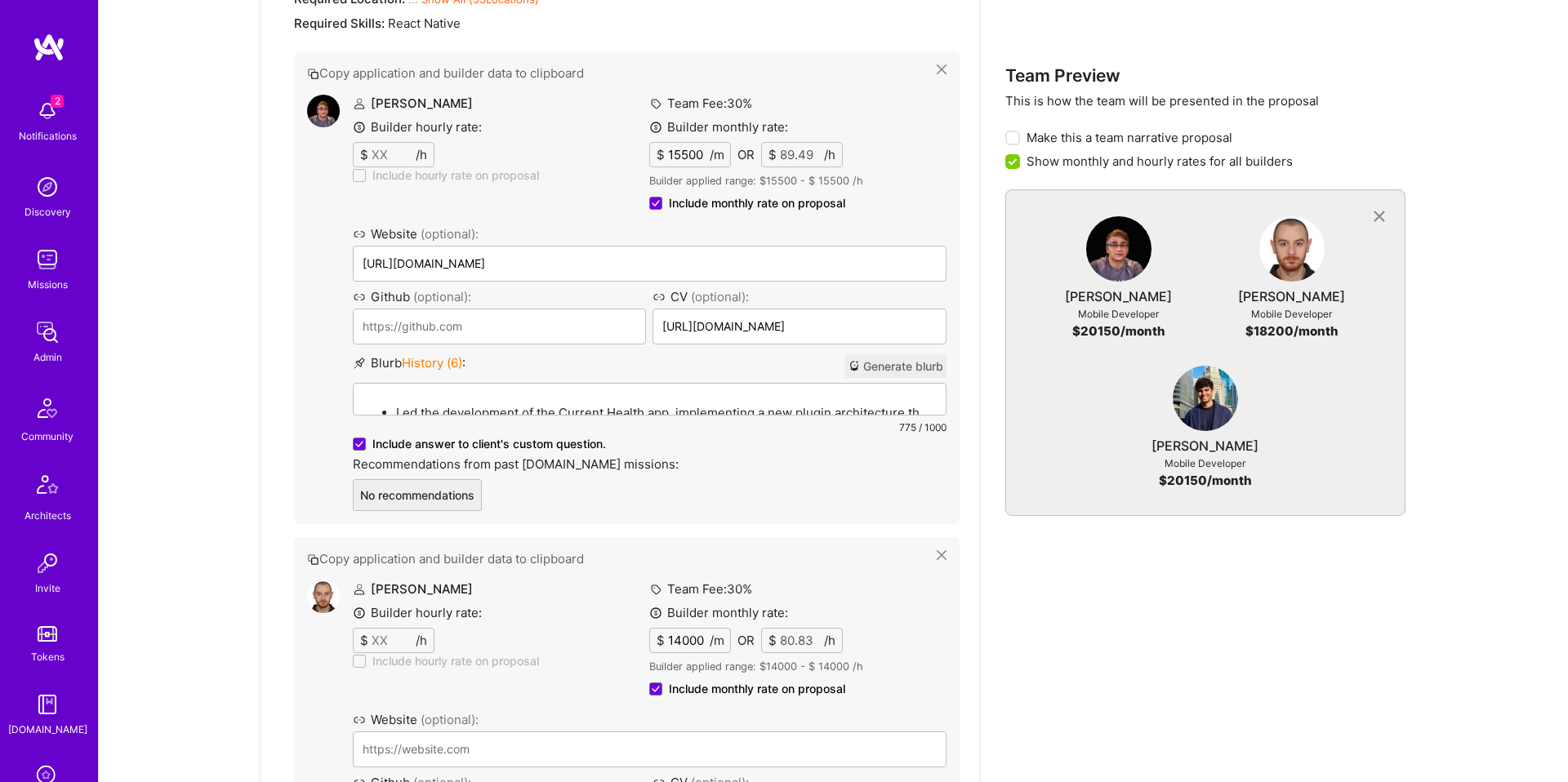
scroll to position [843, 0]
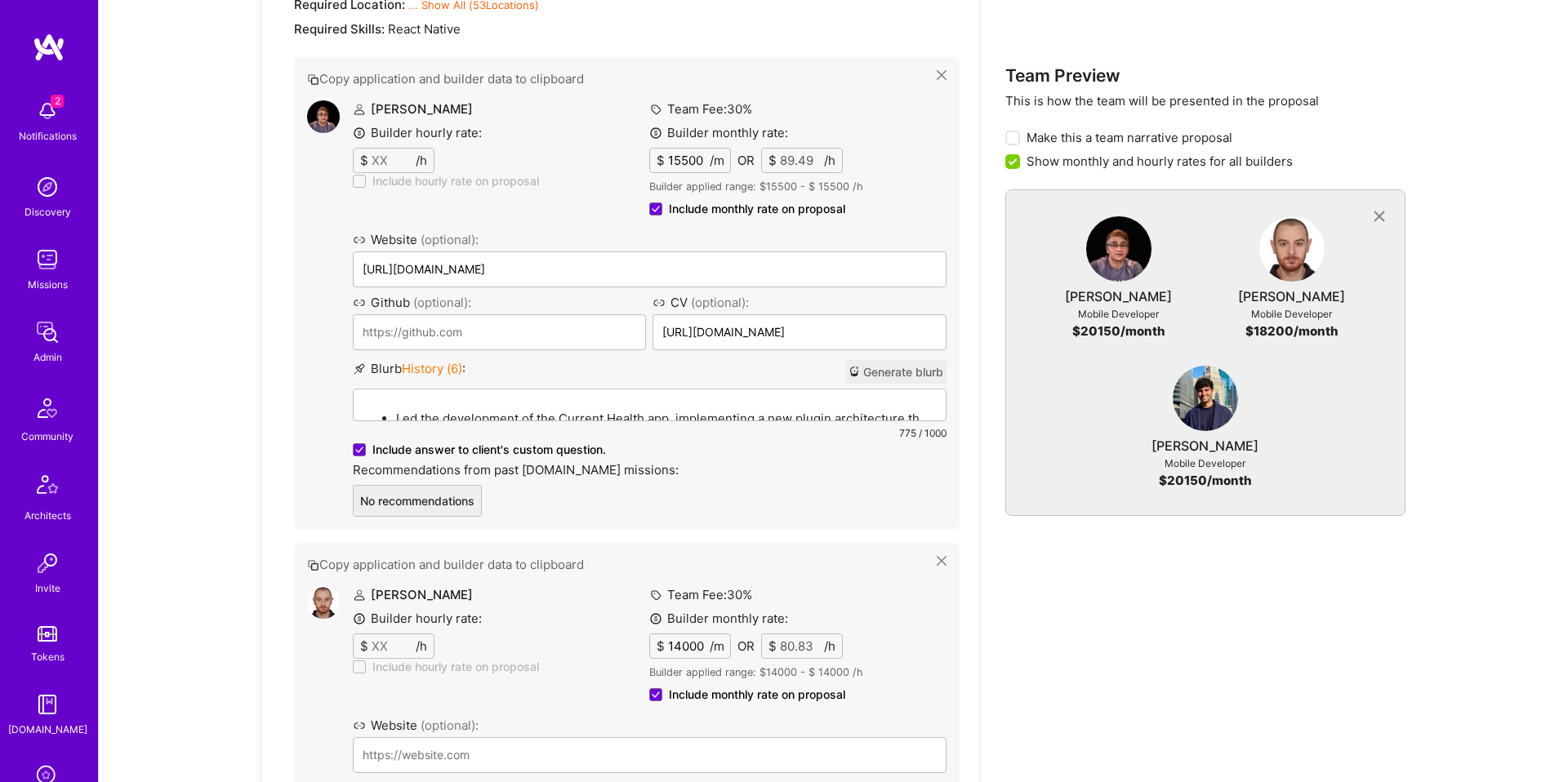
click at [578, 390] on div "Led the development of the Current Health app, implementing a new plugin archit…" at bounding box center [650, 480] width 593 height 181
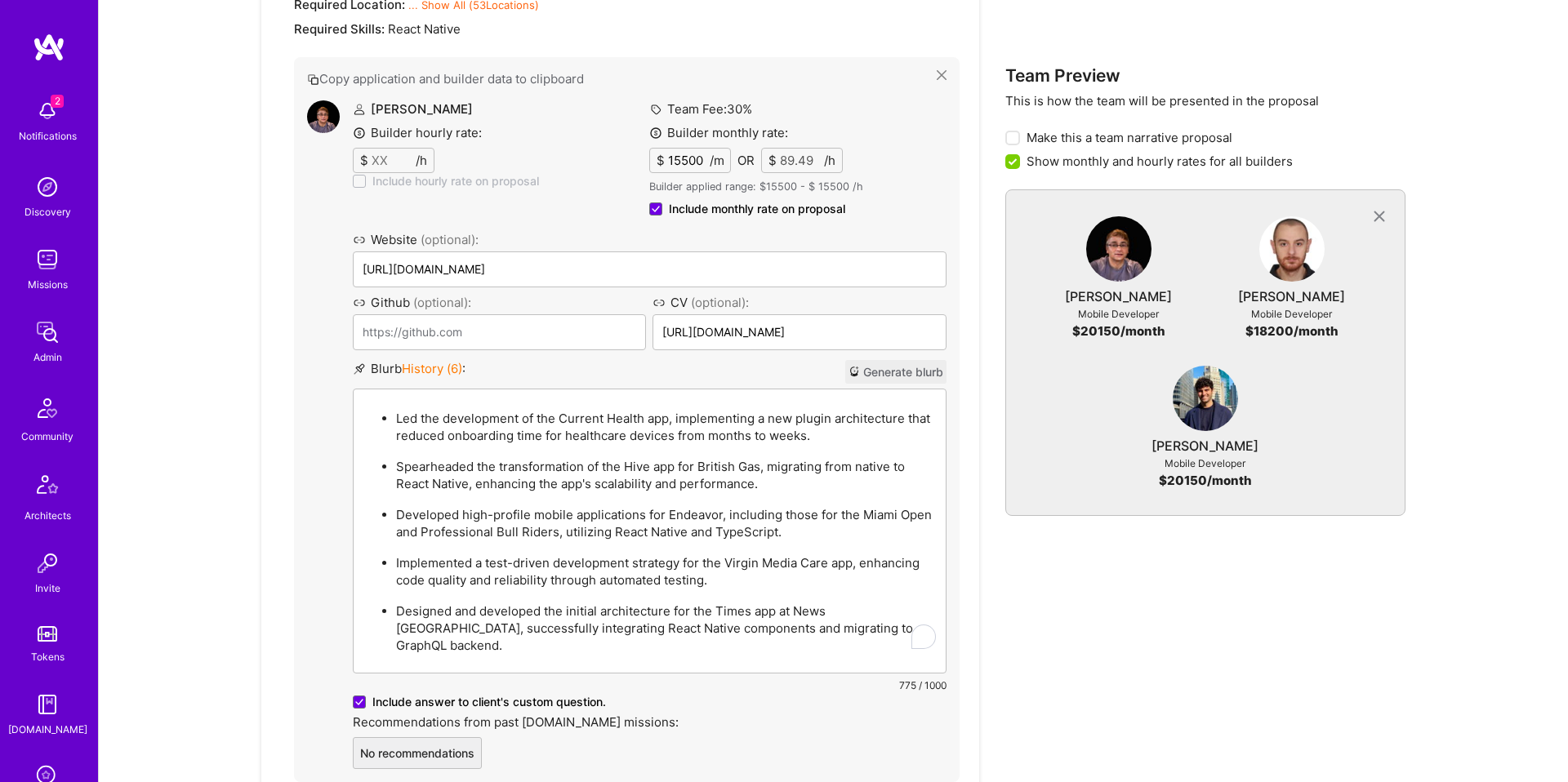
click at [576, 390] on div "Led the development of the Current Health app, implementing a new plugin archit…" at bounding box center [650, 531] width 593 height 284
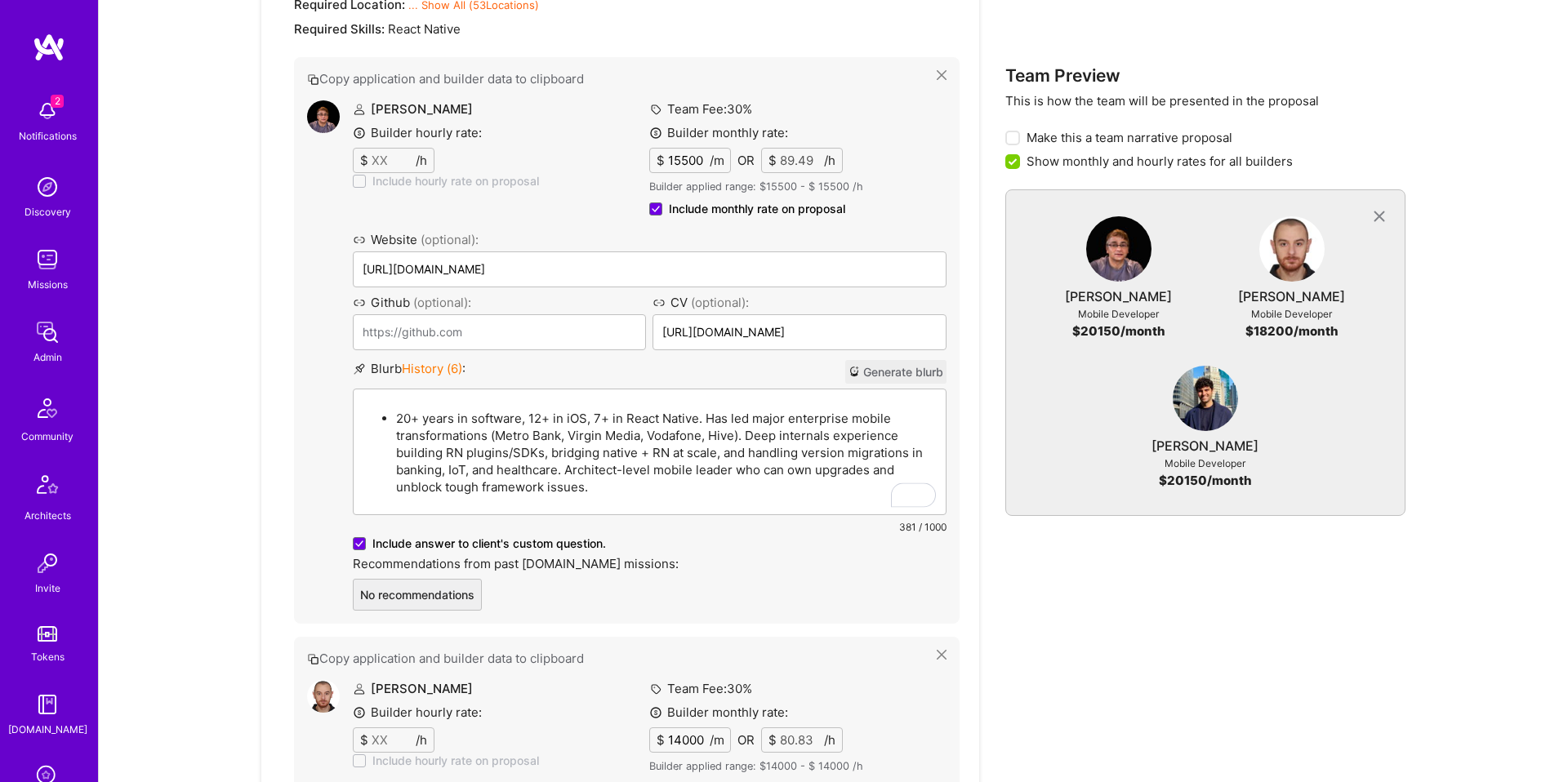
click at [572, 410] on p "20+ years in software, 12+ in iOS, 7+ in React Native. Has led major enterprise…" at bounding box center [666, 453] width 540 height 85
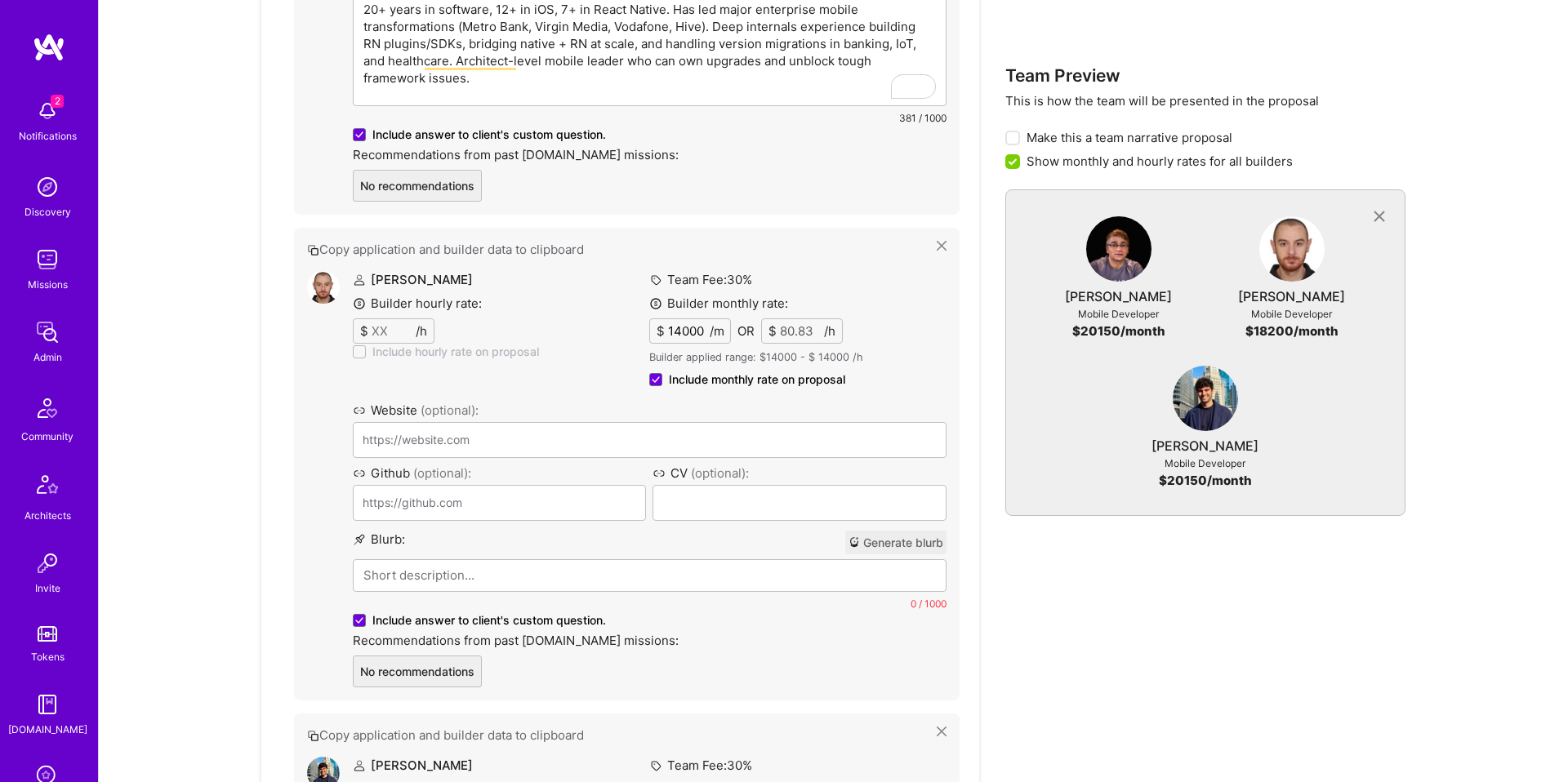
scroll to position [1252, 0]
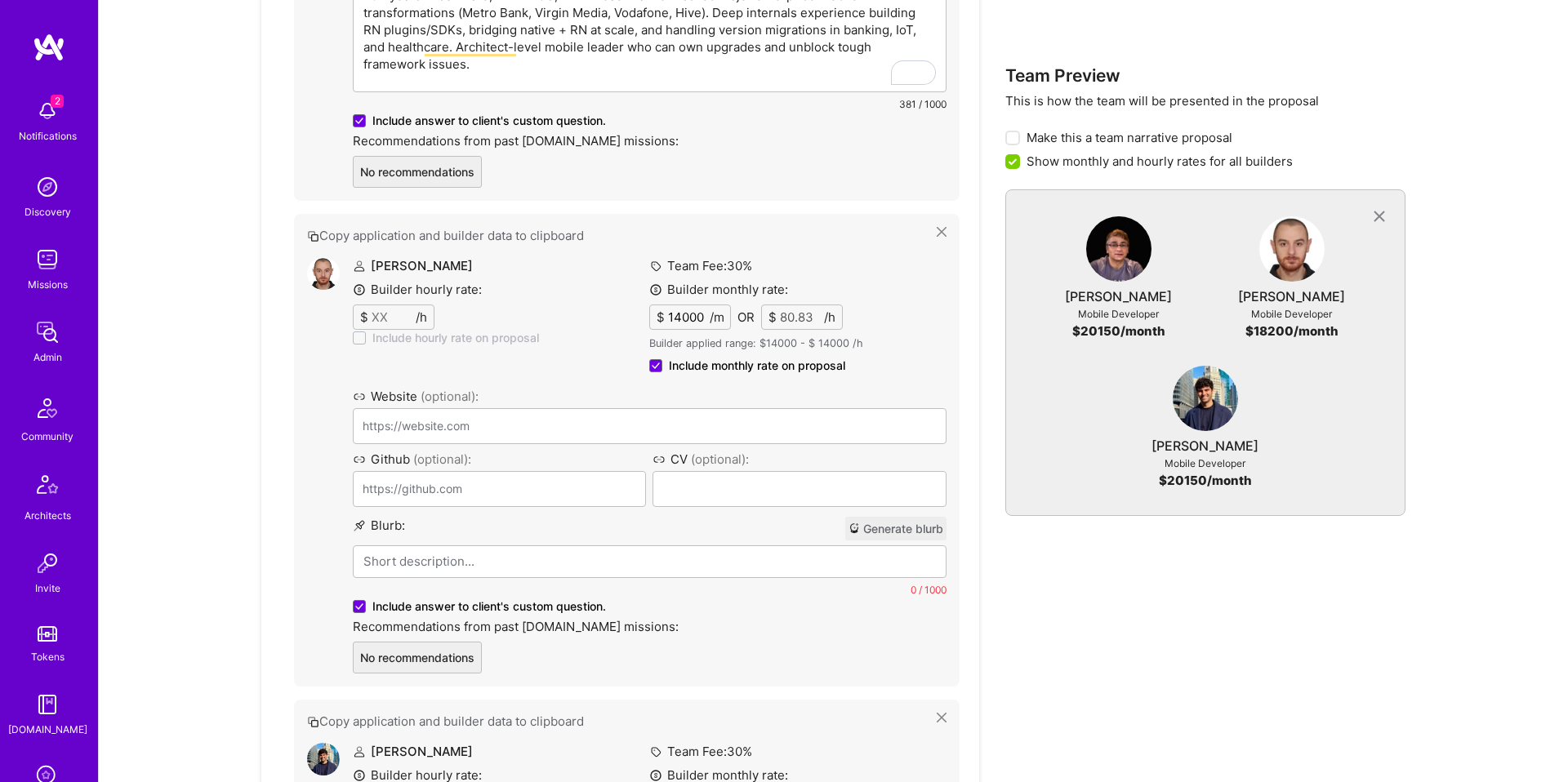
click at [629, 546] on div at bounding box center [650, 587] width 593 height 82
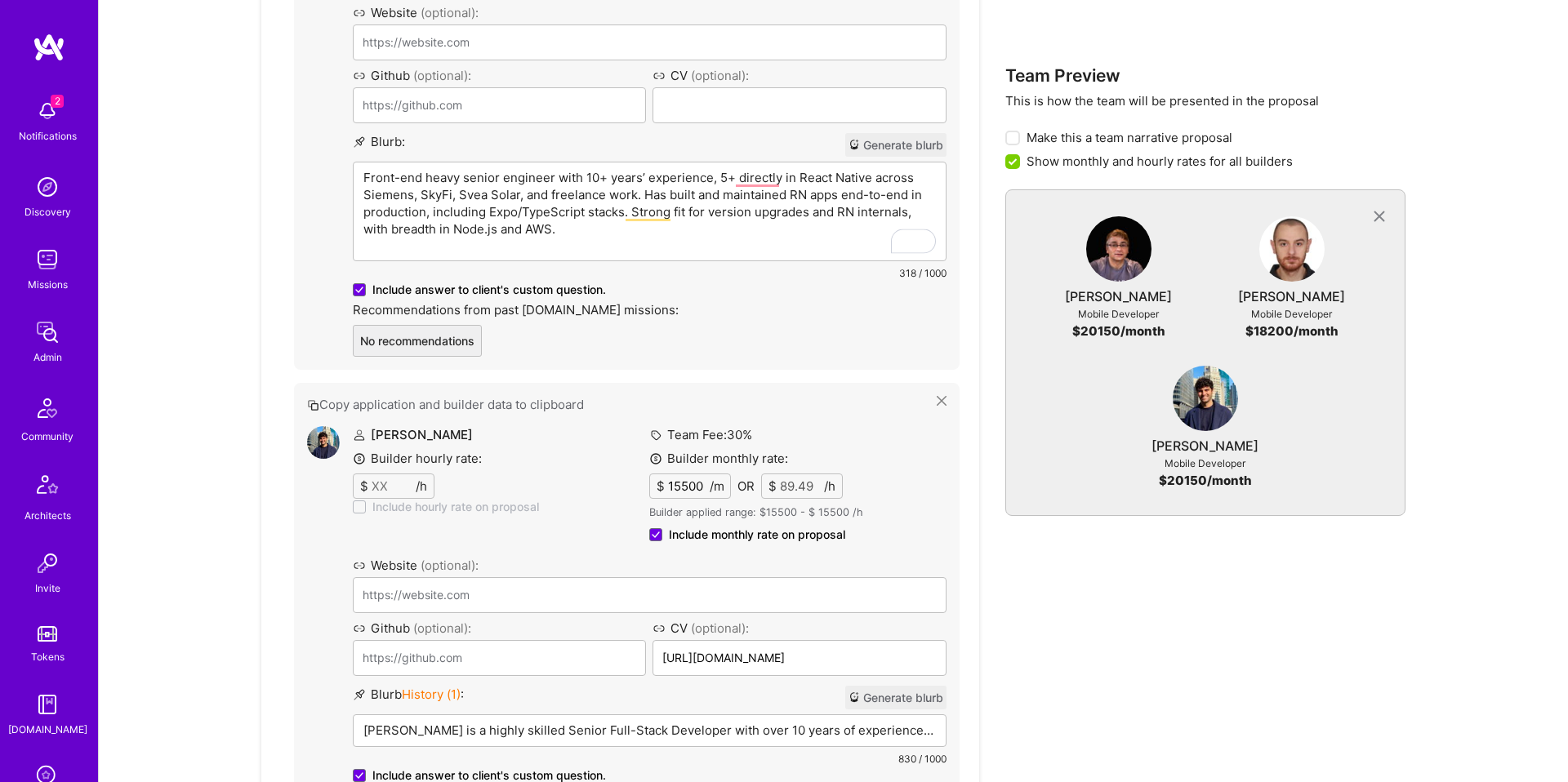
scroll to position [1557, 0]
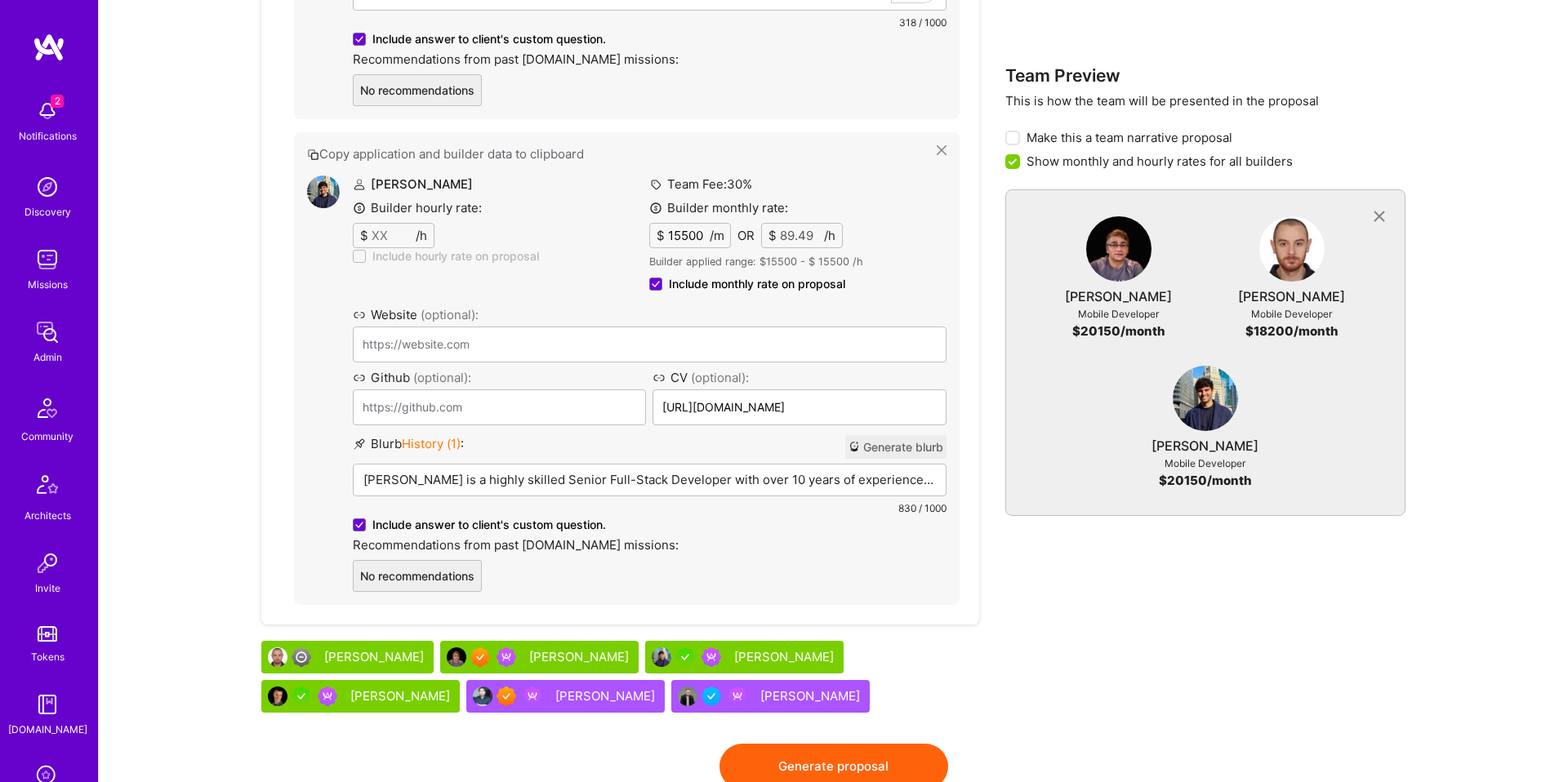
click at [618, 471] on p "Daniel is a highly skilled Senior Full-Stack Developer with over 10 years of ex…" at bounding box center [649, 480] width 572 height 17
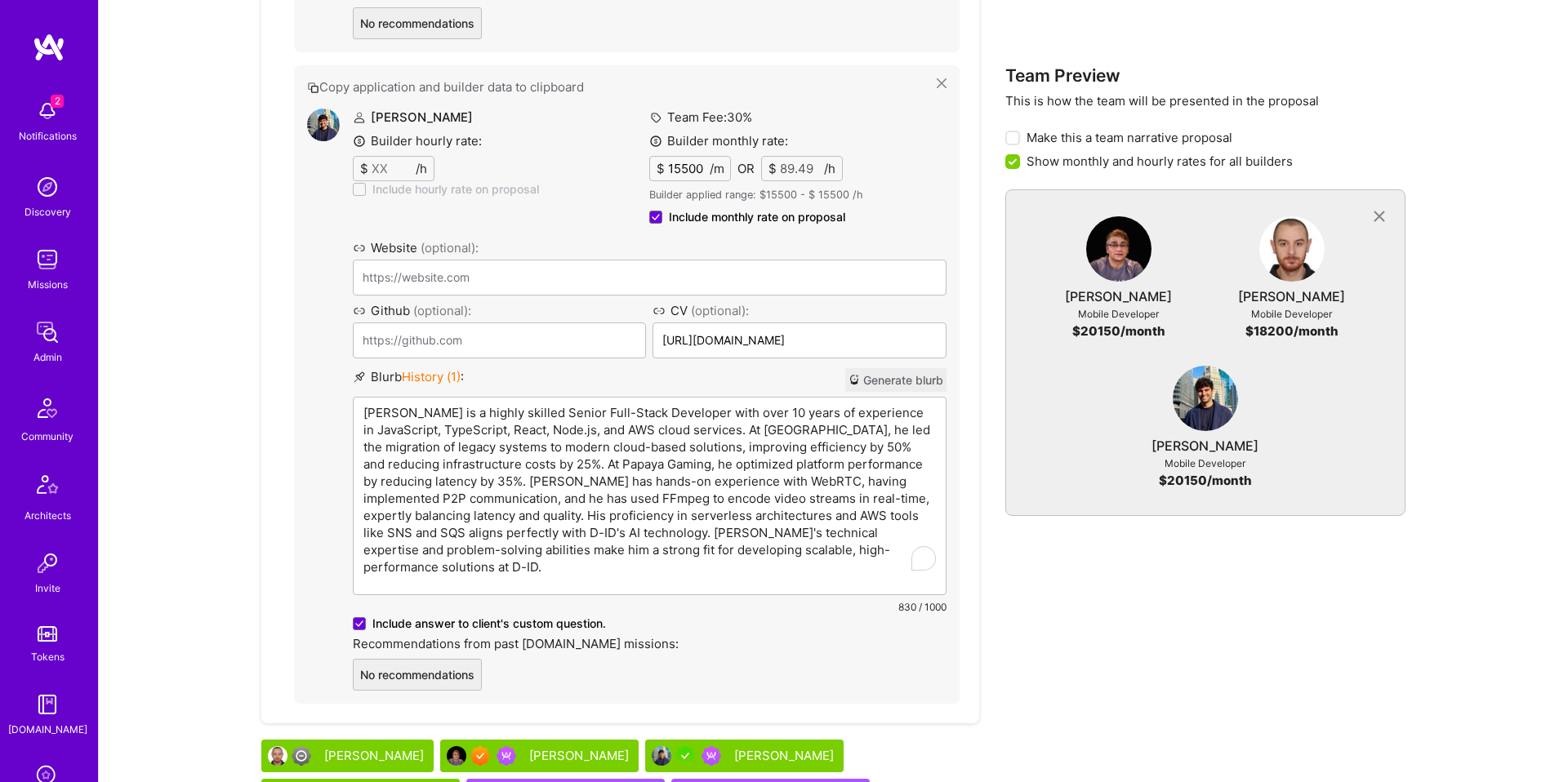
scroll to position [1740, 0]
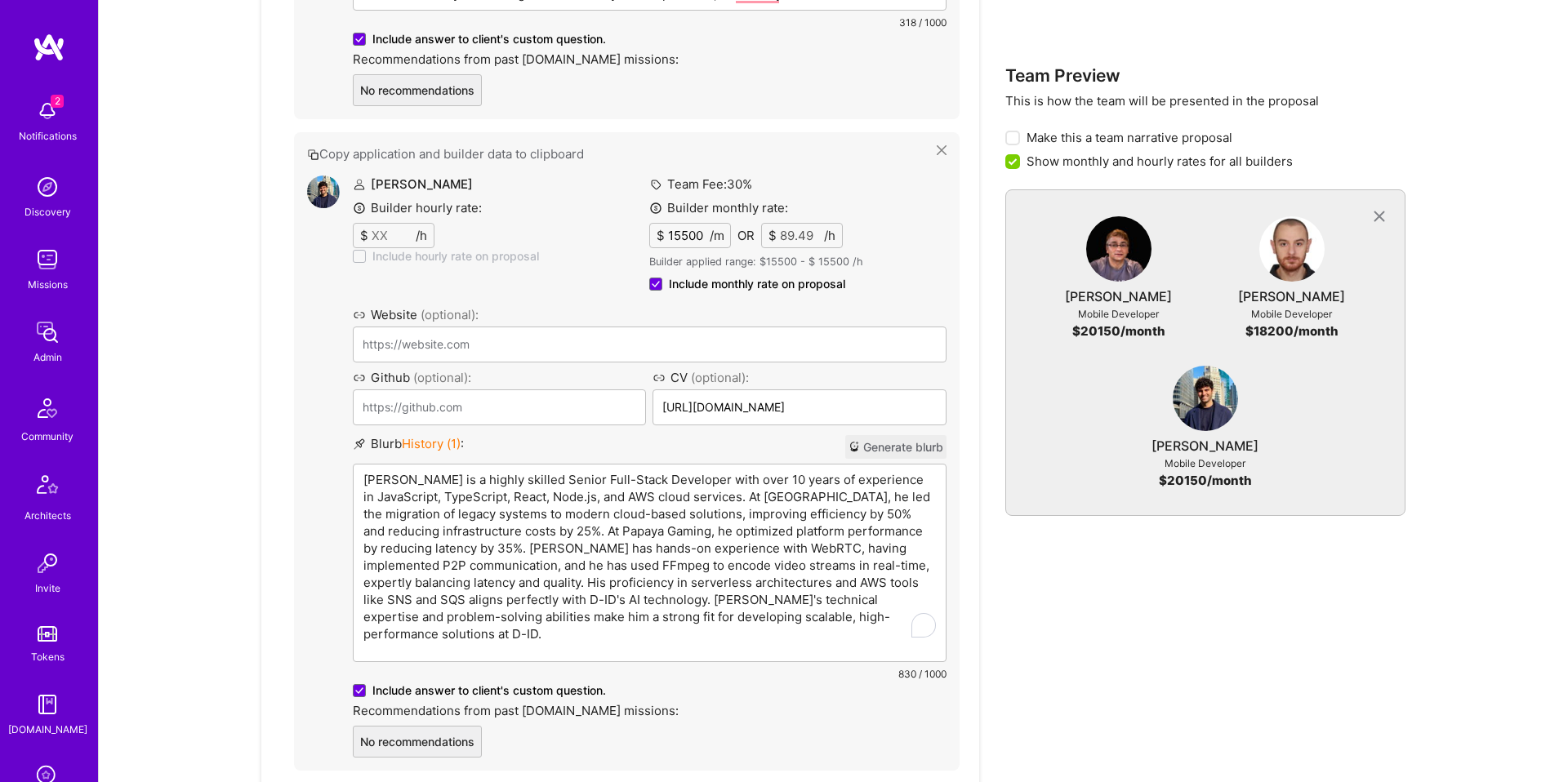
click at [619, 471] on p "Daniel is a highly skilled Senior Full-Stack Developer with over 10 years of ex…" at bounding box center [649, 557] width 572 height 172
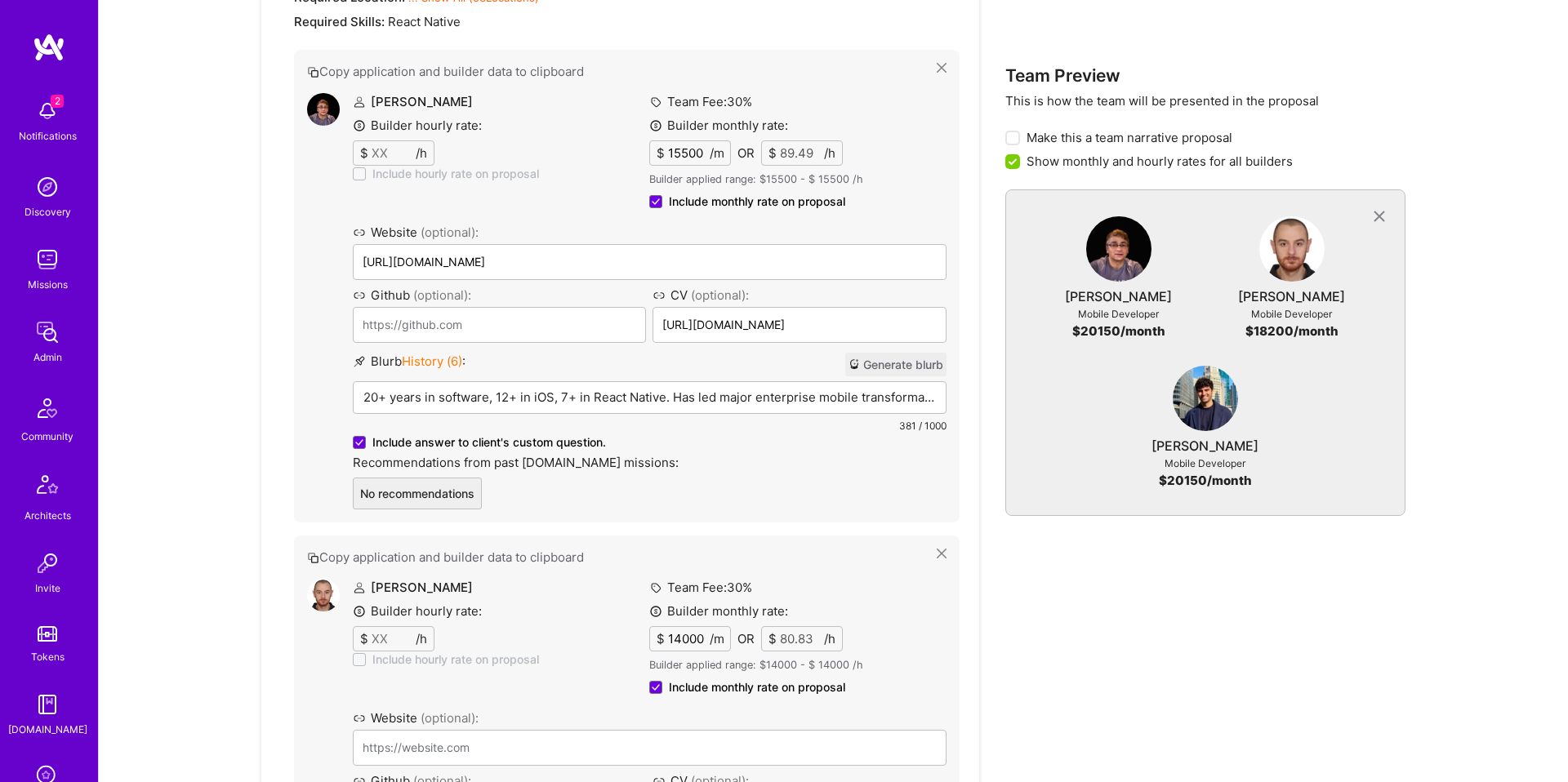
scroll to position [849, 0]
click at [642, 391] on p "20+ years in software, 12+ in iOS, 7+ in React Native. Has led major enterprise…" at bounding box center [649, 399] width 572 height 17
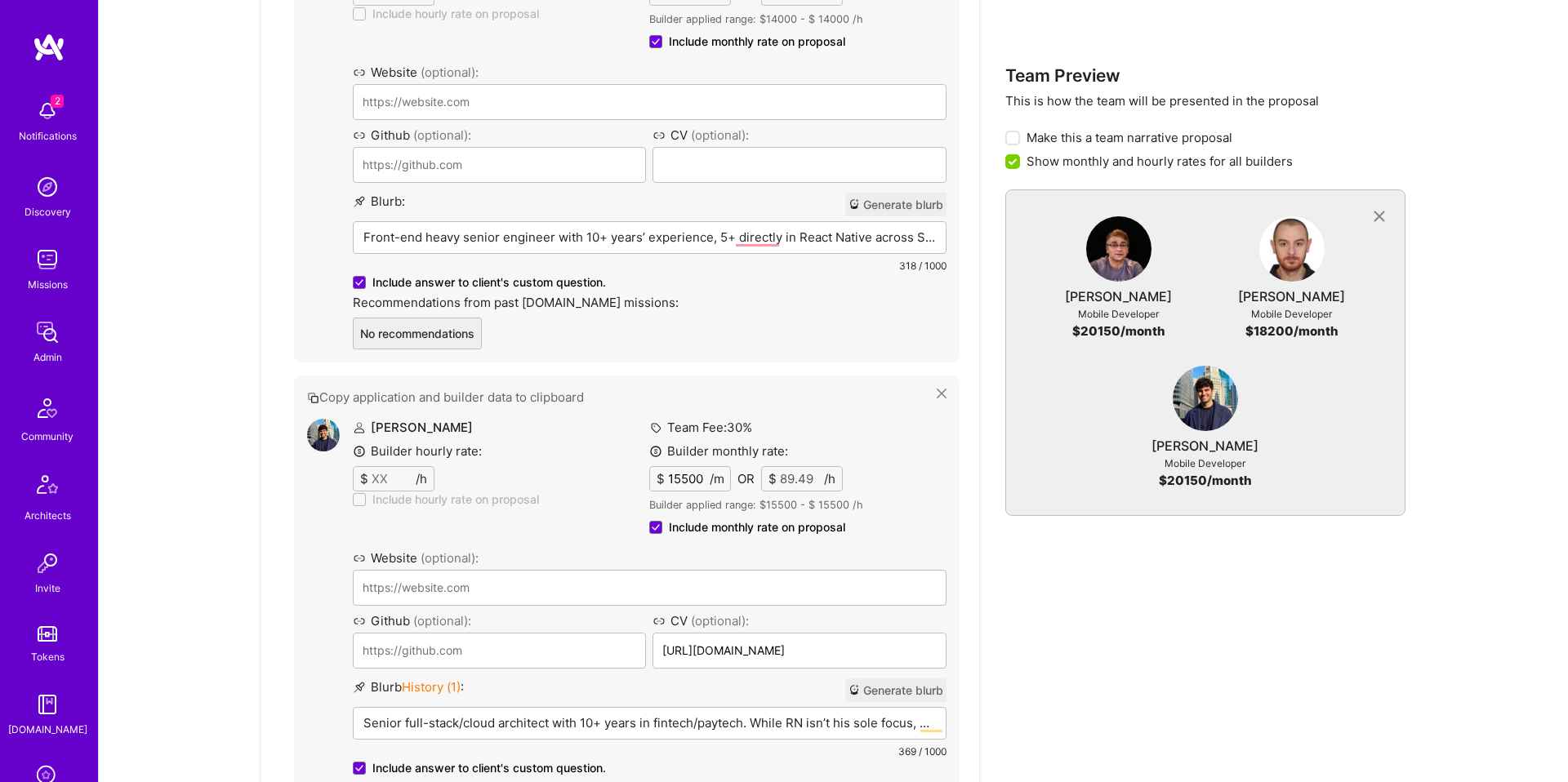
scroll to position [1875, 0]
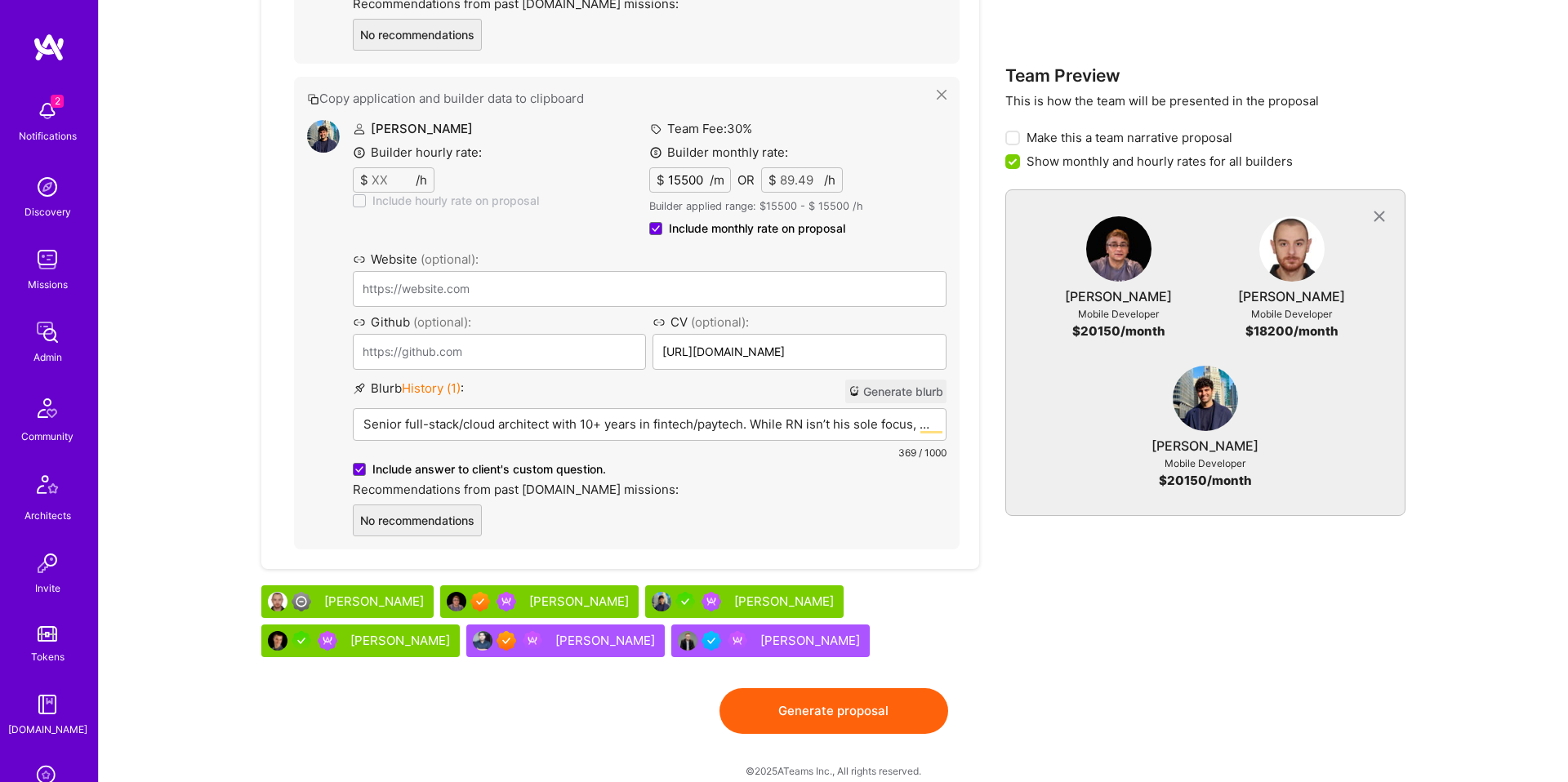
click at [905, 693] on button "Generate proposal" at bounding box center [834, 711] width 228 height 46
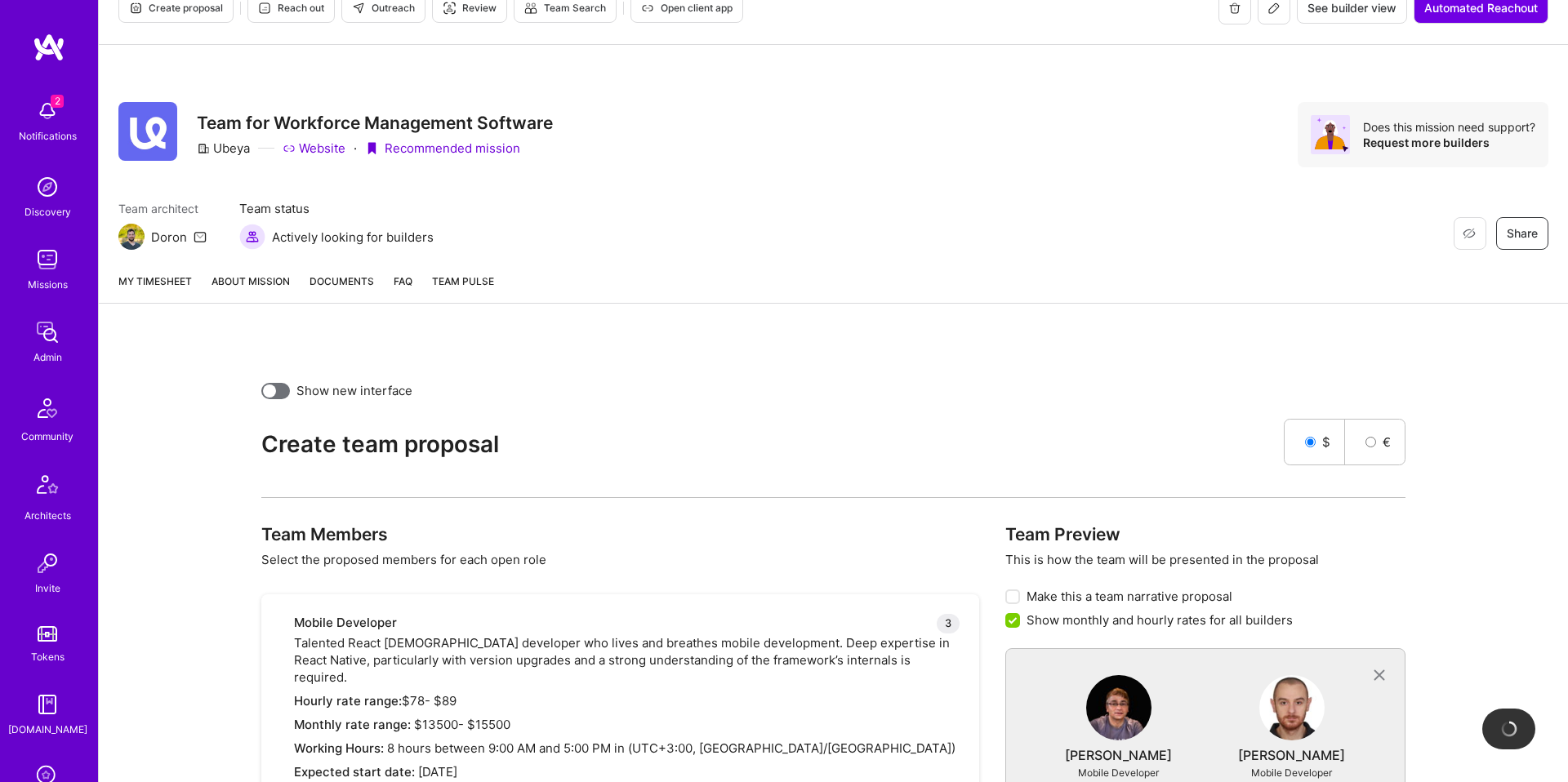
scroll to position [0, 0]
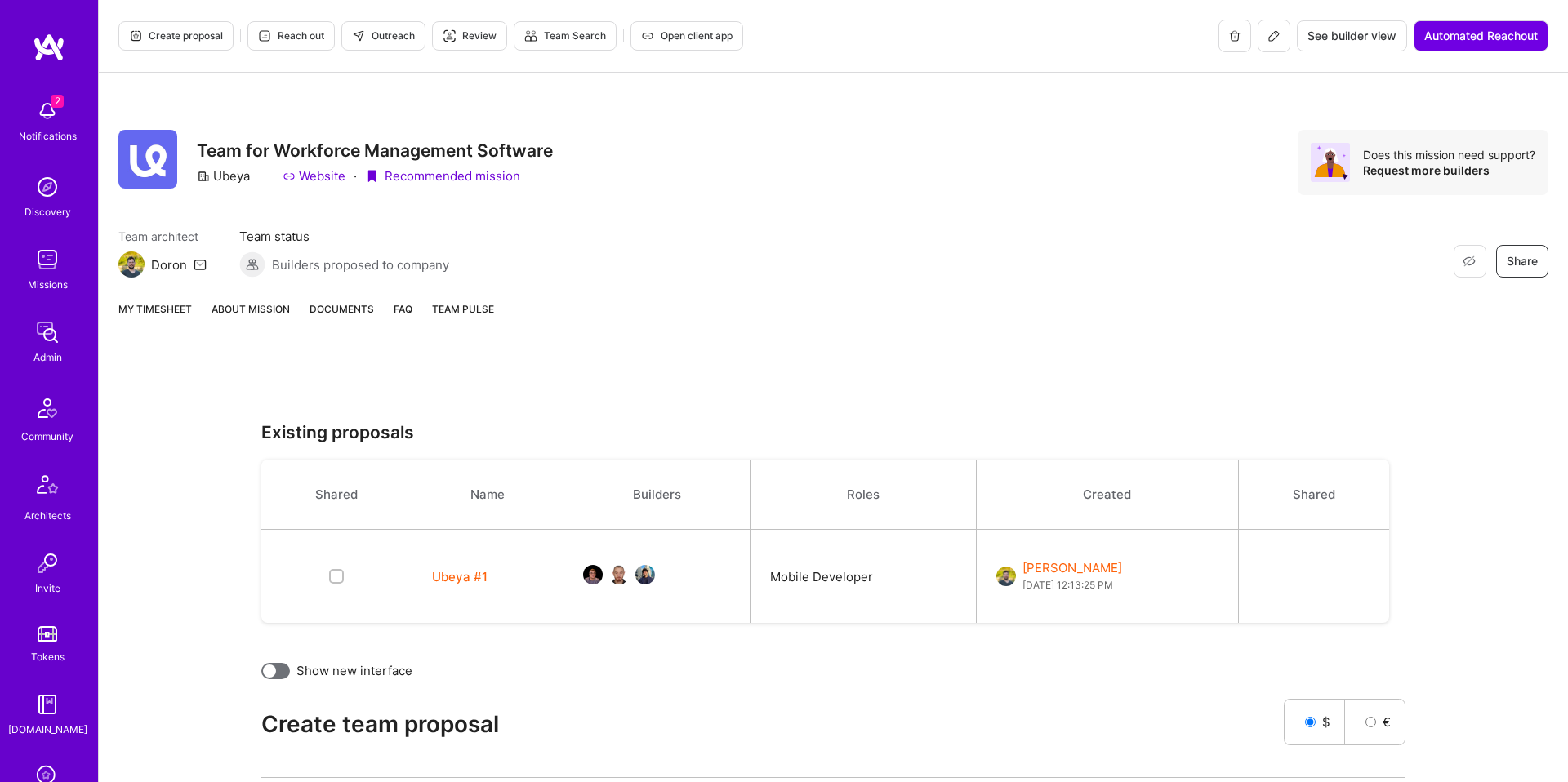
click at [464, 581] on button "Ubeya #1" at bounding box center [460, 577] width 55 height 17
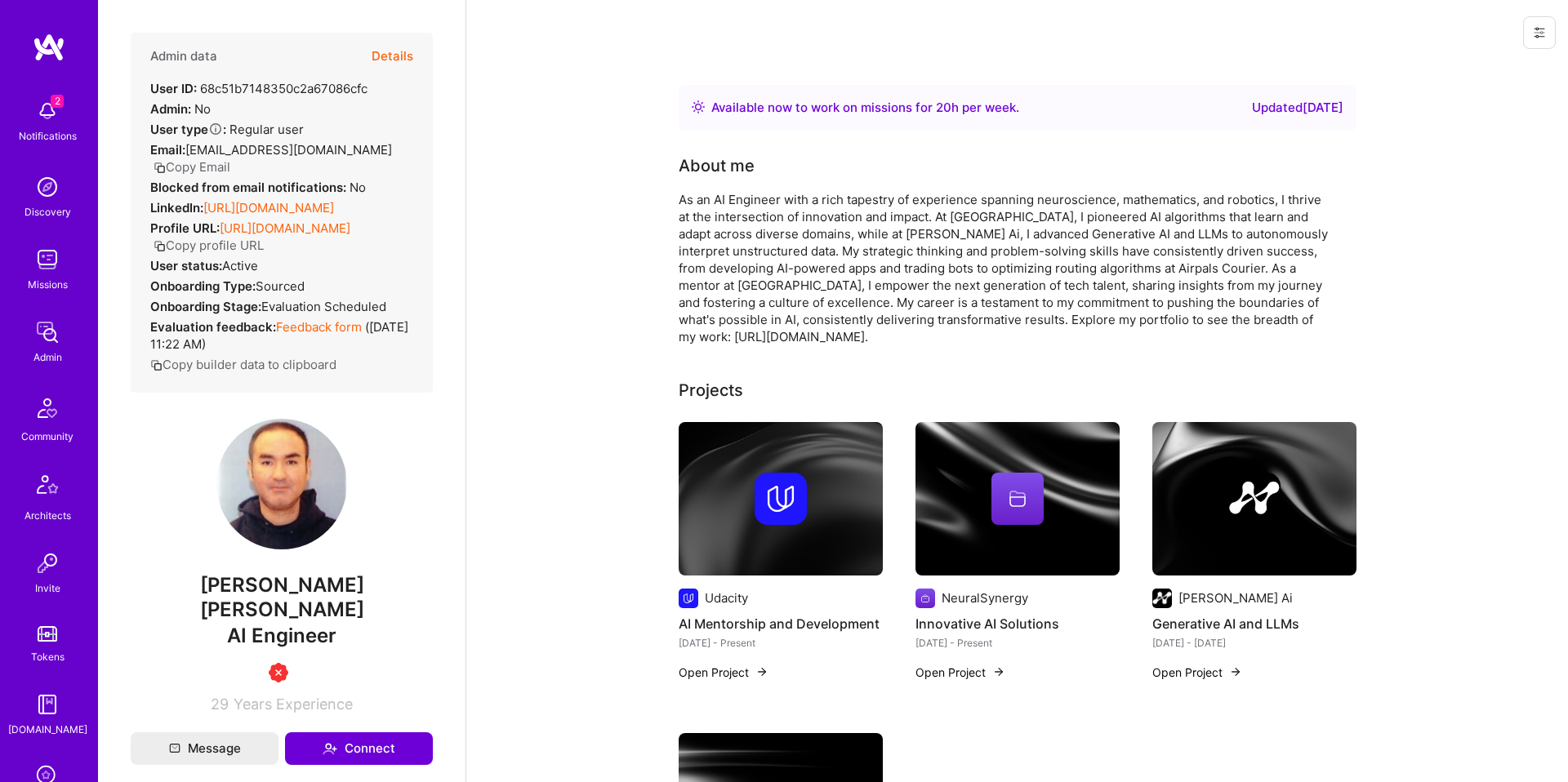
click at [390, 56] on button "Details" at bounding box center [392, 56] width 42 height 48
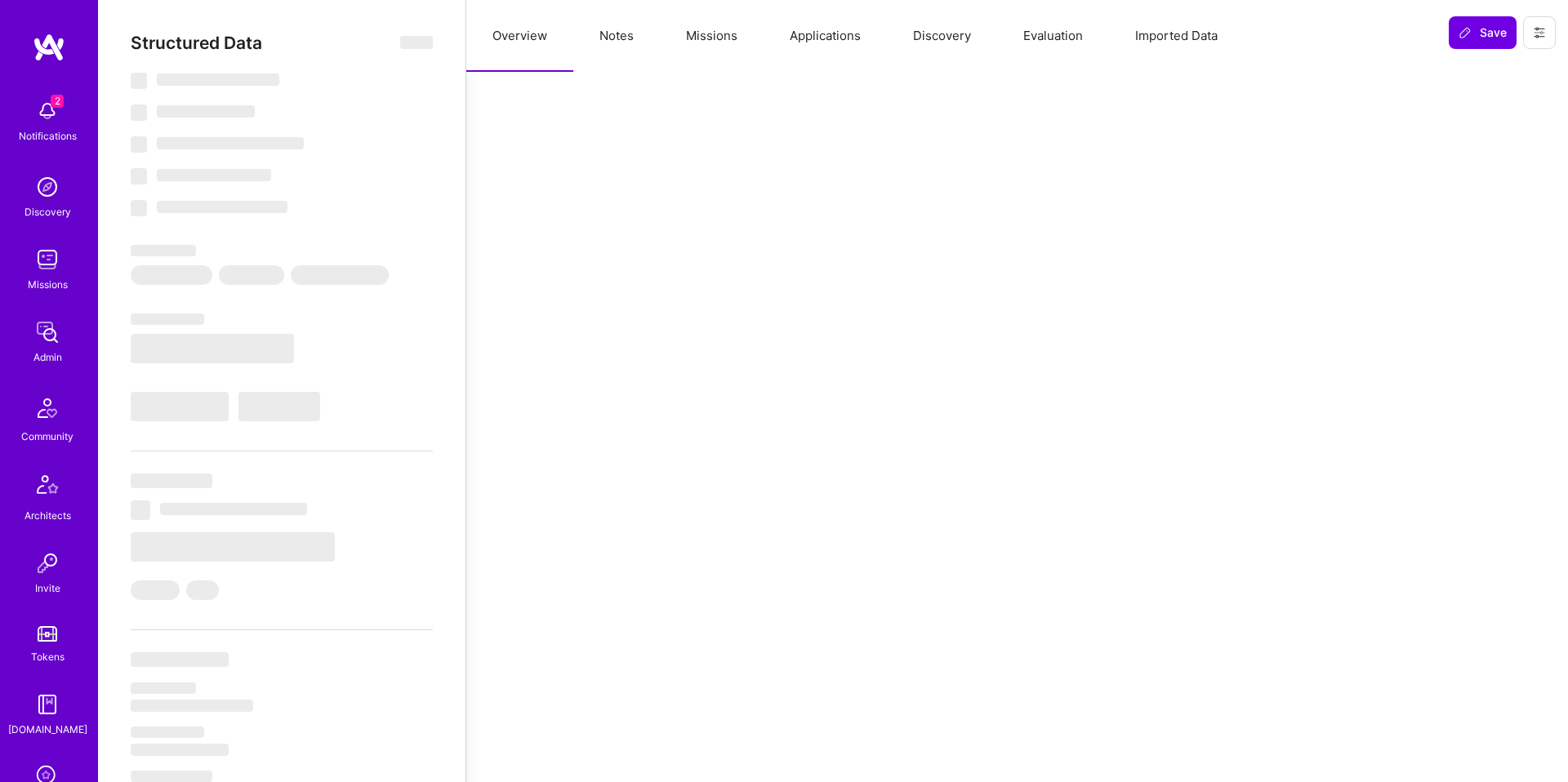
select select "Right Now"
select select "3"
select select "4"
select select "3"
select select "6"
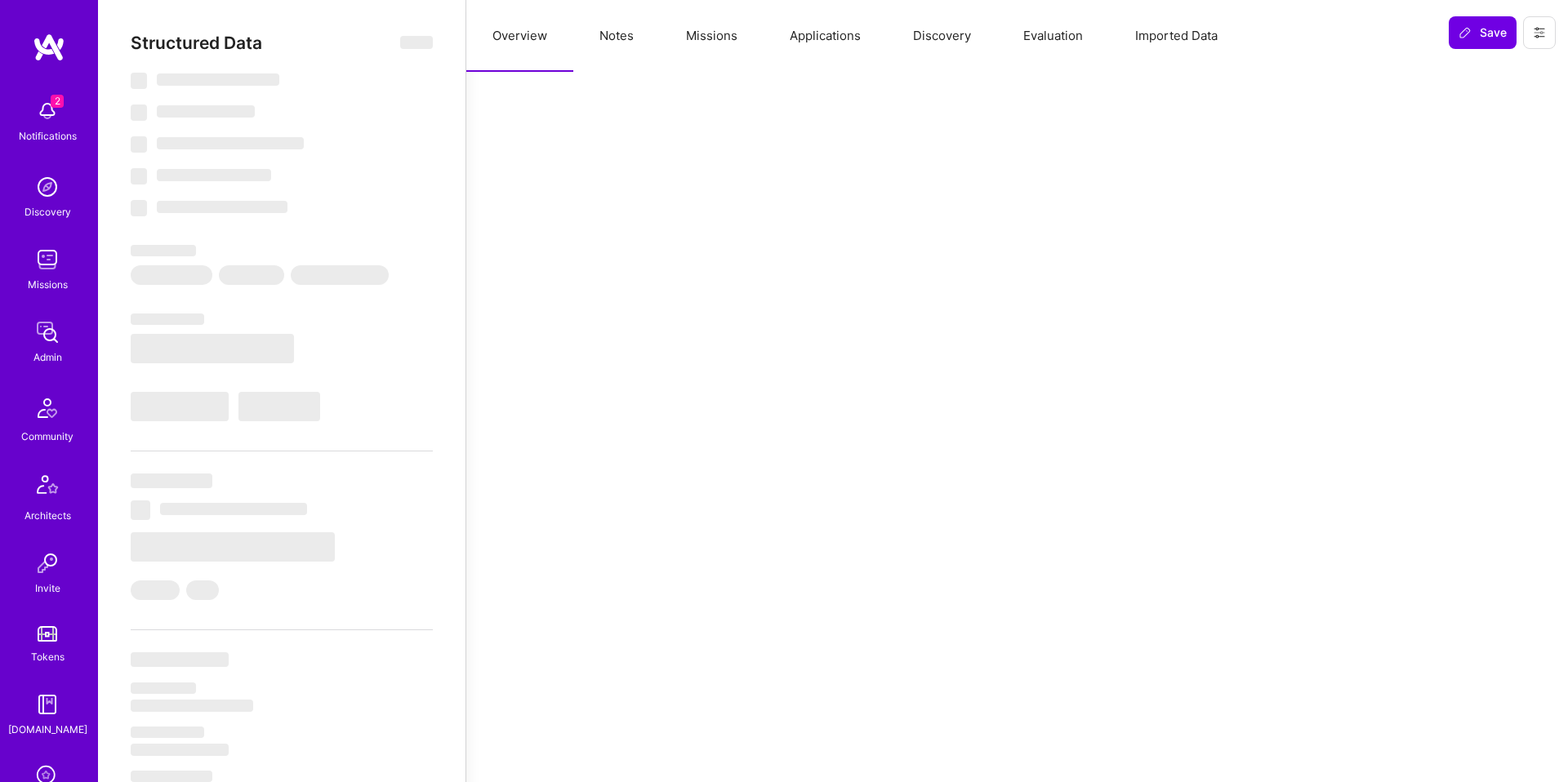
select select "EC"
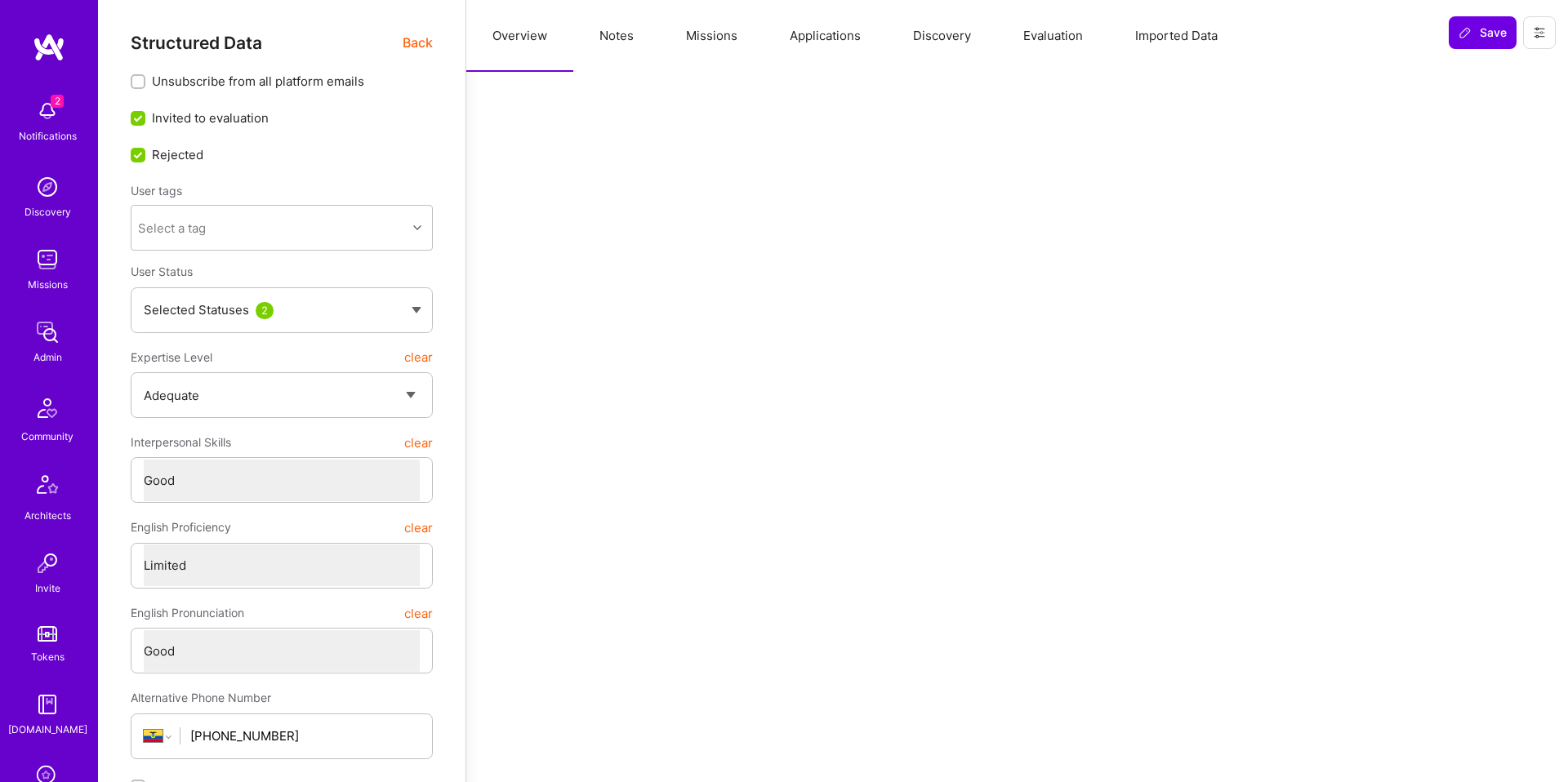
click at [859, 41] on button "Applications" at bounding box center [825, 36] width 123 height 72
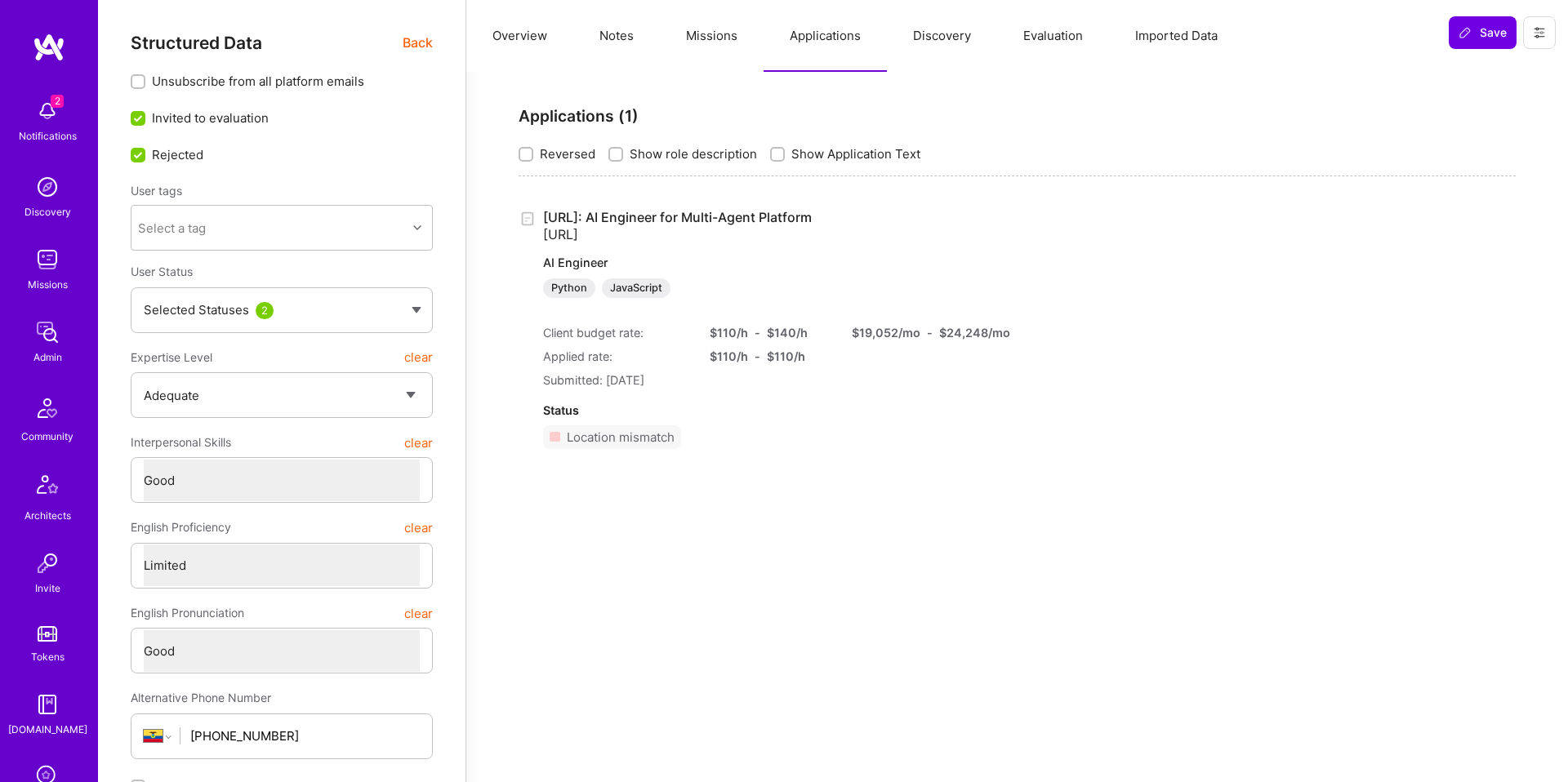
click at [1096, 43] on button "Evaluation" at bounding box center [1053, 36] width 112 height 72
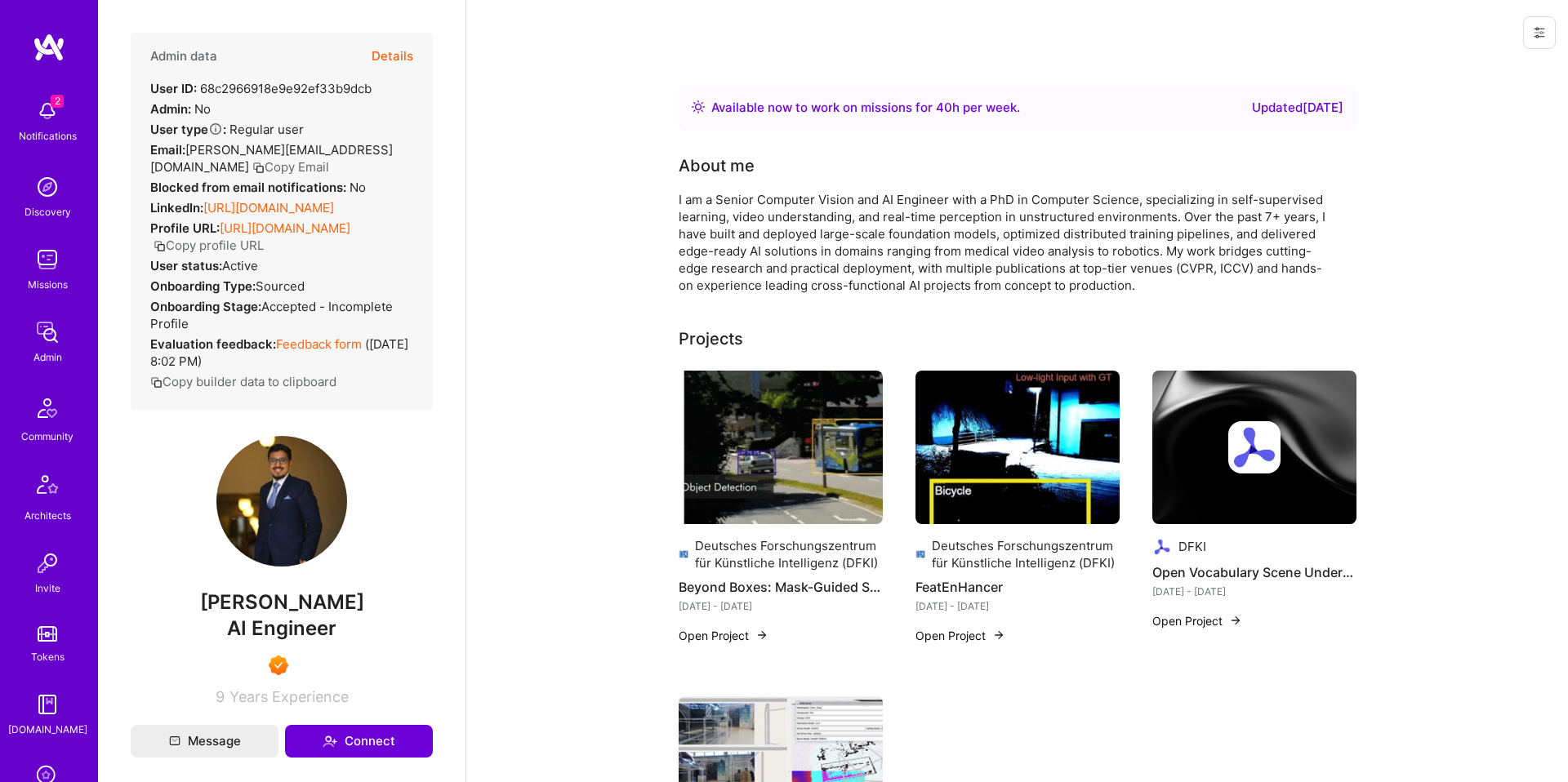
click at [407, 37] on button "Details" at bounding box center [392, 56] width 42 height 48
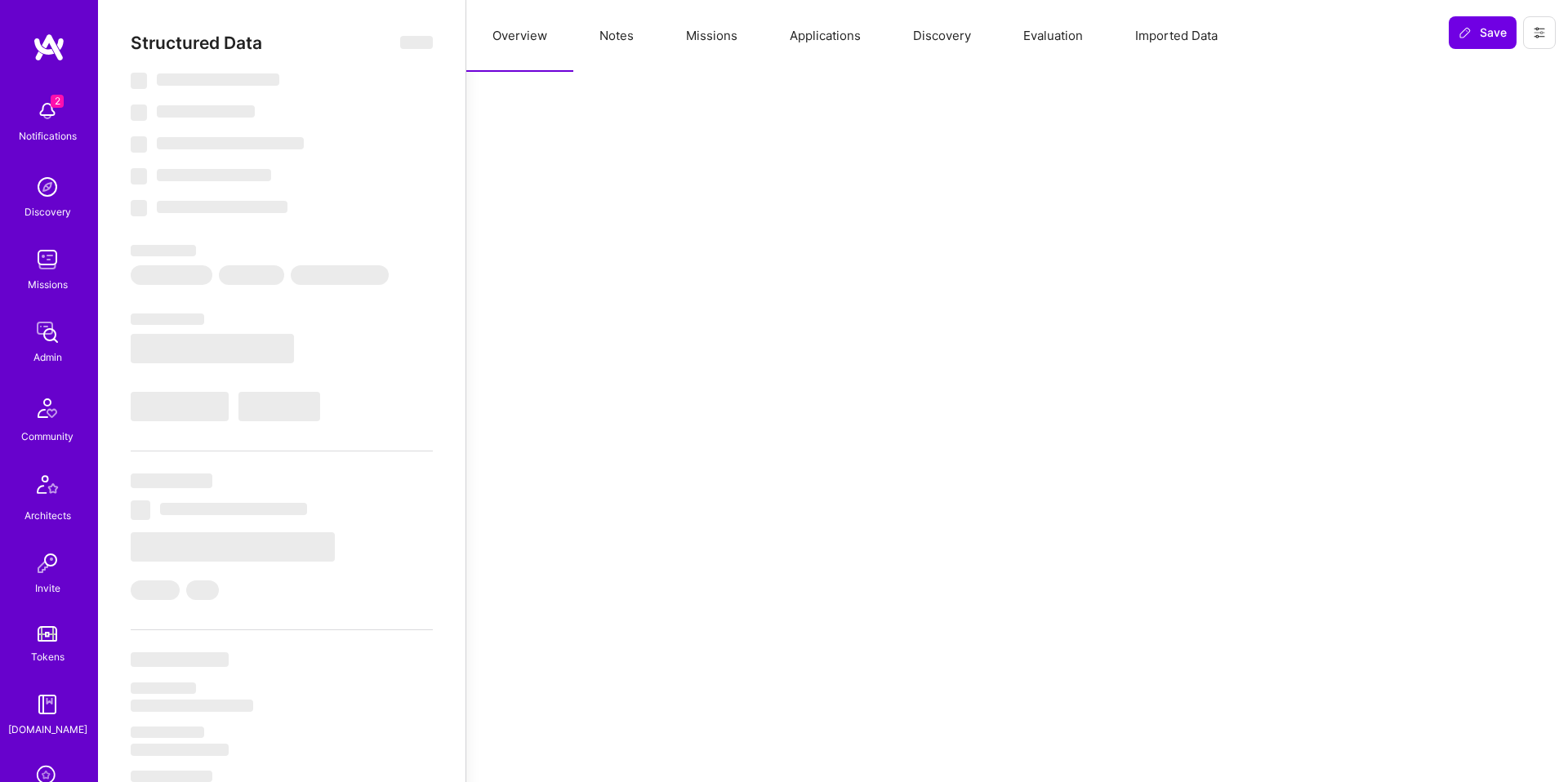
select select "Right Now"
select select "7"
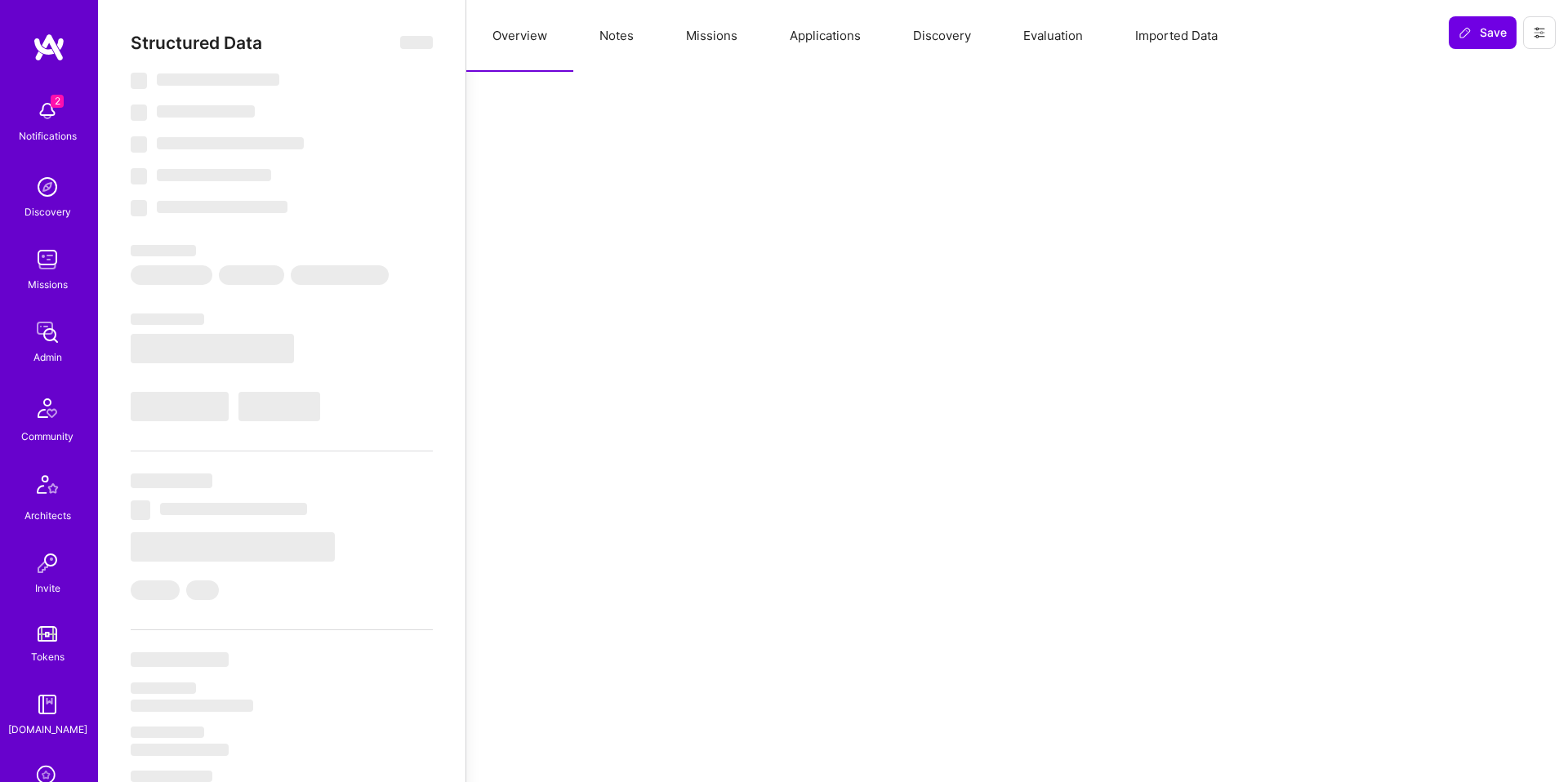
select select "US"
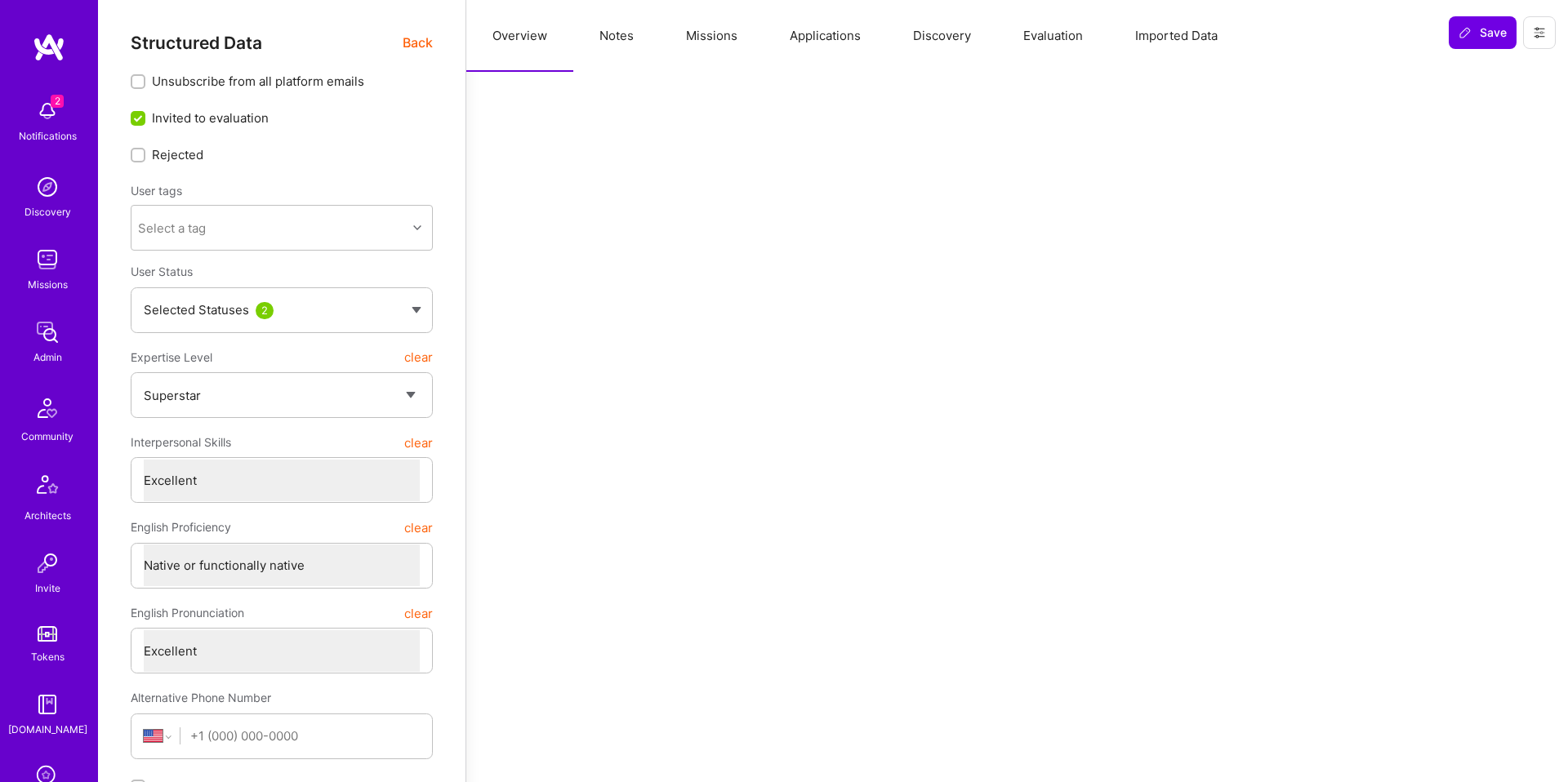
click at [1073, 40] on button "Evaluation" at bounding box center [1053, 36] width 112 height 72
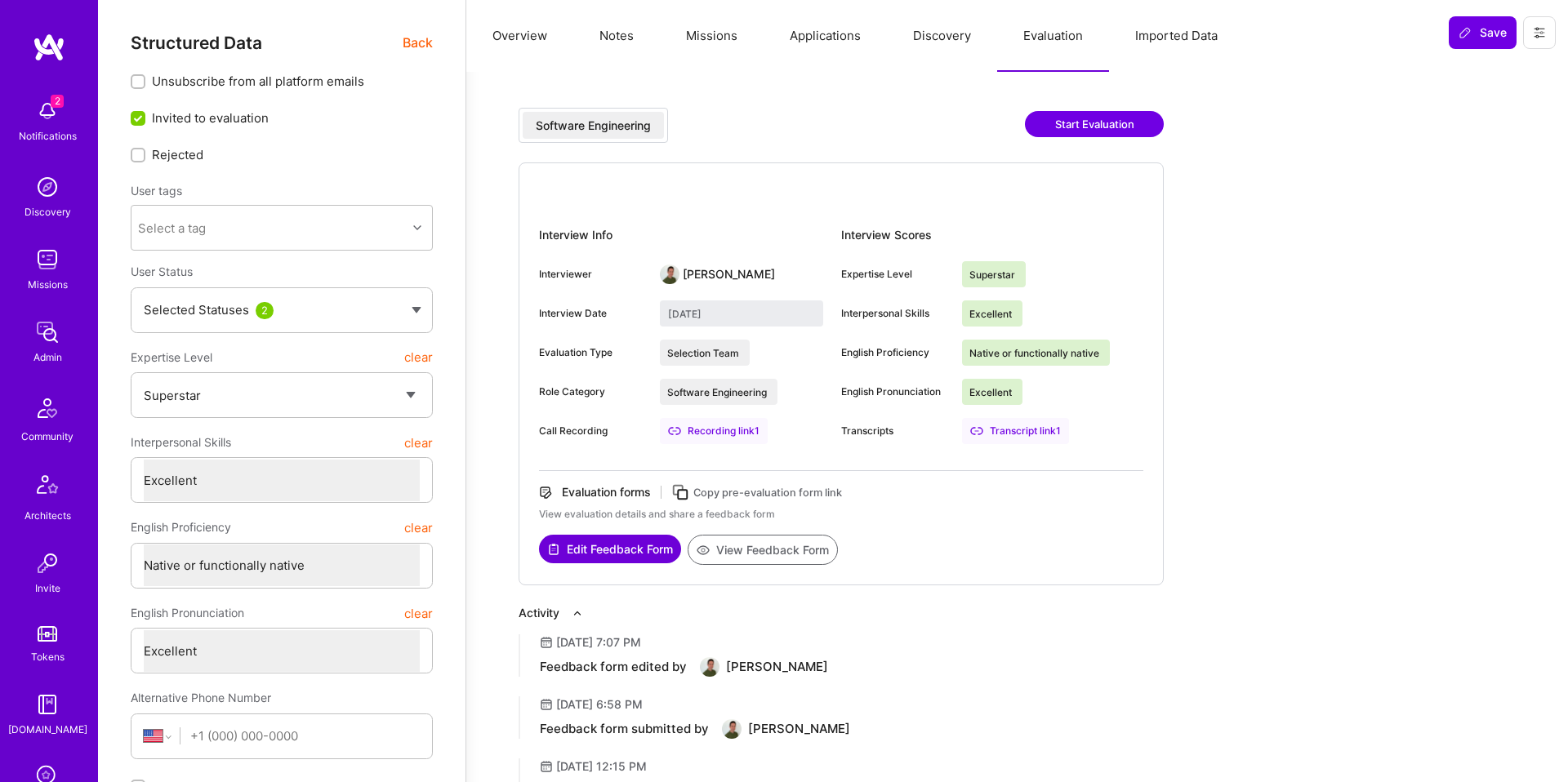
click at [1030, 432] on div "Transcript link 1" at bounding box center [1015, 430] width 107 height 26
click at [512, 48] on button "Overview" at bounding box center [520, 36] width 107 height 72
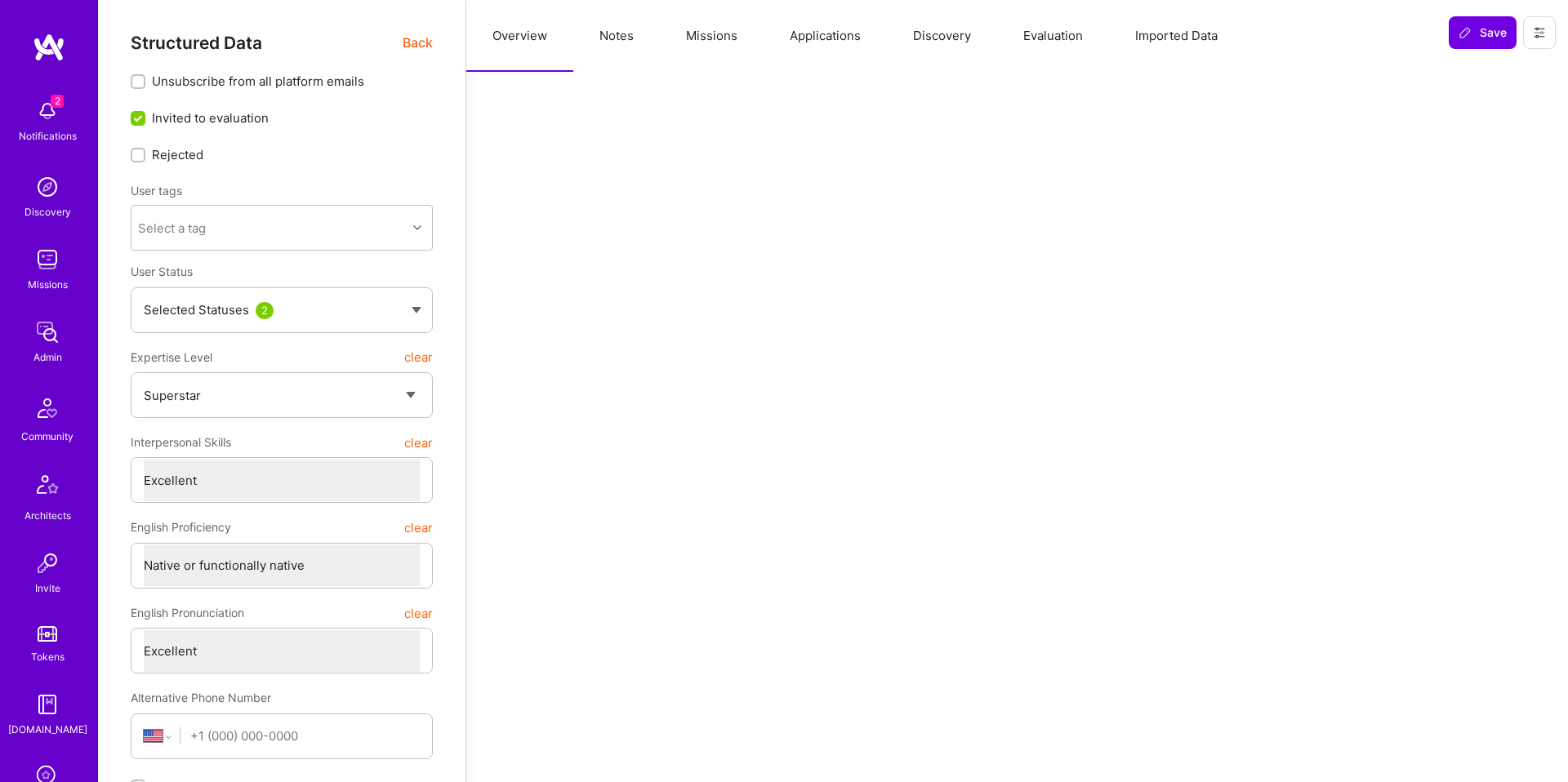
click at [596, 39] on button "Notes" at bounding box center [616, 36] width 86 height 72
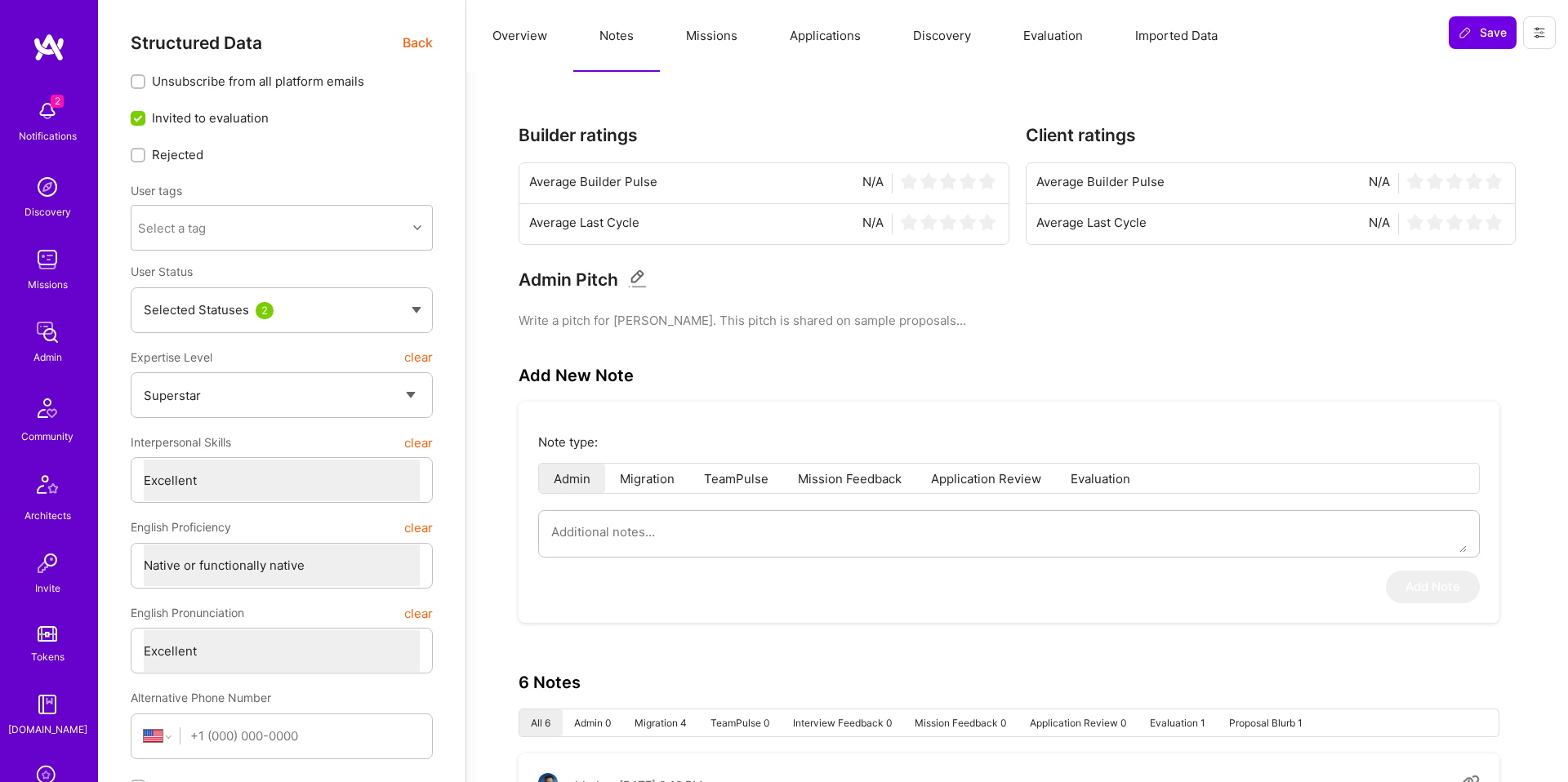
click at [416, 46] on span "Back" at bounding box center [417, 43] width 30 height 20
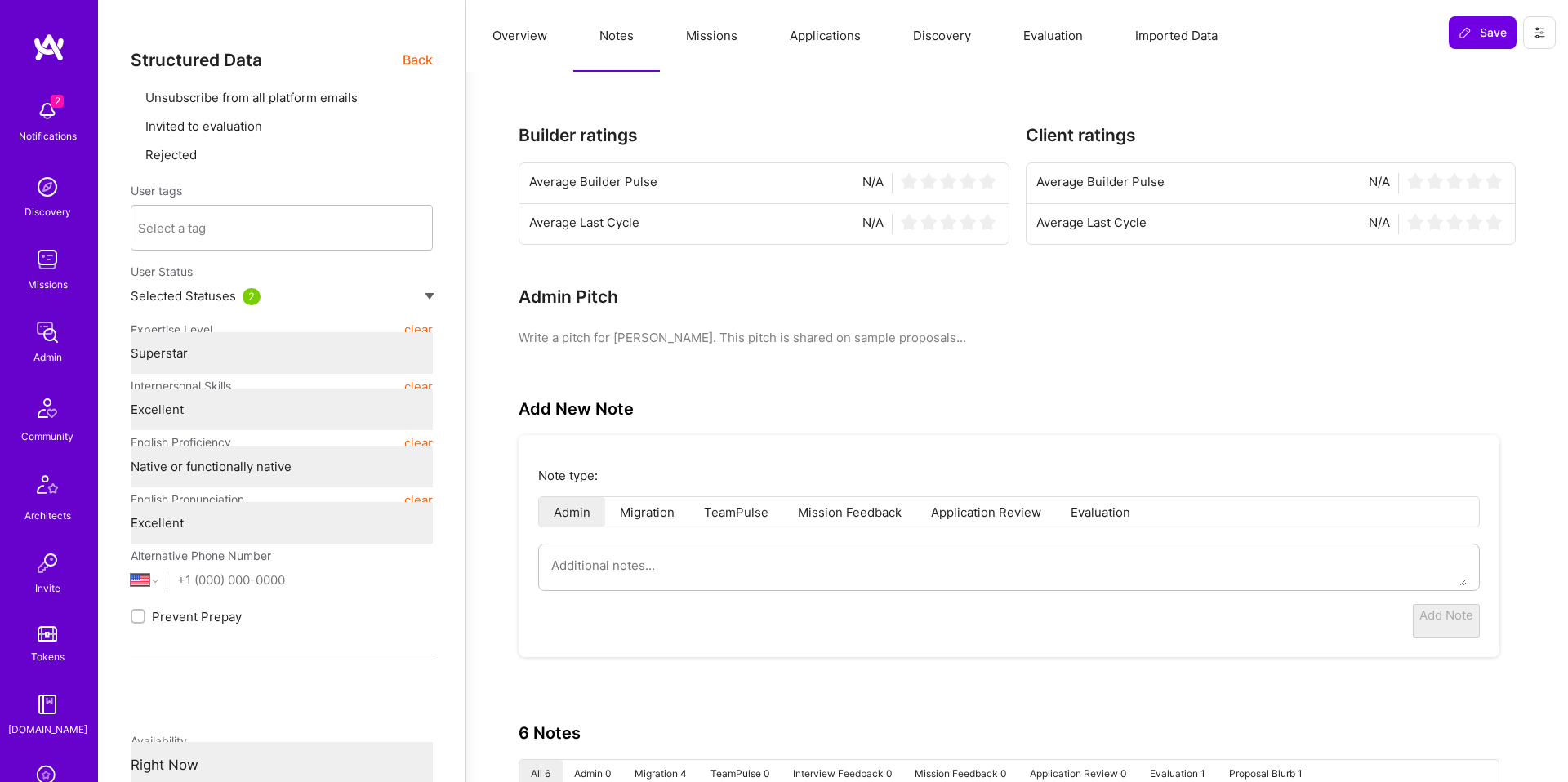
type textarea "x"
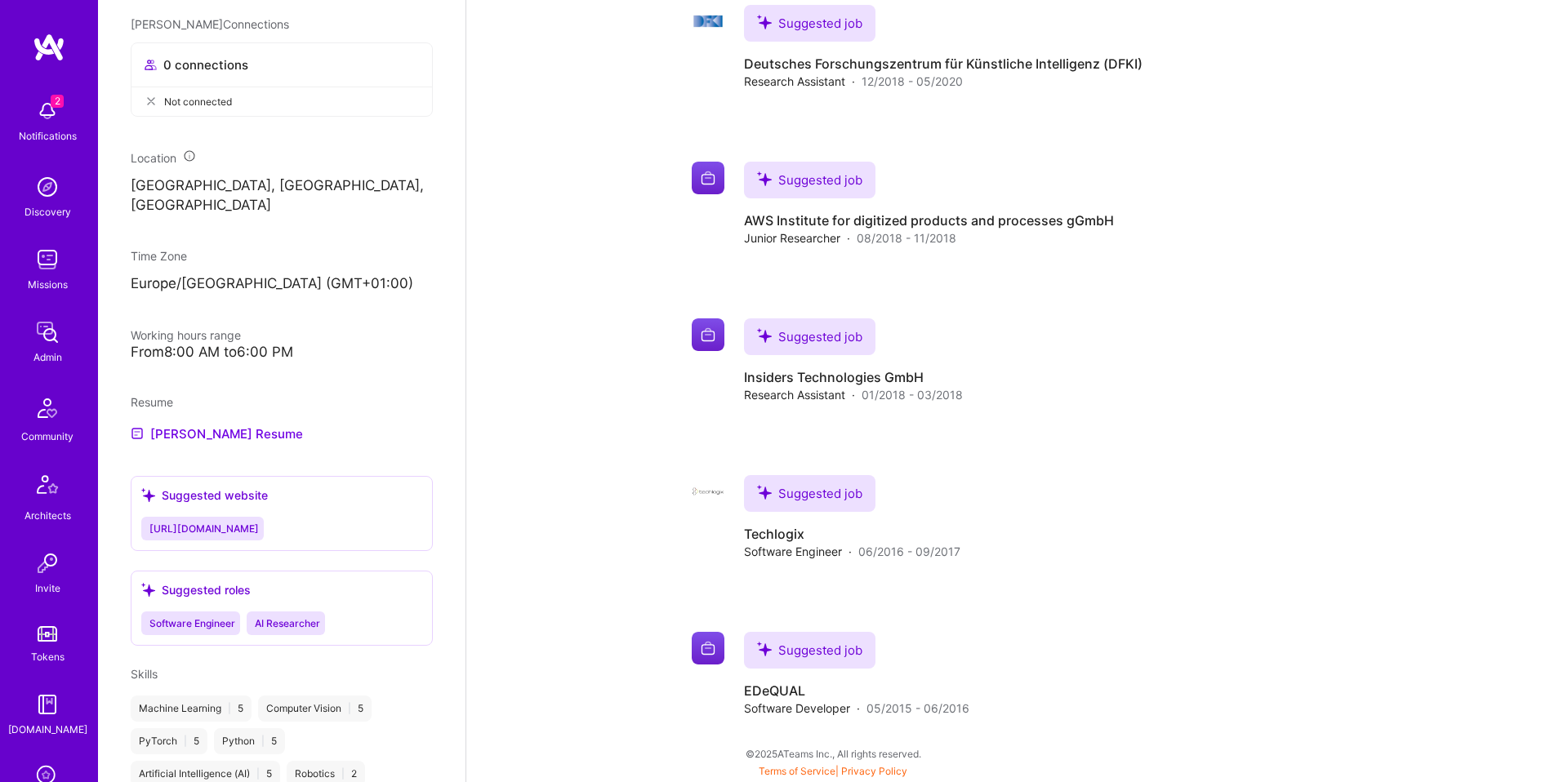
scroll to position [1072, 0]
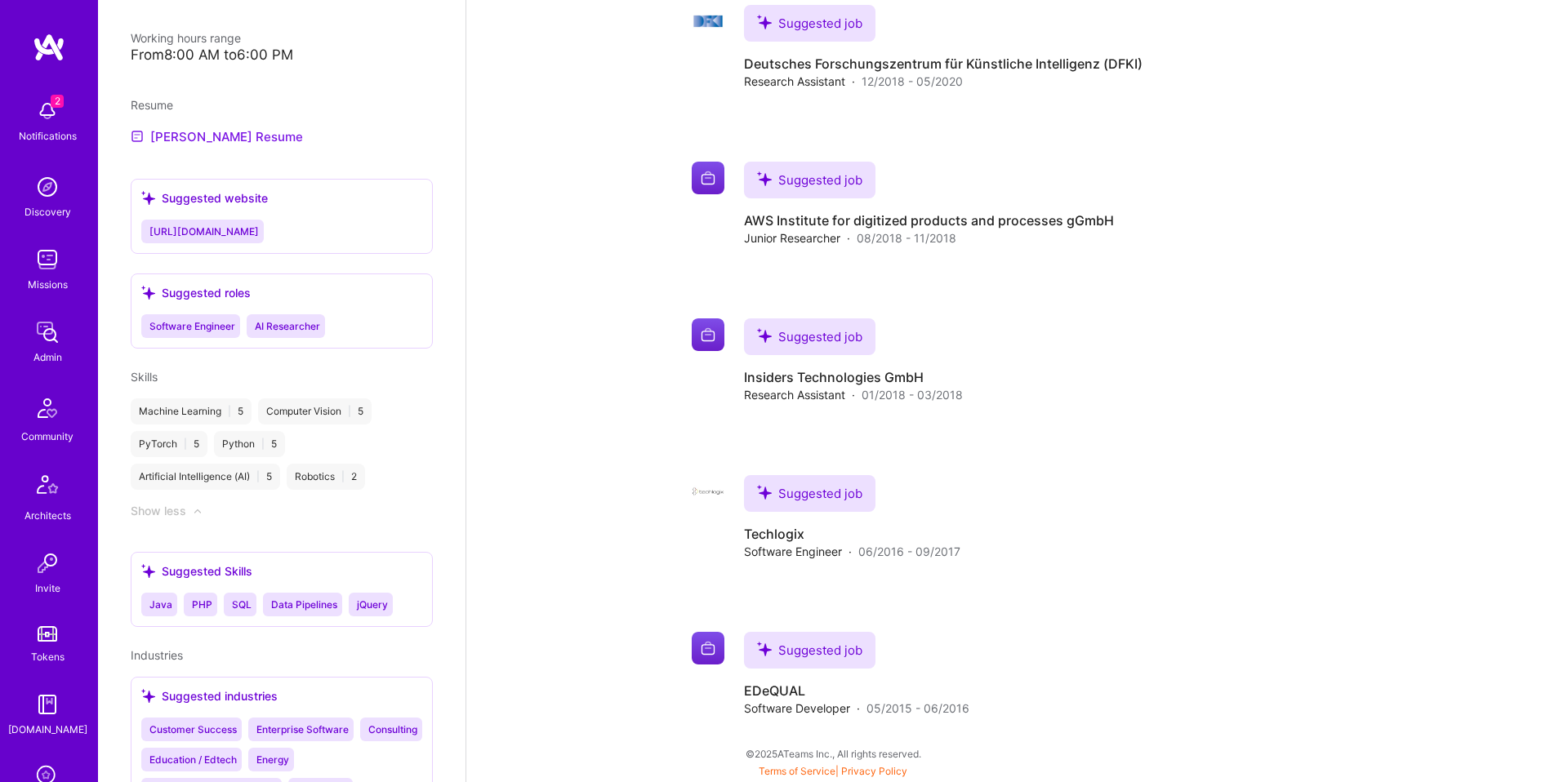
click at [268, 146] on link "Khurram Azeem's Resume" at bounding box center [217, 136] width 172 height 19
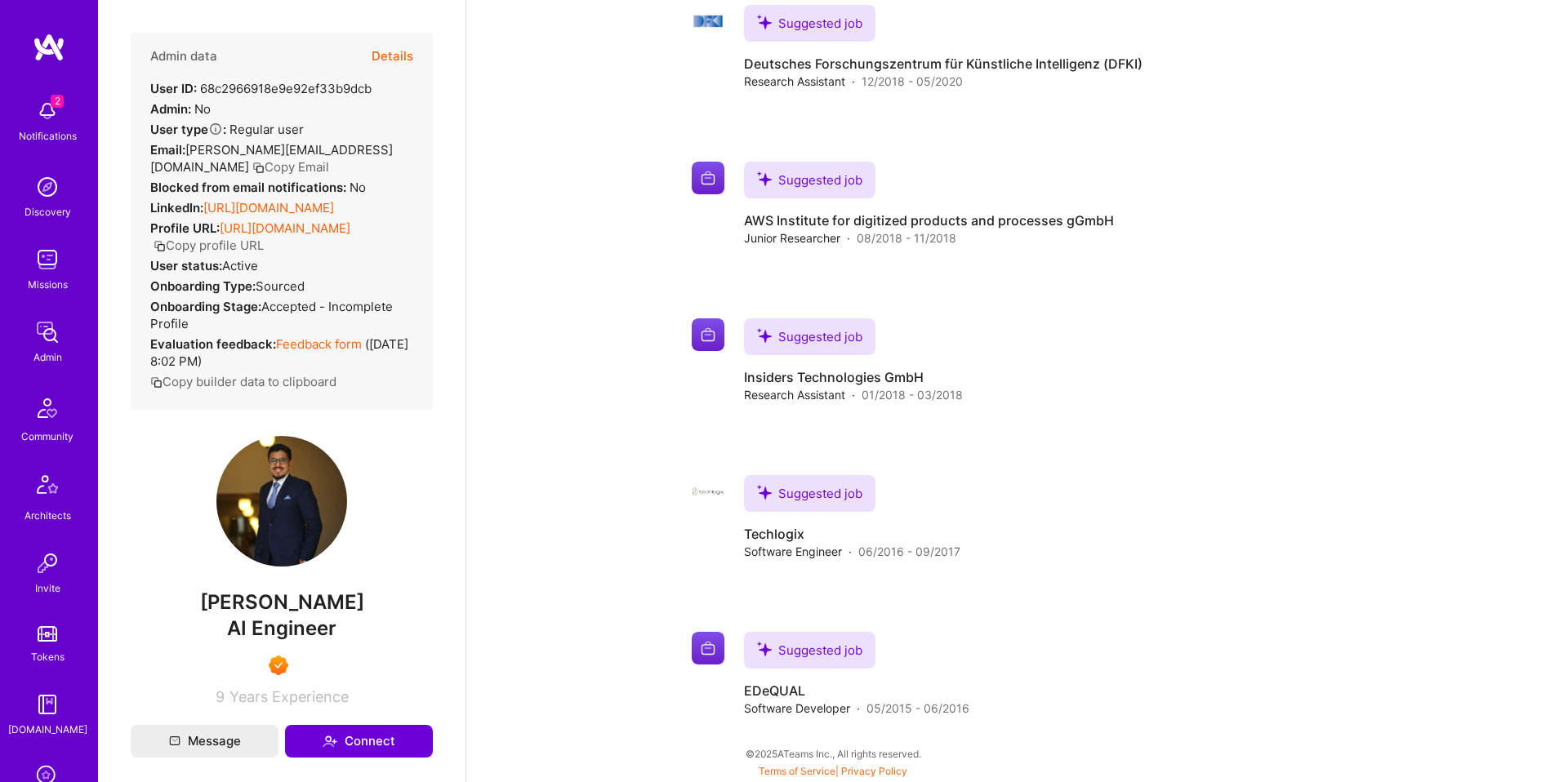
click at [323, 352] on link "Feedback form" at bounding box center [319, 344] width 85 height 16
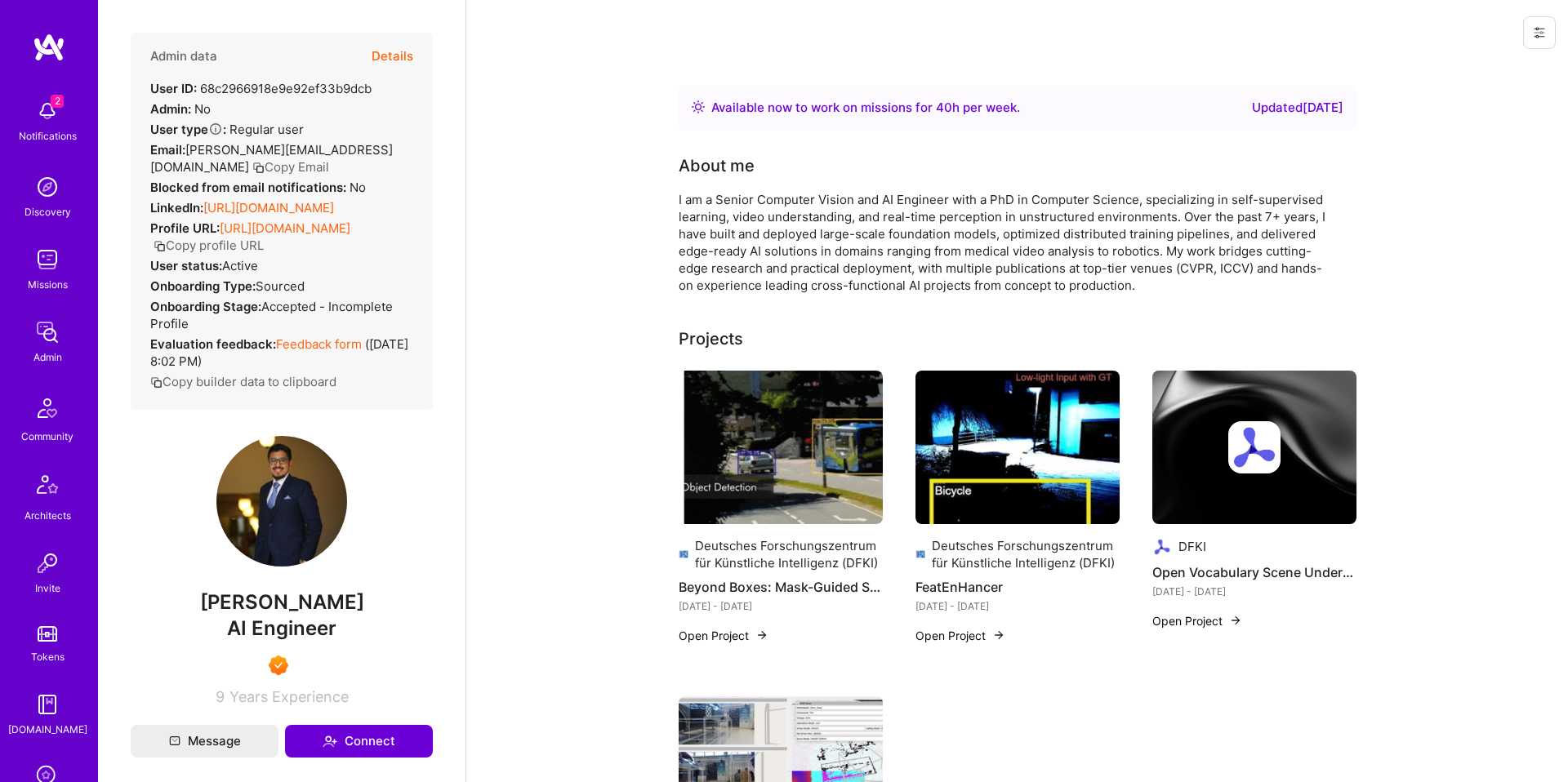
click at [875, 214] on div "I am a Senior Computer Vision and AI Engineer with a PhD in Computer Science, s…" at bounding box center [1006, 243] width 654 height 103
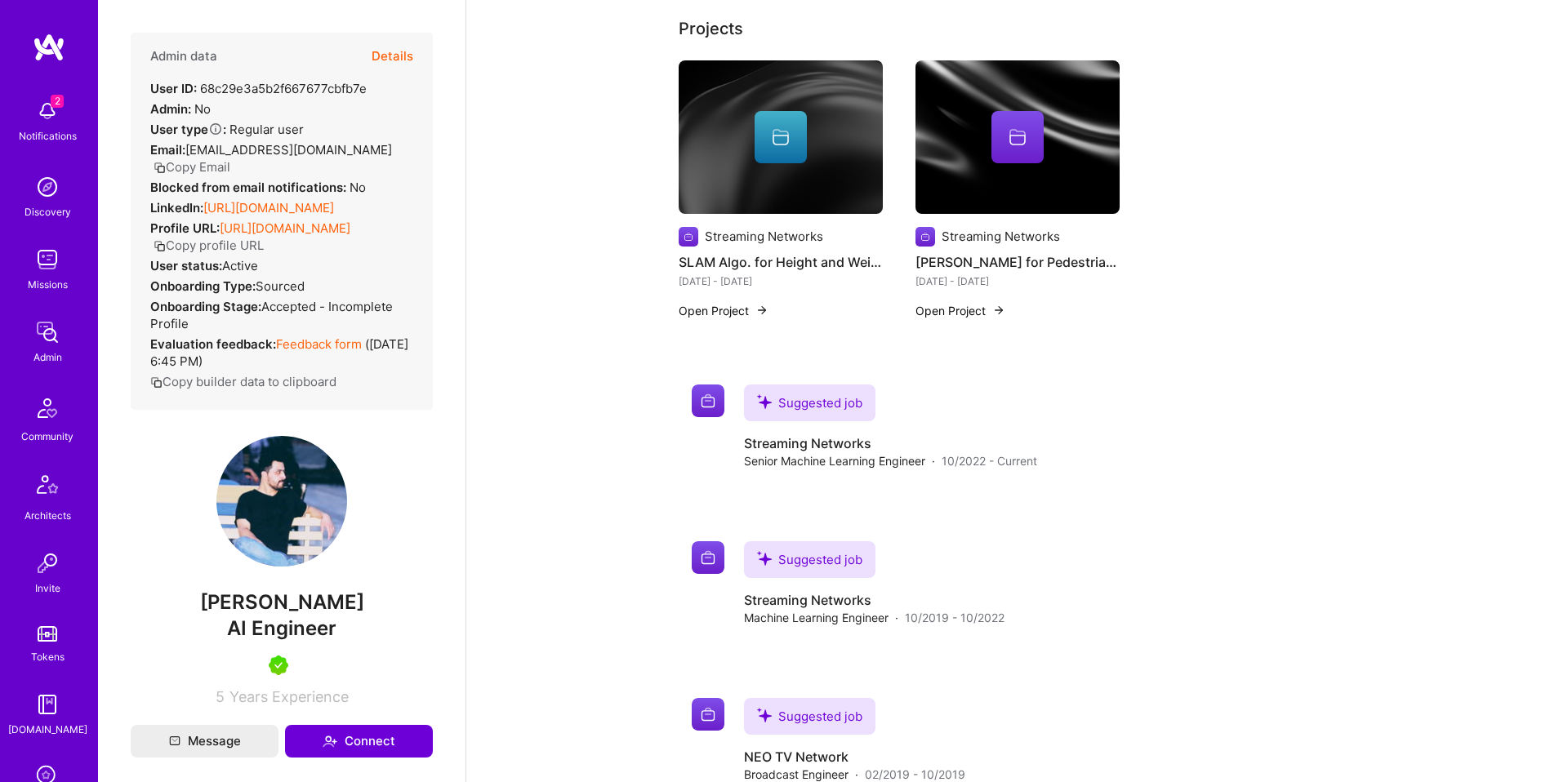
click at [404, 59] on button "Details" at bounding box center [392, 56] width 42 height 48
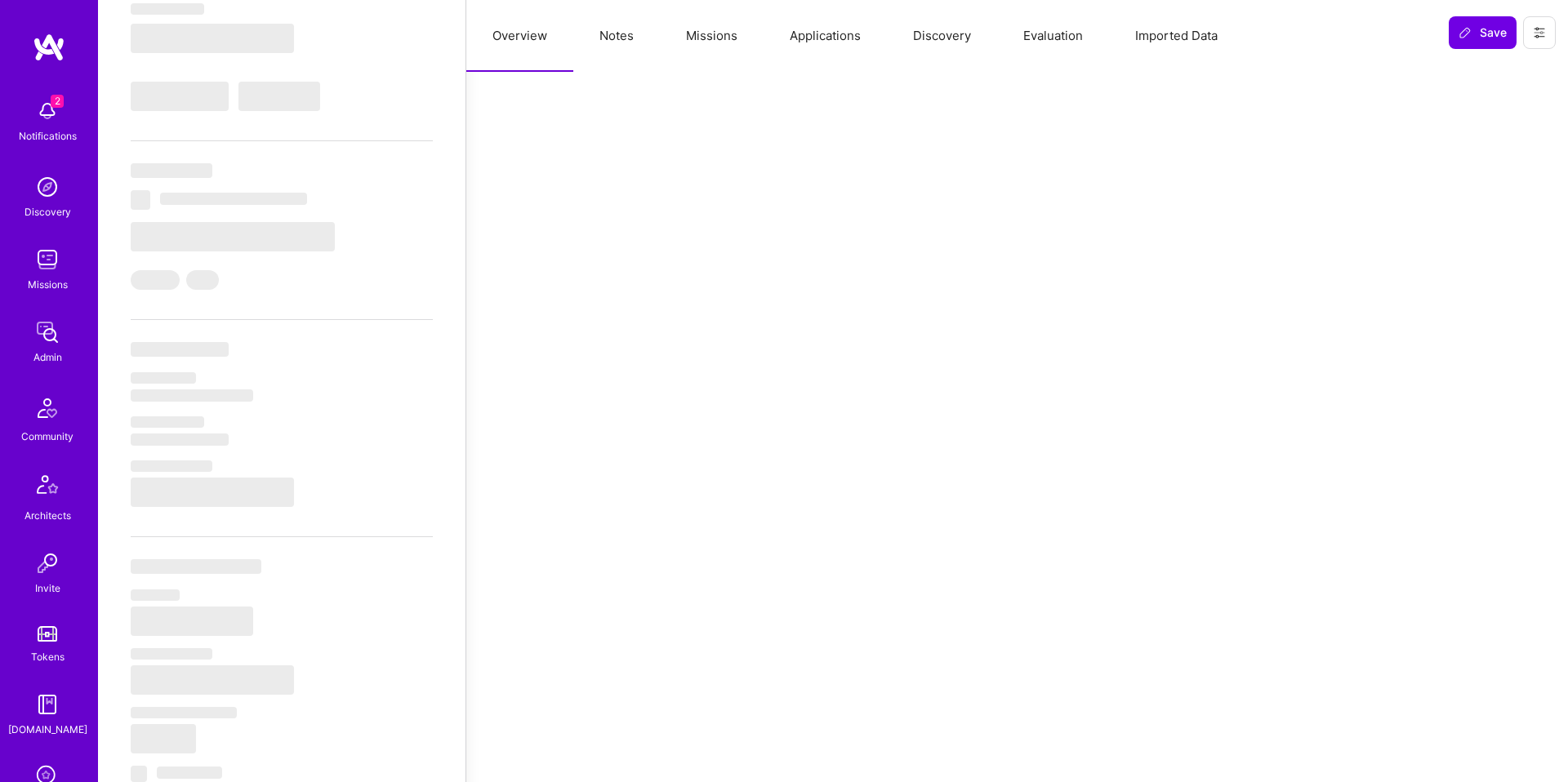
click at [1053, 35] on button "Evaluation" at bounding box center [1053, 36] width 112 height 72
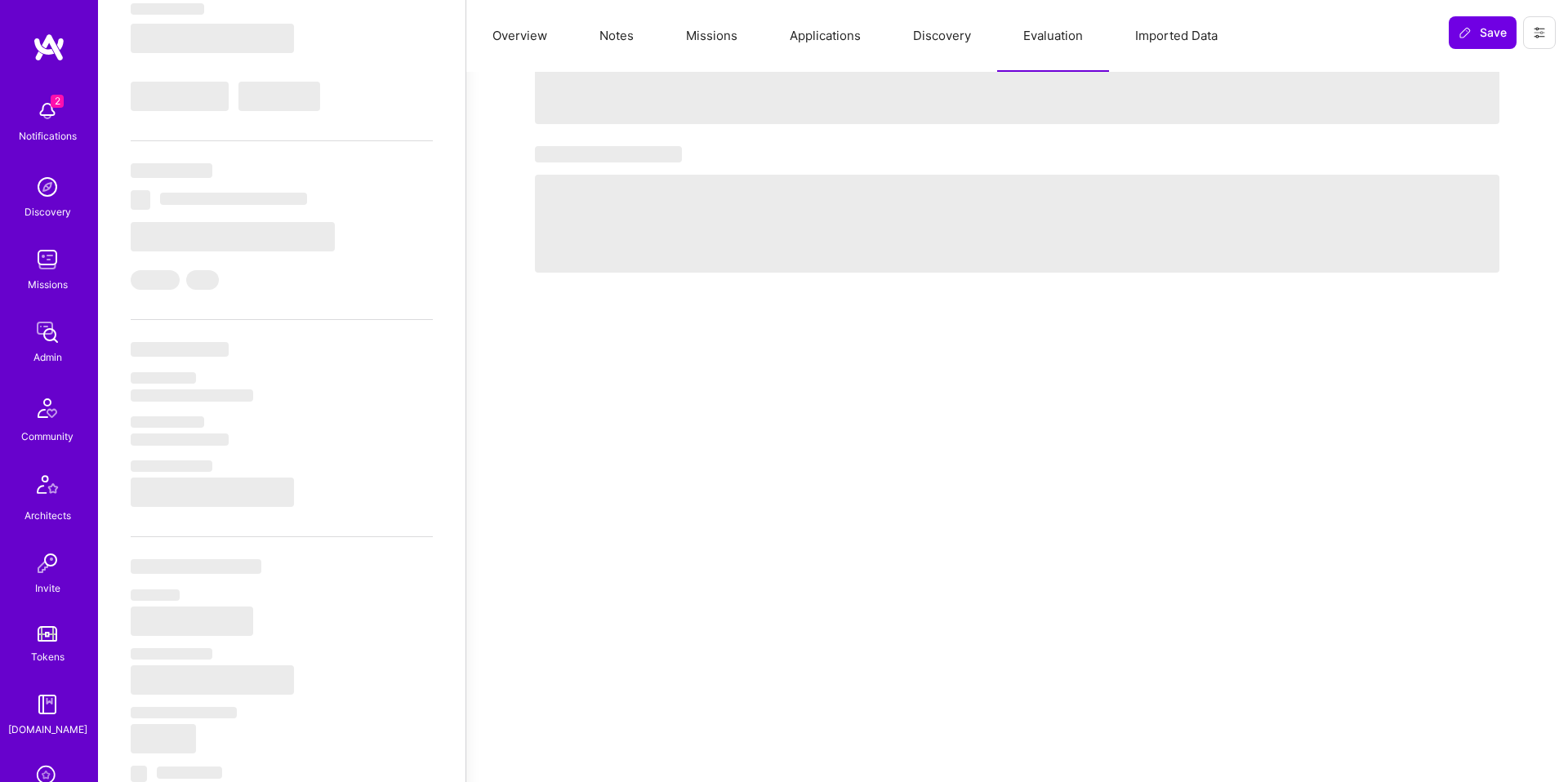
select select "Right Now"
select select "5"
select select "4"
select select "7"
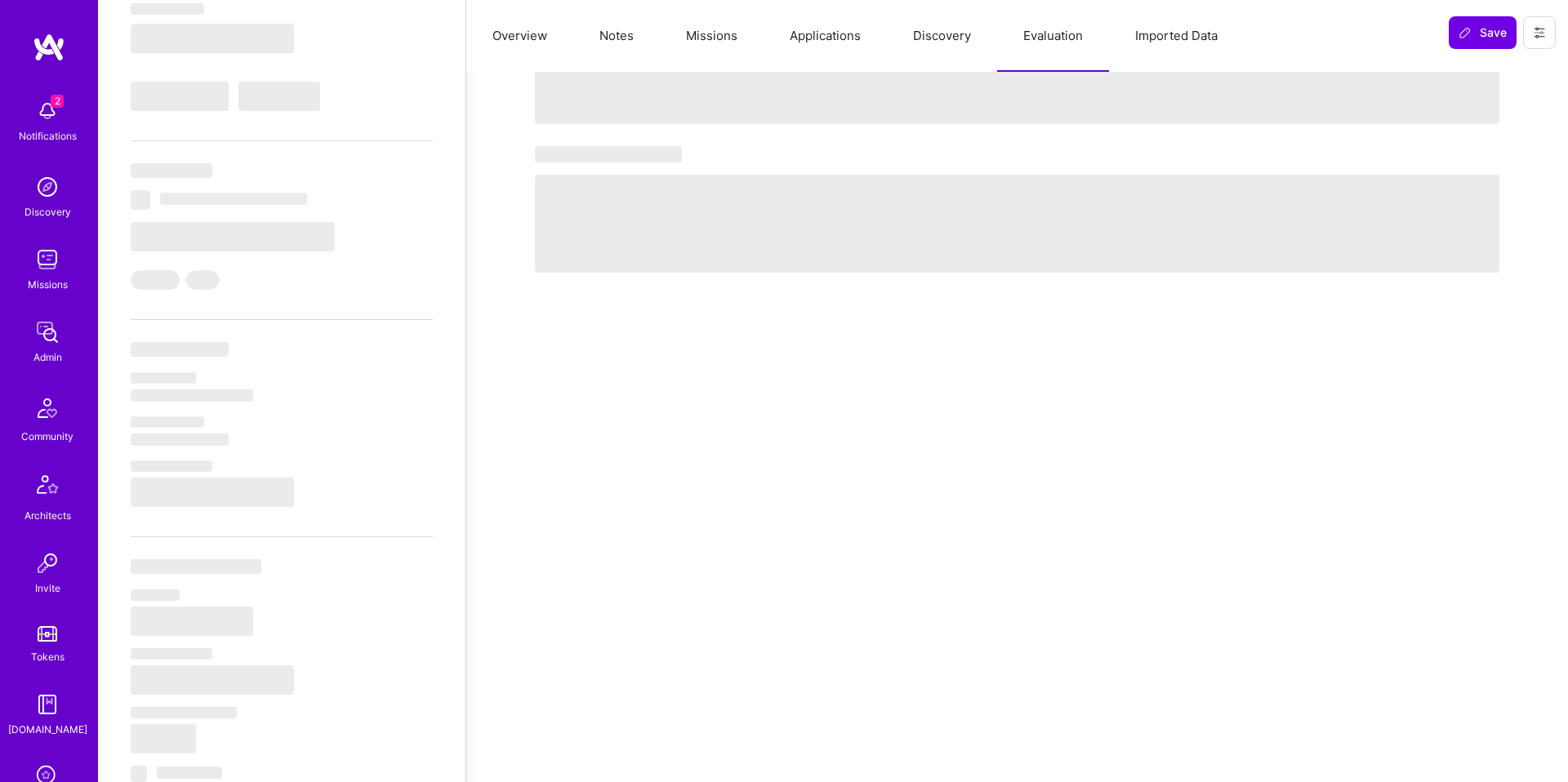
select select "PK"
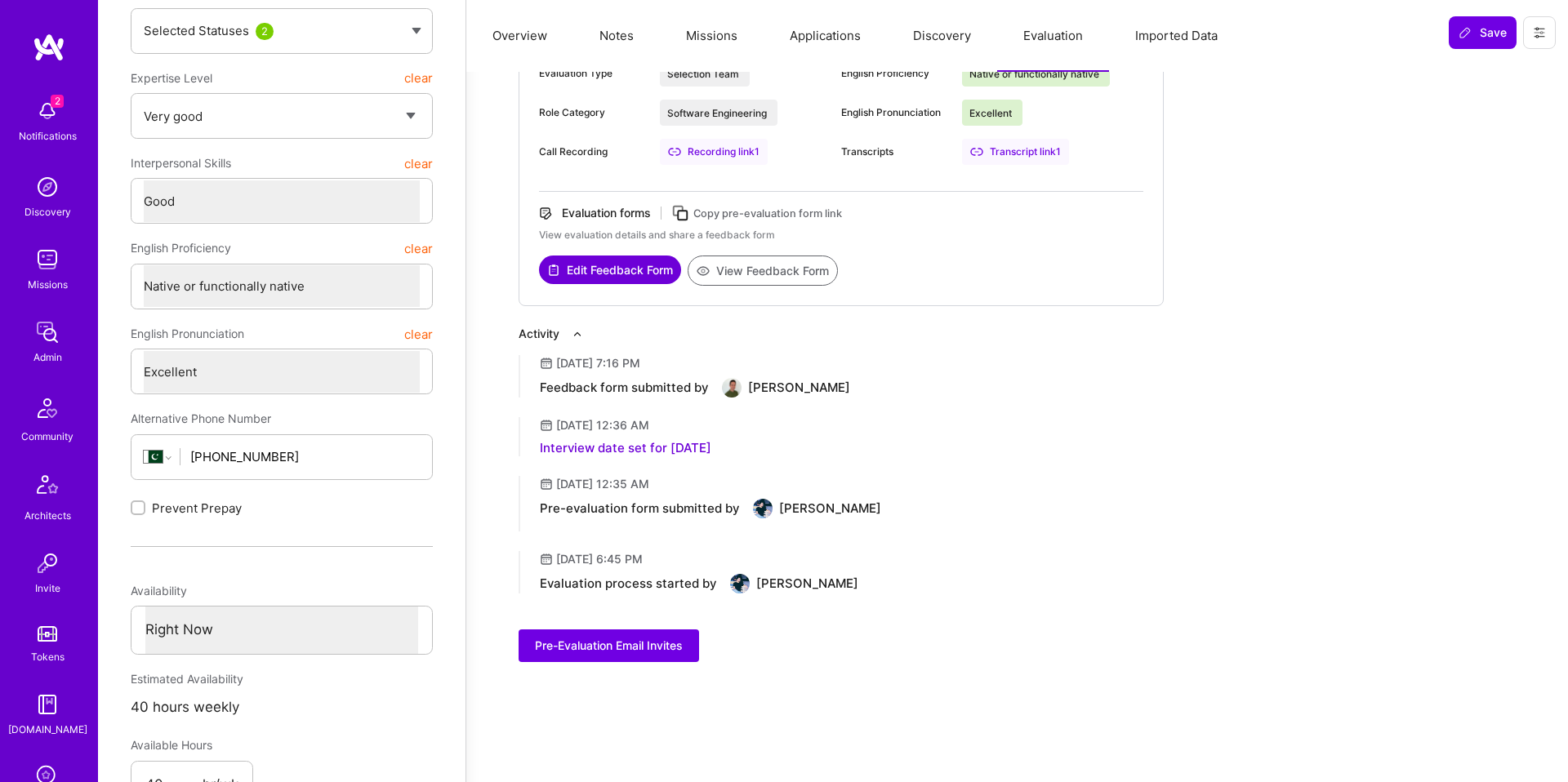
scroll to position [280, 0]
click at [814, 270] on button "View Feedback Form" at bounding box center [763, 269] width 151 height 30
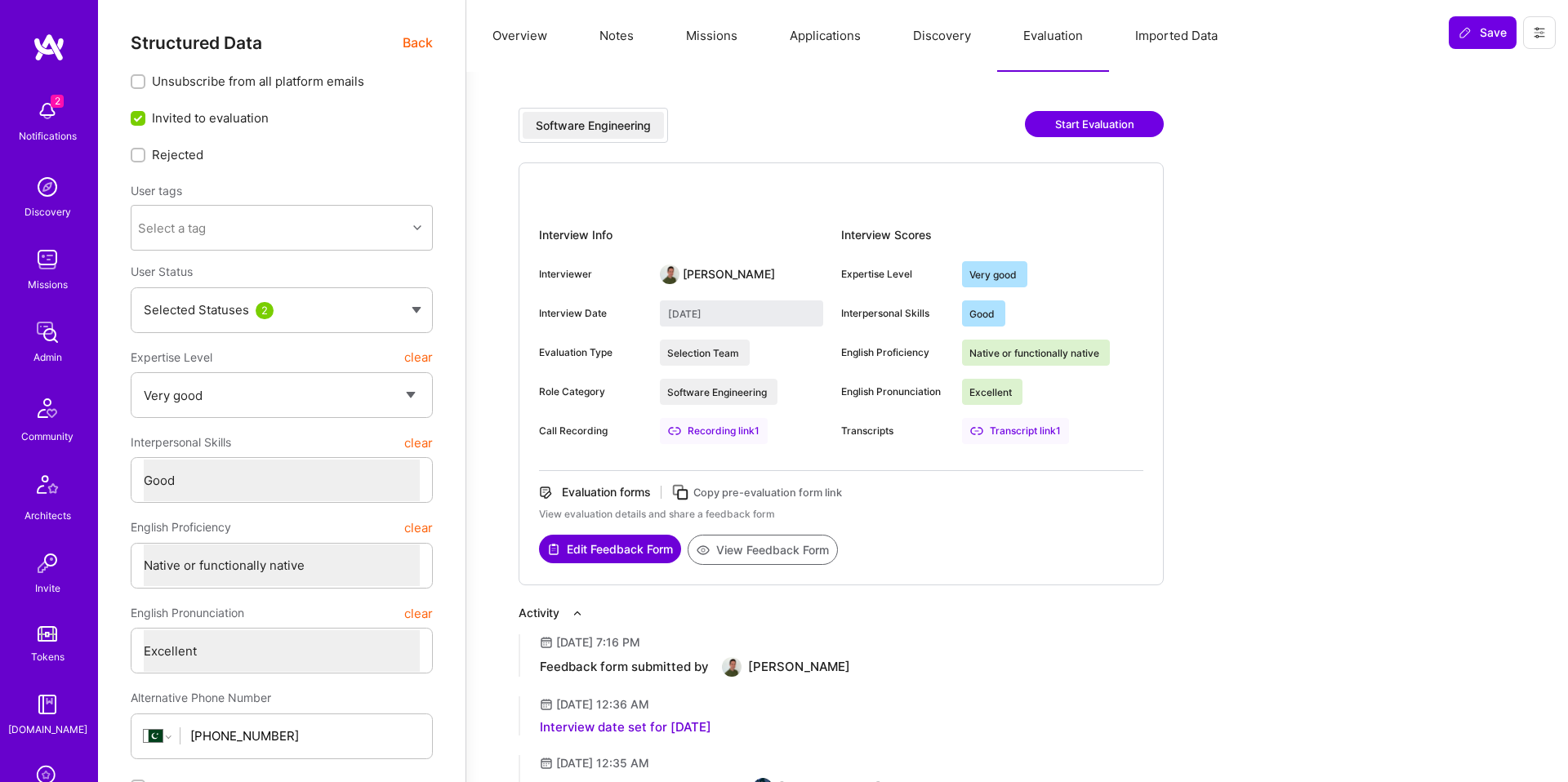
click at [520, 51] on button "Overview" at bounding box center [520, 36] width 107 height 72
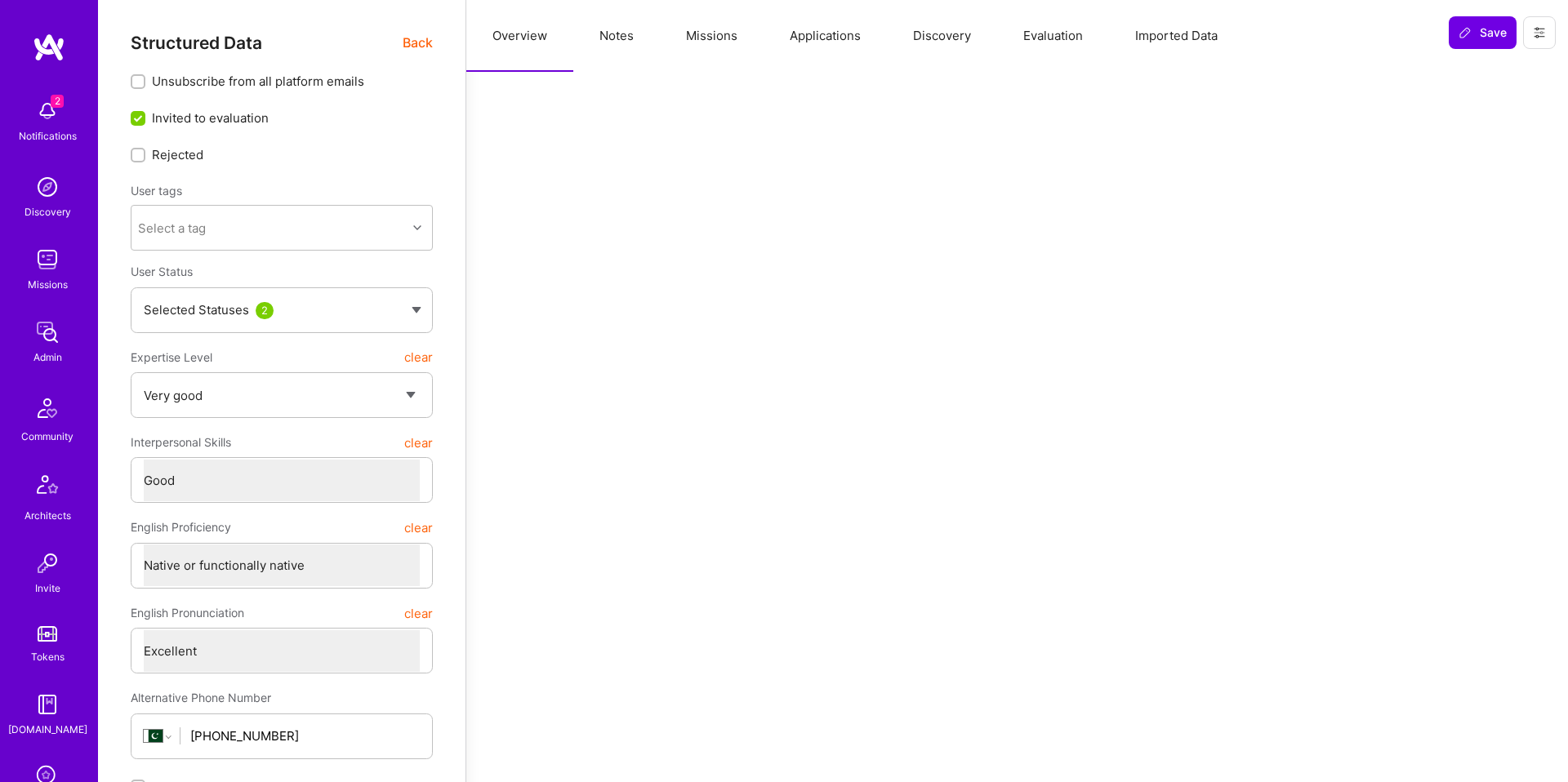
click at [428, 47] on span "Back" at bounding box center [417, 43] width 30 height 20
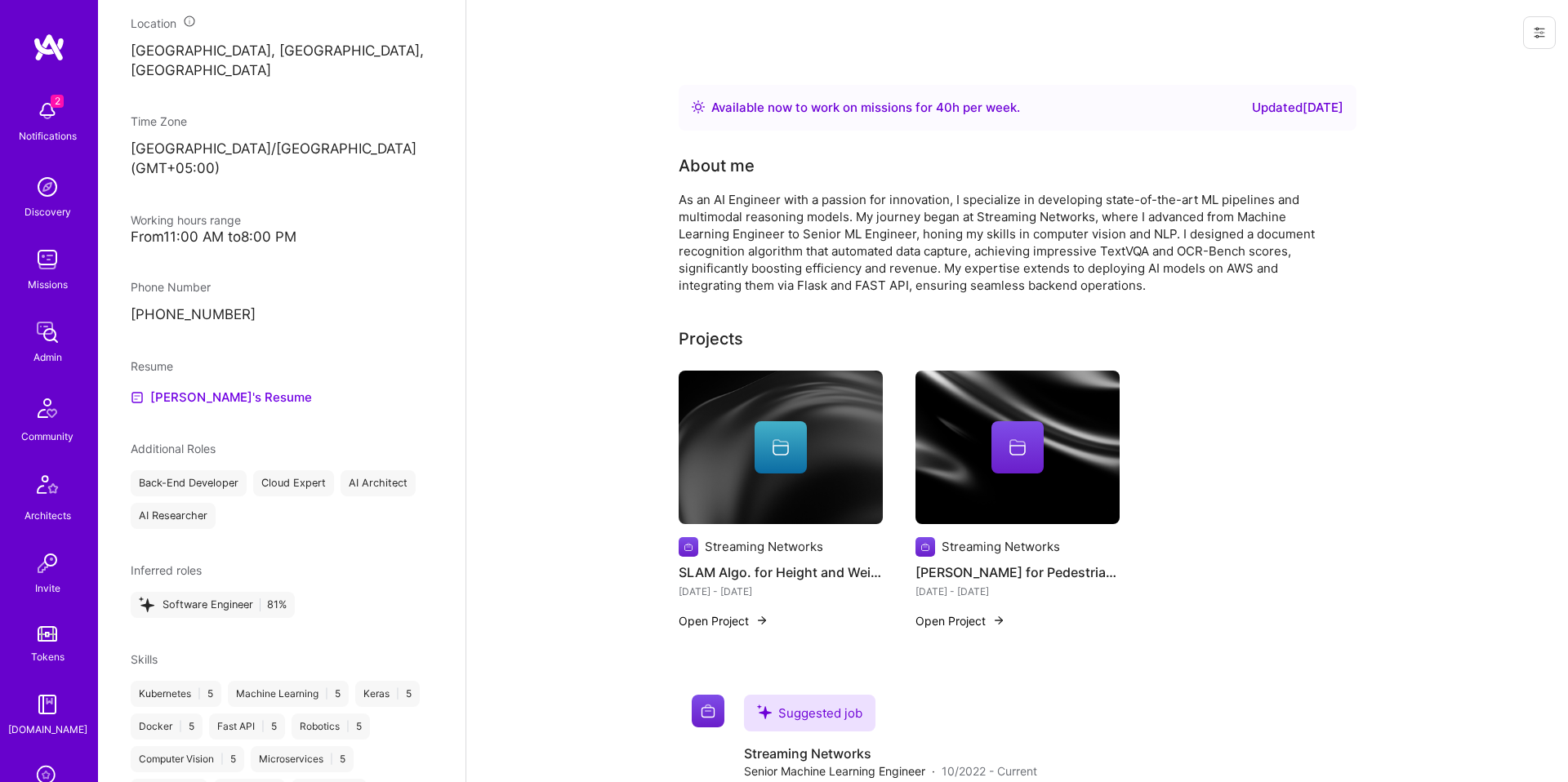
scroll to position [1062, 0]
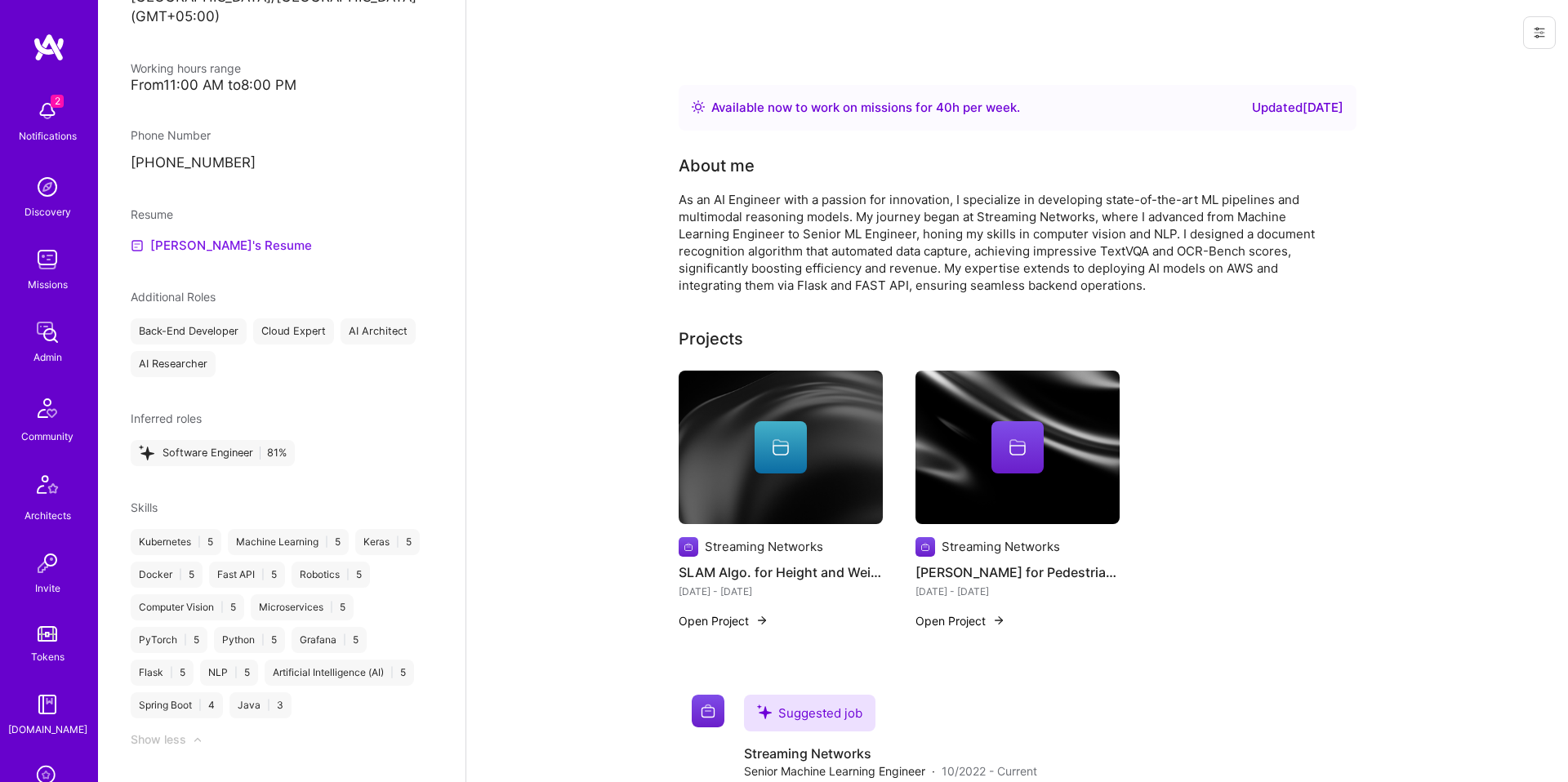
click at [182, 255] on link "Ali's Resume" at bounding box center [222, 246] width 182 height 19
click at [1044, 269] on div "As an AI Engineer with a passion for innovation, I specialize in developing sta…" at bounding box center [1006, 243] width 654 height 103
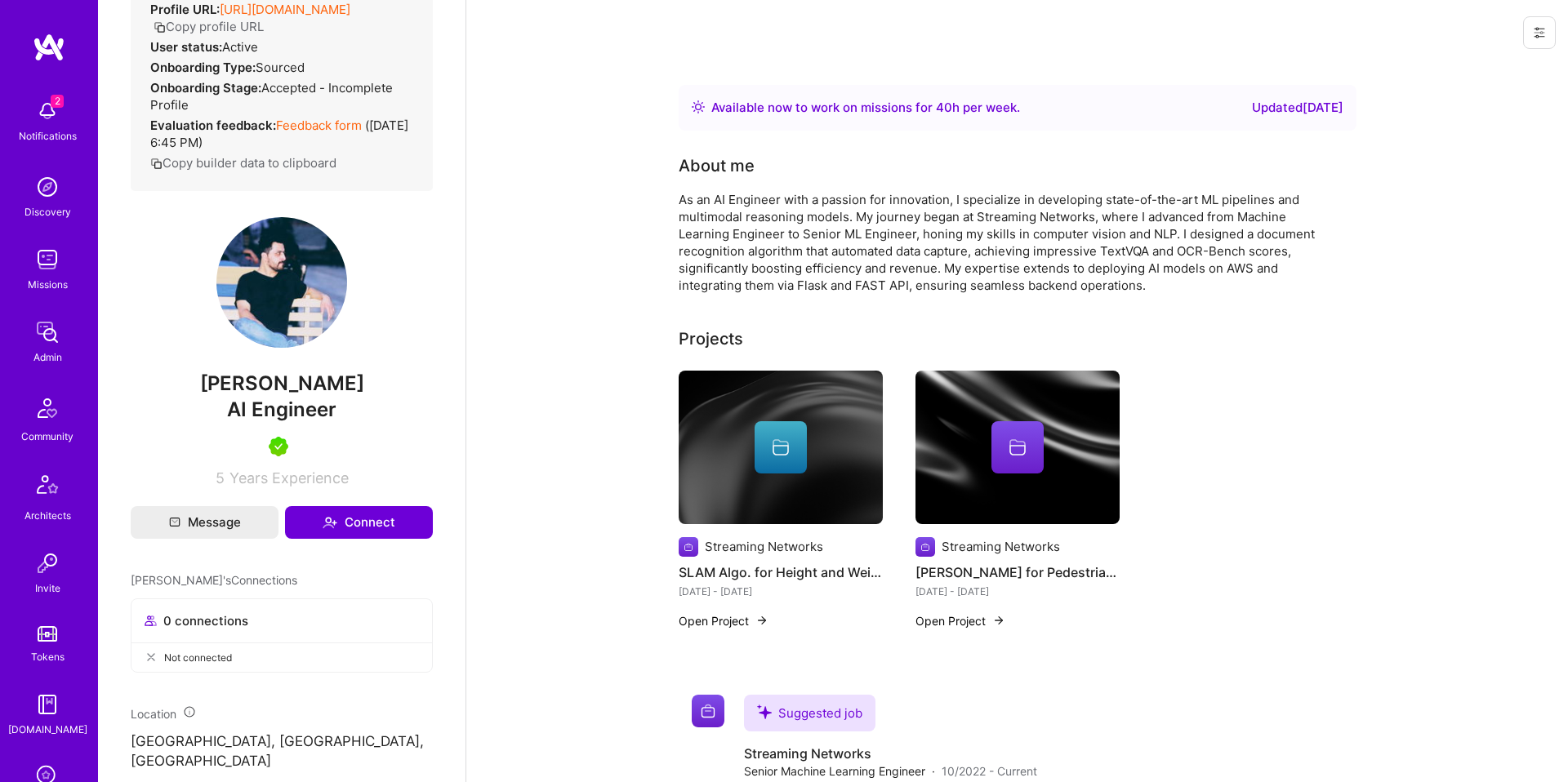
scroll to position [0, 0]
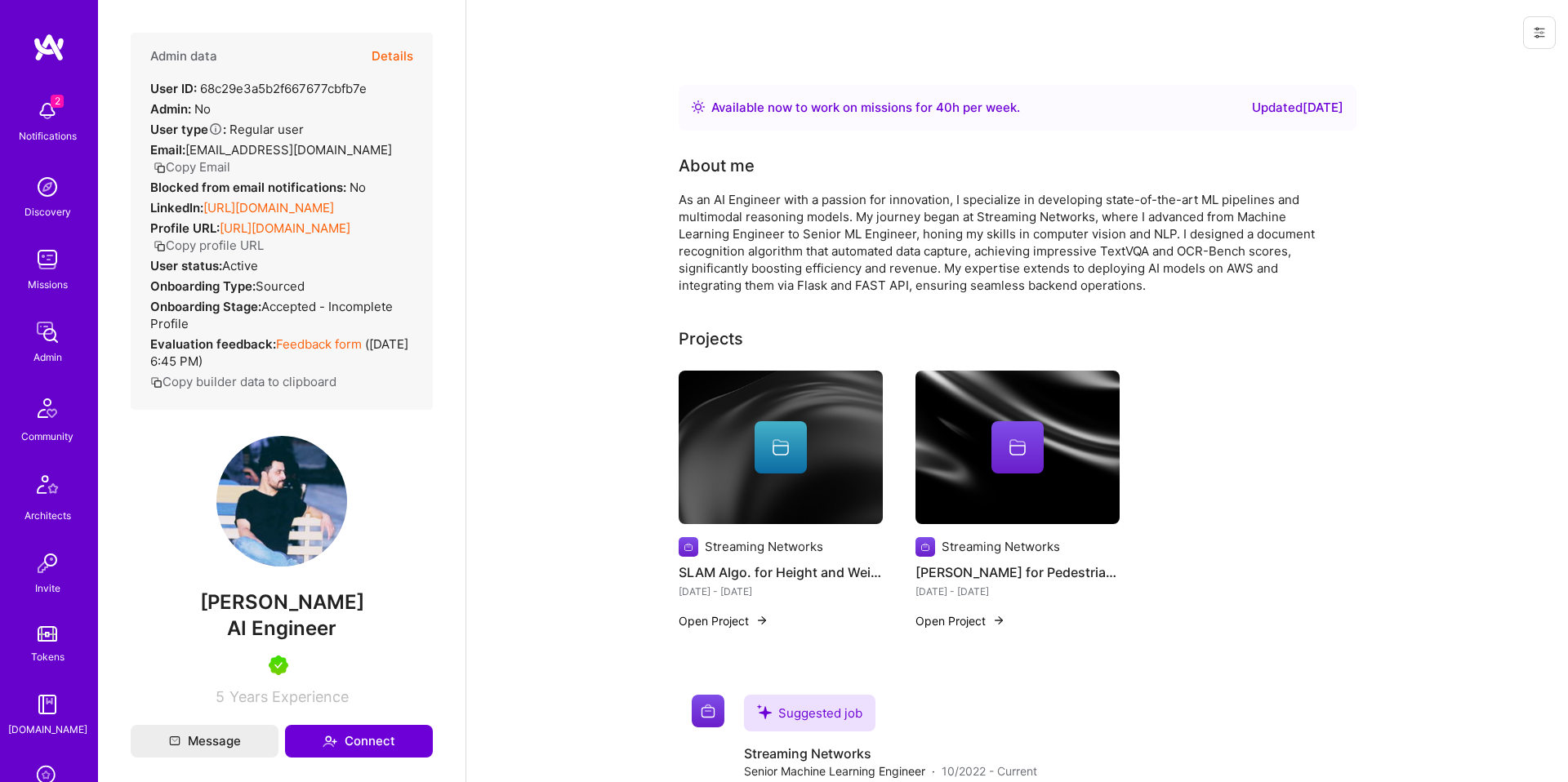
click at [811, 192] on div "As an AI Engineer with a passion for innovation, I specialize in developing sta…" at bounding box center [1006, 243] width 654 height 103
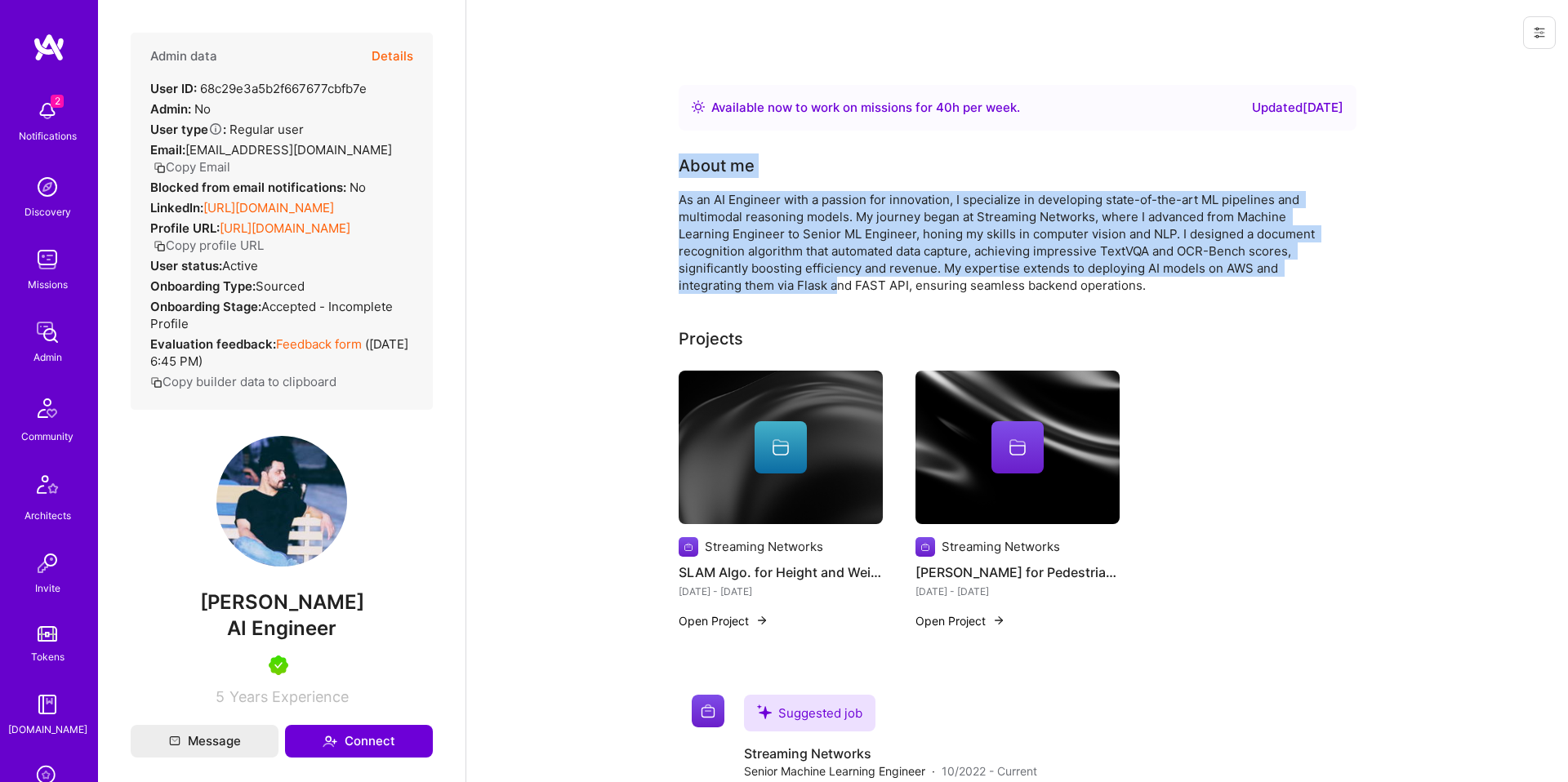
drag, startPoint x: 815, startPoint y: 146, endPoint x: 840, endPoint y: 285, distance: 141.2
click at [840, 285] on div "Available now to work on missions for 40 h per week . Updated 6 days ago About …" at bounding box center [1018, 759] width 678 height 1348
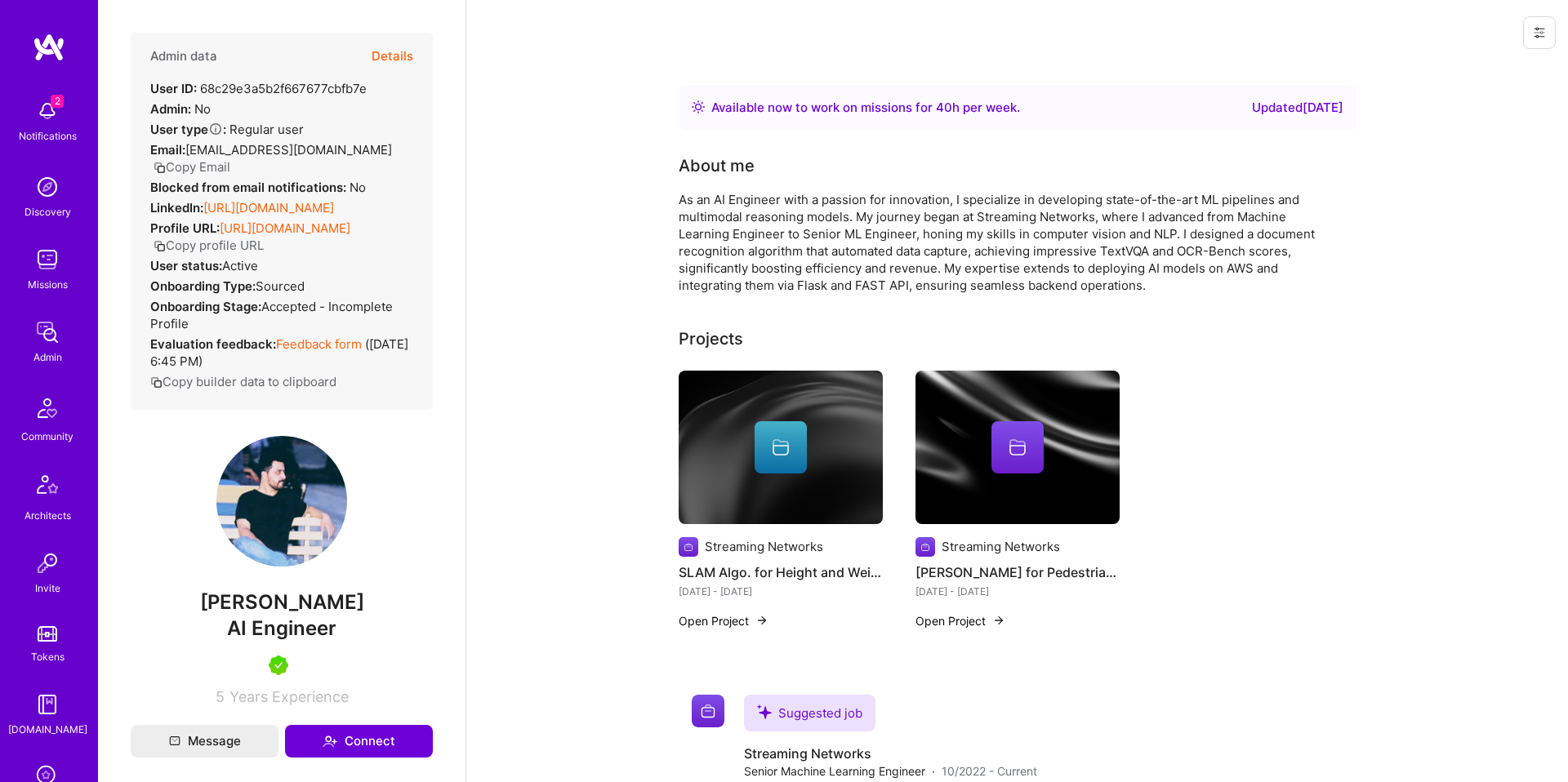
click at [840, 289] on div "As an AI Engineer with a passion for innovation, I specialize in developing sta…" at bounding box center [1006, 243] width 654 height 103
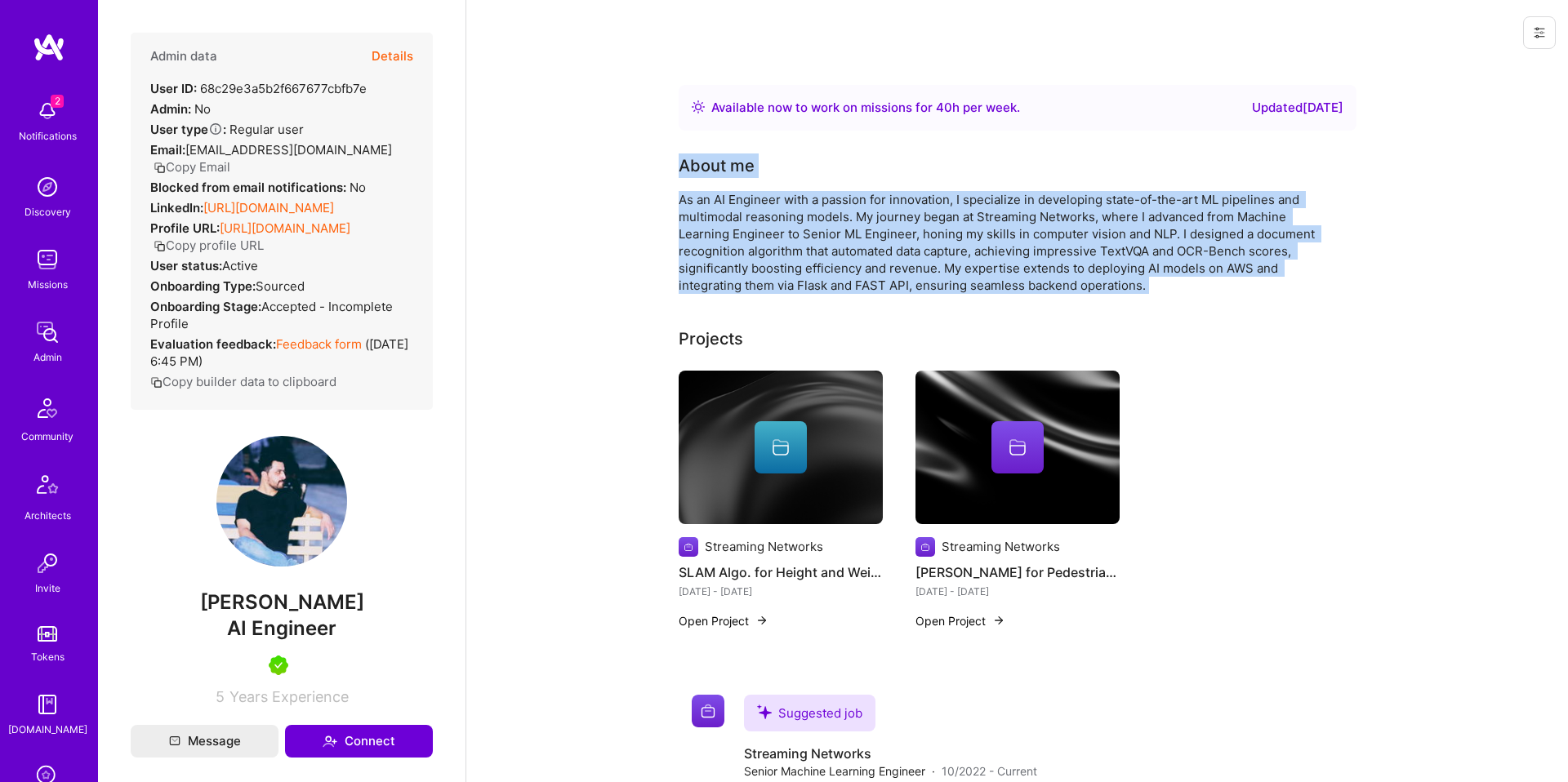
drag, startPoint x: 851, startPoint y: 311, endPoint x: 682, endPoint y: 143, distance: 238.3
click at [682, 143] on div "Available now to work on missions for 40 h per week . Updated 6 days ago About …" at bounding box center [1018, 759] width 678 height 1348
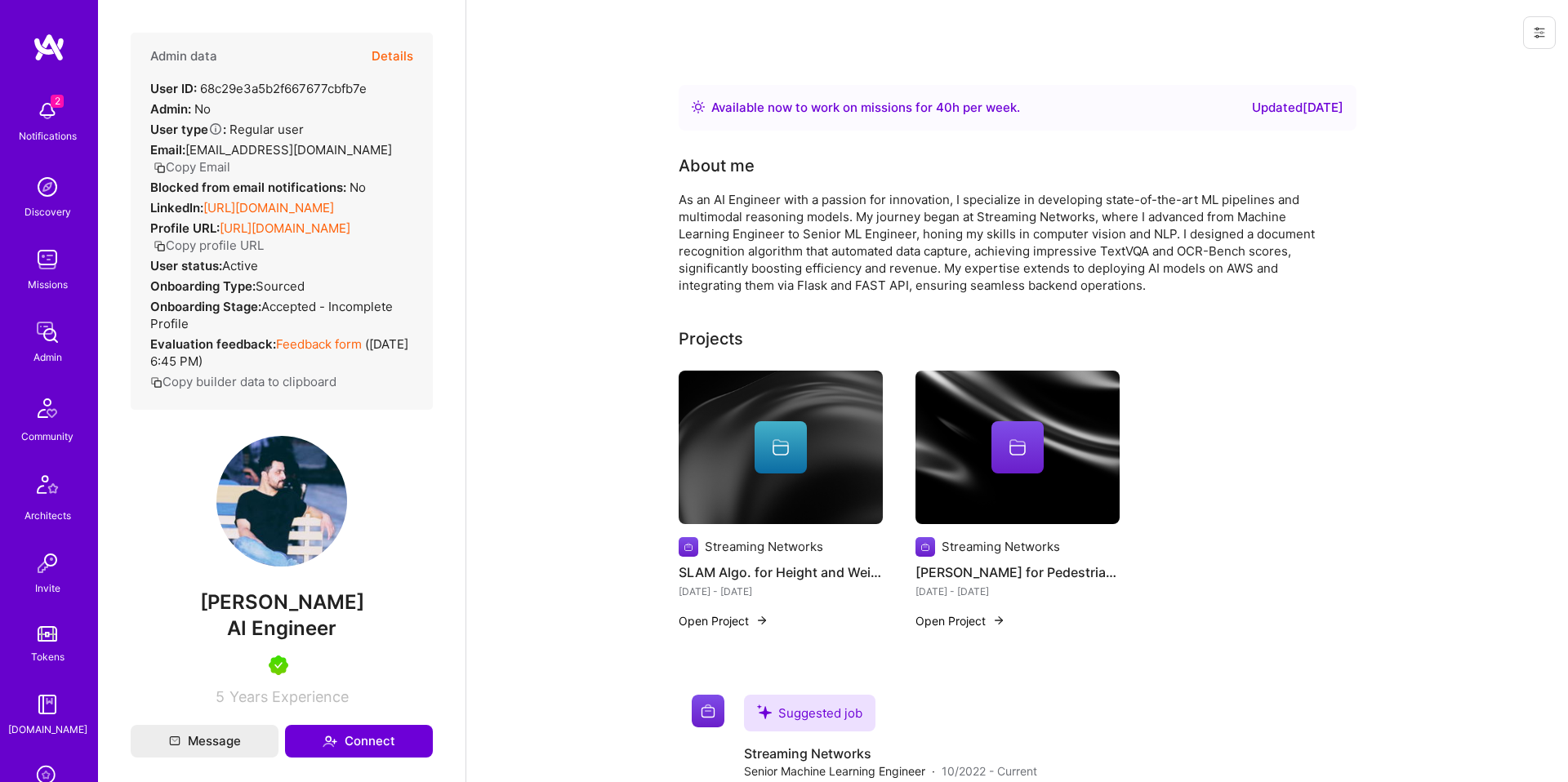
click at [682, 143] on div "Available now to work on missions for 40 h per week . Updated 6 days ago About …" at bounding box center [1018, 759] width 678 height 1348
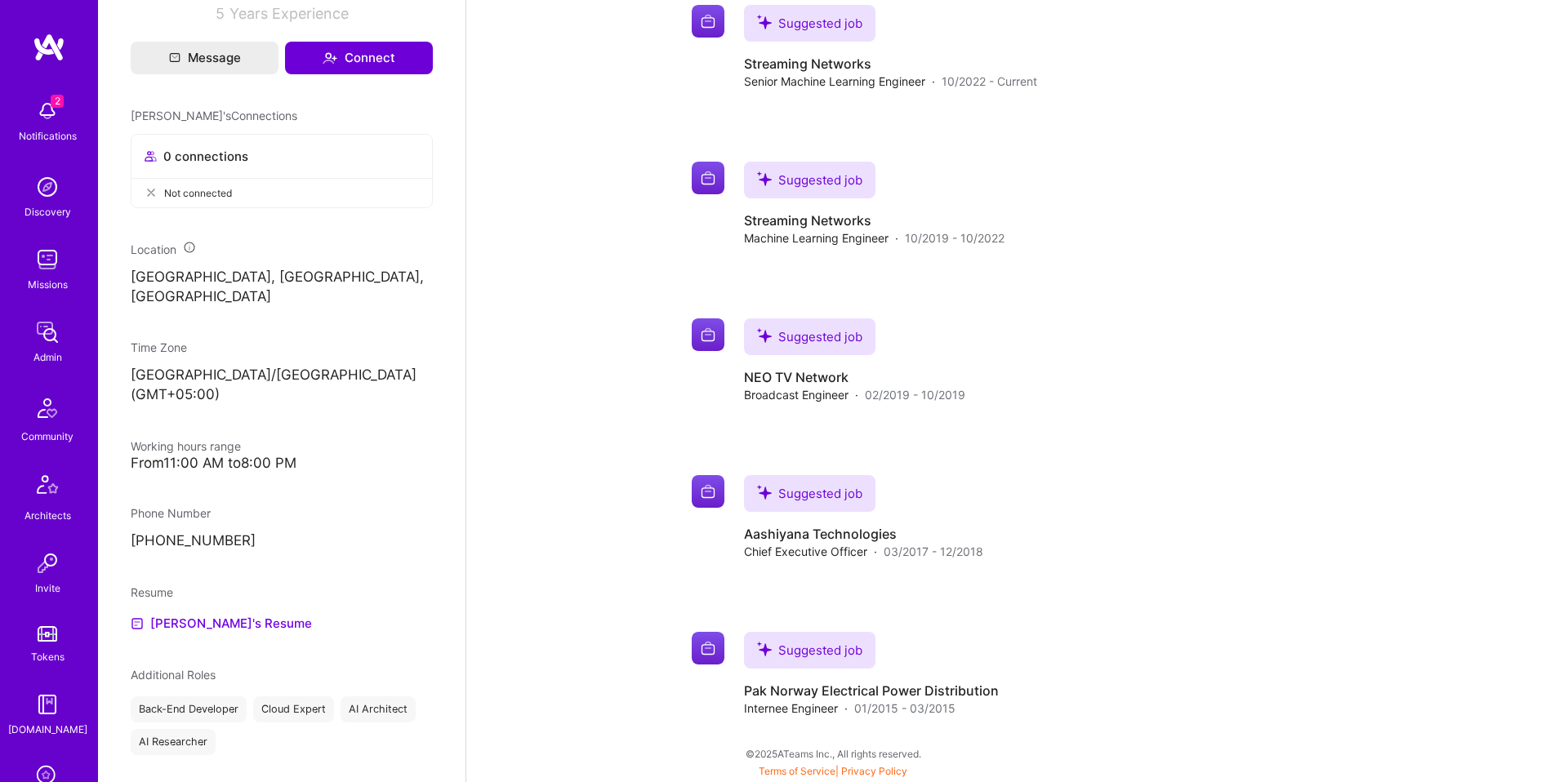
scroll to position [687, 0]
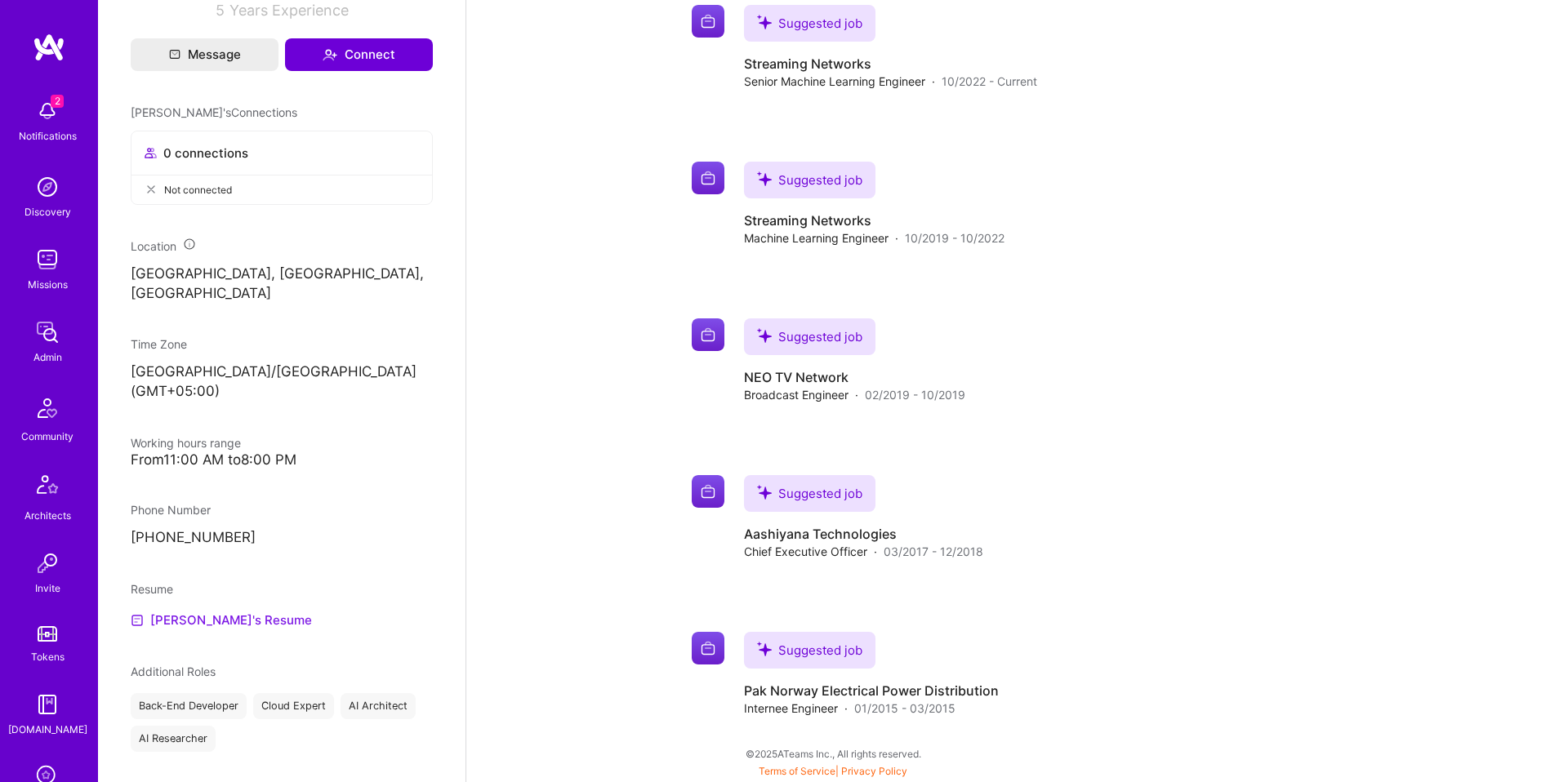
click at [197, 628] on link "Ali's Resume" at bounding box center [222, 621] width 182 height 19
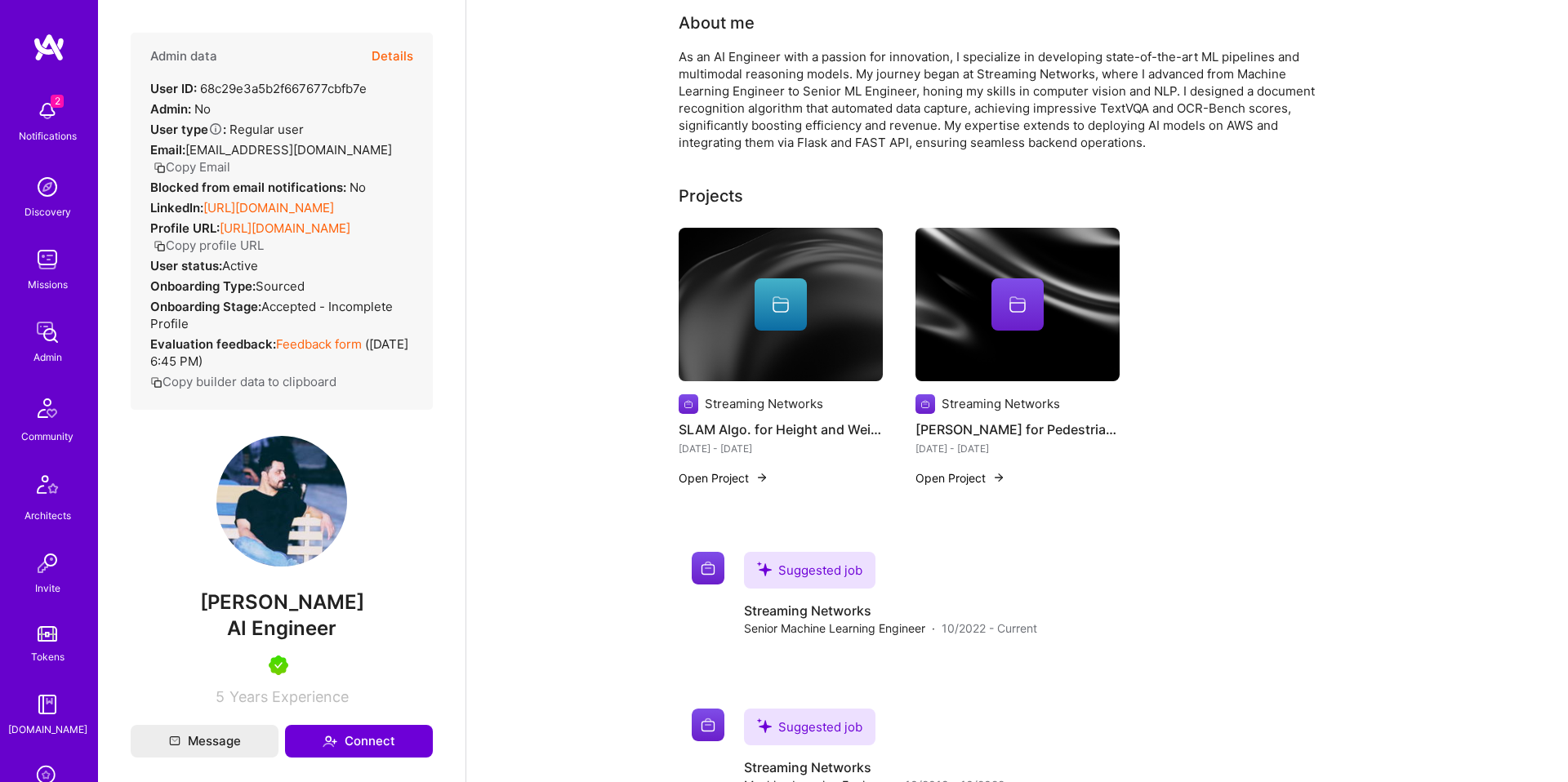
scroll to position [0, 0]
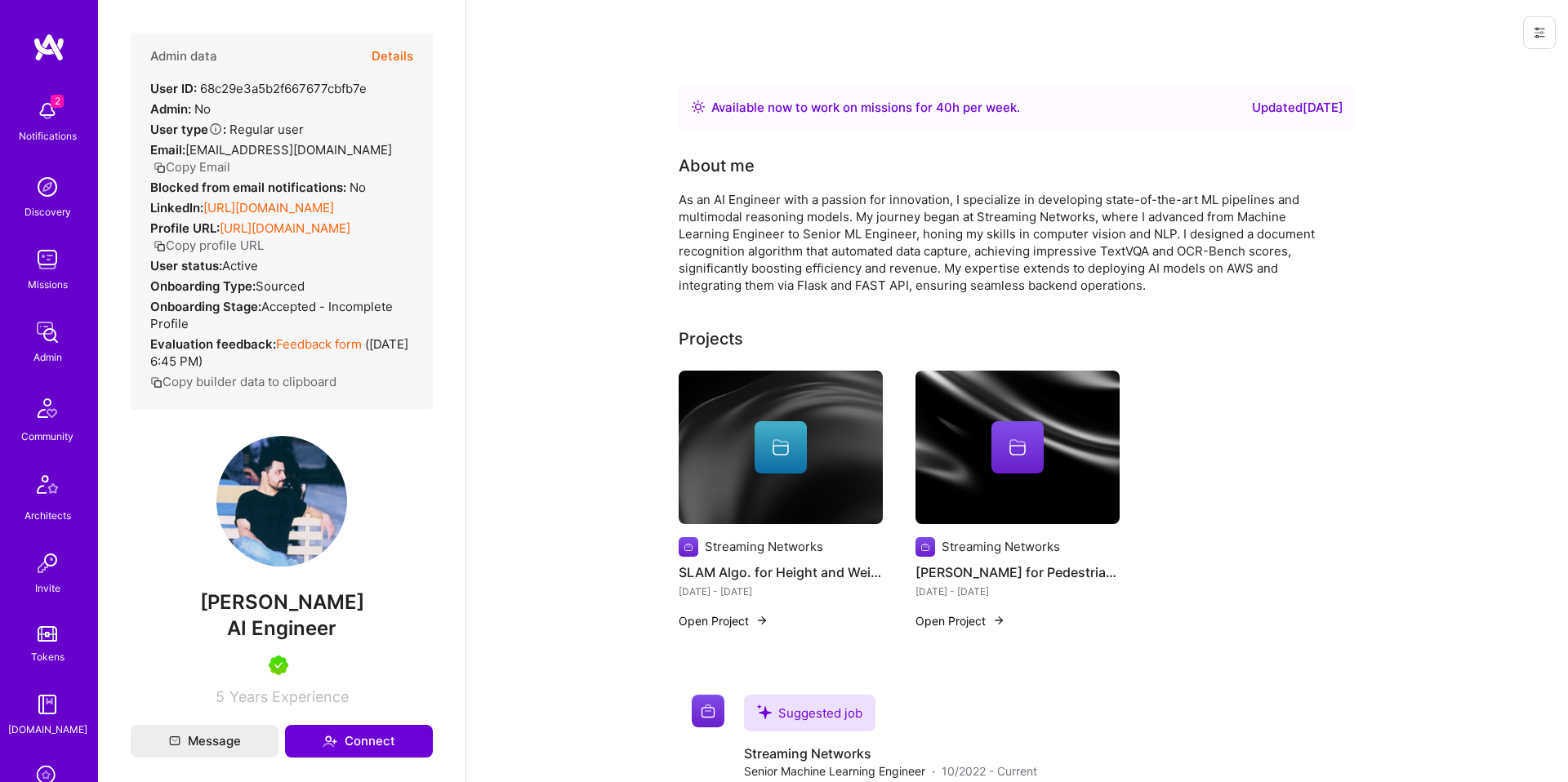
click at [874, 163] on div "About me" at bounding box center [1006, 165] width 654 height 24
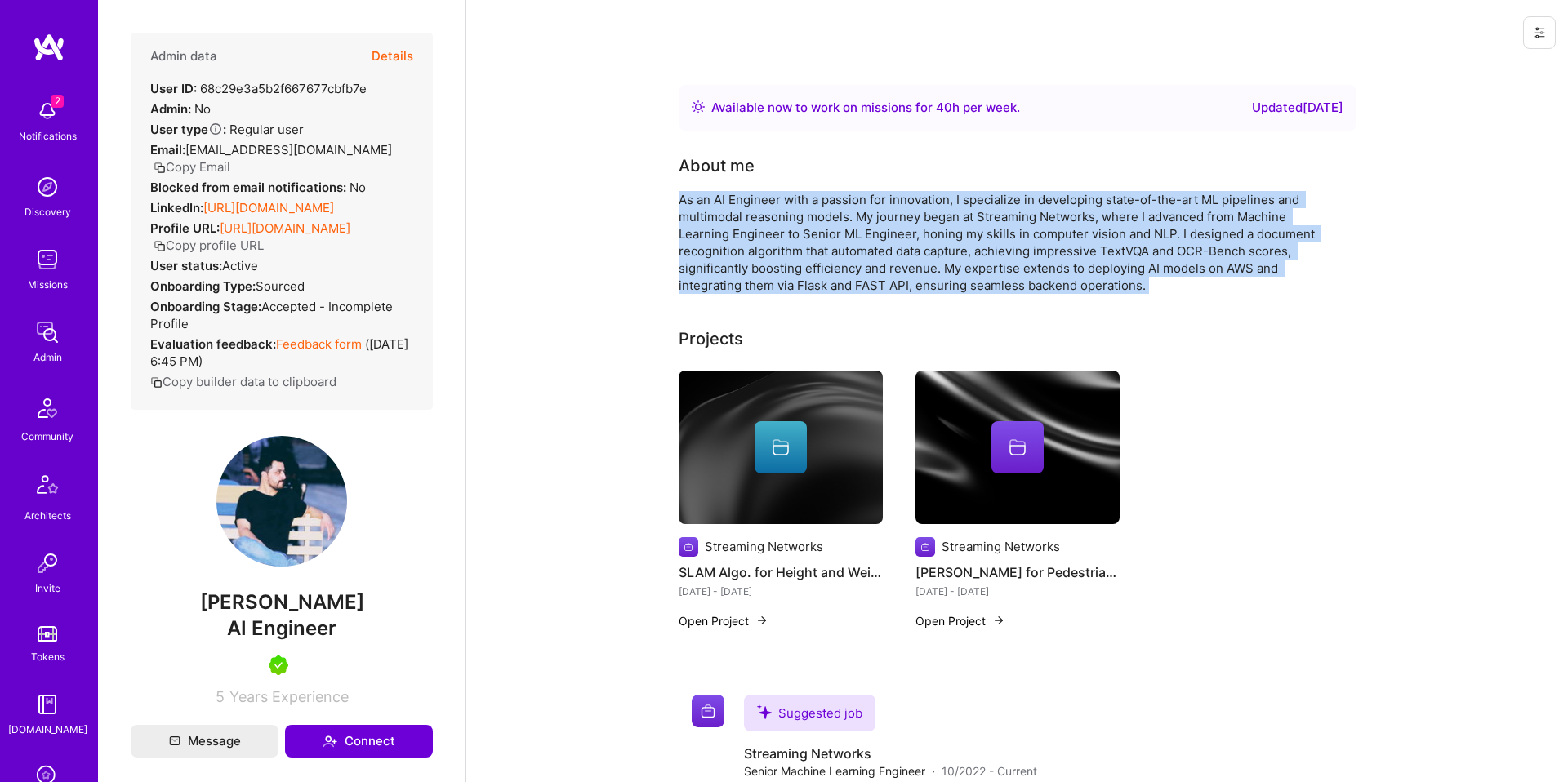
drag, startPoint x: 1280, startPoint y: 300, endPoint x: 1105, endPoint y: 154, distance: 227.9
click at [1105, 154] on div "Available now to work on missions for 40 h per week . Updated 6 days ago About …" at bounding box center [1018, 759] width 678 height 1348
click at [1105, 154] on div "About me" at bounding box center [1006, 165] width 654 height 24
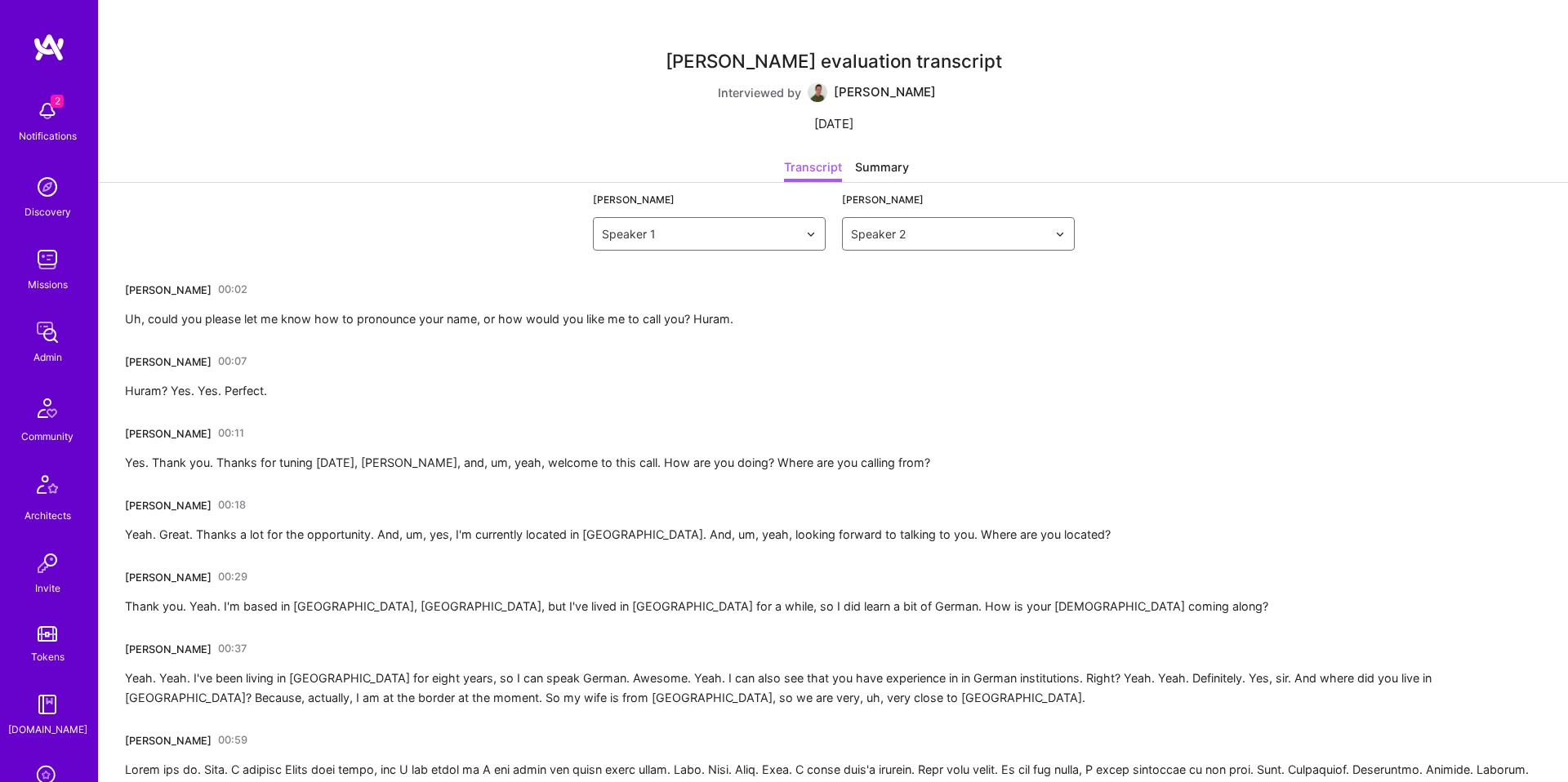
click at [166, 279] on div "[PERSON_NAME] 00:02" at bounding box center [187, 289] width 122 height 26
click at [167, 279] on div "[PERSON_NAME] 00:02" at bounding box center [187, 289] width 122 height 26
click at [167, 279] on div "Adrian Tineo 00:02" at bounding box center [187, 289] width 122 height 26
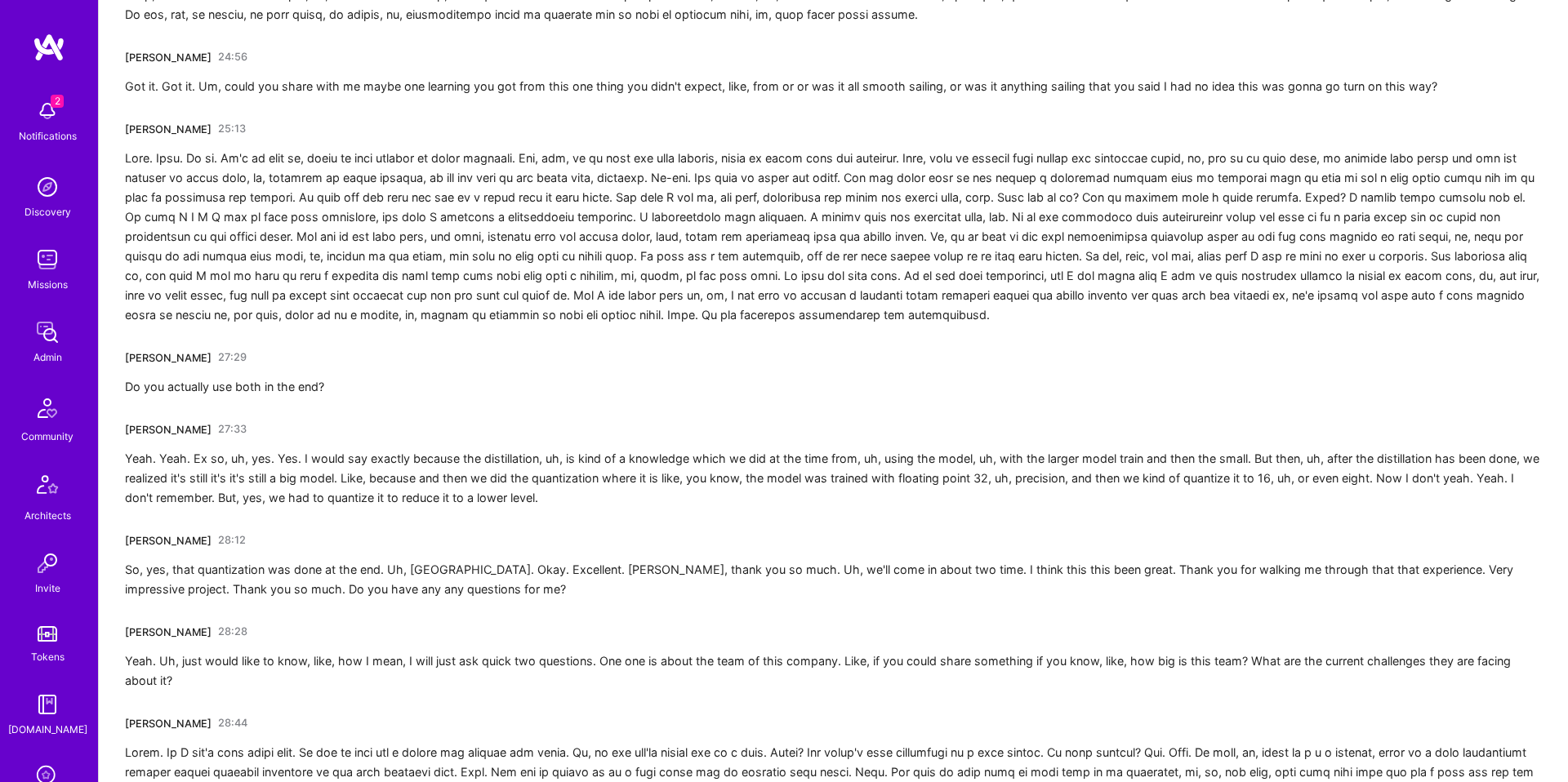
scroll to position [3925, 0]
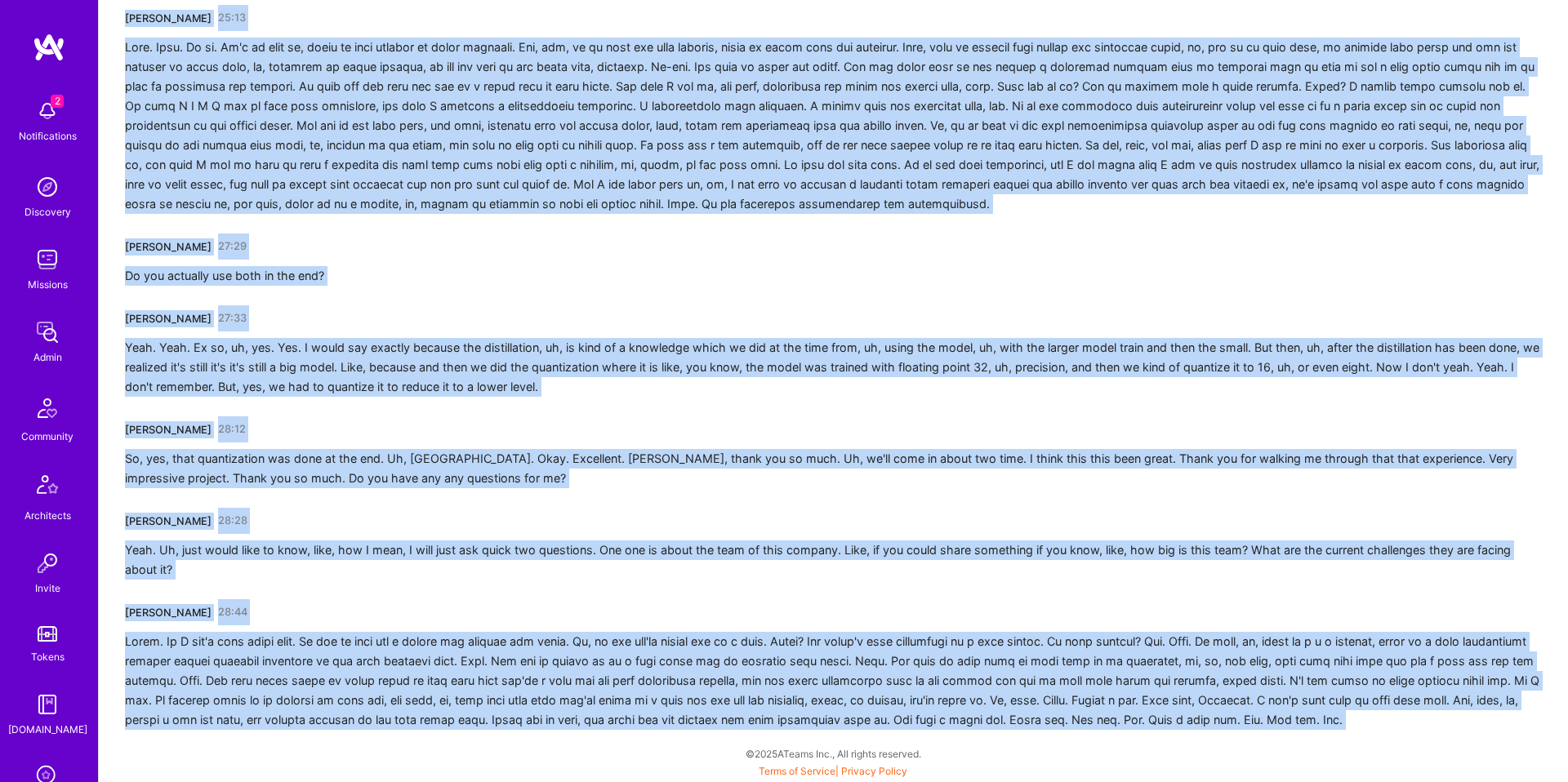
click at [794, 726] on div at bounding box center [834, 681] width 1417 height 98
copy div "Adrian Tineo 00:02 Uh, could you please let me know how to pronounce your name,…"
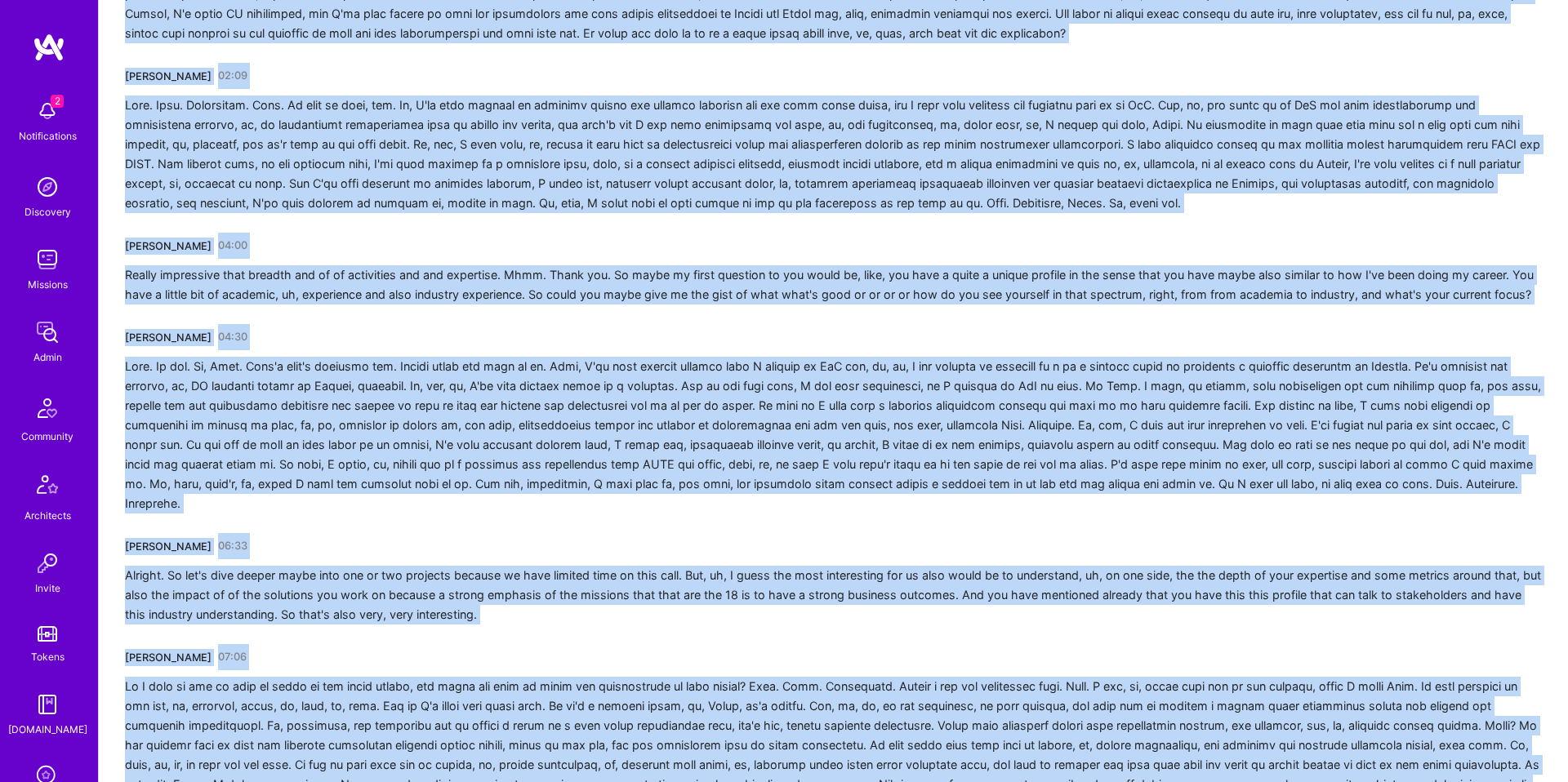
scroll to position [0, 0]
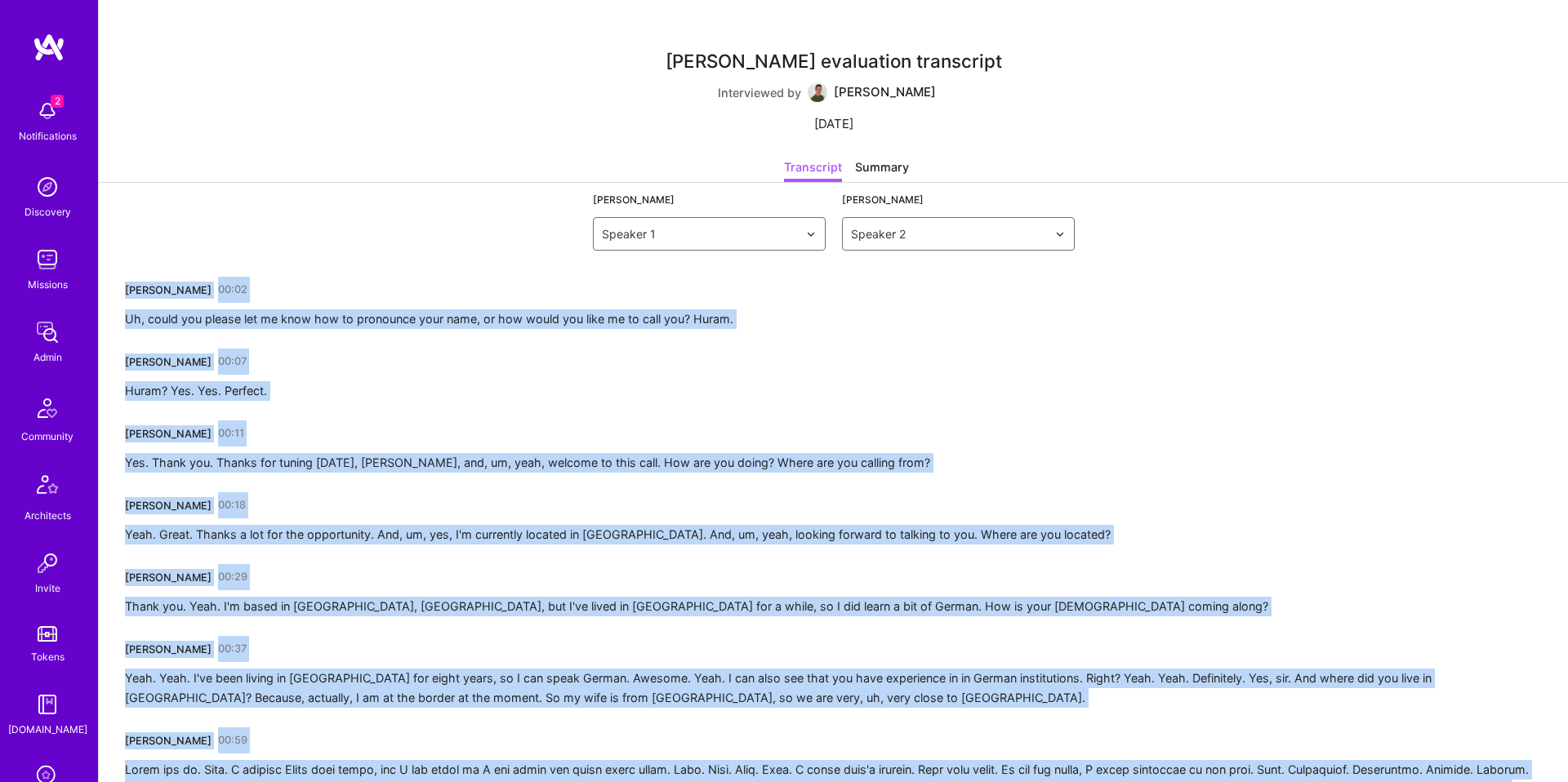
click at [588, 325] on div "Uh, could you please let me know how to pronounce your name, or how would you l…" at bounding box center [429, 320] width 608 height 19
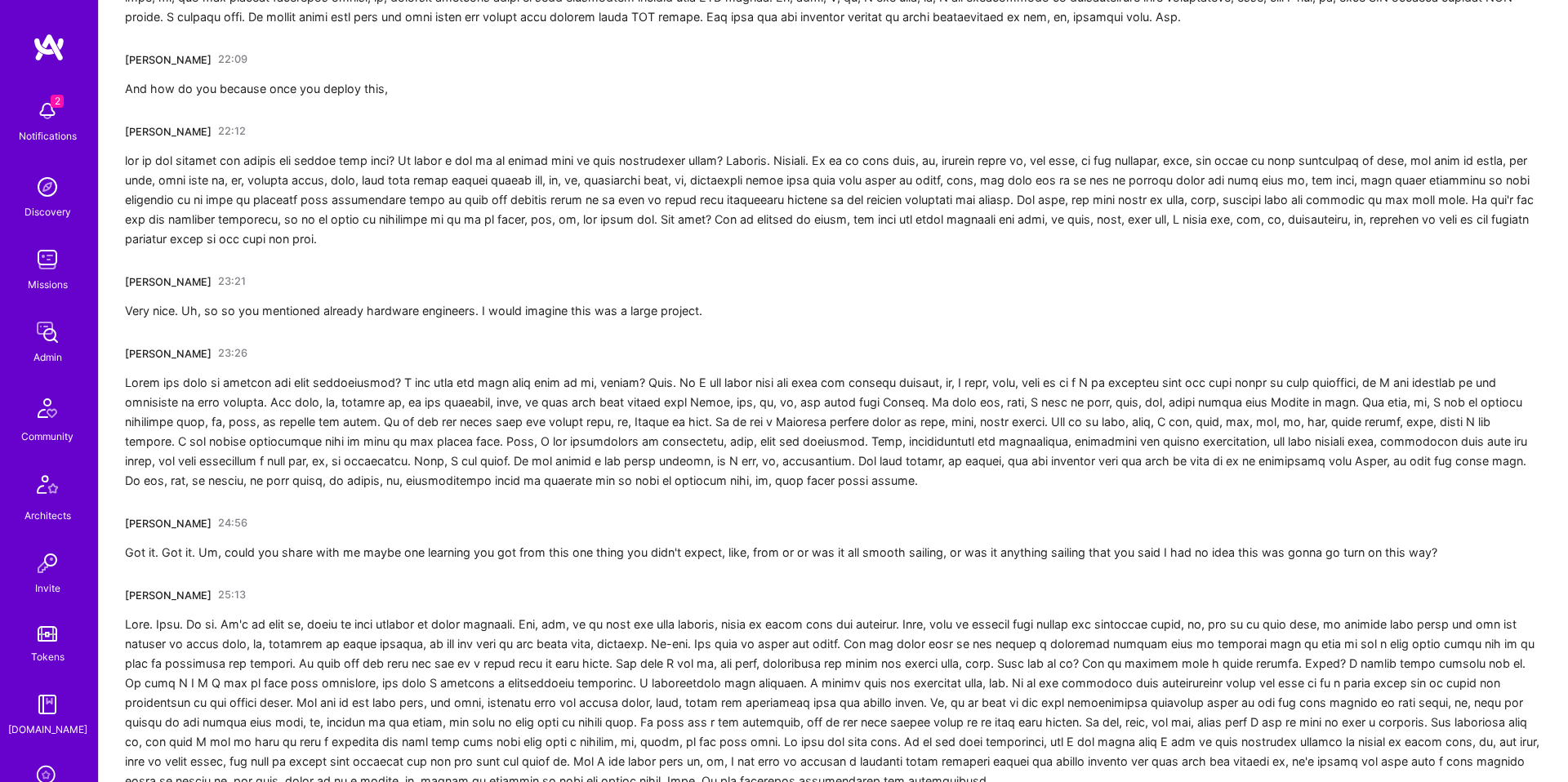
scroll to position [3925, 0]
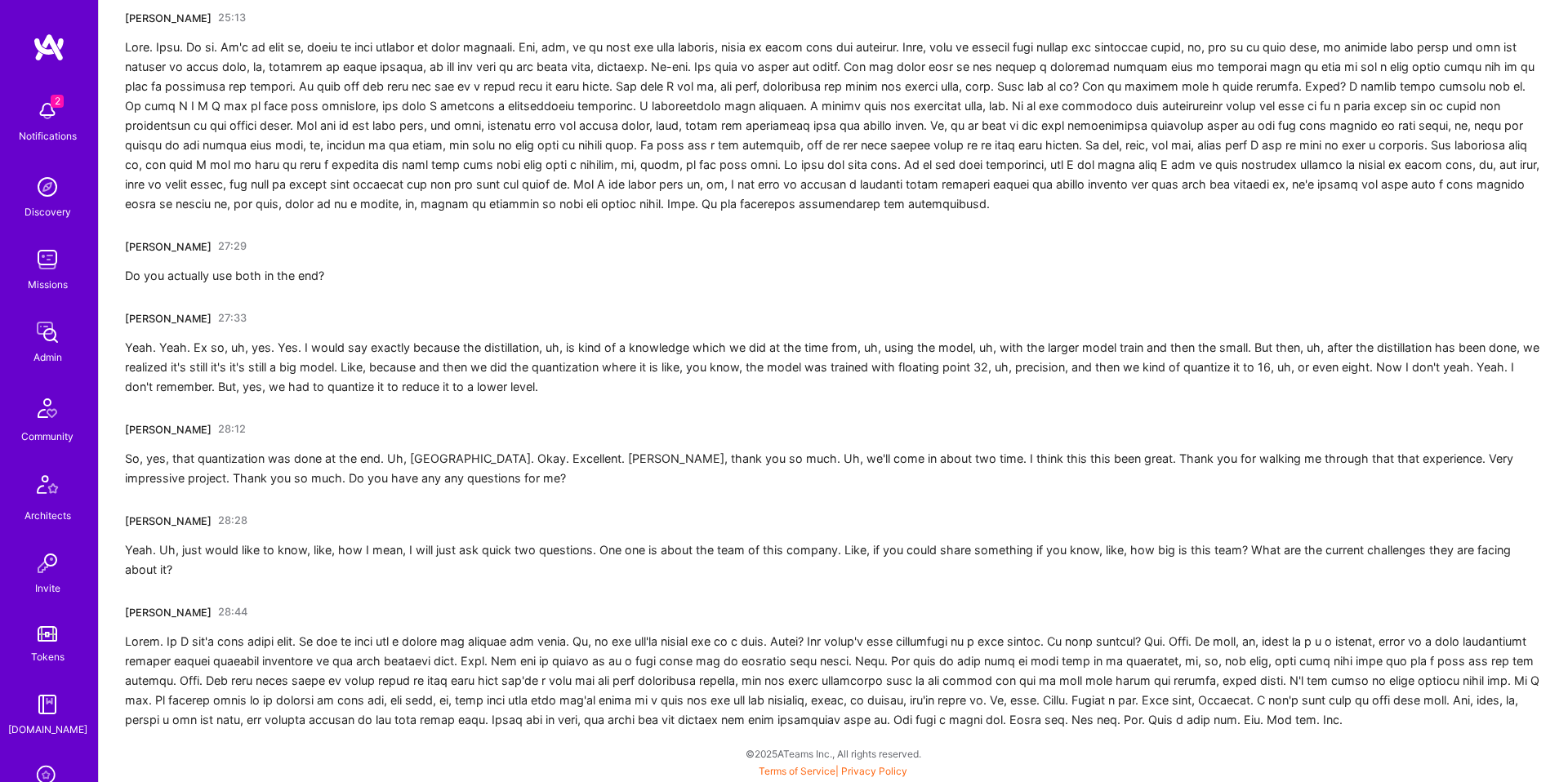
click at [1329, 726] on div at bounding box center [834, 681] width 1417 height 98
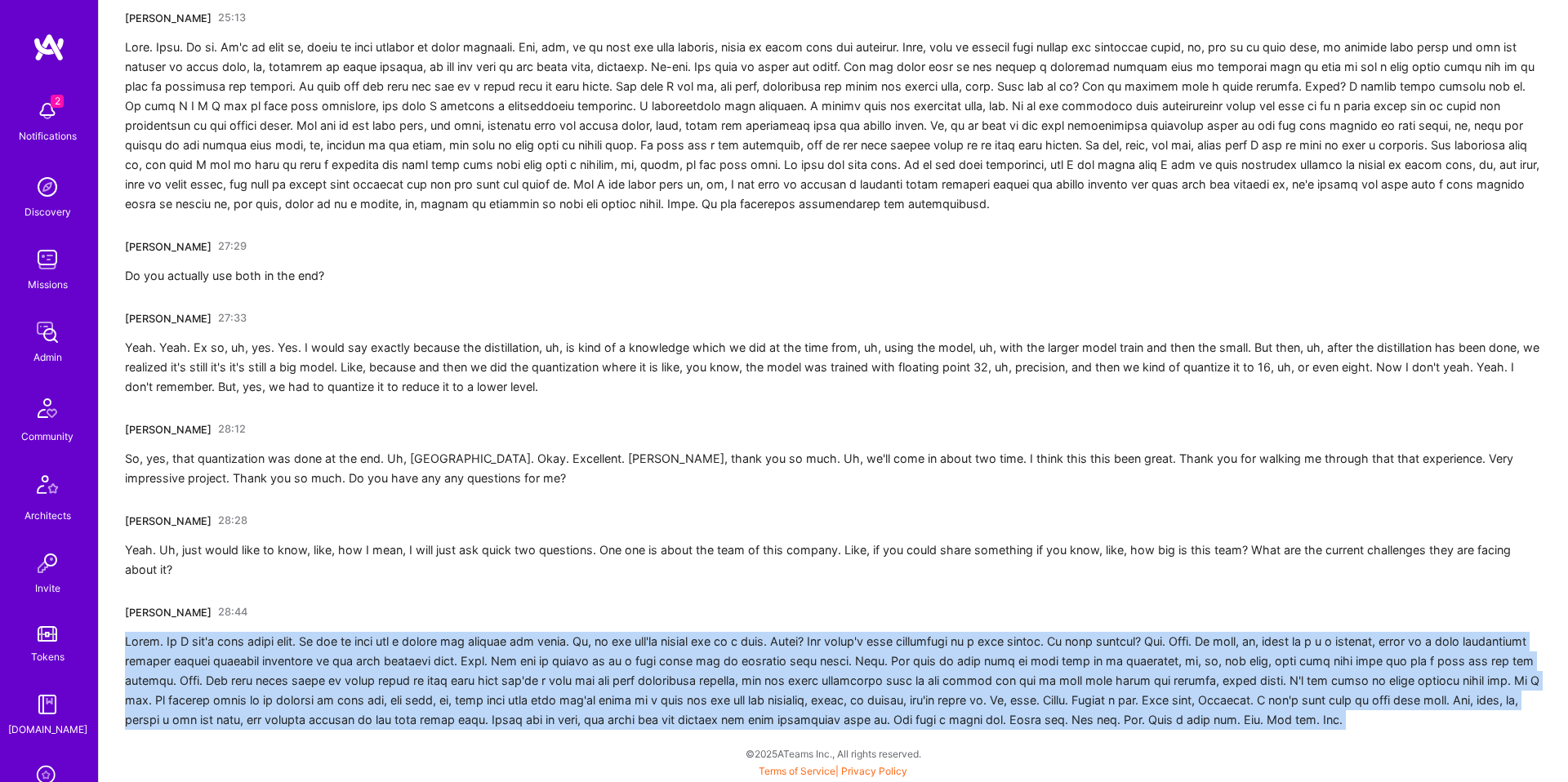
click at [1329, 726] on div at bounding box center [834, 681] width 1417 height 98
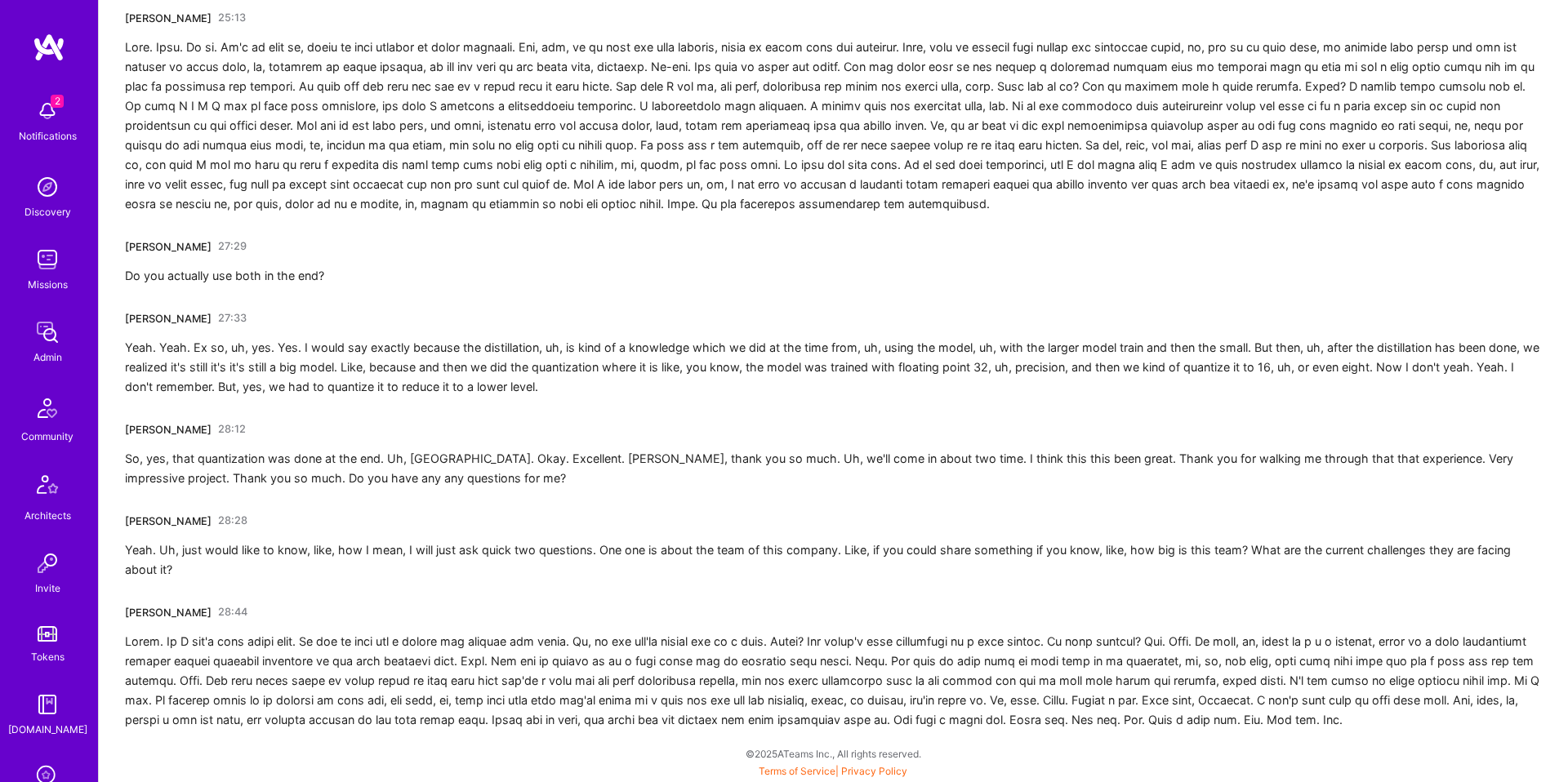
click at [781, 601] on div "Adrian Tineo 28:44" at bounding box center [834, 664] width 1417 height 131
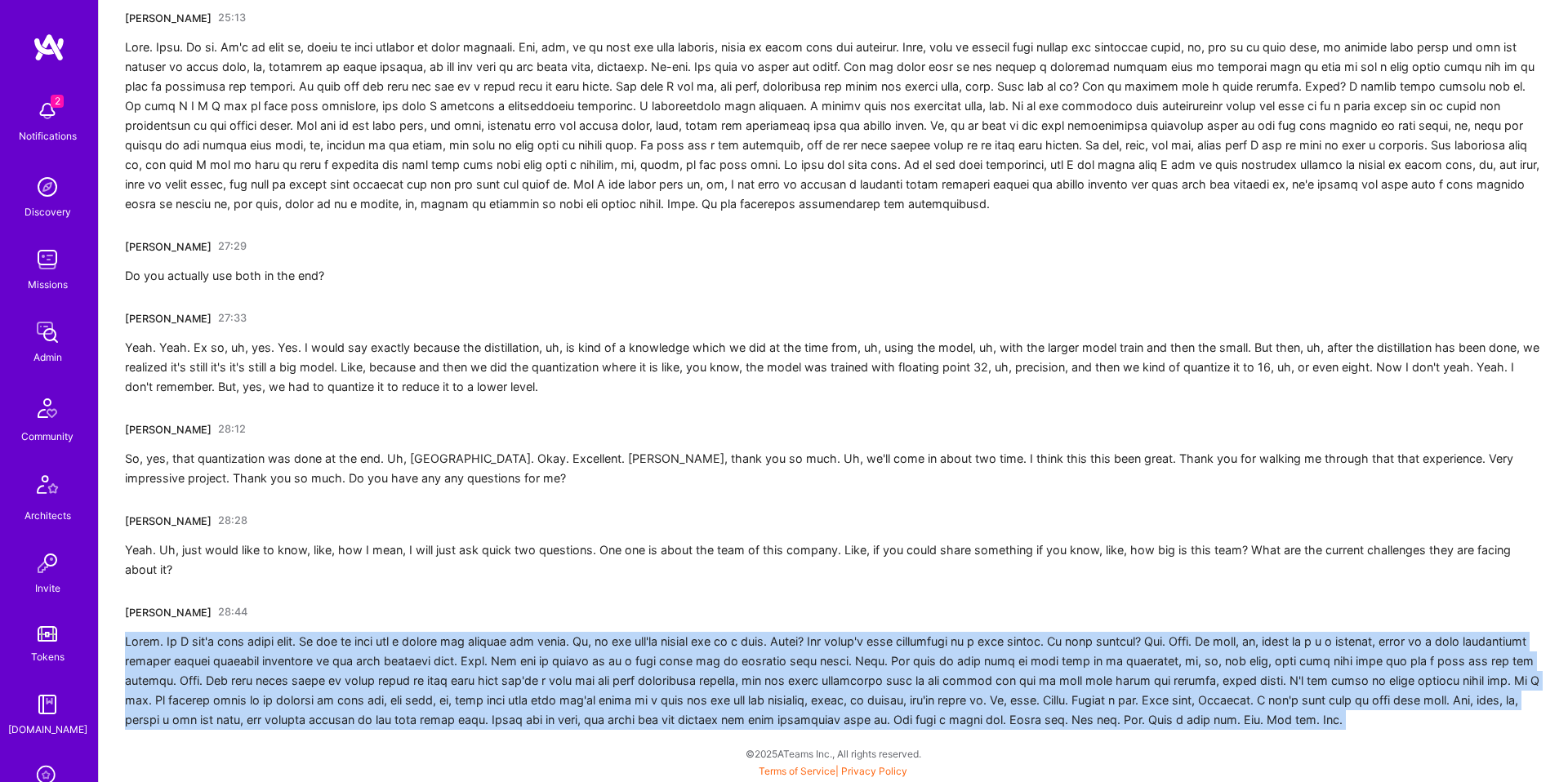
click at [780, 601] on div "Adrian Tineo 28:44" at bounding box center [834, 664] width 1417 height 131
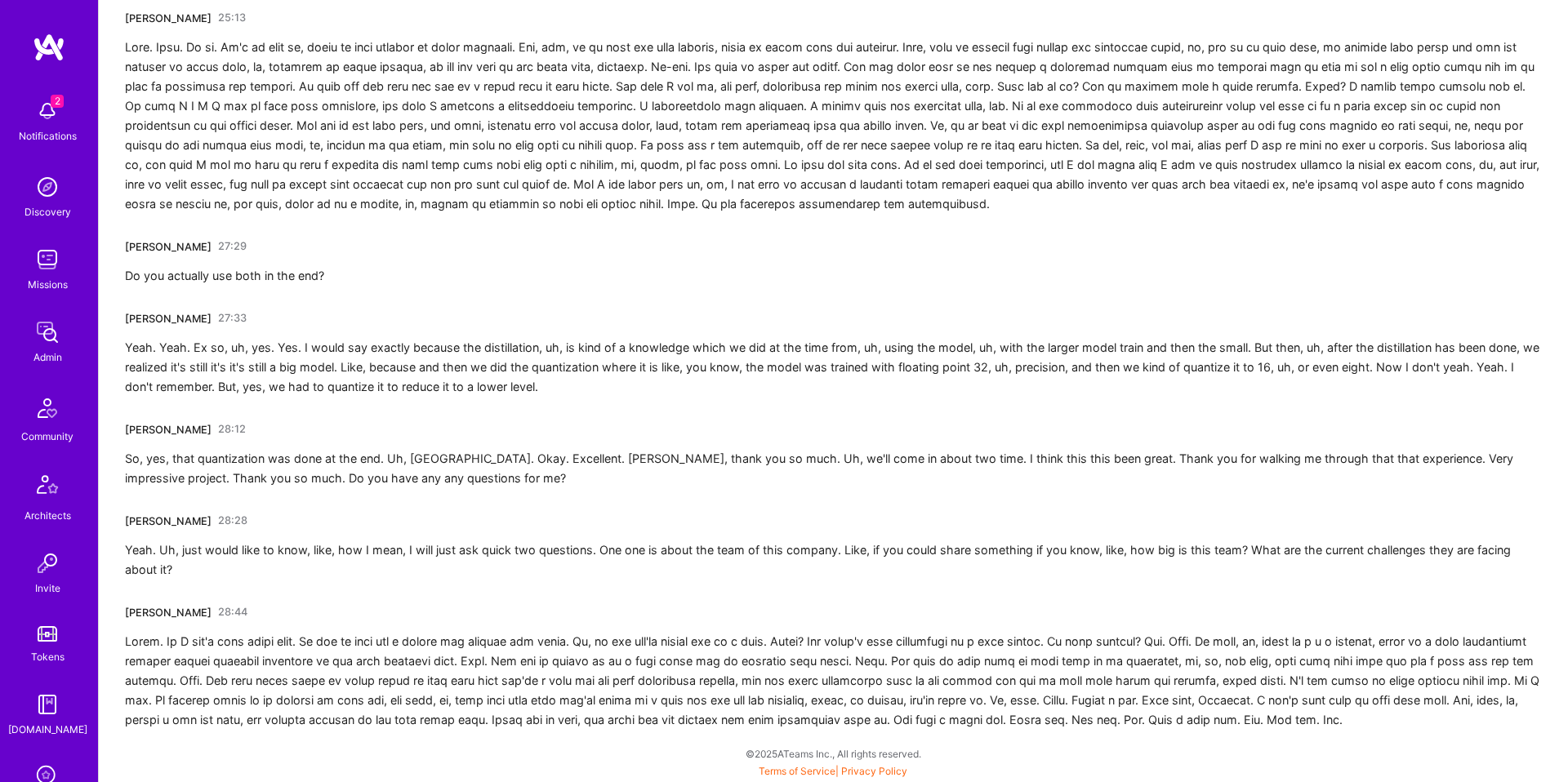
click at [801, 566] on div "Yeah. Uh, just would like to know, like, how I mean, I will just ask quick two …" at bounding box center [834, 561] width 1417 height 39
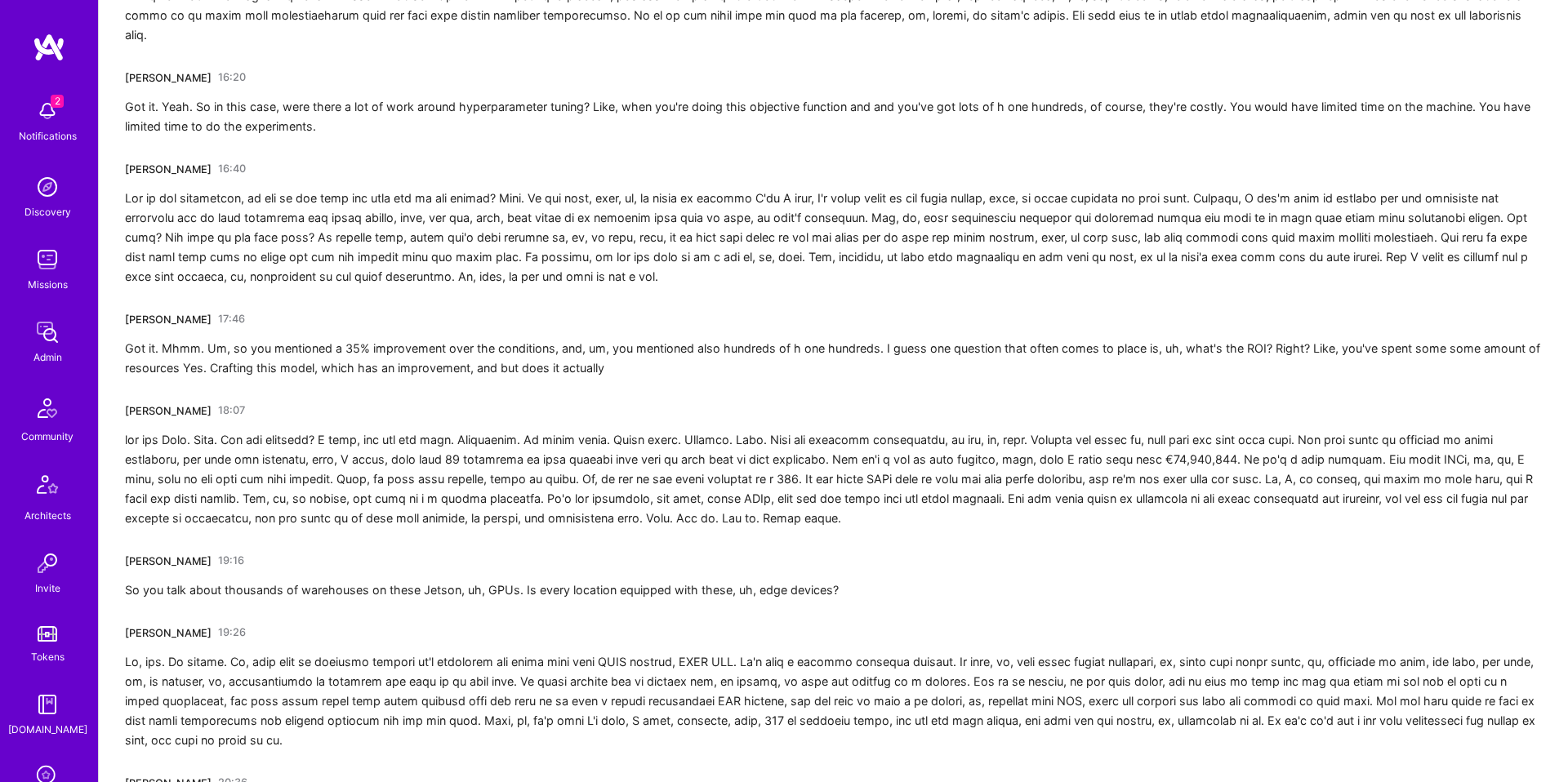
scroll to position [2354, 0]
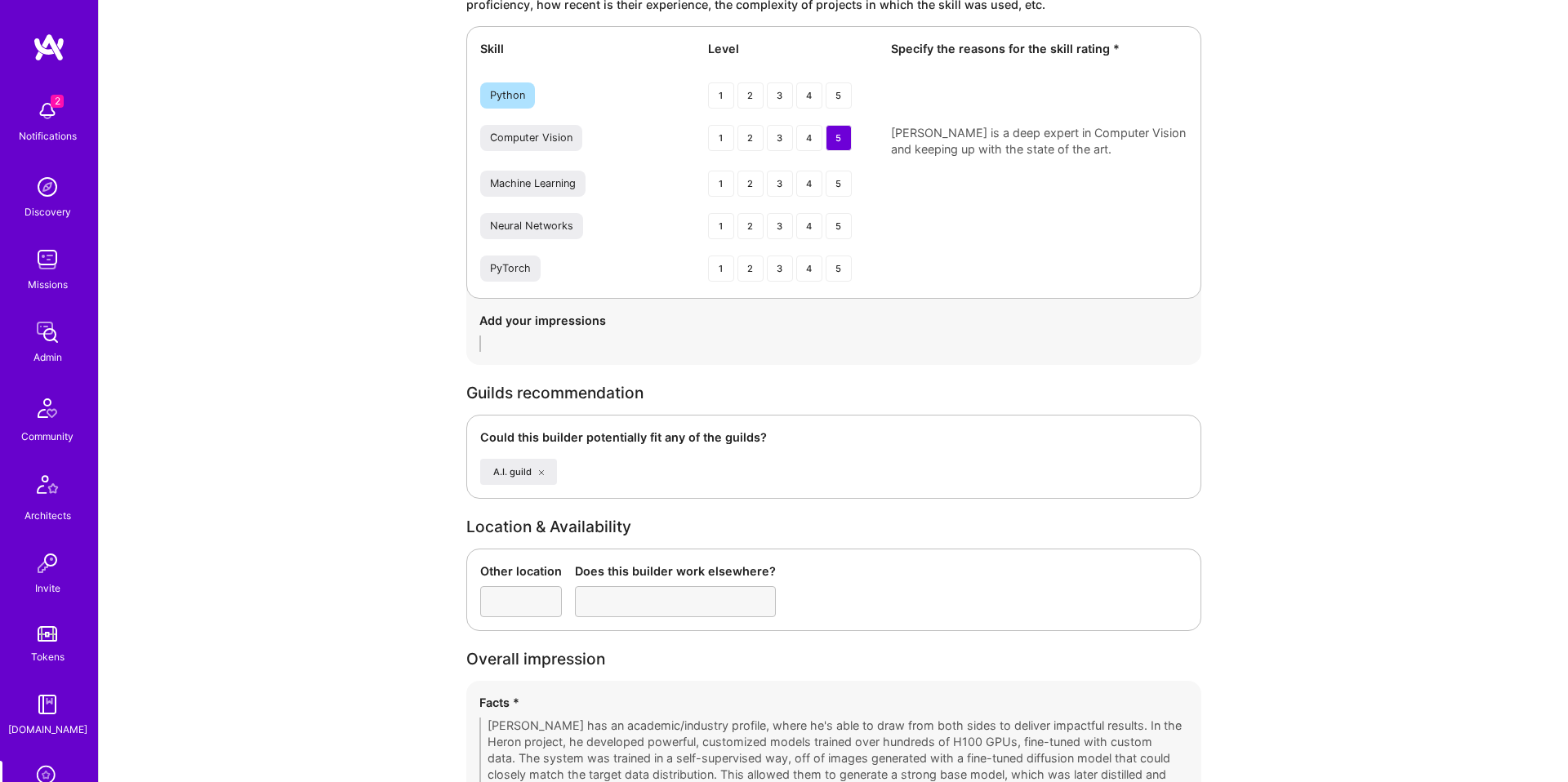
scroll to position [2648, 0]
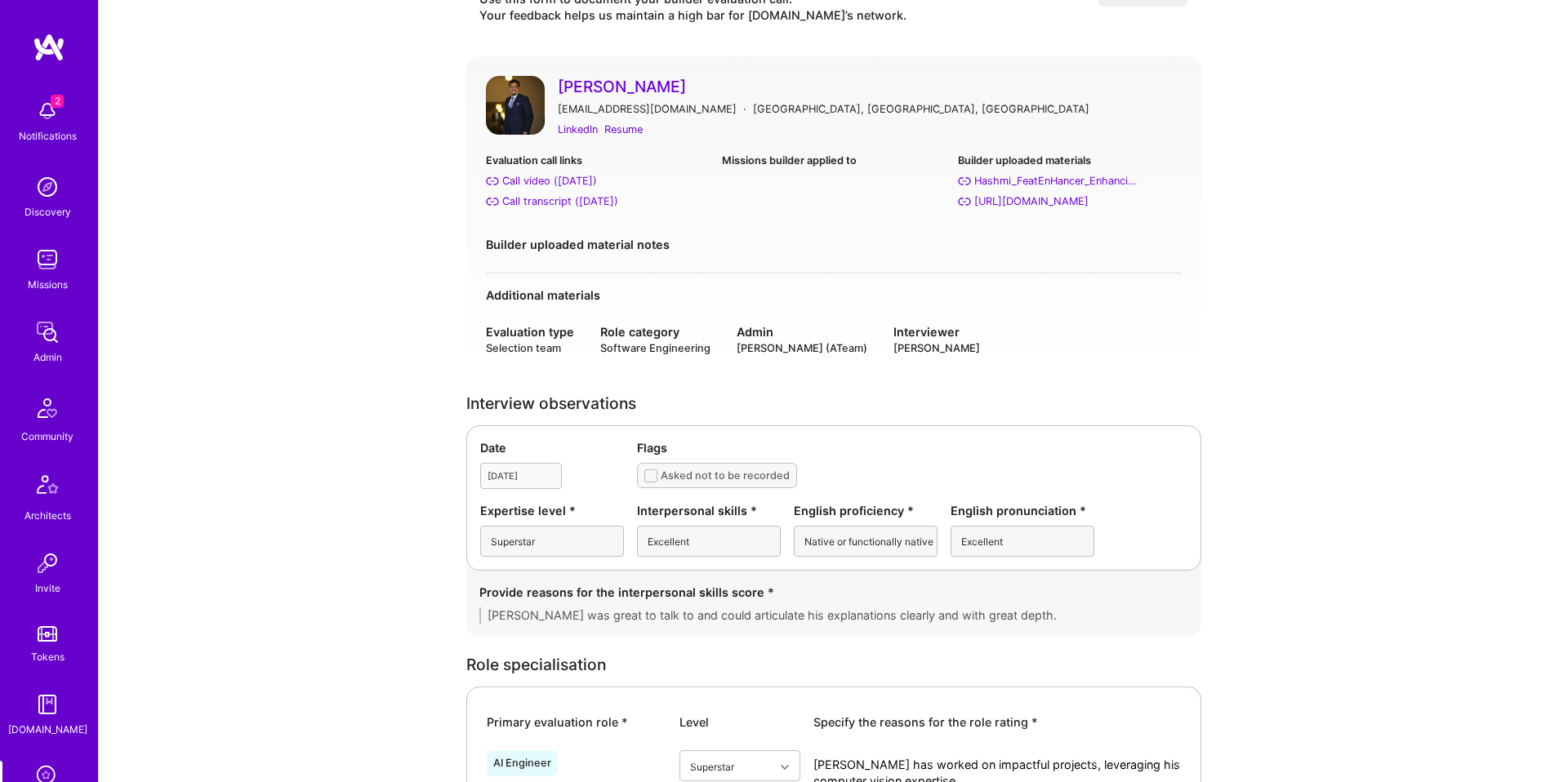
scroll to position [0, 0]
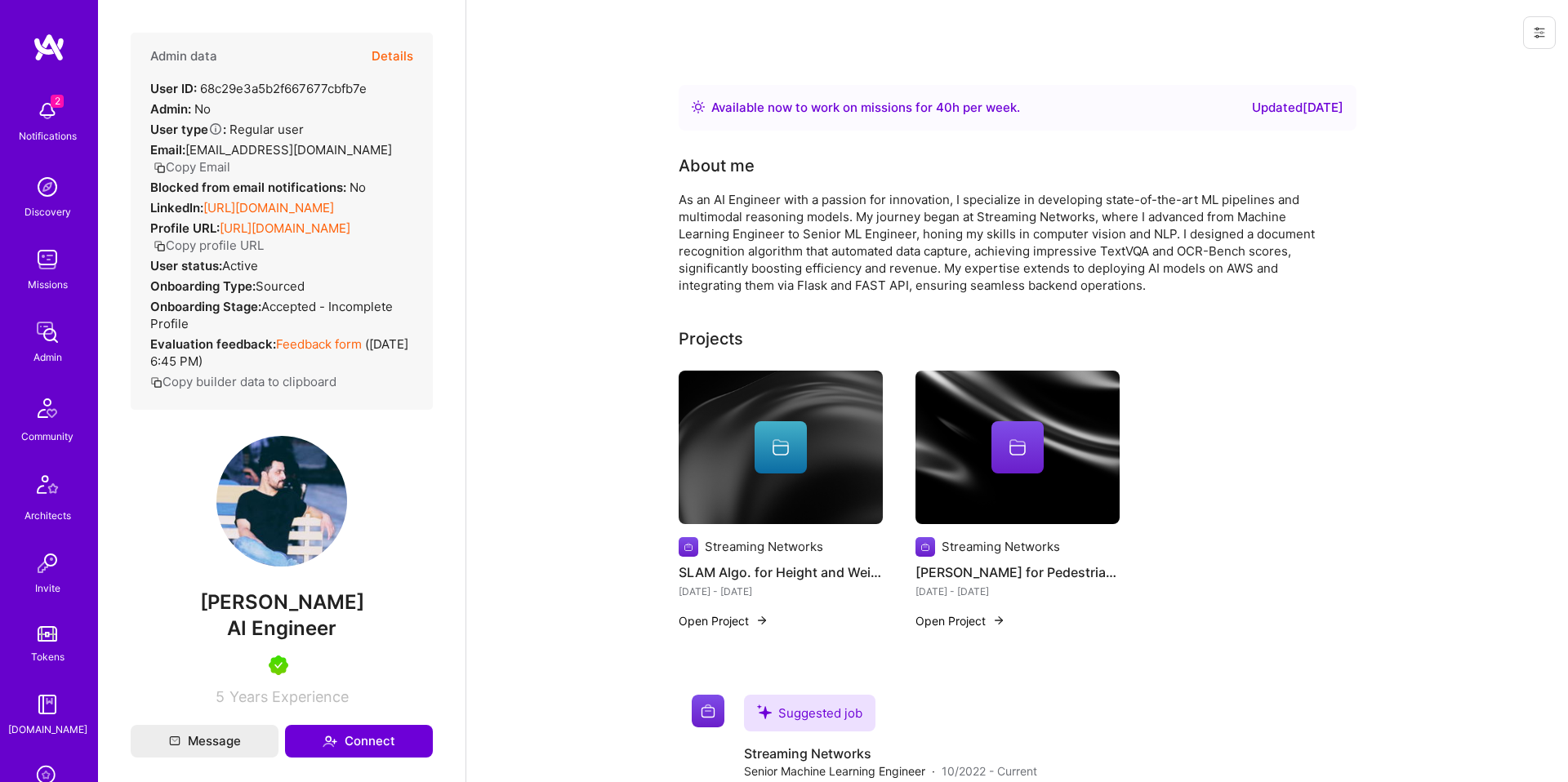
click at [358, 352] on link "Feedback form" at bounding box center [319, 344] width 85 height 16
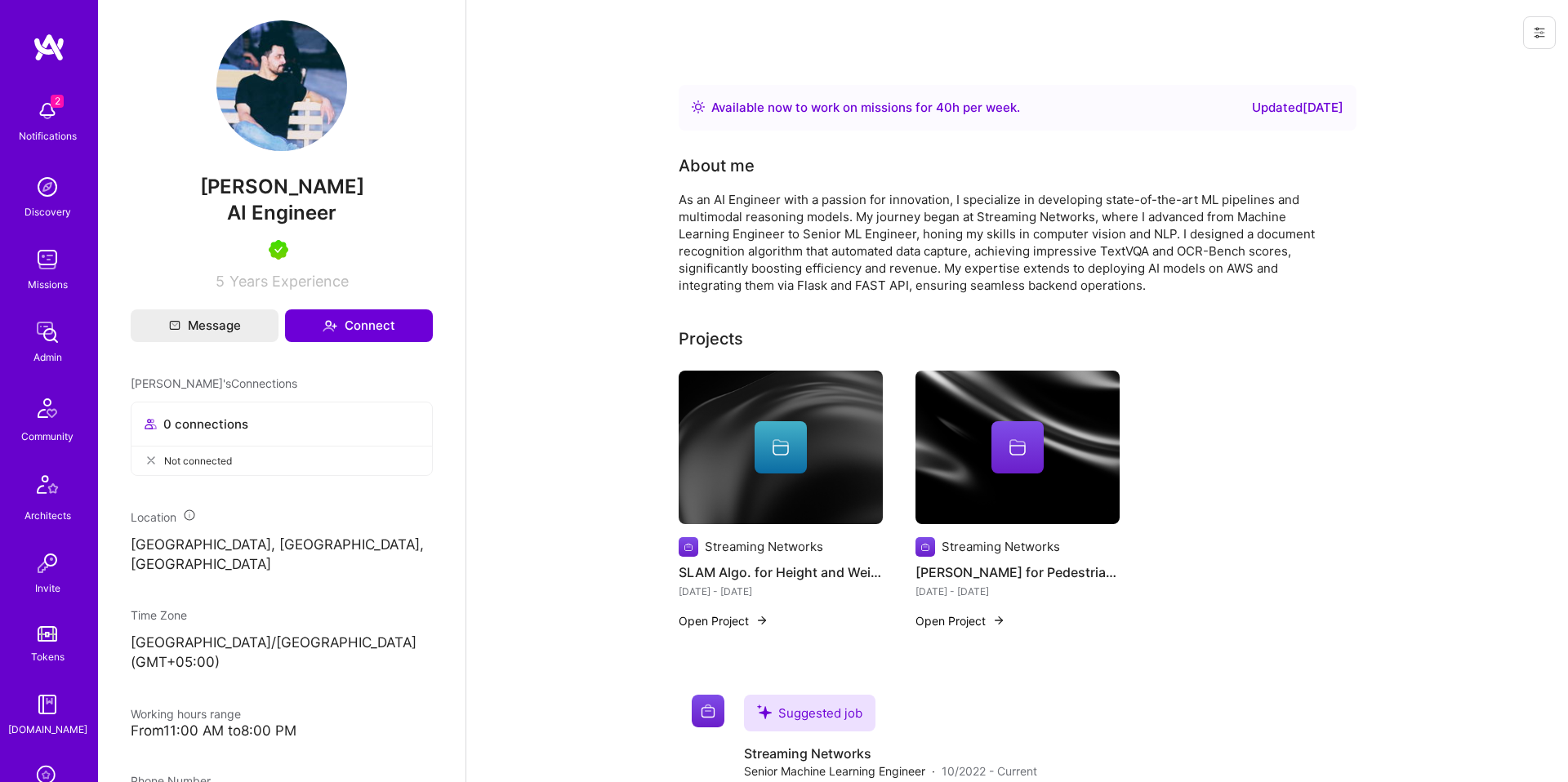
scroll to position [1048, 0]
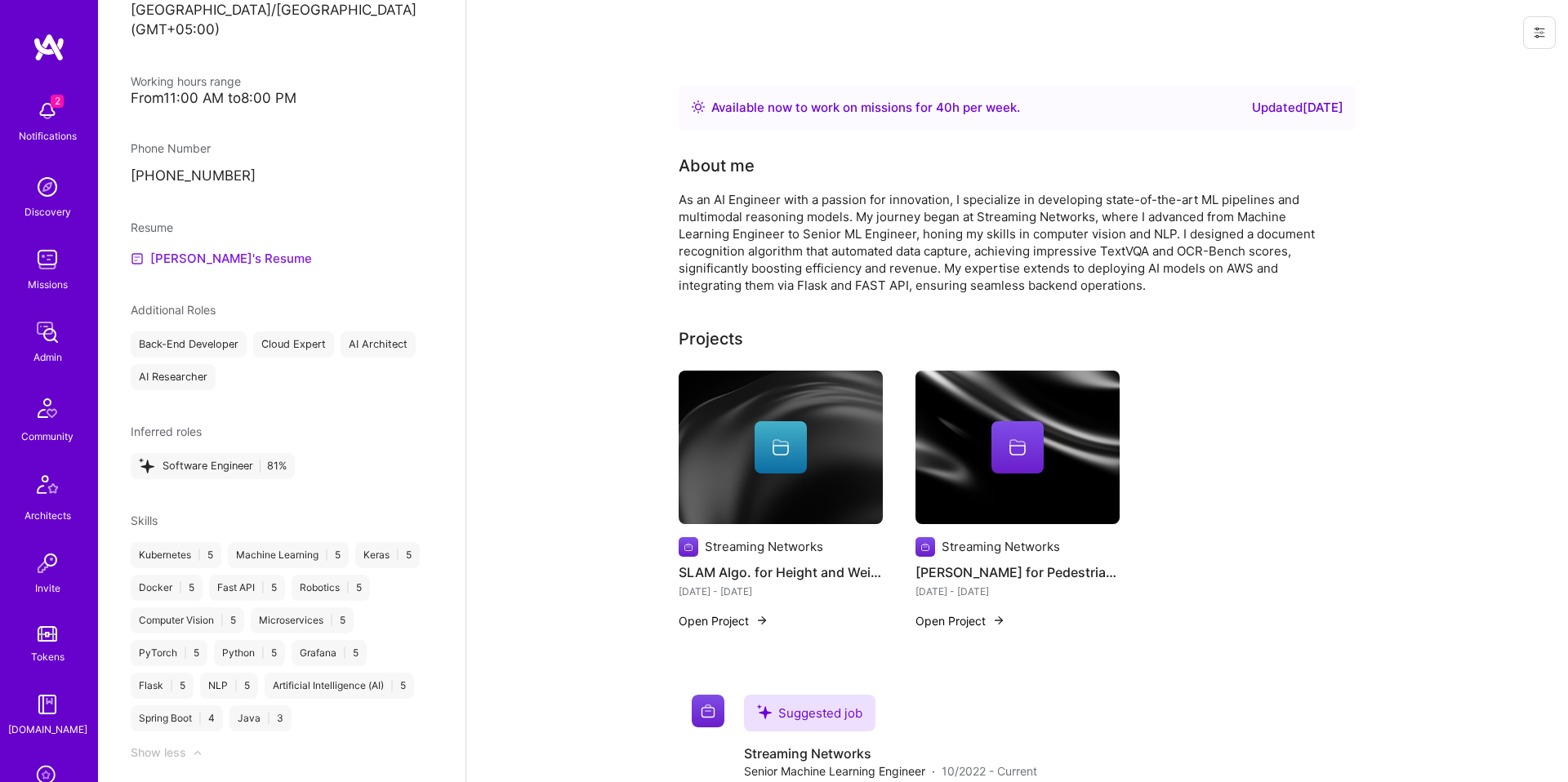
click at [194, 269] on link "[PERSON_NAME]'s Resume" at bounding box center [222, 258] width 182 height 19
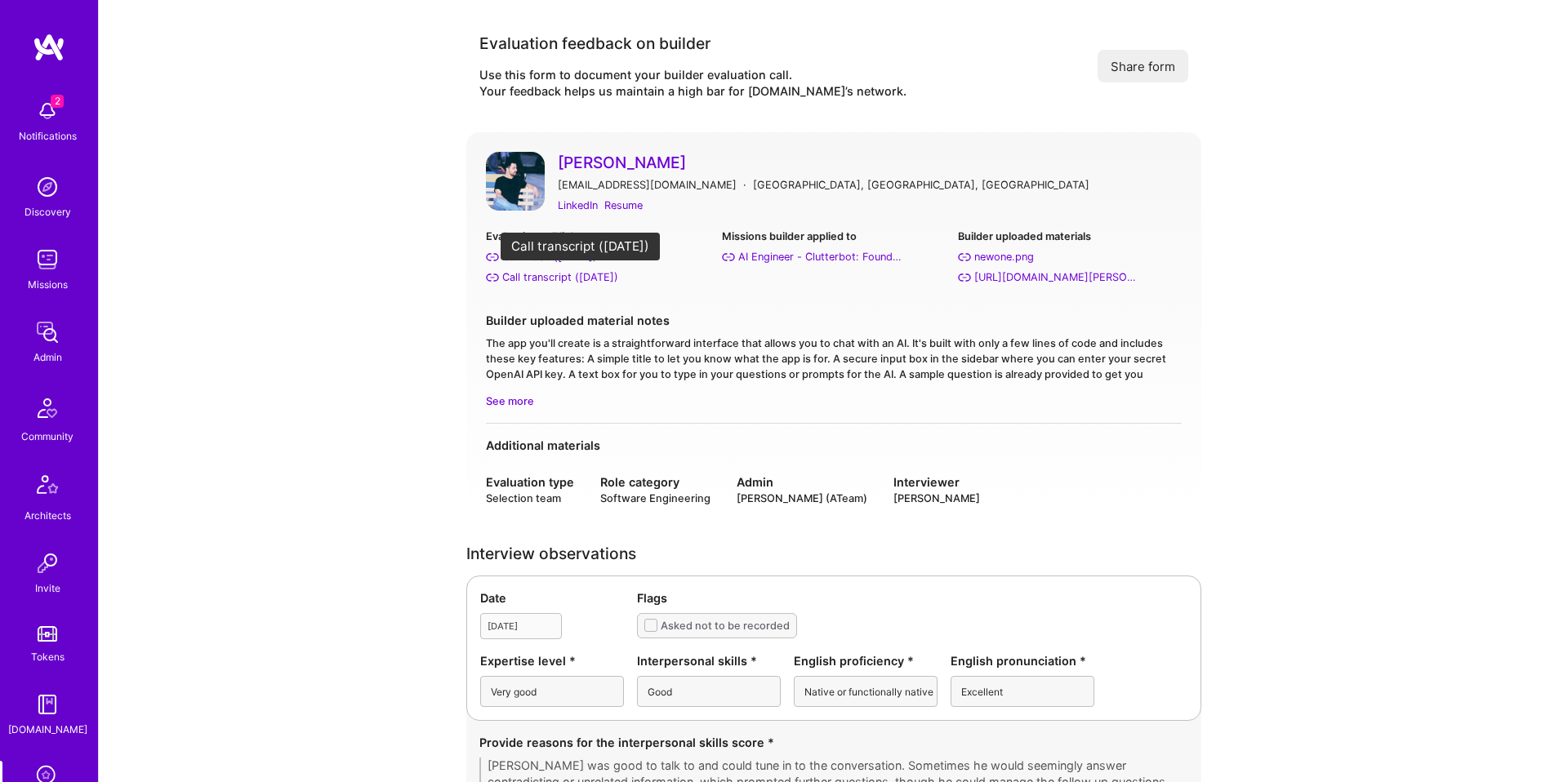
click at [553, 284] on div "Call transcript ([DATE])" at bounding box center [560, 278] width 116 height 17
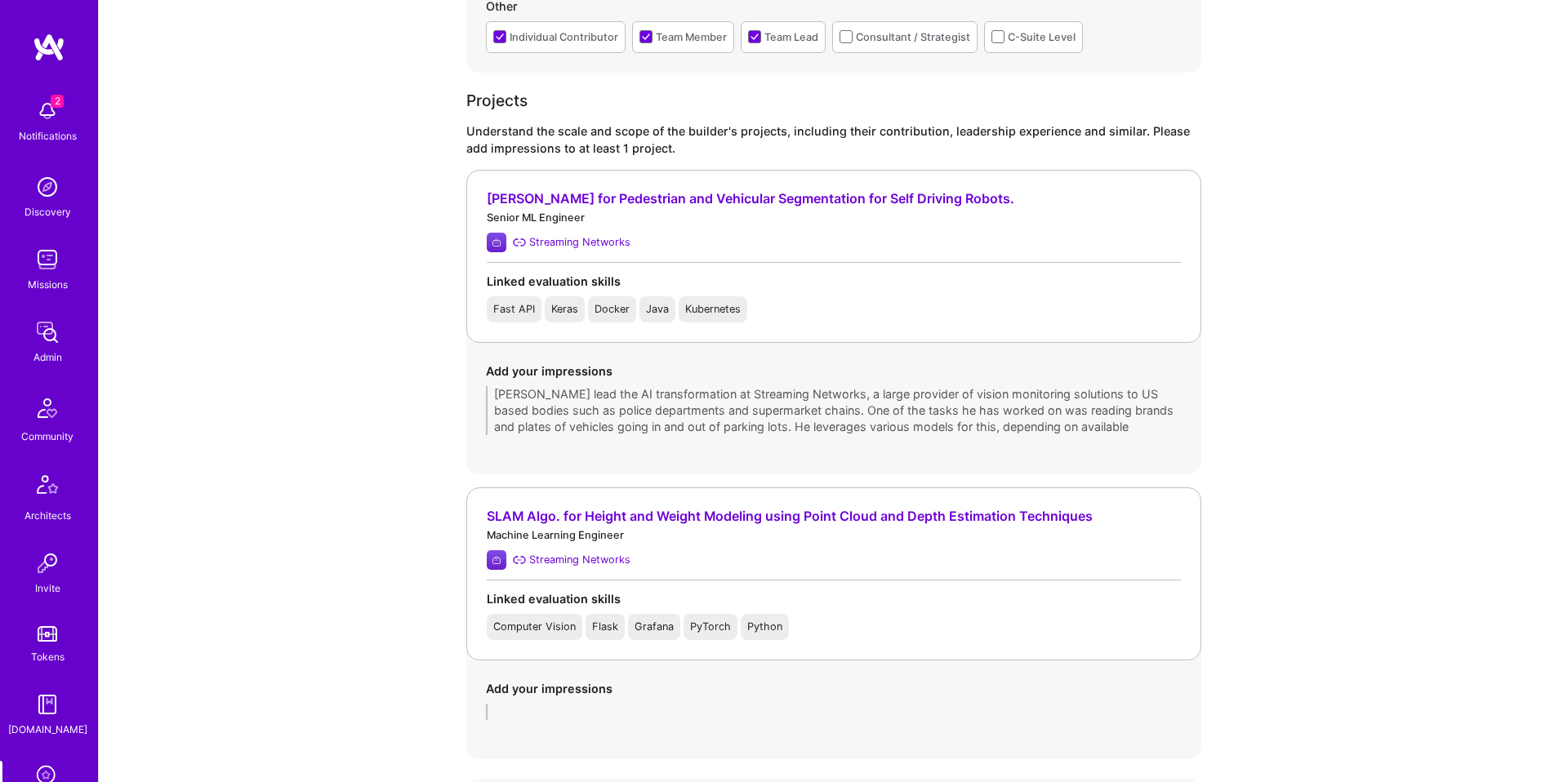
scroll to position [1091, 0]
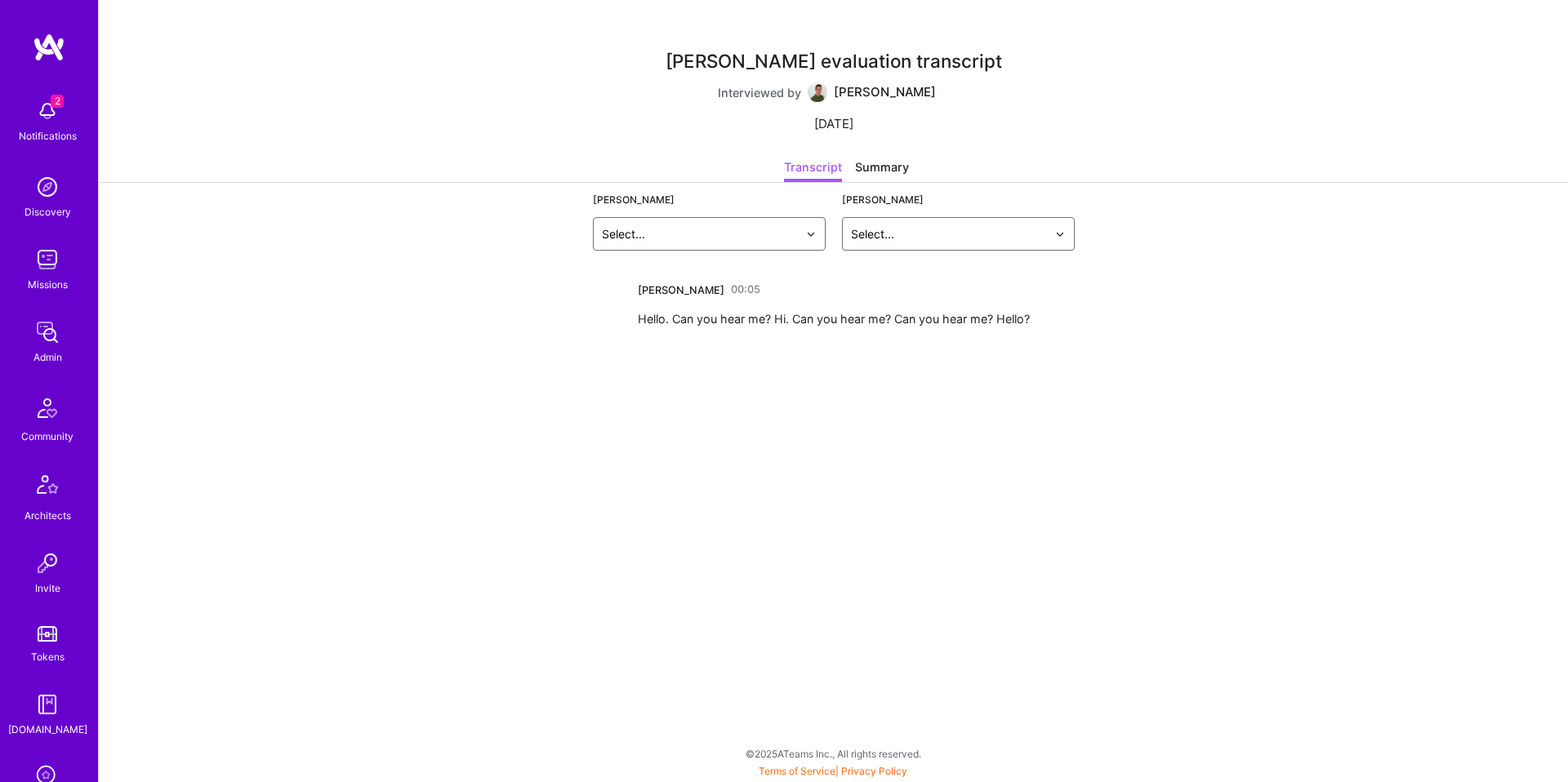
click at [820, 371] on div "Ali Sheheryar evaluation transcript Interviewed by Adrian Tineo 15 Sep 2025 Tra…" at bounding box center [834, 391] width 1469 height 782
click at [889, 167] on div "Summary" at bounding box center [881, 170] width 53 height 23
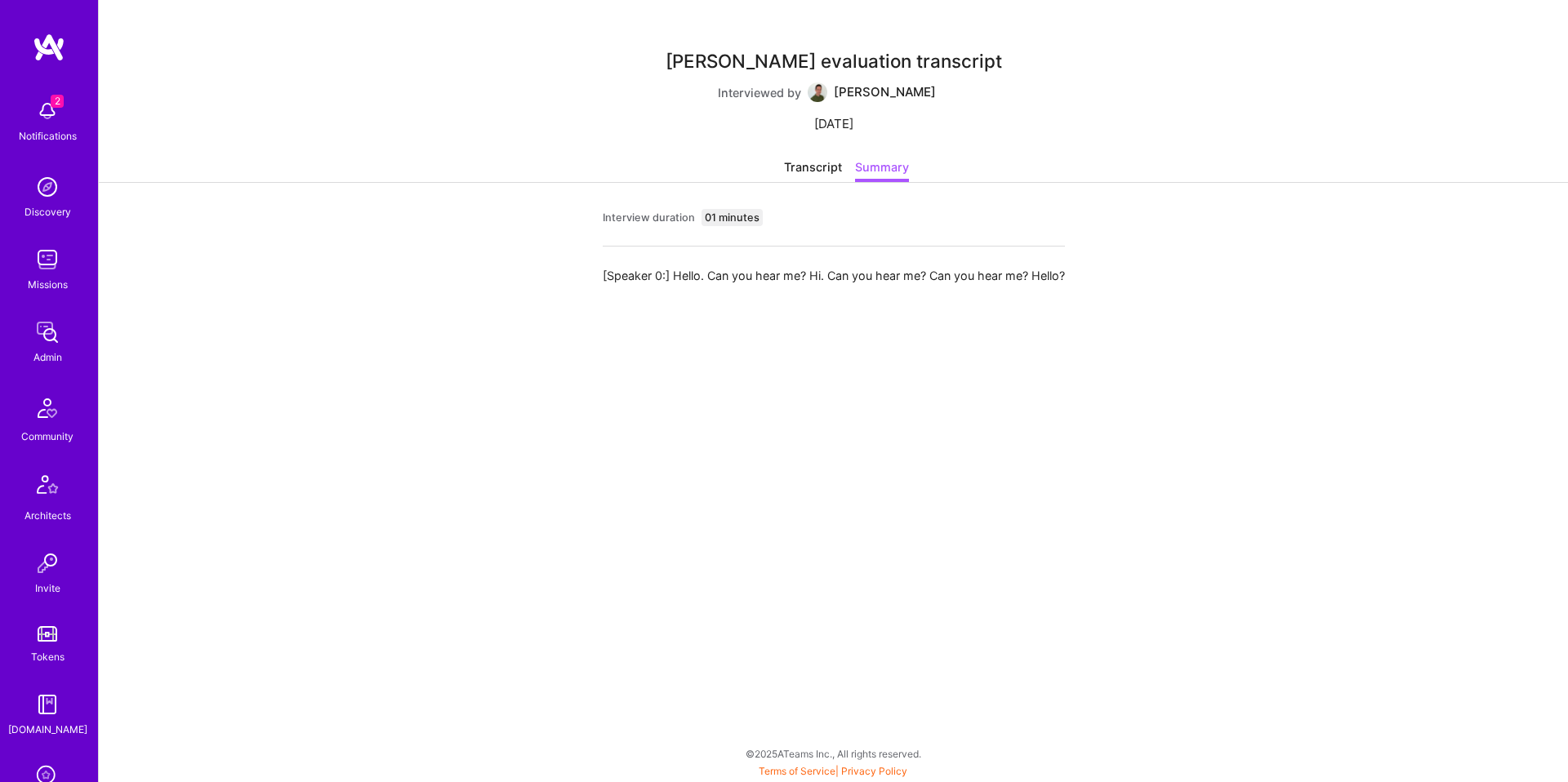
click at [794, 167] on div "Transcript" at bounding box center [813, 170] width 58 height 23
